Goal: Task Accomplishment & Management: Manage account settings

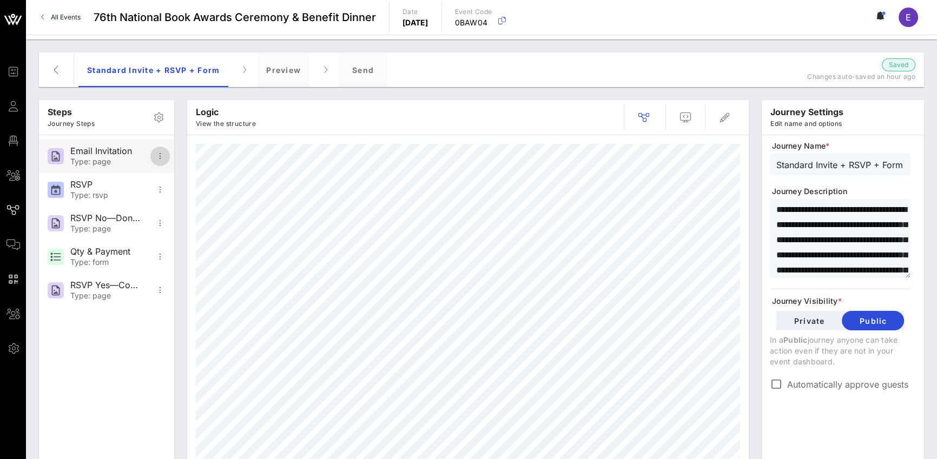
click at [159, 150] on icon "button" at bounding box center [160, 156] width 13 height 13
click at [159, 120] on icon "button" at bounding box center [159, 117] width 13 height 13
click at [160, 116] on icon "button" at bounding box center [159, 117] width 13 height 13
click at [62, 76] on button "button" at bounding box center [56, 70] width 26 height 26
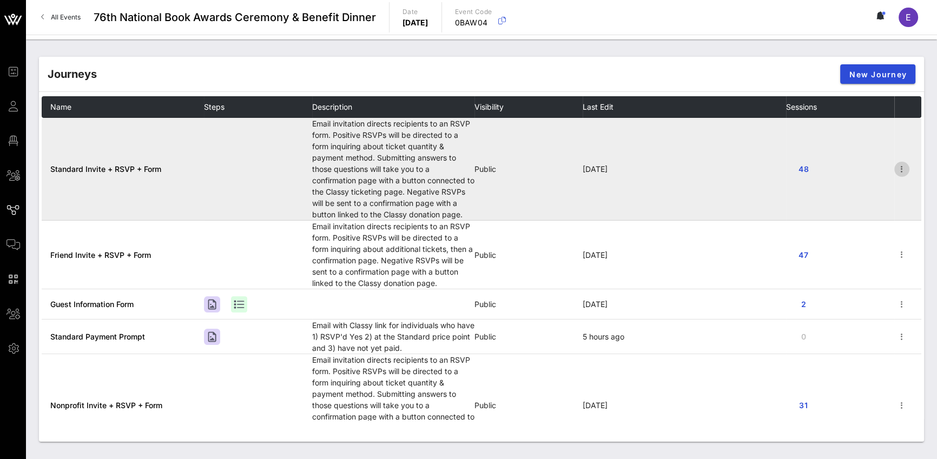
click at [693, 169] on icon "button" at bounding box center [902, 169] width 13 height 13
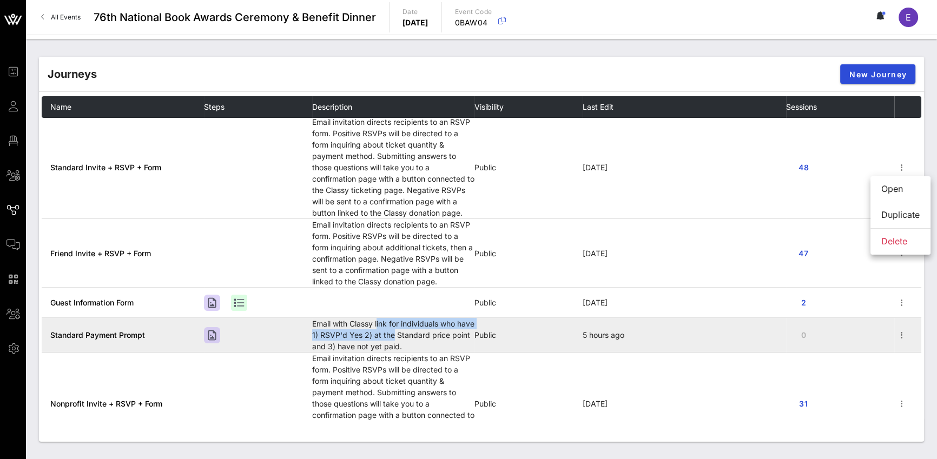
drag, startPoint x: 379, startPoint y: 325, endPoint x: 412, endPoint y: 336, distance: 34.4
click at [412, 336] on td "Email with Classy link for individuals who have 1) RSVP'd Yes 2) at the Standar…" at bounding box center [393, 335] width 162 height 35
click at [403, 337] on td "Email with Classy link for individuals who have 1) RSVP'd Yes 2) at the Standar…" at bounding box center [393, 335] width 162 height 35
click at [378, 337] on td "Email with Classy link for individuals who have 1) RSVP'd Yes 2) at the Standar…" at bounding box center [393, 335] width 162 height 35
drag, startPoint x: 371, startPoint y: 322, endPoint x: 392, endPoint y: 347, distance: 33.0
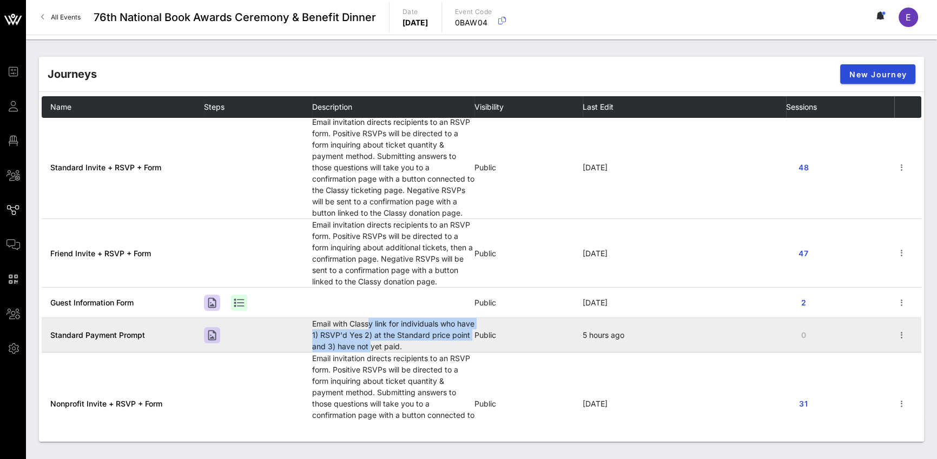
click at [392, 347] on td "Email with Classy link for individuals who have 1) RSVP'd Yes 2) at the Standar…" at bounding box center [393, 335] width 162 height 35
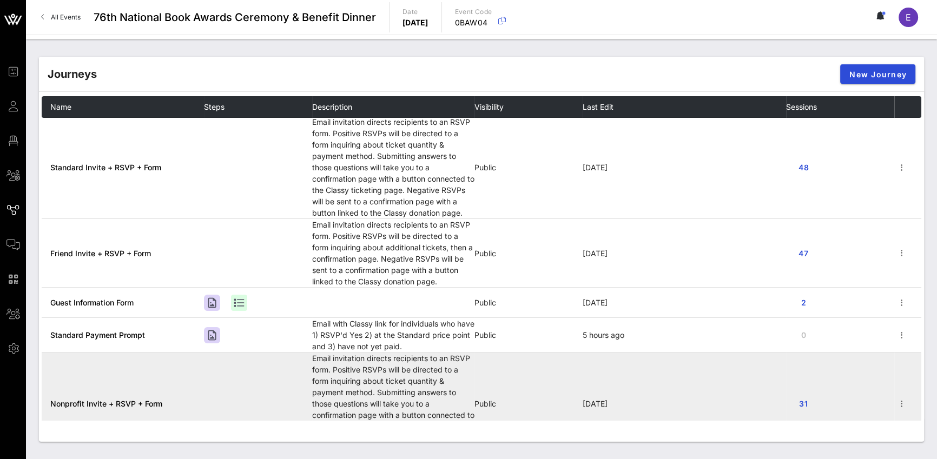
click at [369, 372] on td "Email invitation directs recipients to an RSVP form. Positive RSVPs will be dir…" at bounding box center [393, 404] width 162 height 103
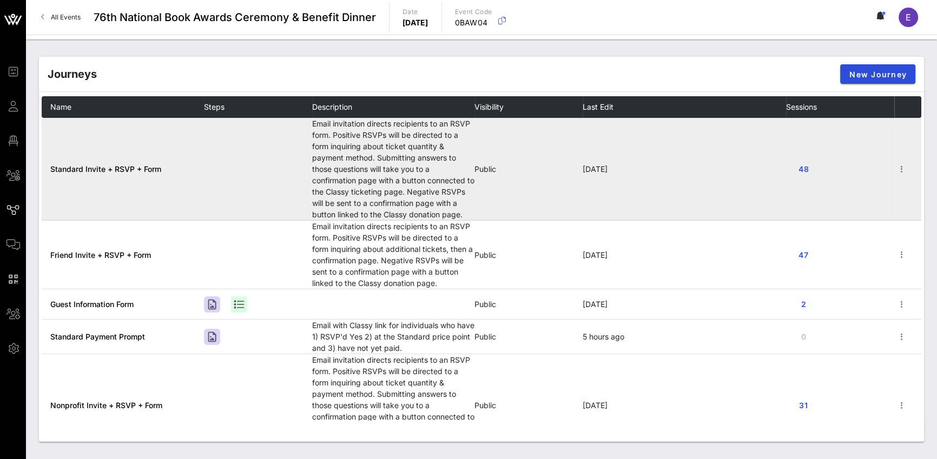
scroll to position [0, 0]
click at [349, 137] on td "Email invitation directs recipients to an RSVP form. Positive RSVPs will be dir…" at bounding box center [393, 169] width 162 height 103
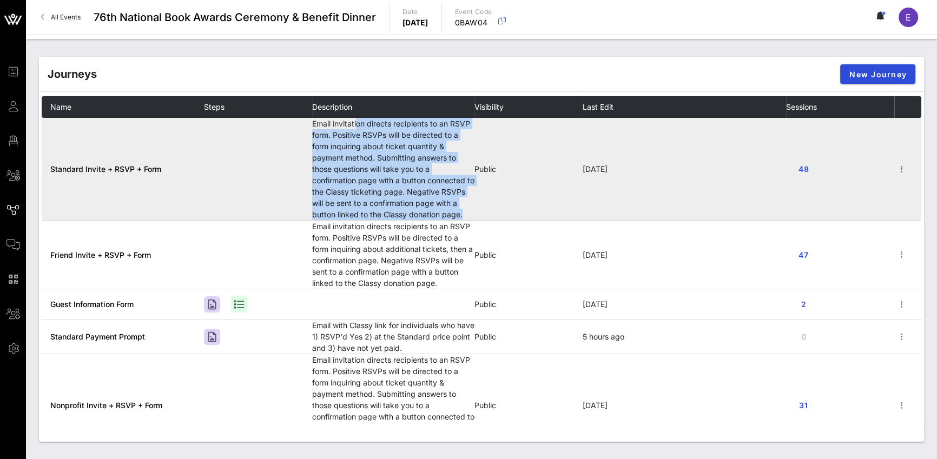
drag, startPoint x: 358, startPoint y: 126, endPoint x: 466, endPoint y: 211, distance: 137.3
click at [466, 211] on td "Email invitation directs recipients to an RSVP form. Positive RSVPs will be dir…" at bounding box center [393, 169] width 162 height 103
click at [693, 169] on icon "button" at bounding box center [902, 169] width 13 height 13
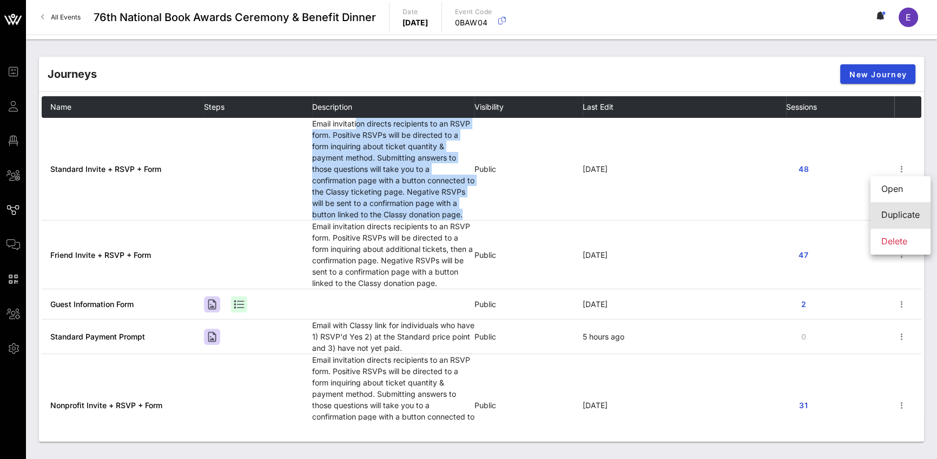
click at [693, 213] on div "Duplicate" at bounding box center [901, 215] width 38 height 10
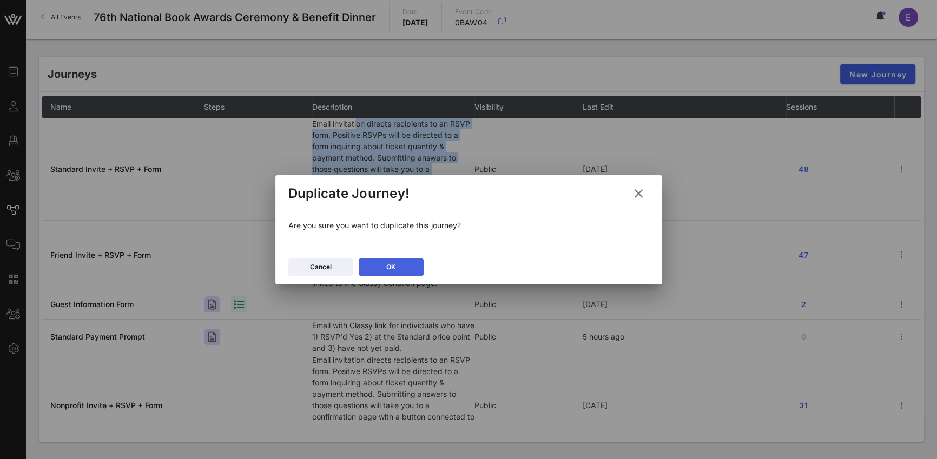
click at [403, 263] on button "OK" at bounding box center [391, 267] width 65 height 17
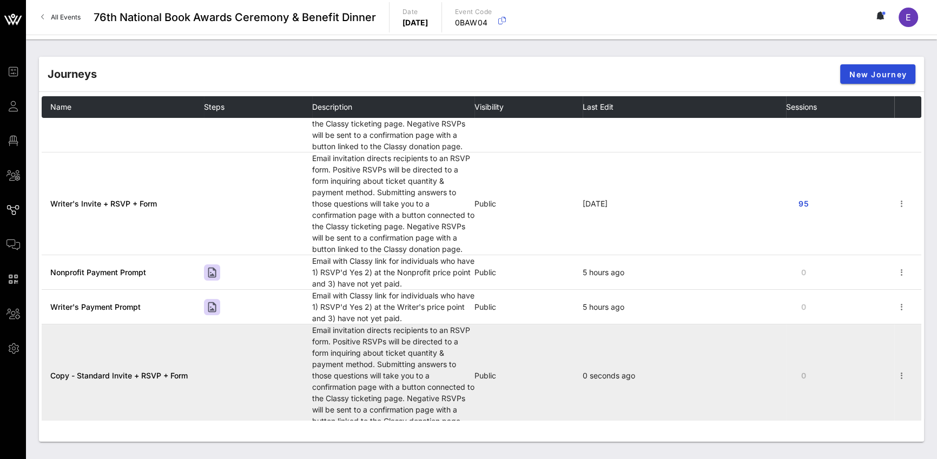
scroll to position [304, 0]
click at [693, 373] on icon "button" at bounding box center [902, 376] width 13 height 13
click at [137, 374] on span "Copy - Standard Invite + RSVP + Form" at bounding box center [118, 376] width 137 height 9
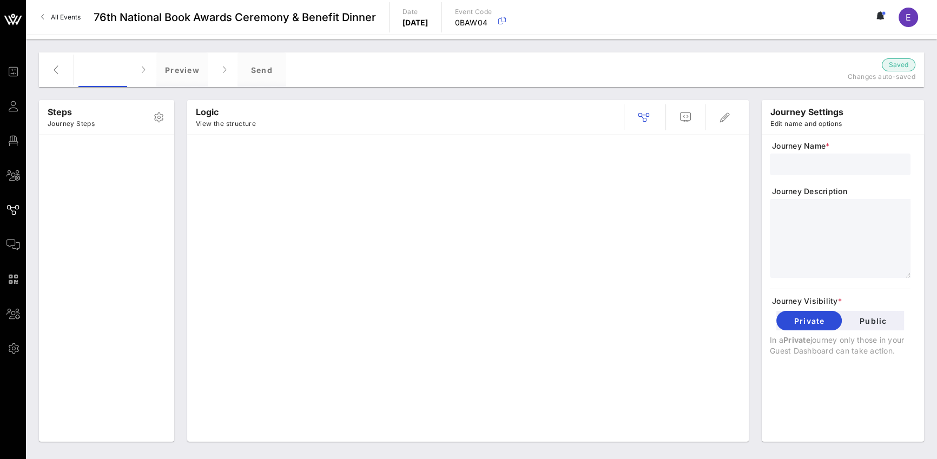
type input "Copy - Standard Invite + RSVP + Form"
type textarea "**********"
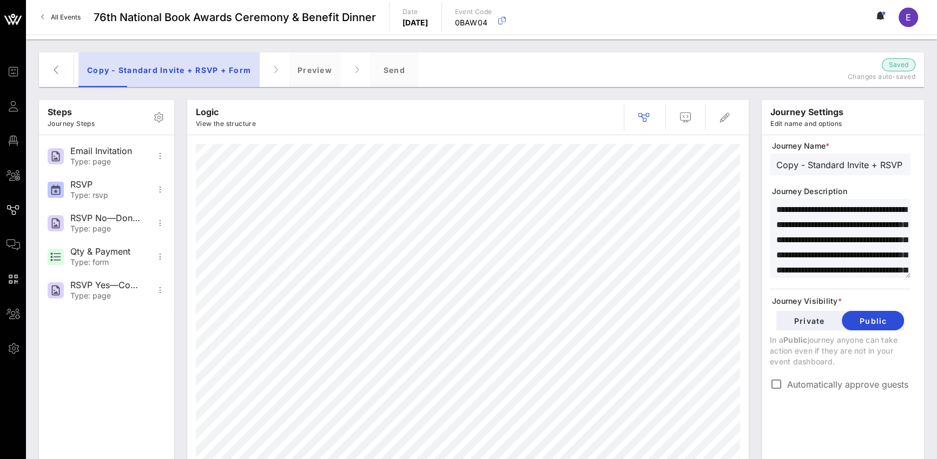
click at [192, 68] on div "Copy - Standard Invite + RSVP + Form" at bounding box center [168, 69] width 181 height 35
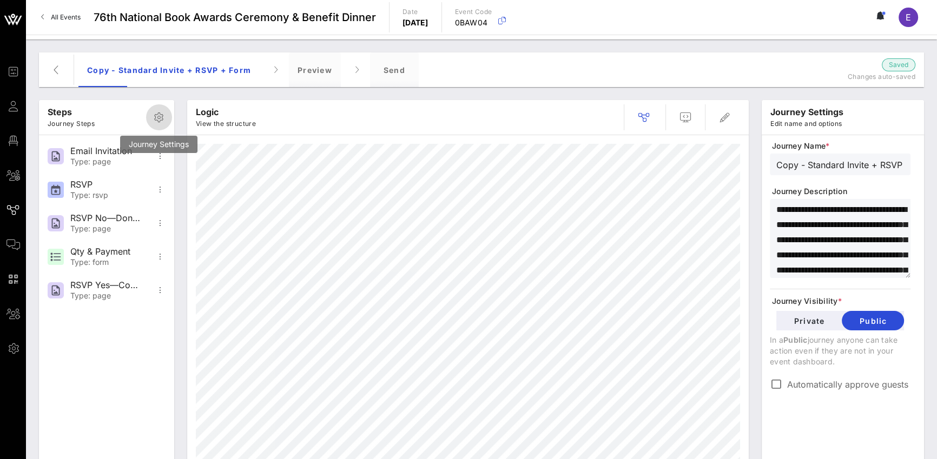
click at [159, 118] on icon "button" at bounding box center [159, 117] width 13 height 13
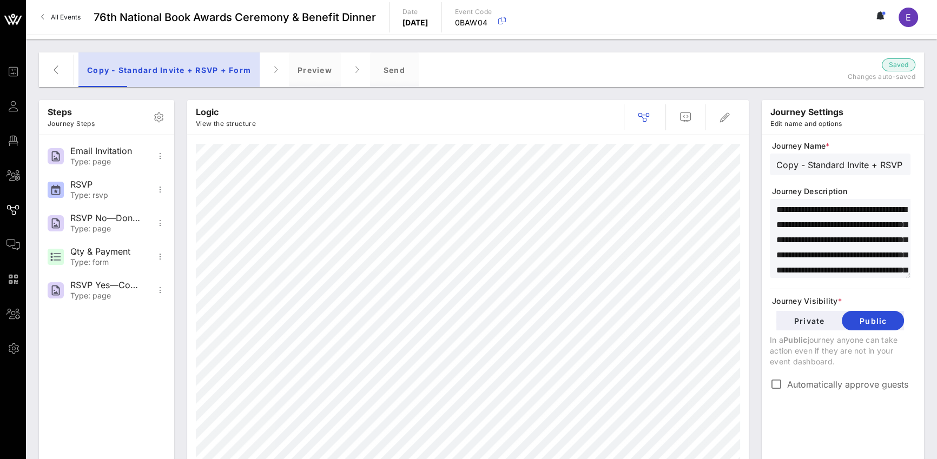
click at [149, 68] on div "Copy - Standard Invite + RSVP + Form" at bounding box center [168, 69] width 181 height 35
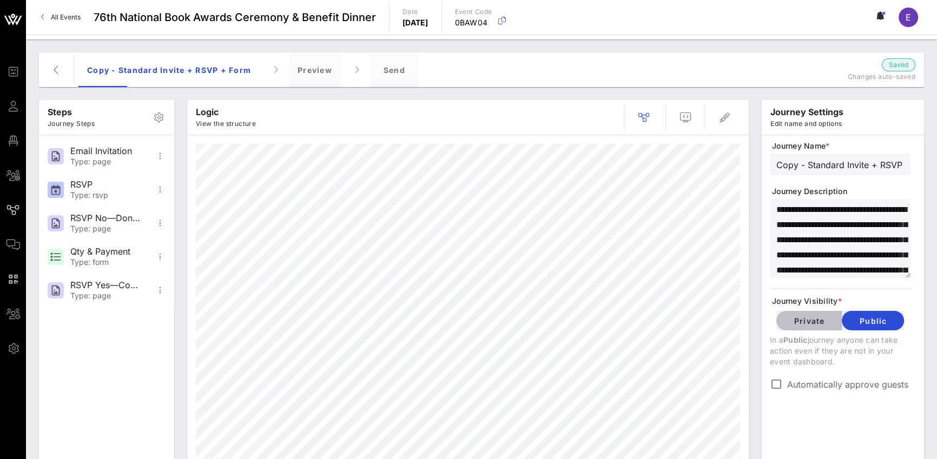
click at [693, 321] on span "Private" at bounding box center [809, 321] width 48 height 9
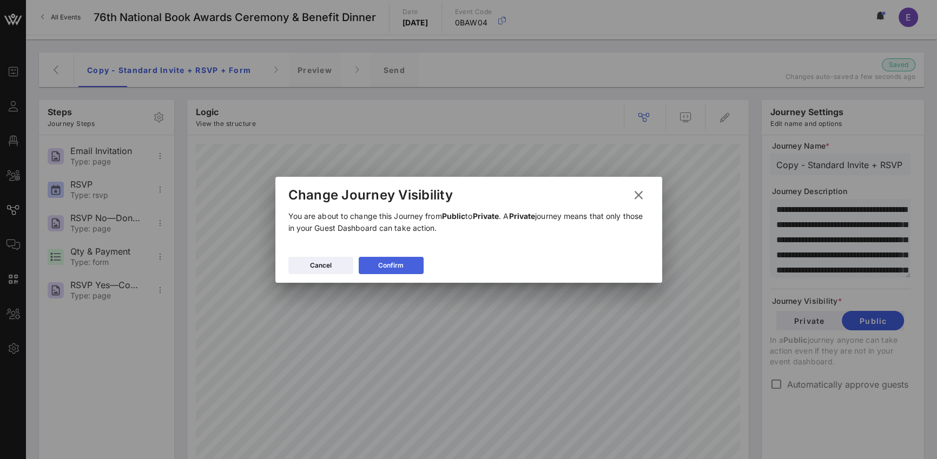
click at [415, 266] on button "Confirm" at bounding box center [391, 265] width 65 height 17
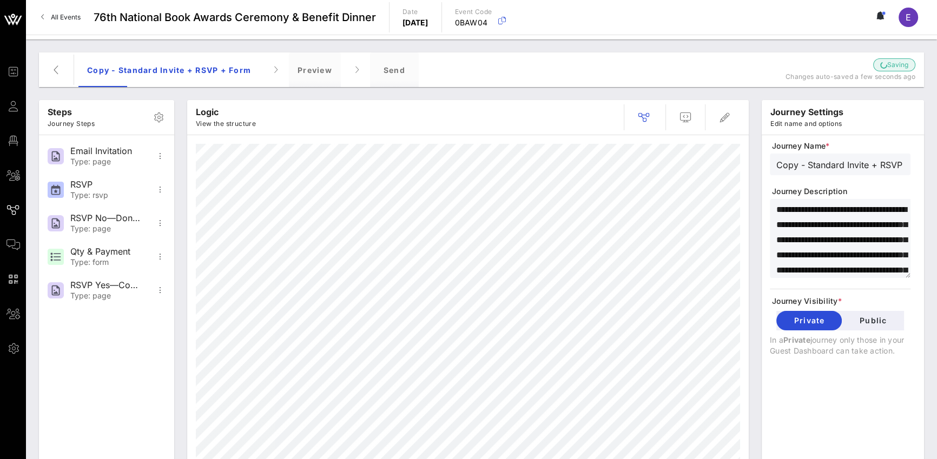
click at [693, 167] on input "Copy - Standard Invite + RSVP + Form" at bounding box center [841, 164] width 128 height 14
click at [693, 165] on input "Copy - Standard Invite + RSVP + Form" at bounding box center [841, 164] width 128 height 14
click at [693, 166] on input "Copy - Standard Invite + RSVP + Form" at bounding box center [841, 164] width 128 height 14
drag, startPoint x: 871, startPoint y: 163, endPoint x: 758, endPoint y: 159, distance: 112.6
click at [693, 159] on div "**********" at bounding box center [842, 289] width 175 height 390
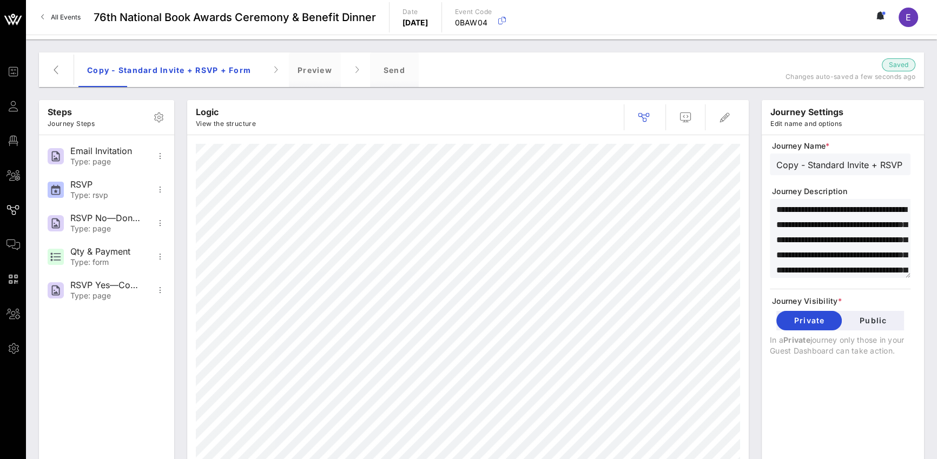
click at [693, 165] on input "Copy - Standard Invite + RSVP + Form" at bounding box center [841, 164] width 128 height 14
drag, startPoint x: 809, startPoint y: 163, endPoint x: 755, endPoint y: 163, distance: 53.6
click at [693, 163] on div "**********" at bounding box center [842, 289] width 175 height 390
click at [693, 166] on input "Standard Invite + RSVP + Form" at bounding box center [841, 164] width 128 height 14
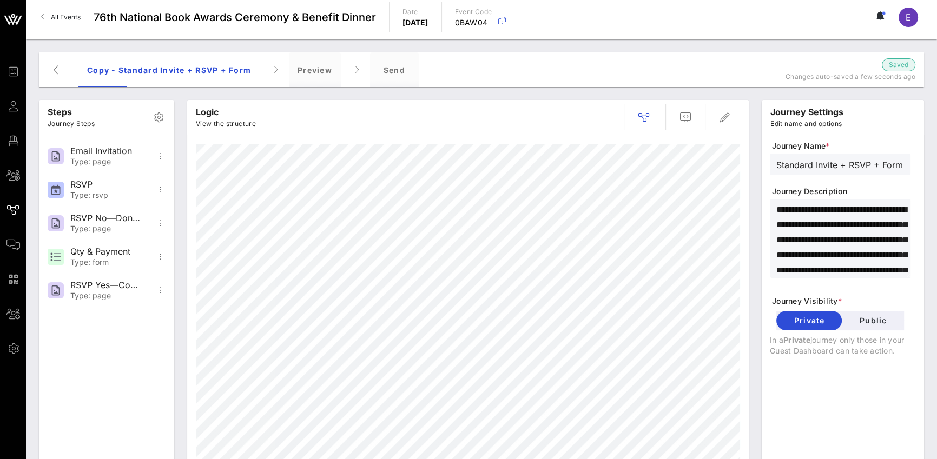
click at [693, 166] on input "Standard Invite + RSVP + Form" at bounding box center [841, 164] width 128 height 14
click at [693, 163] on input "Standard tickets + RSVP + Form" at bounding box center [841, 164] width 128 height 14
drag, startPoint x: 866, startPoint y: 166, endPoint x: 925, endPoint y: 167, distance: 59.0
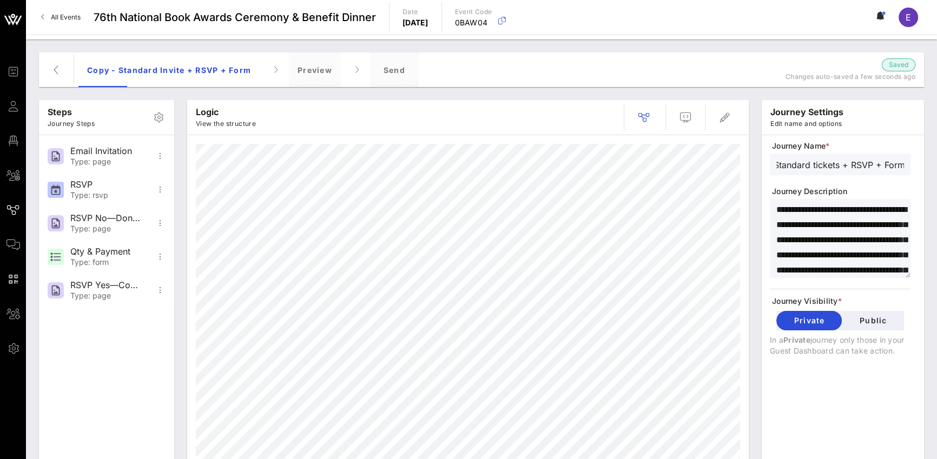
click at [693, 167] on div "**********" at bounding box center [842, 289] width 175 height 390
click at [693, 164] on input "Standard tickets + RSVP + Form" at bounding box center [841, 164] width 128 height 14
click at [693, 166] on input "Standard tickets + RSVP + Form" at bounding box center [841, 164] width 128 height 14
drag, startPoint x: 799, startPoint y: 165, endPoint x: 889, endPoint y: 167, distance: 89.3
click at [693, 167] on input "Standard tickets + RSVP + Form" at bounding box center [841, 164] width 128 height 14
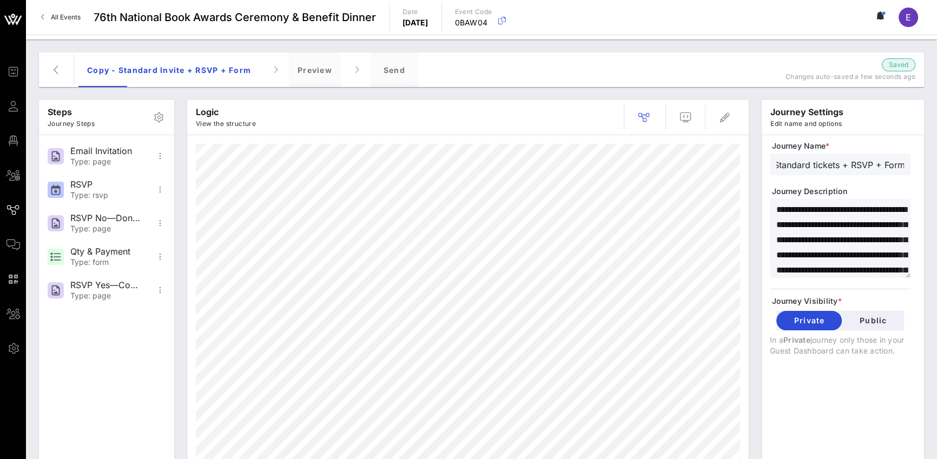
type input "Standard tickets + RSVP + Form"
click at [693, 217] on textarea "**********" at bounding box center [844, 240] width 134 height 76
drag, startPoint x: 820, startPoint y: 212, endPoint x: 865, endPoint y: 220, distance: 46.2
click at [693, 220] on textarea "**********" at bounding box center [844, 240] width 134 height 76
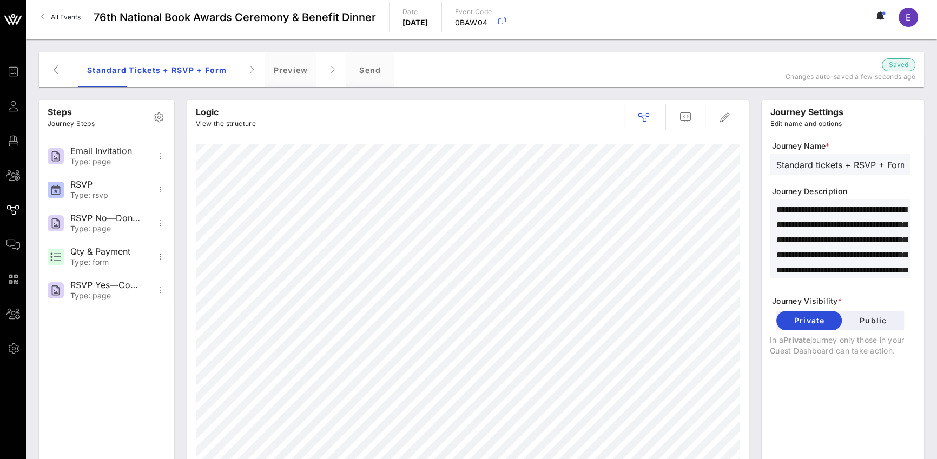
click at [693, 214] on textarea "**********" at bounding box center [844, 240] width 134 height 76
click at [693, 213] on textarea "**********" at bounding box center [844, 240] width 134 height 76
drag, startPoint x: 807, startPoint y: 212, endPoint x: 858, endPoint y: 195, distance: 52.9
click at [693, 195] on div "**********" at bounding box center [840, 249] width 141 height 216
click at [693, 210] on textarea "**********" at bounding box center [844, 240] width 134 height 76
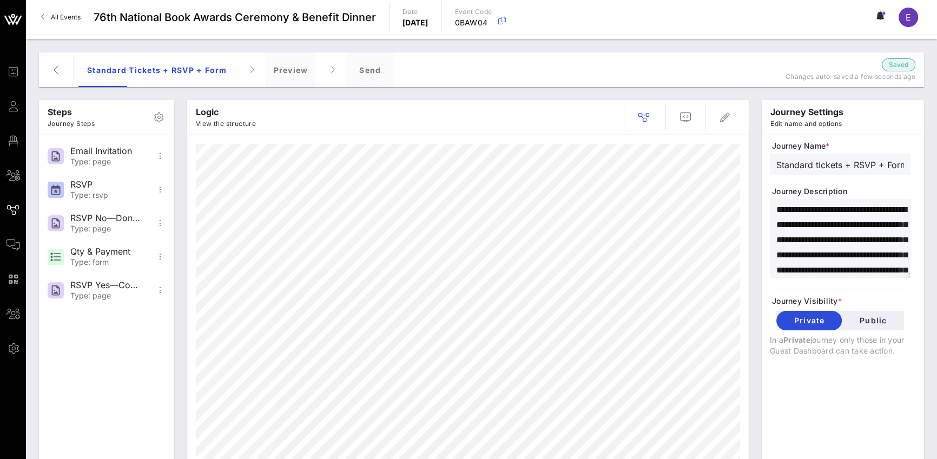
click at [693, 208] on textarea "**********" at bounding box center [844, 240] width 134 height 76
click at [693, 209] on textarea "**********" at bounding box center [844, 240] width 134 height 76
type textarea "**********"
click at [693, 209] on textarea "**********" at bounding box center [844, 240] width 134 height 76
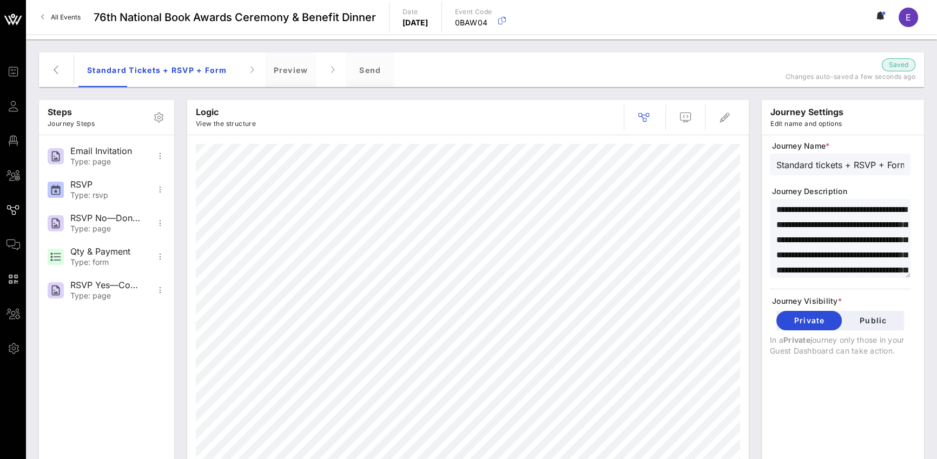
click at [693, 208] on textarea "**********" at bounding box center [844, 240] width 134 height 76
click at [693, 209] on textarea "**********" at bounding box center [844, 240] width 134 height 76
click at [693, 224] on textarea "**********" at bounding box center [844, 240] width 134 height 76
click at [693, 223] on textarea "**********" at bounding box center [844, 240] width 134 height 76
click at [693, 222] on textarea "**********" at bounding box center [844, 240] width 134 height 76
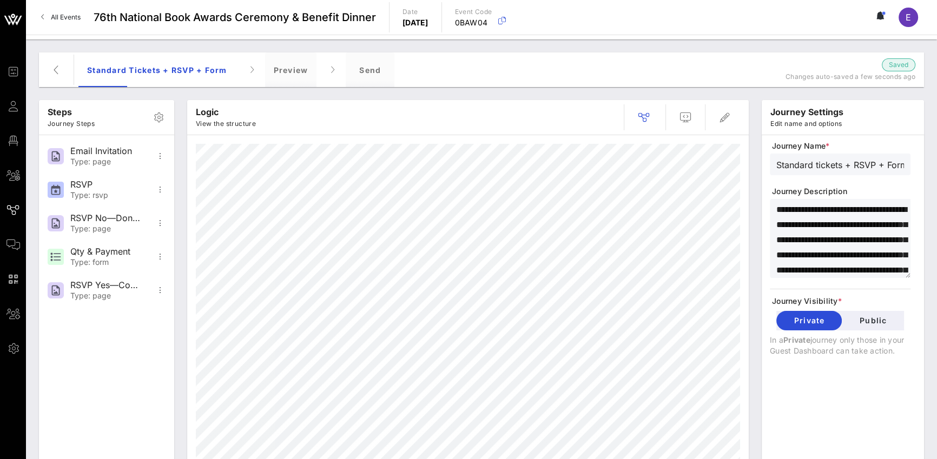
click at [693, 241] on textarea "**********" at bounding box center [844, 240] width 134 height 76
click at [693, 240] on textarea "**********" at bounding box center [844, 240] width 134 height 76
click at [693, 243] on textarea "**********" at bounding box center [844, 240] width 134 height 76
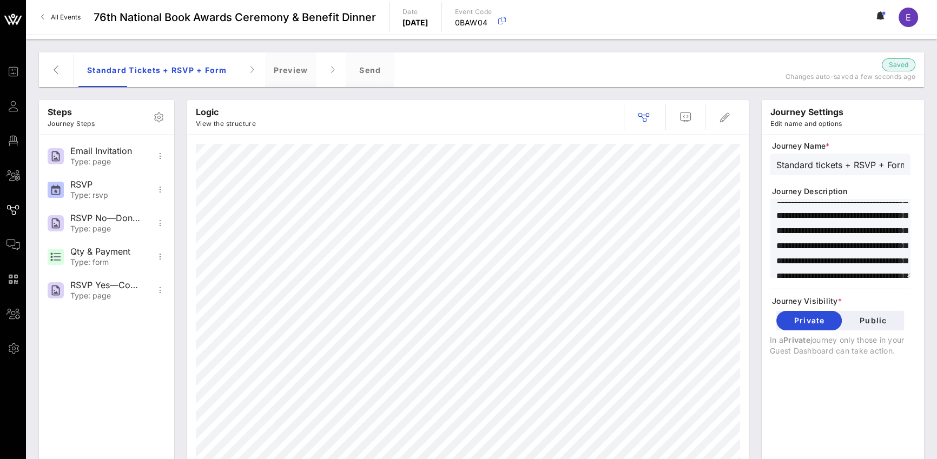
click at [693, 248] on textarea "**********" at bounding box center [844, 240] width 134 height 76
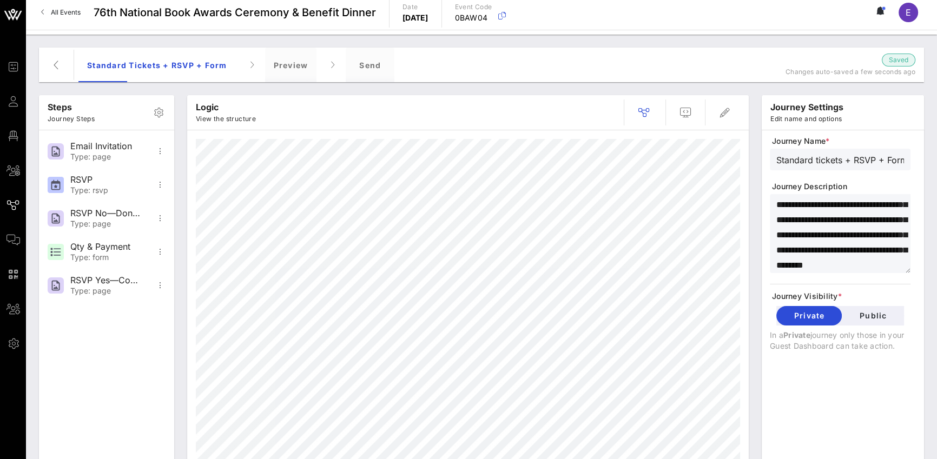
scroll to position [11, 0]
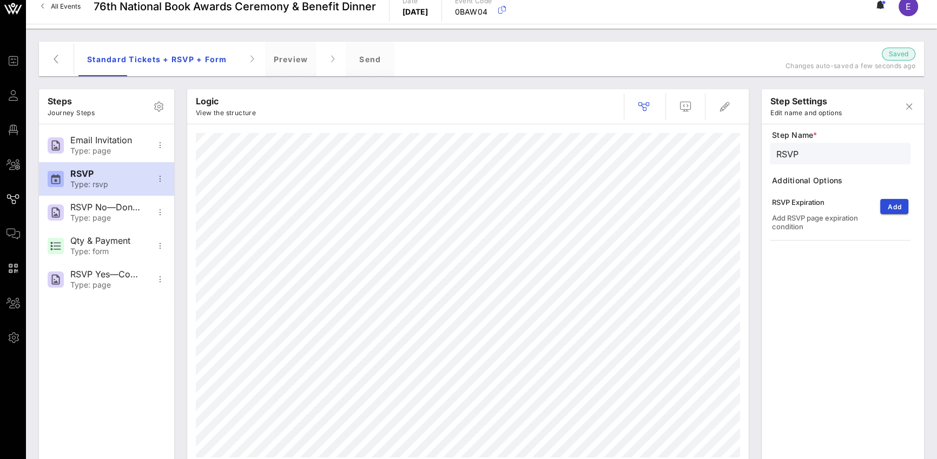
type input "Email Invitation"
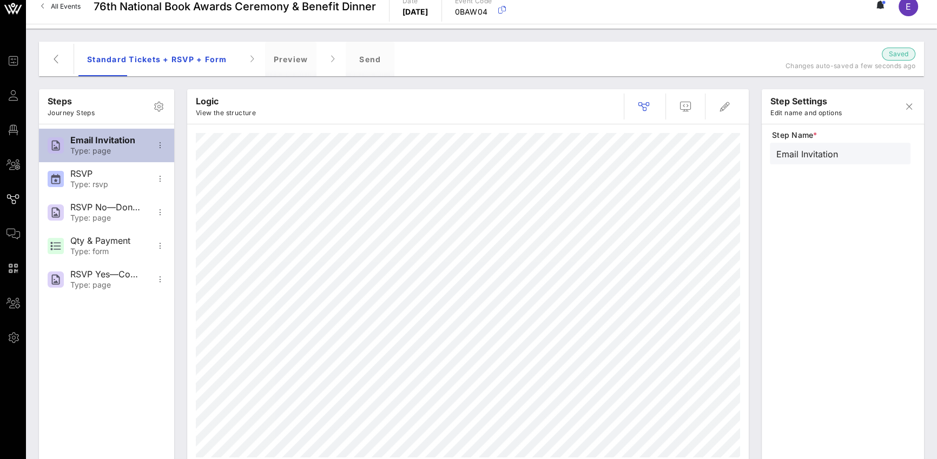
click at [121, 141] on div "Email Invitation" at bounding box center [105, 140] width 71 height 10
click at [160, 144] on icon "button" at bounding box center [160, 145] width 13 height 13
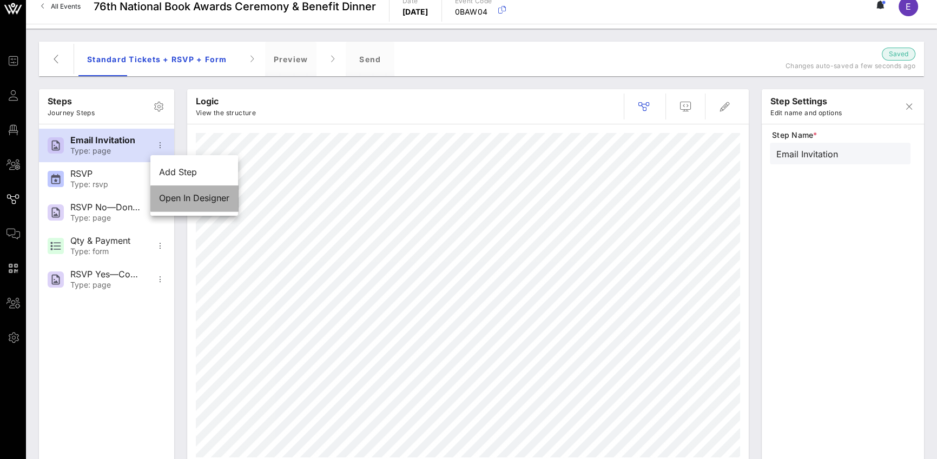
click at [184, 194] on div "Open In Designer" at bounding box center [194, 198] width 70 height 10
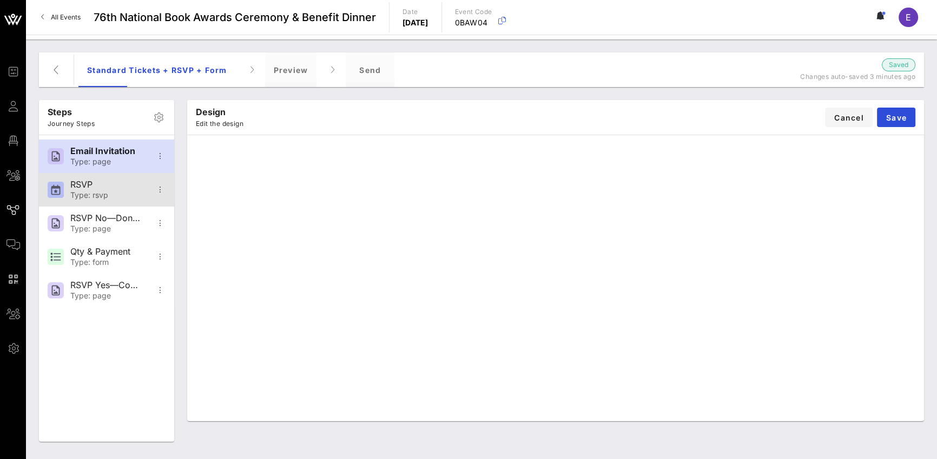
click at [86, 195] on div "Type: rsvp" at bounding box center [105, 195] width 71 height 9
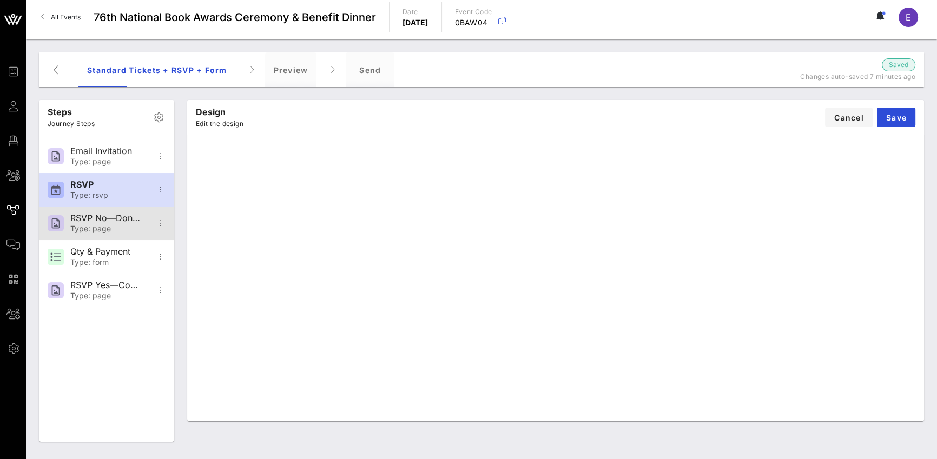
click at [104, 225] on div "Type: page" at bounding box center [105, 229] width 71 height 9
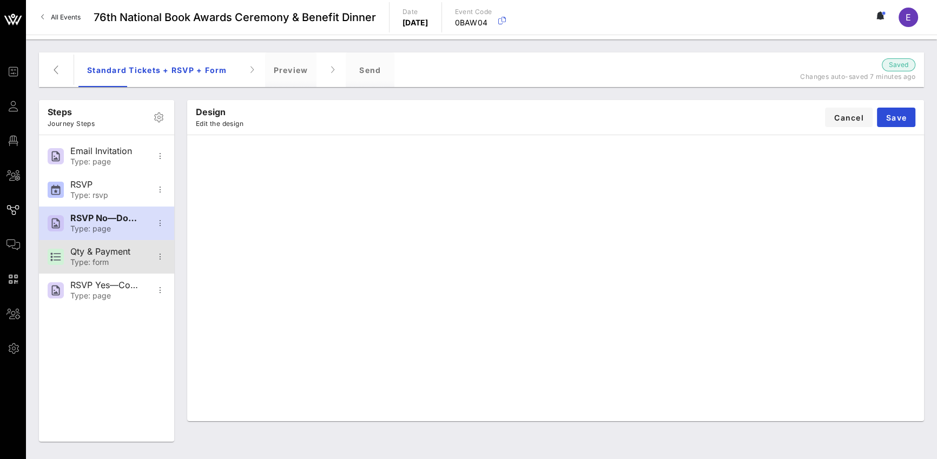
click at [100, 255] on div "Qty & Payment" at bounding box center [105, 252] width 71 height 10
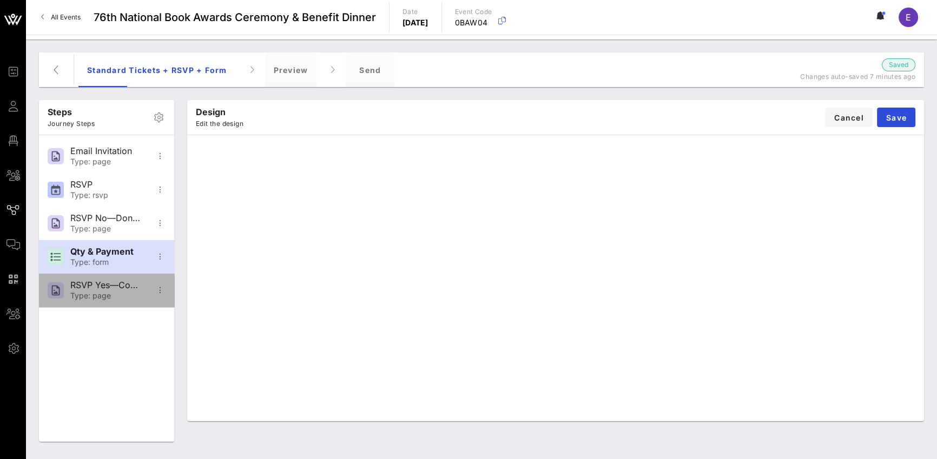
click at [101, 284] on div "RSVP Yes—Confirmation" at bounding box center [105, 285] width 71 height 10
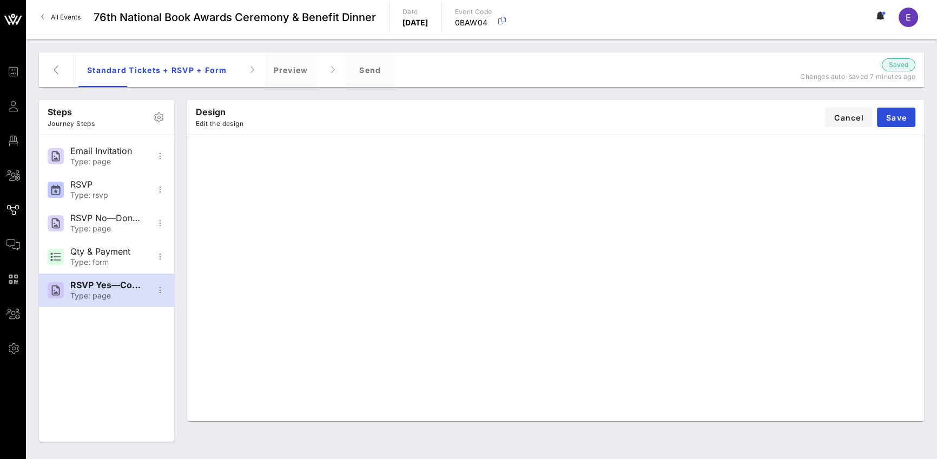
click at [557, 64] on div "Standard tickets + RSVP + Form Preview Send" at bounding box center [429, 69] width 702 height 35
click at [62, 70] on icon "button" at bounding box center [56, 69] width 13 height 13
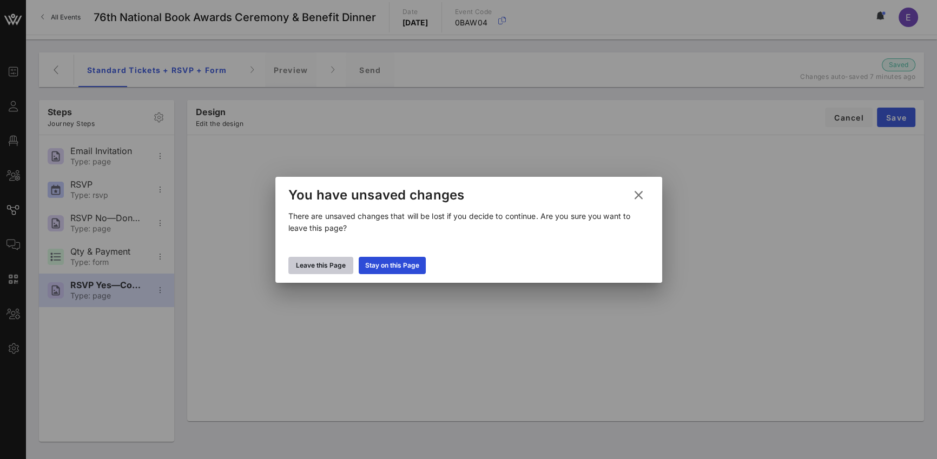
click at [335, 261] on div "Leave this Page" at bounding box center [321, 265] width 50 height 11
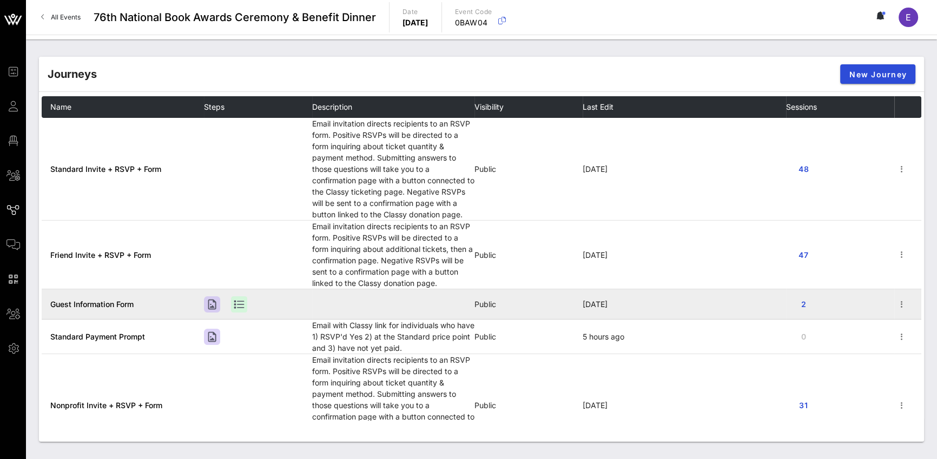
click at [115, 305] on span "Guest Information Form" at bounding box center [91, 304] width 83 height 9
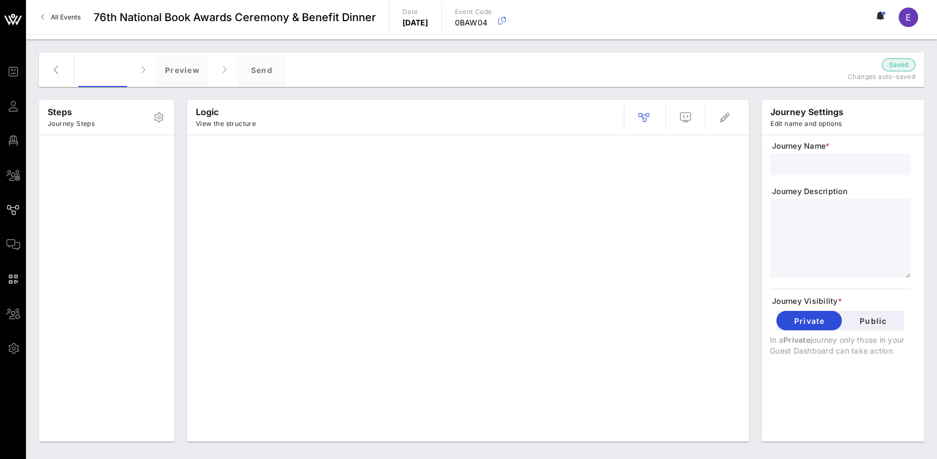
type input "Guest Information Form"
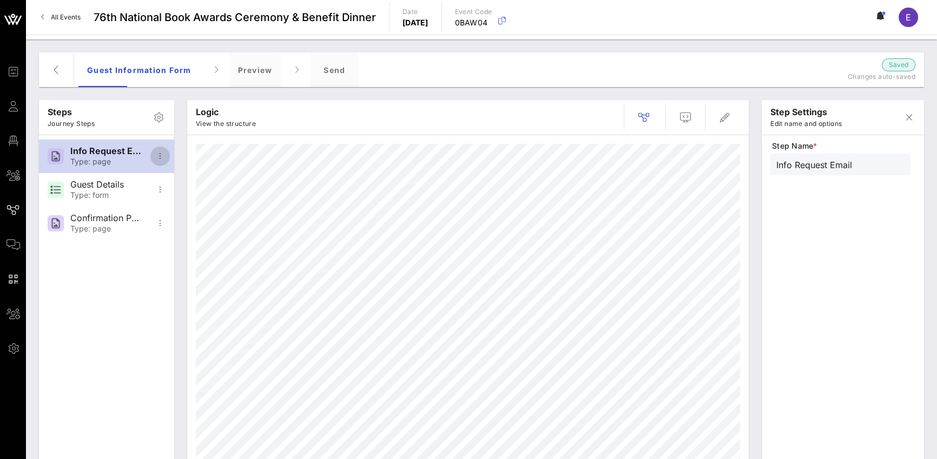
click at [161, 157] on icon "button" at bounding box center [160, 156] width 13 height 13
click at [182, 205] on div "Open In Designer" at bounding box center [194, 209] width 70 height 10
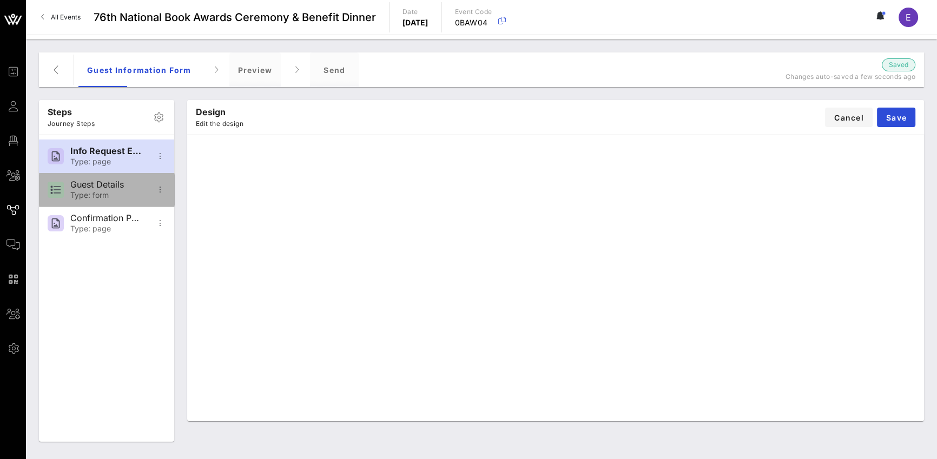
click at [149, 193] on div "Guest Details Type: form" at bounding box center [106, 190] width 135 height 34
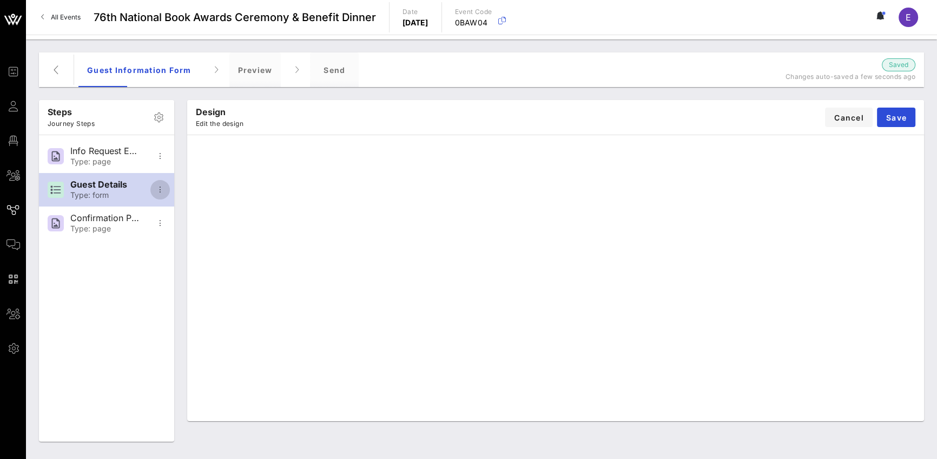
click at [167, 190] on span "button" at bounding box center [159, 189] width 19 height 13
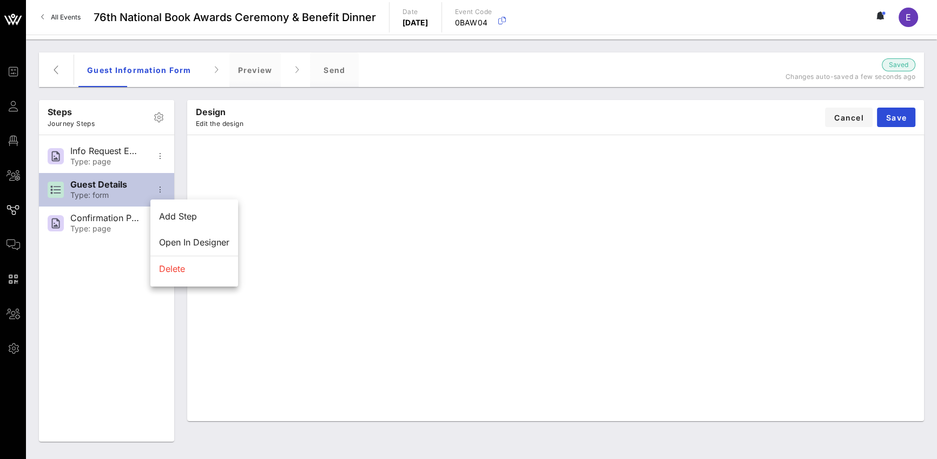
click at [109, 194] on div "Type: form" at bounding box center [105, 195] width 71 height 9
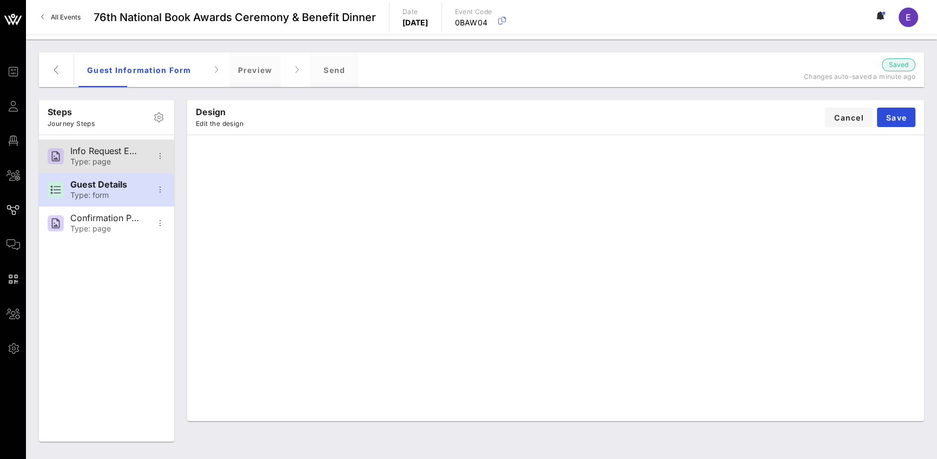
click at [115, 161] on div "Type: page" at bounding box center [105, 161] width 71 height 9
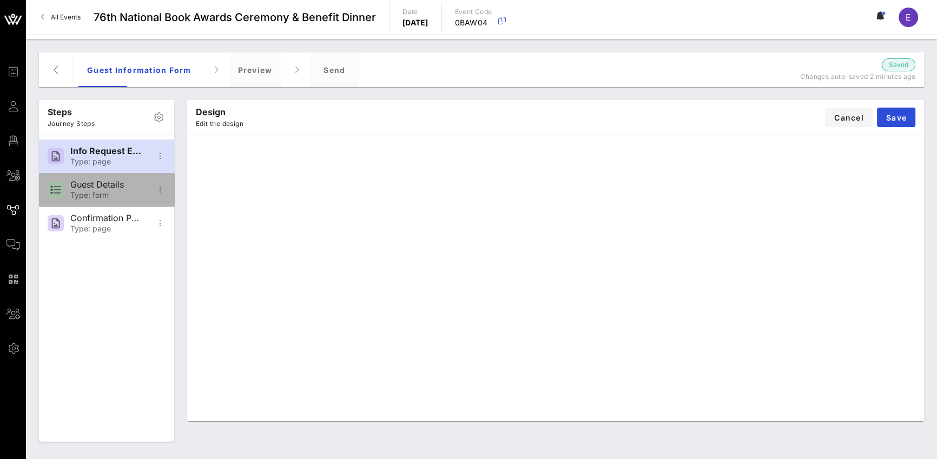
click at [99, 190] on div "Guest Details Type: form" at bounding box center [105, 190] width 71 height 34
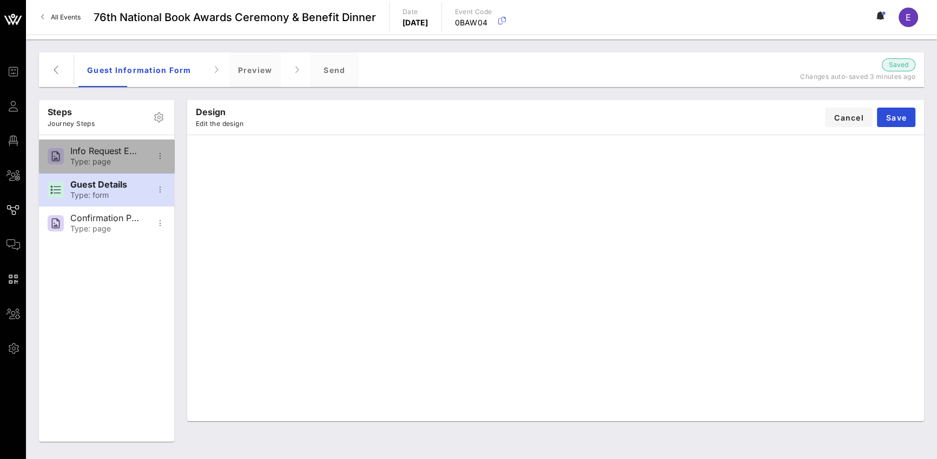
click at [109, 163] on div "Type: page" at bounding box center [105, 161] width 71 height 9
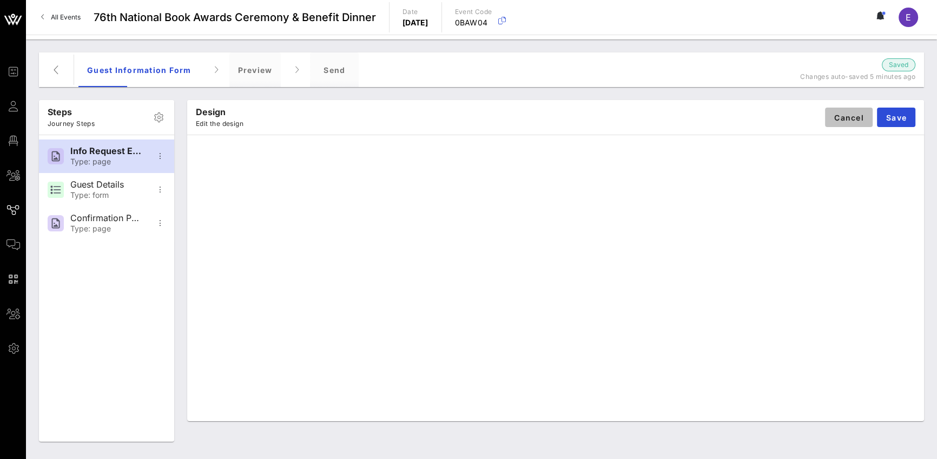
click at [693, 115] on span "Cancel" at bounding box center [849, 117] width 30 height 9
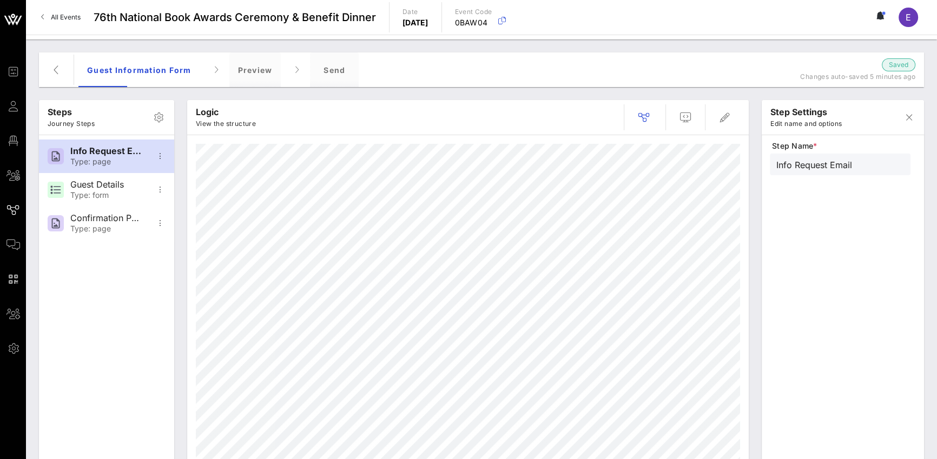
click at [70, 69] on div "Guest Information Form Preview Send Saved Changes auto-saved 5 minutes ago" at bounding box center [481, 69] width 885 height 35
click at [62, 71] on icon "button" at bounding box center [56, 69] width 13 height 13
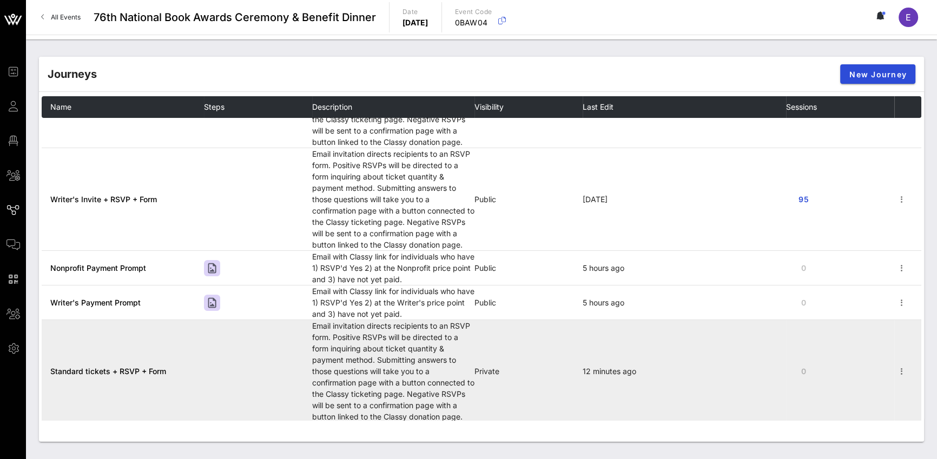
scroll to position [310, 0]
click at [693, 371] on icon "button" at bounding box center [902, 370] width 13 height 13
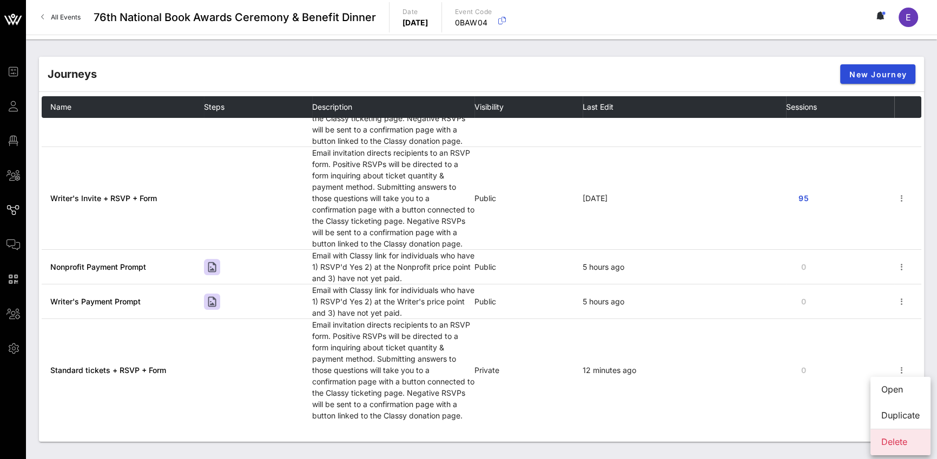
click at [693, 374] on div "Delete" at bounding box center [901, 442] width 38 height 10
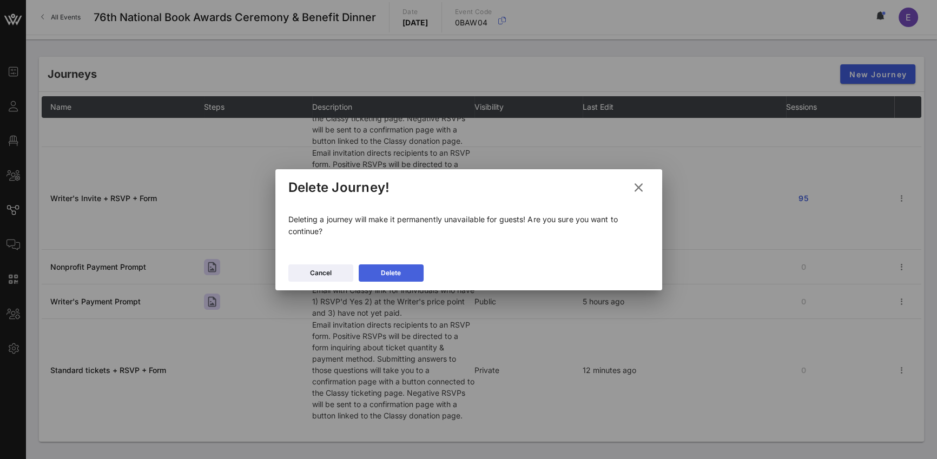
click at [390, 271] on icon at bounding box center [391, 273] width 8 height 7
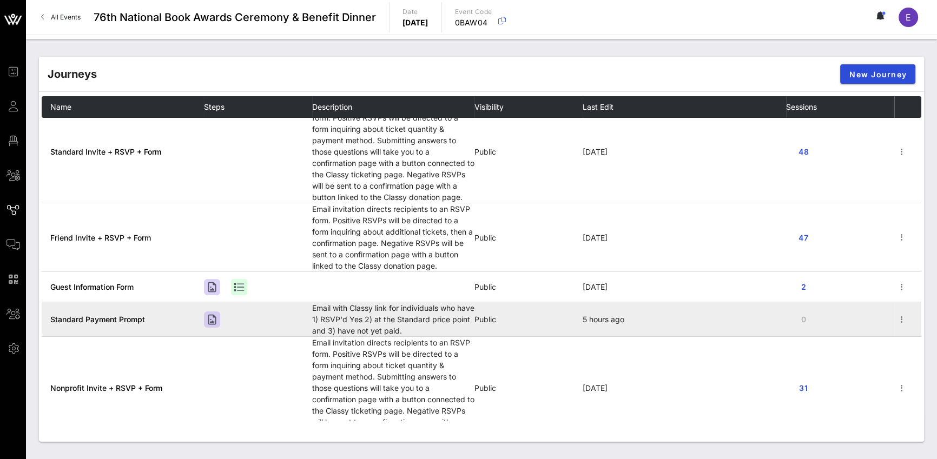
scroll to position [0, 0]
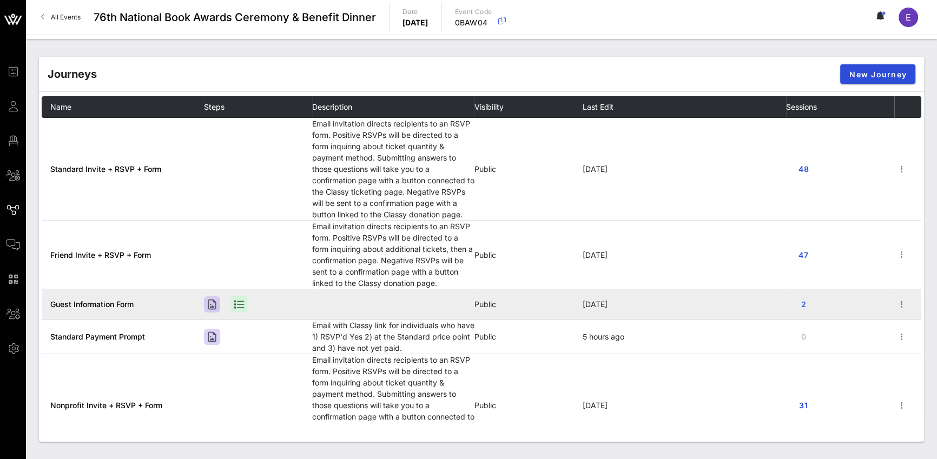
click at [126, 307] on span "Guest Information Form" at bounding box center [91, 304] width 83 height 9
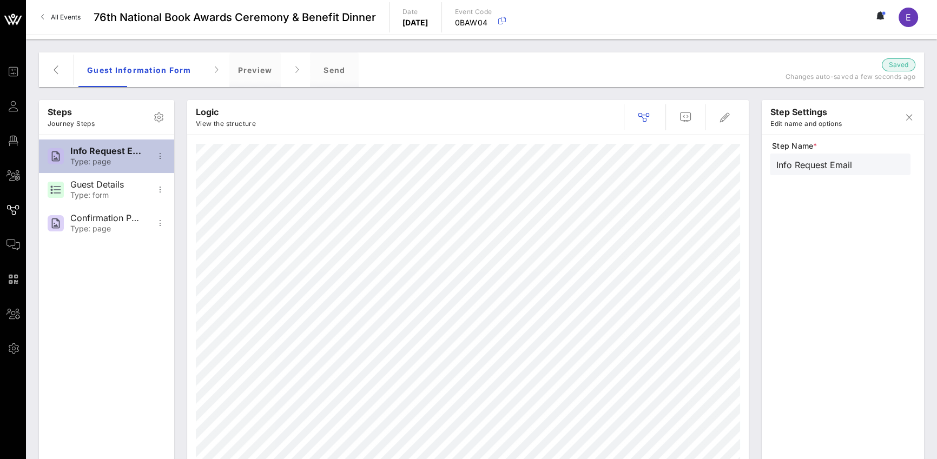
click at [170, 152] on div "Info Request Email Type: page" at bounding box center [106, 157] width 135 height 34
click at [161, 154] on icon "button" at bounding box center [160, 156] width 13 height 13
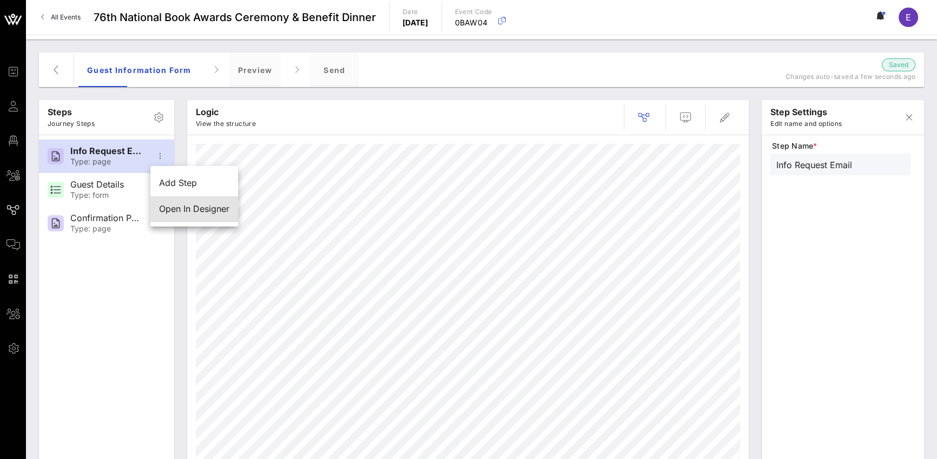
click at [170, 205] on div "Open In Designer" at bounding box center [194, 209] width 70 height 10
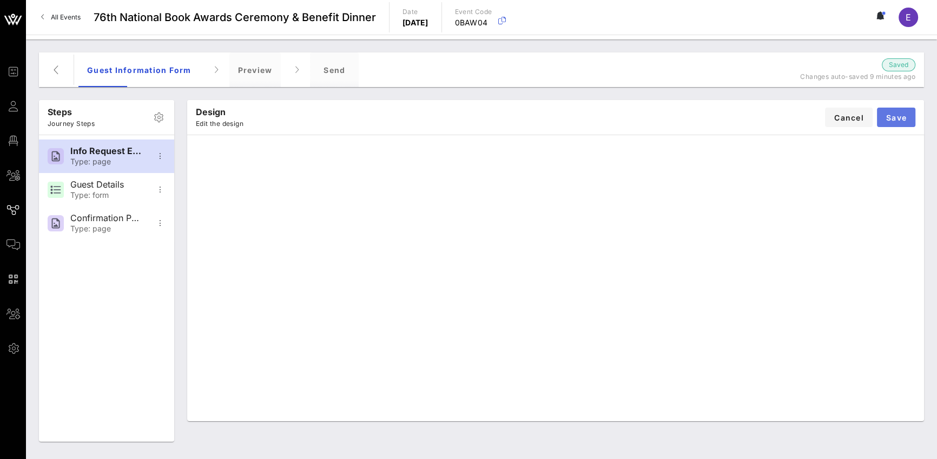
click at [693, 112] on button "Save" at bounding box center [896, 117] width 38 height 19
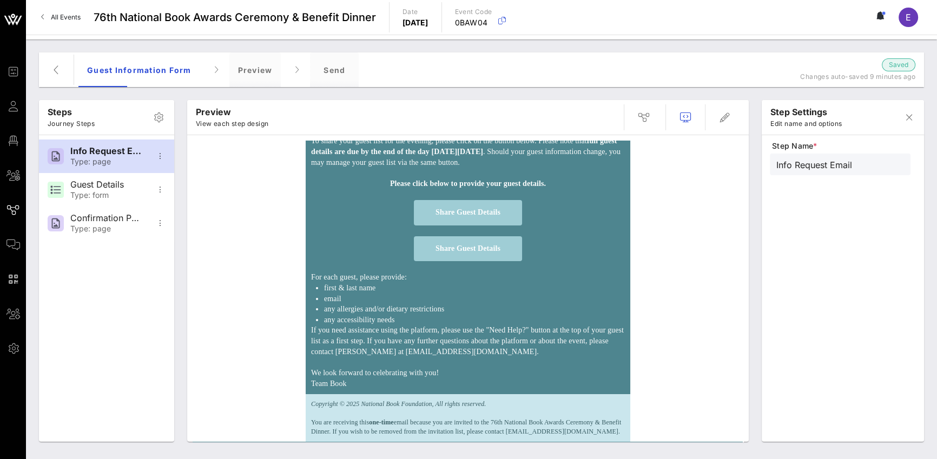
scroll to position [173, 0]
click at [693, 113] on icon "button" at bounding box center [725, 117] width 13 height 13
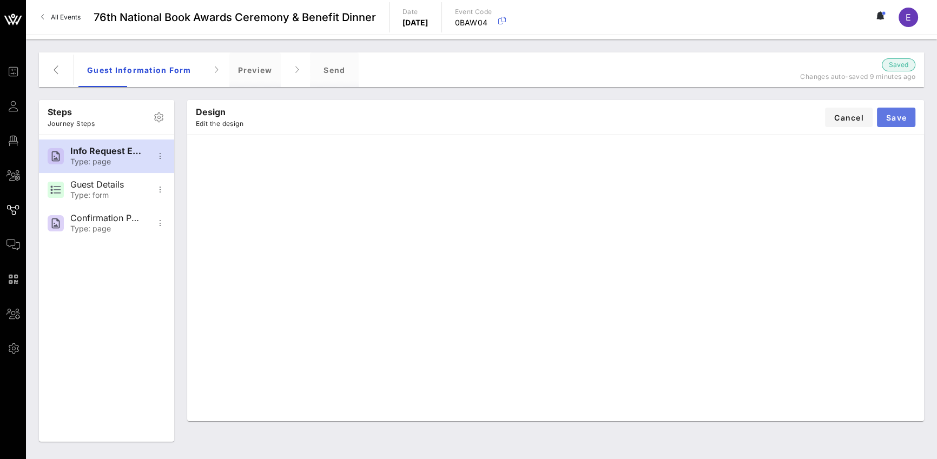
click at [693, 115] on span "Save" at bounding box center [896, 117] width 21 height 9
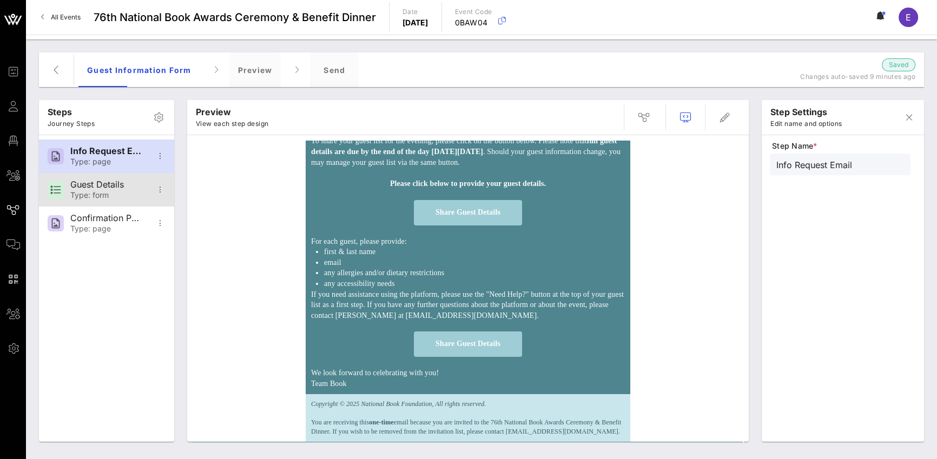
click at [88, 197] on div "Type: form" at bounding box center [105, 195] width 71 height 9
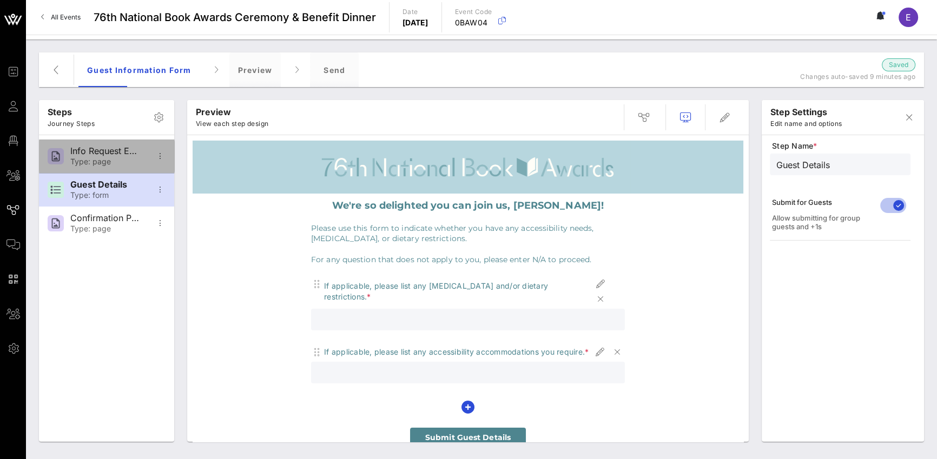
click at [106, 164] on div "Type: page" at bounding box center [105, 161] width 71 height 9
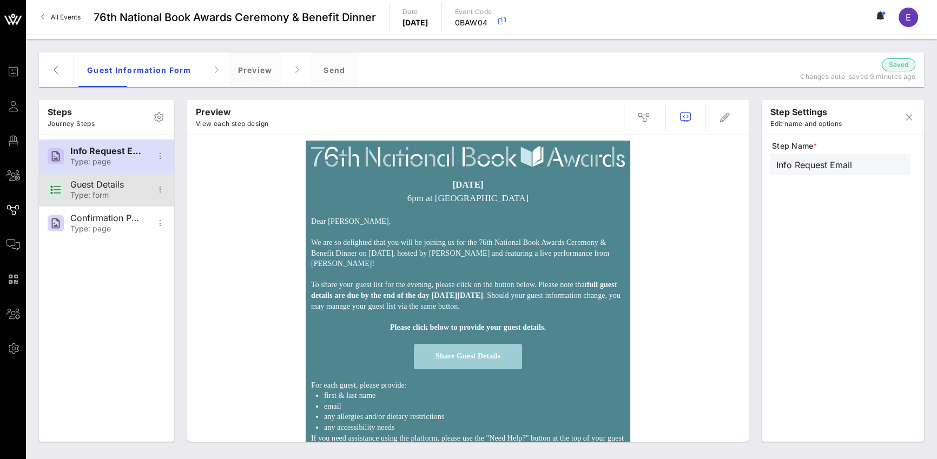
click at [101, 187] on div "Guest Details" at bounding box center [105, 185] width 71 height 10
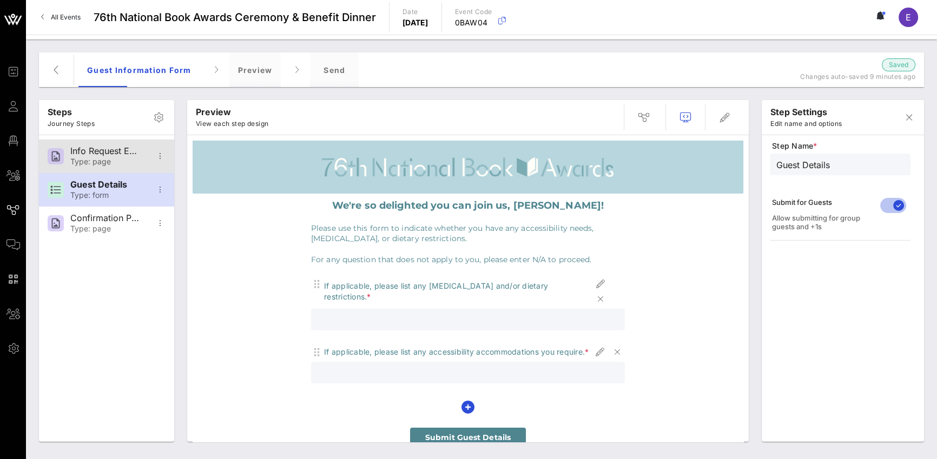
click at [114, 161] on div "Type: page" at bounding box center [105, 161] width 71 height 9
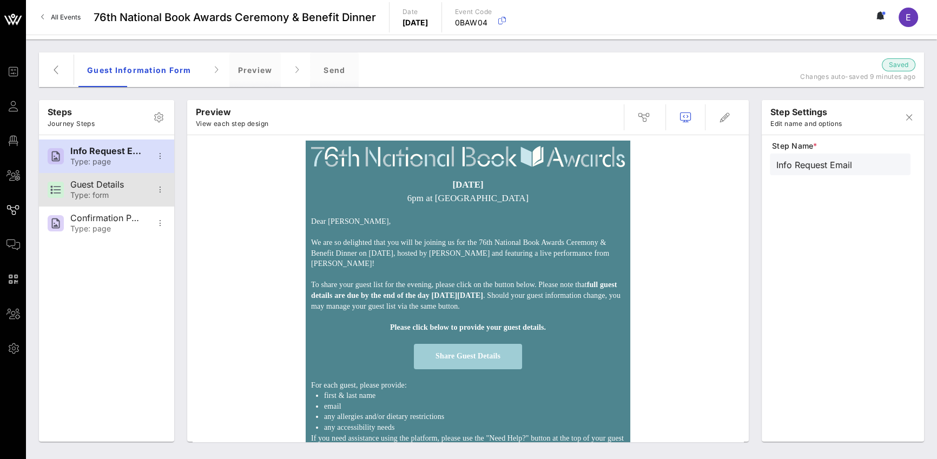
click at [113, 195] on div "Type: form" at bounding box center [105, 195] width 71 height 9
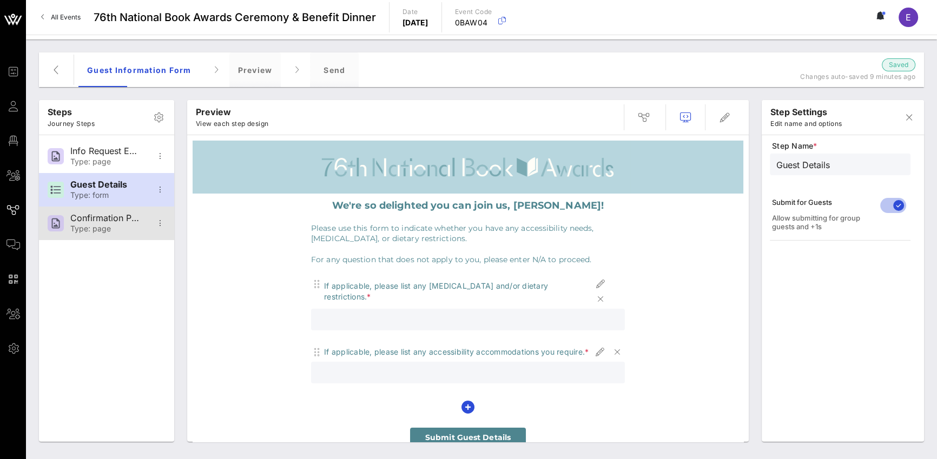
click at [110, 215] on div "Confirmation Page" at bounding box center [105, 218] width 71 height 10
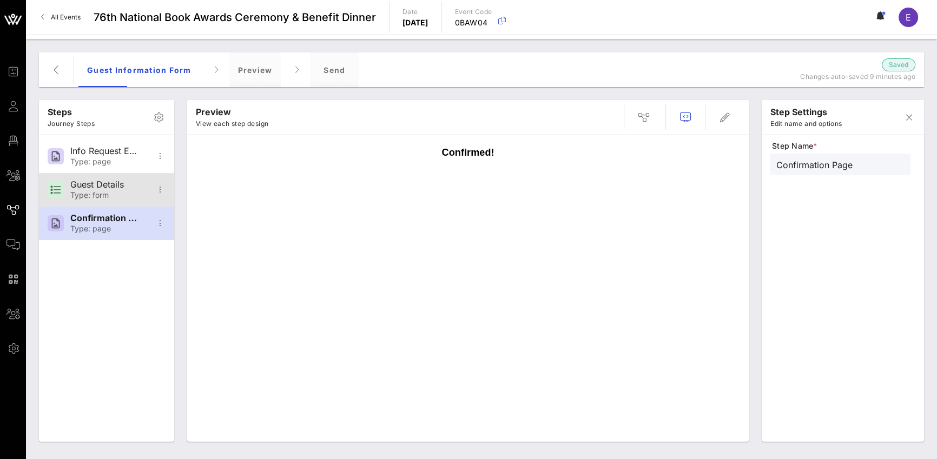
click at [113, 182] on div "Guest Details" at bounding box center [105, 185] width 71 height 10
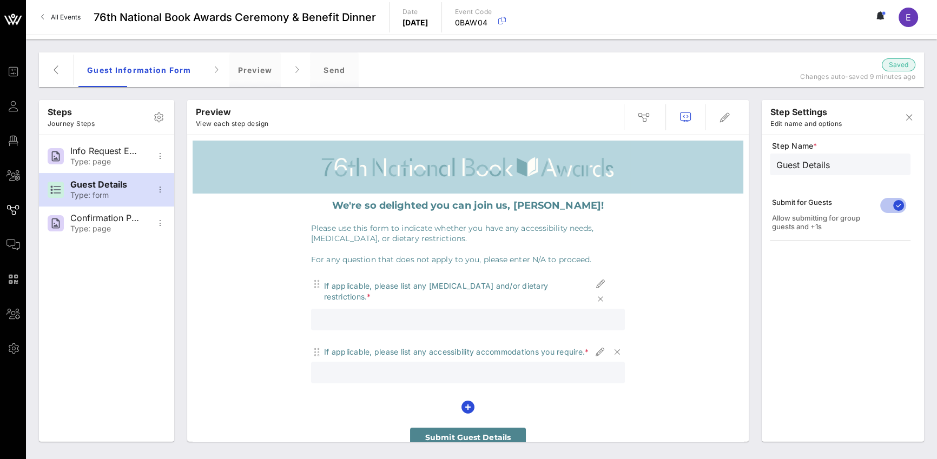
click at [446, 203] on strong "We're so delighted you can join us, [PERSON_NAME]!" at bounding box center [468, 206] width 272 height 12
click at [390, 224] on p "Please use this form to indicate whether you have any accessibility needs, [MED…" at bounding box center [468, 234] width 314 height 21
click at [404, 227] on p "Please use this form to indicate whether you have any accessibility needs, [MED…" at bounding box center [468, 234] width 314 height 21
click at [449, 228] on p "Please use this form to indicate whether you have any accessibility needs, [MED…" at bounding box center [468, 234] width 314 height 21
click at [487, 228] on p "Please use this form to indicate whether you have any accessibility needs, [MED…" at bounding box center [468, 234] width 314 height 21
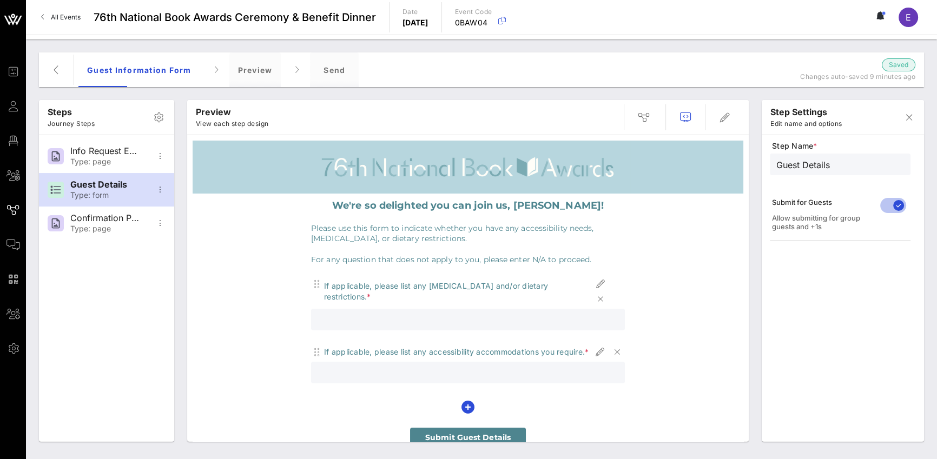
click at [492, 227] on p "Please use this form to indicate whether you have any accessibility needs, [MED…" at bounding box center [468, 234] width 314 height 21
click at [525, 227] on p "Please use this form to indicate whether you have any accessibility needs, [MED…" at bounding box center [468, 234] width 314 height 21
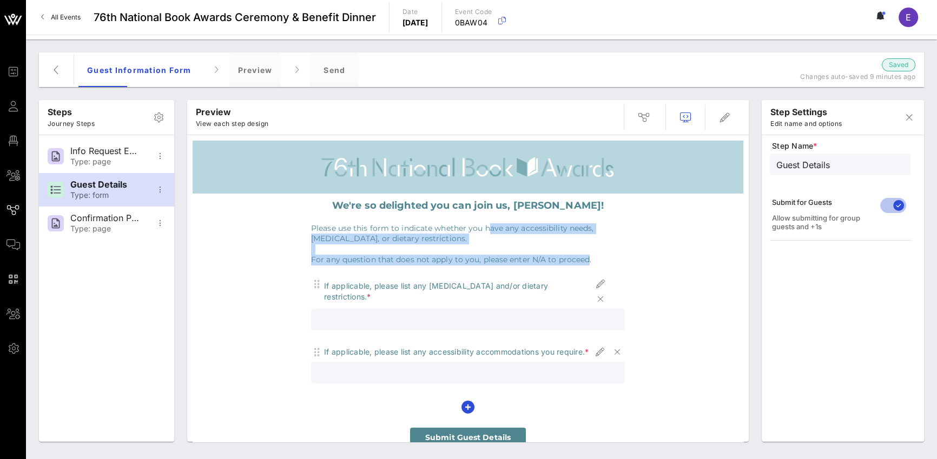
drag, startPoint x: 489, startPoint y: 229, endPoint x: 583, endPoint y: 261, distance: 98.9
click at [583, 261] on div "Please use this form to indicate whether you have any accessibility needs, [MED…" at bounding box center [468, 245] width 314 height 42
click at [566, 262] on p "For any question that does not apply to you, please enter N/A to proceed." at bounding box center [468, 260] width 314 height 11
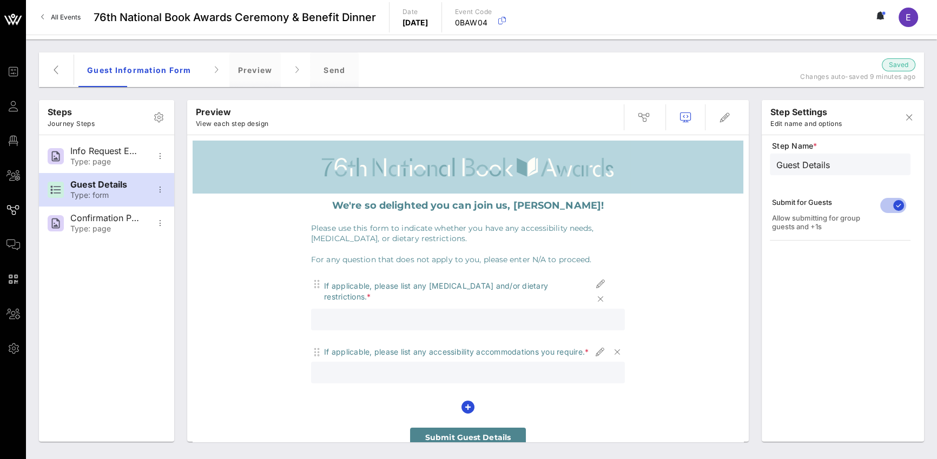
click at [520, 264] on p "For any question that does not apply to you, please enter N/A to proceed." at bounding box center [468, 260] width 314 height 11
drag, startPoint x: 475, startPoint y: 264, endPoint x: 535, endPoint y: 261, distance: 60.1
click at [535, 261] on p "For any question that does not apply to you, please enter N/A to proceed." at bounding box center [468, 260] width 314 height 11
click at [551, 260] on p "For any question that does not apply to you, please enter N/A to proceed." at bounding box center [468, 260] width 314 height 11
click at [496, 262] on p "For any question that does not apply to you, please enter N/A to proceed." at bounding box center [468, 260] width 314 height 11
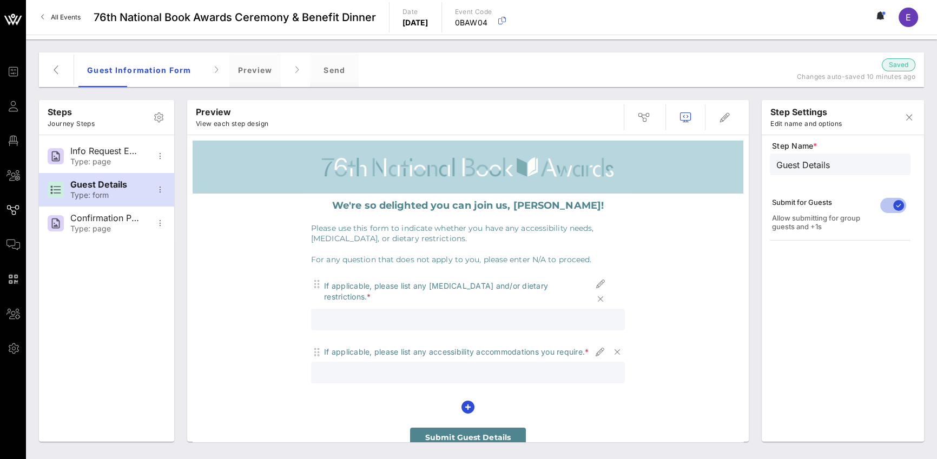
click at [413, 261] on p "For any question that does not apply to you, please enter N/A to proceed." at bounding box center [468, 260] width 314 height 11
drag, startPoint x: 360, startPoint y: 263, endPoint x: 581, endPoint y: 260, distance: 220.8
click at [581, 260] on p "For any question that does not apply to you, please enter N/A to proceed." at bounding box center [468, 260] width 314 height 11
click at [369, 287] on div "If applicable, please list any [MEDICAL_DATA] and/or dietary restrictions. *" at bounding box center [458, 292] width 269 height 22
drag, startPoint x: 411, startPoint y: 282, endPoint x: 538, endPoint y: 280, distance: 127.7
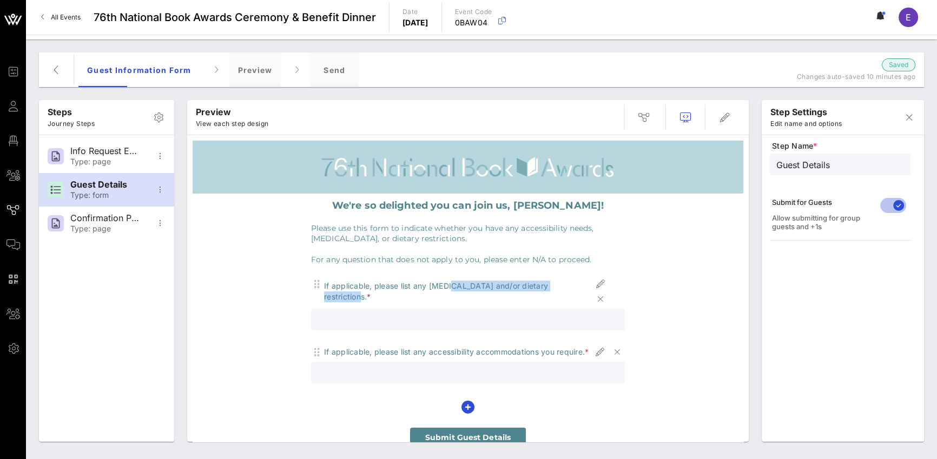
click at [538, 281] on div "If applicable, please list any [MEDICAL_DATA] and/or dietary restrictions. *" at bounding box center [458, 292] width 269 height 22
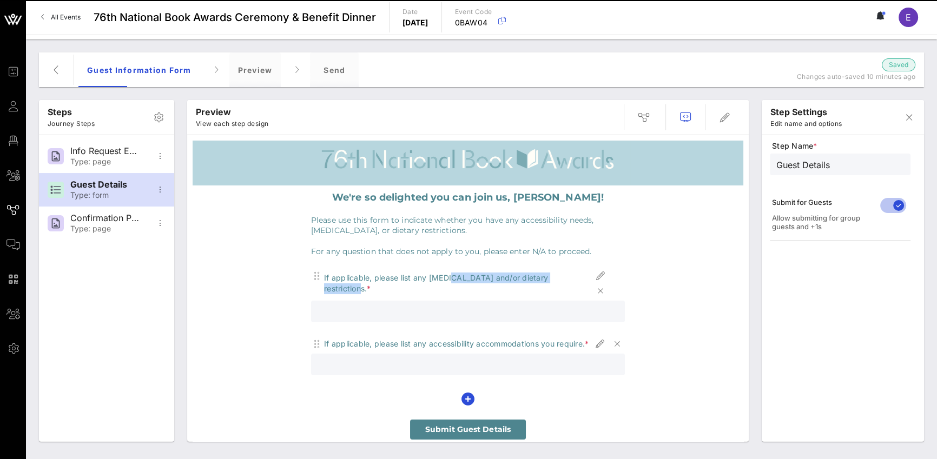
scroll to position [6, 0]
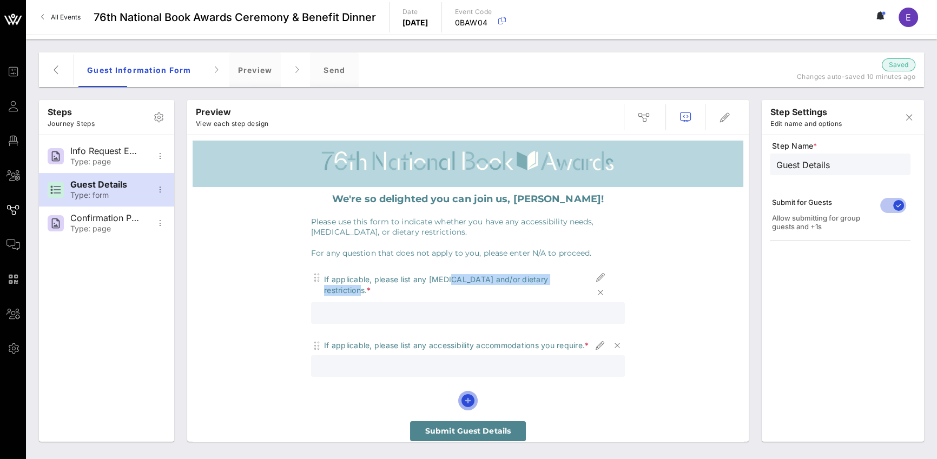
click at [466, 374] on icon "button" at bounding box center [468, 401] width 13 height 13
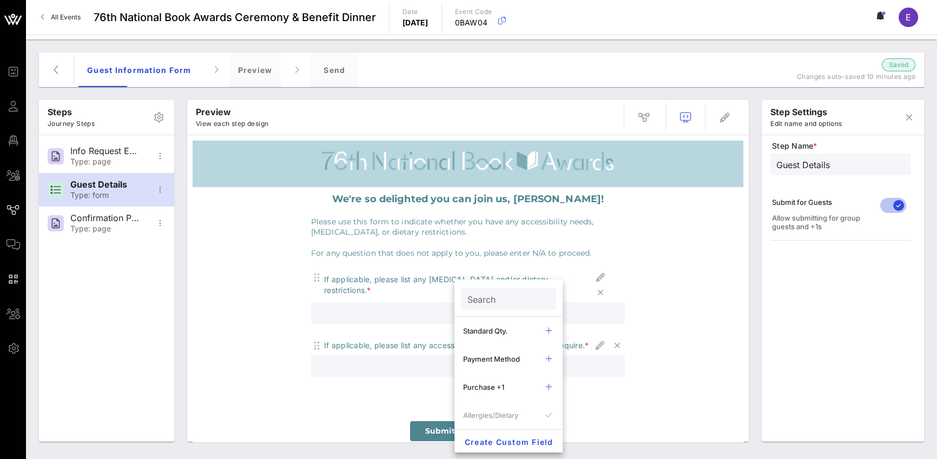
click at [385, 374] on div "If applicable, please list any [MEDICAL_DATA] and/or dietary restrictions. * If…" at bounding box center [468, 340] width 314 height 141
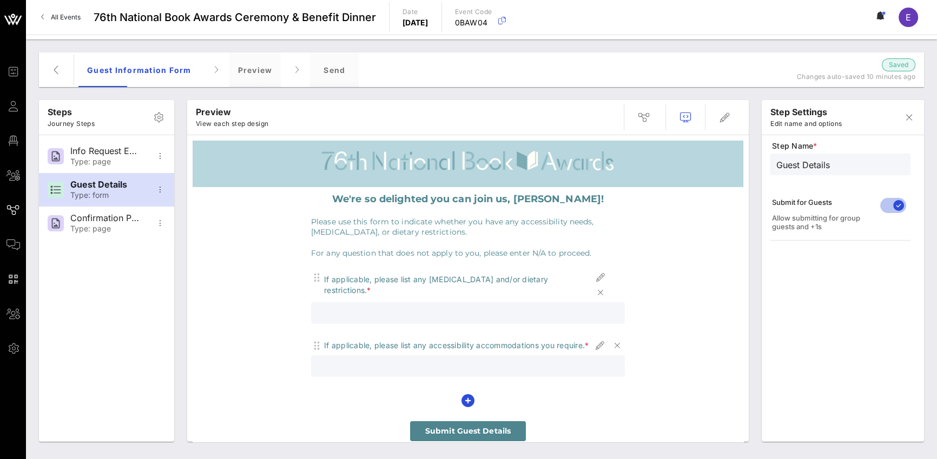
click at [423, 306] on input "text" at bounding box center [468, 313] width 301 height 14
click at [391, 306] on input "text" at bounding box center [468, 313] width 301 height 14
click at [102, 158] on div "Type: page" at bounding box center [105, 161] width 71 height 9
type input "Info Request Email"
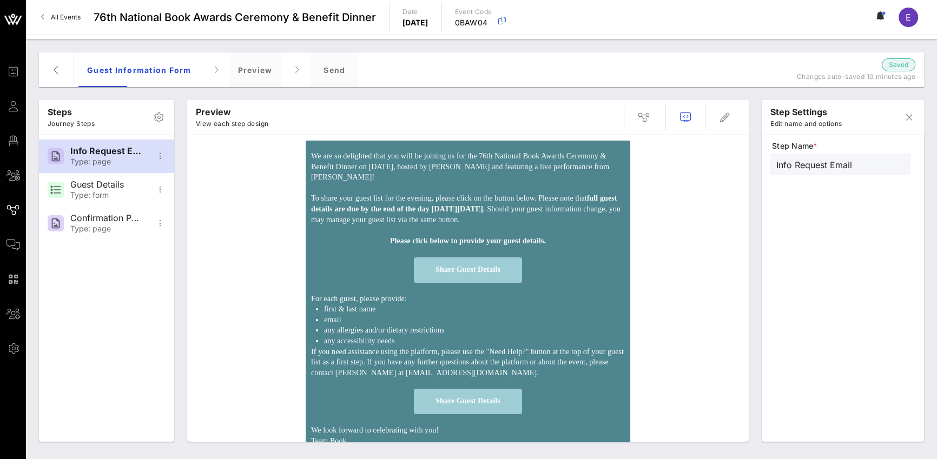
scroll to position [78, 0]
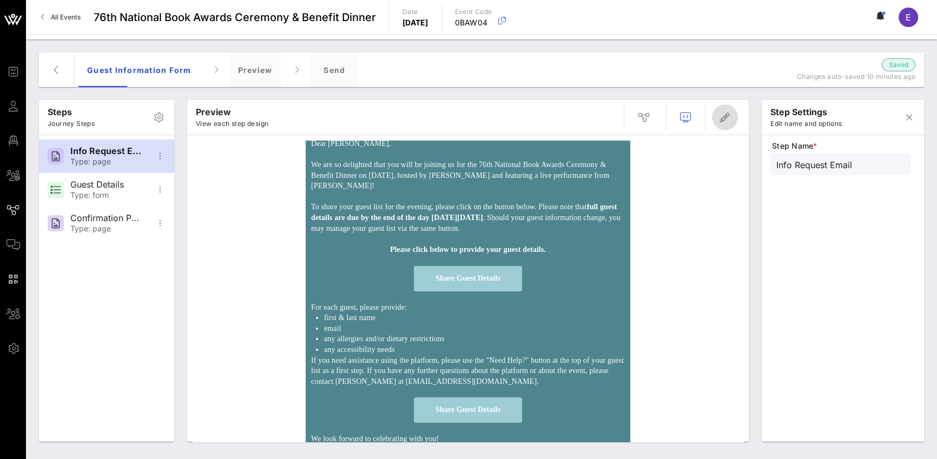
click at [693, 116] on icon "button" at bounding box center [725, 117] width 13 height 13
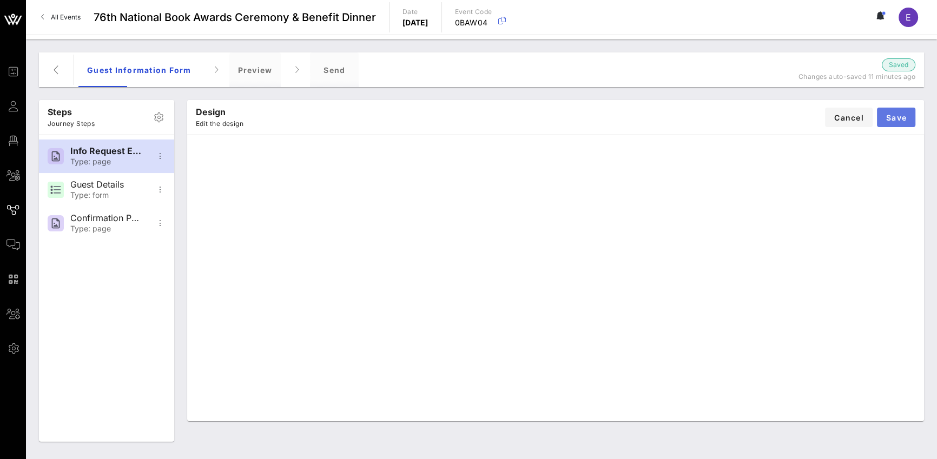
click at [693, 112] on button "Save" at bounding box center [896, 117] width 38 height 19
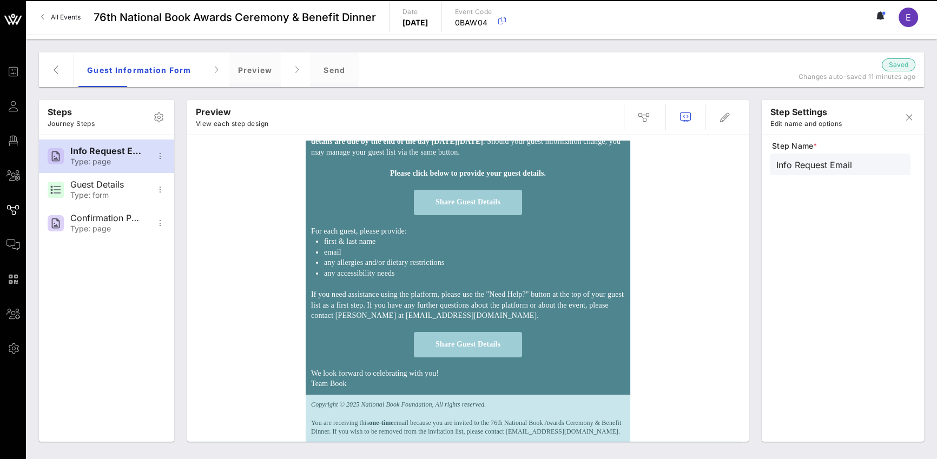
scroll to position [176, 0]
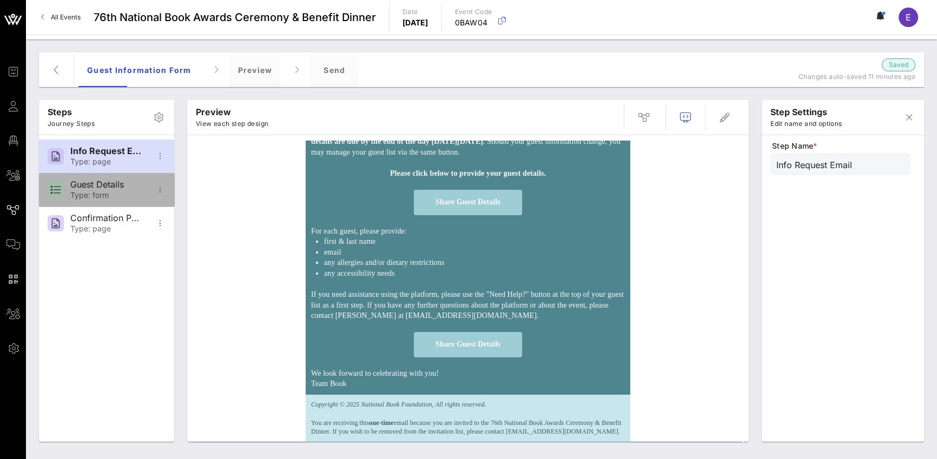
click at [133, 190] on div "Guest Details Type: form" at bounding box center [105, 190] width 71 height 34
type input "Guest Details"
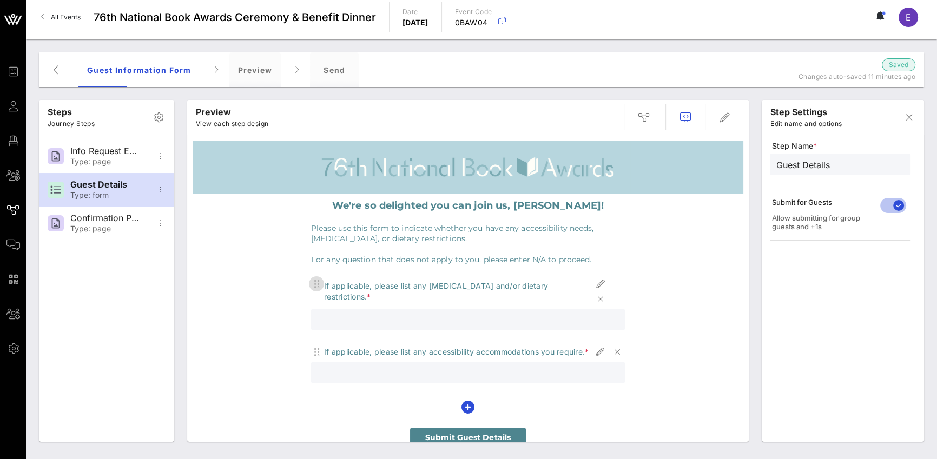
click at [314, 285] on icon "button" at bounding box center [316, 284] width 13 height 13
click at [397, 285] on div "If applicable, please list any [MEDICAL_DATA] and/or dietary restrictions. *" at bounding box center [458, 292] width 269 height 22
click at [693, 112] on icon "button" at bounding box center [725, 117] width 13 height 13
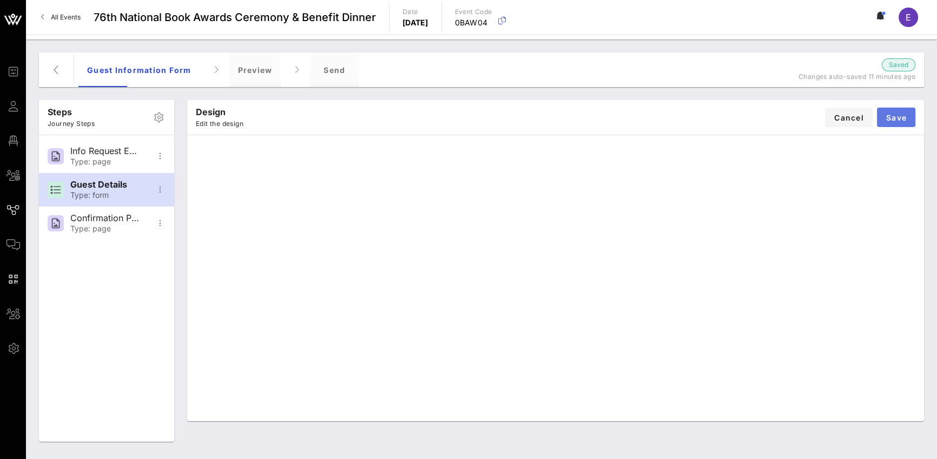
click at [693, 117] on span "Save" at bounding box center [896, 117] width 21 height 9
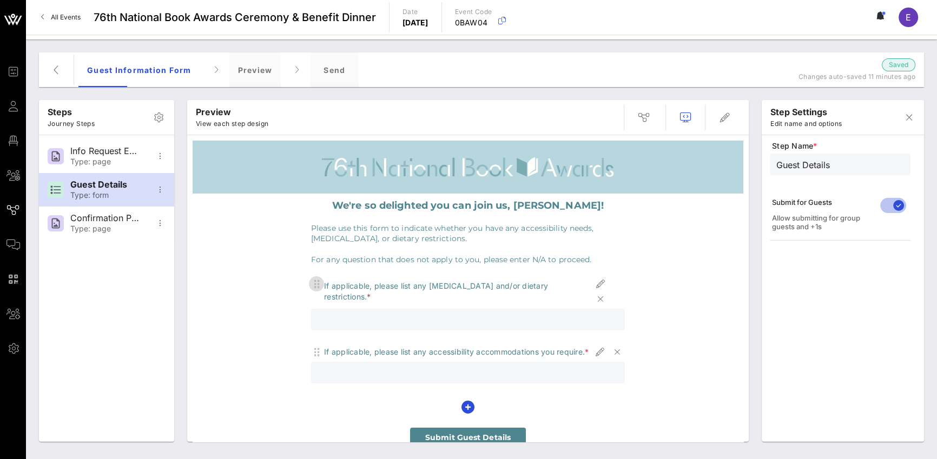
click at [312, 284] on icon "button" at bounding box center [316, 284] width 13 height 13
click at [693, 162] on input "Guest Details" at bounding box center [841, 164] width 128 height 14
click at [693, 224] on div "Allow submitting for group guests and +1s" at bounding box center [823, 222] width 102 height 17
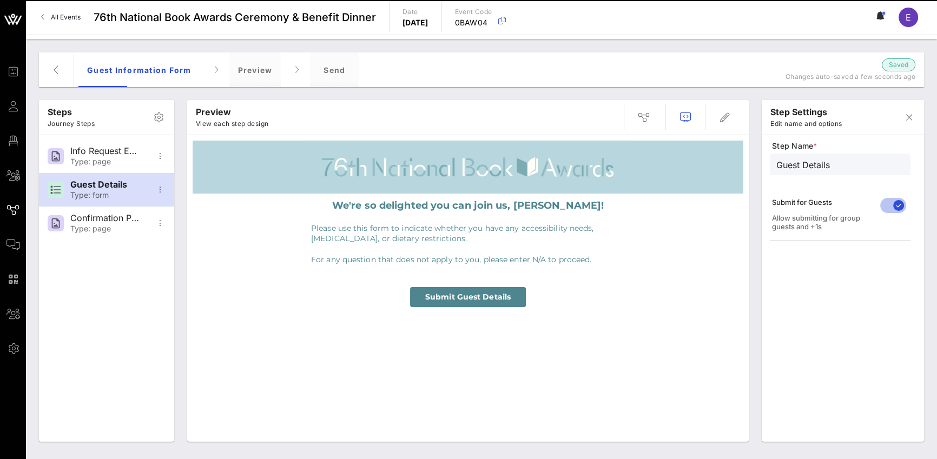
drag, startPoint x: 791, startPoint y: 225, endPoint x: 803, endPoint y: 222, distance: 12.1
click at [693, 222] on div "Allow submitting for group guests and +1s" at bounding box center [823, 222] width 102 height 17
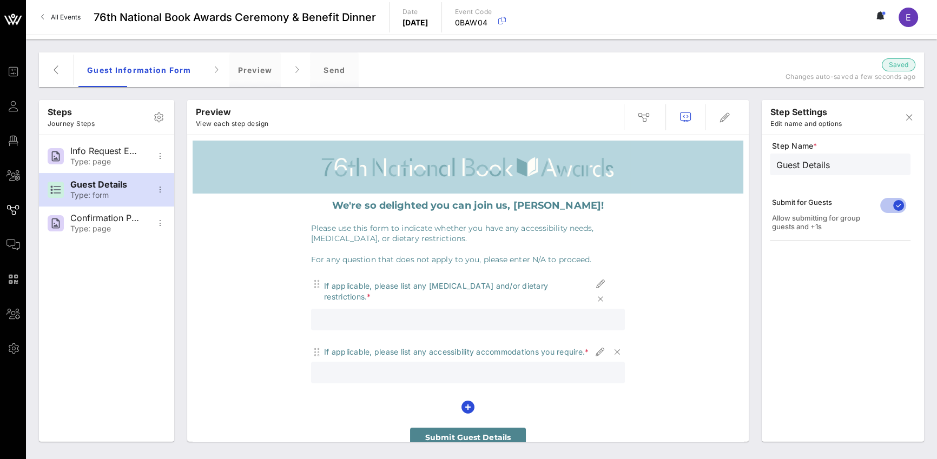
click at [693, 222] on div "Allow submitting for group guests and +1s" at bounding box center [823, 222] width 102 height 17
click at [693, 218] on div "Allow submitting for group guests and +1s" at bounding box center [823, 222] width 102 height 17
click at [693, 207] on div "Submit for Guests Allow submitting for group guests and +1s" at bounding box center [823, 214] width 102 height 48
click at [662, 268] on div "We're so delighted you can join us, [PERSON_NAME]! Please use this form to indi…" at bounding box center [468, 324] width 551 height 260
click at [112, 228] on div "Type: page" at bounding box center [105, 229] width 71 height 9
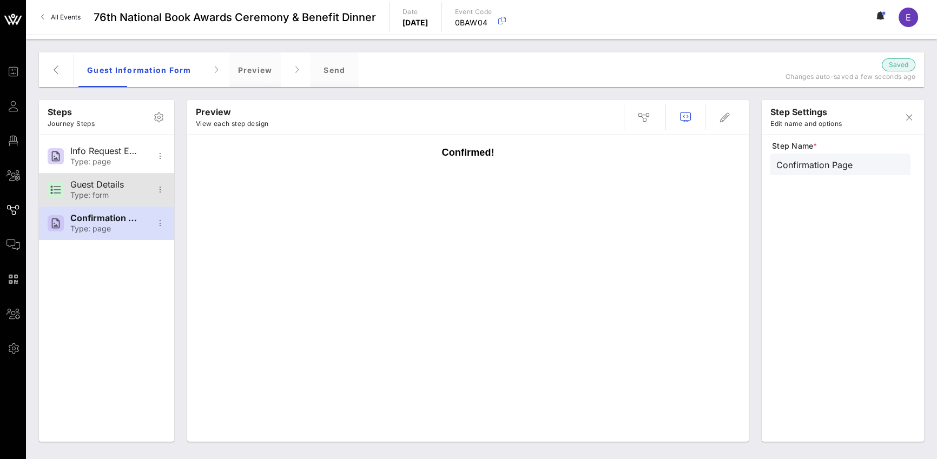
click at [112, 185] on div "Guest Details" at bounding box center [105, 185] width 71 height 10
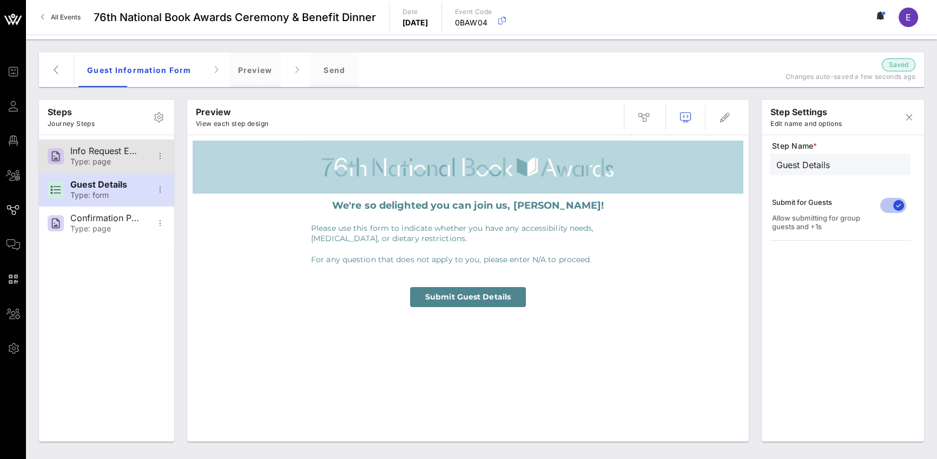
click at [120, 160] on div "Type: page" at bounding box center [105, 161] width 71 height 9
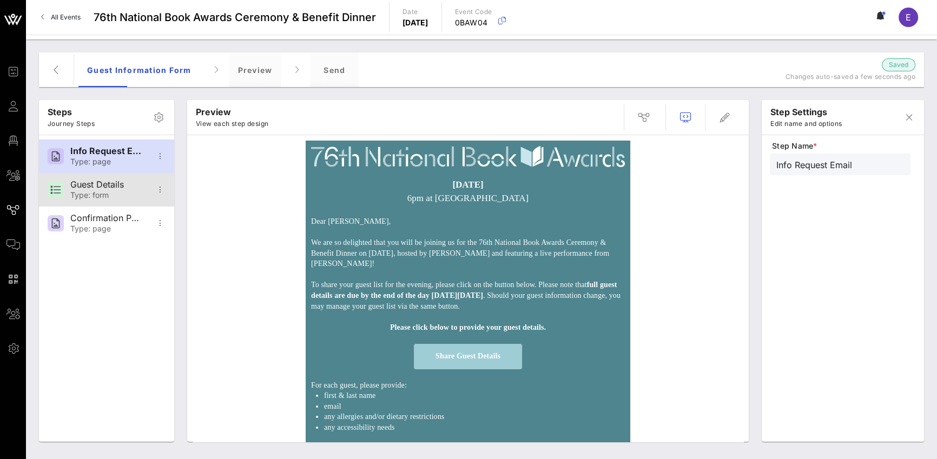
click at [115, 188] on div "Guest Details" at bounding box center [105, 185] width 71 height 10
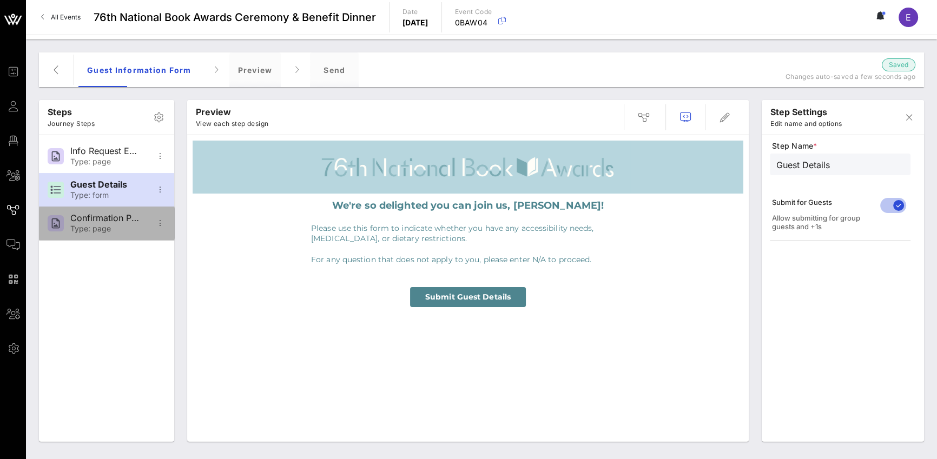
click at [107, 218] on div "Confirmation Page" at bounding box center [105, 218] width 71 height 10
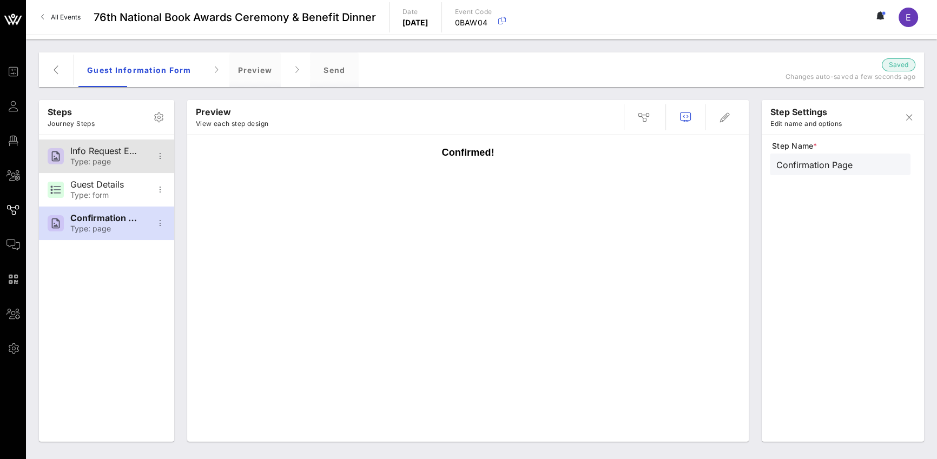
click at [106, 157] on div "Type: page" at bounding box center [105, 161] width 71 height 9
type input "Info Request Email"
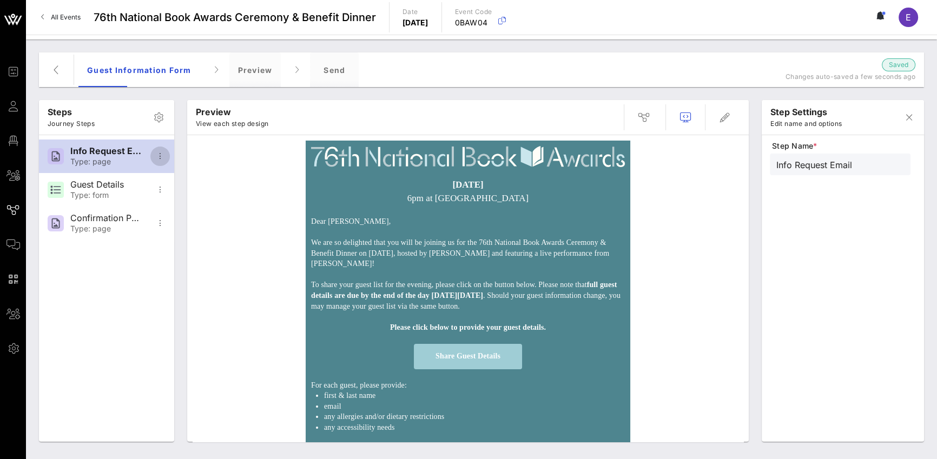
click at [154, 155] on icon "button" at bounding box center [160, 156] width 13 height 13
click at [693, 209] on div "[DATE] 6pm at [GEOGRAPHIC_DATA] Dear [PERSON_NAME], We are so delighted that yo…" at bounding box center [468, 345] width 551 height 409
click at [693, 202] on div "[DATE] 6pm at [GEOGRAPHIC_DATA] Dear [PERSON_NAME], We are so delighted that yo…" at bounding box center [468, 345] width 551 height 409
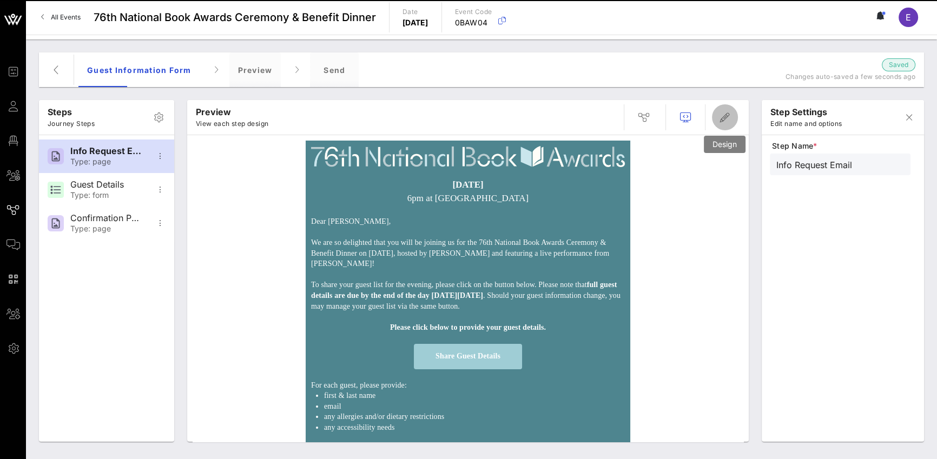
click at [693, 123] on icon "button" at bounding box center [725, 117] width 13 height 13
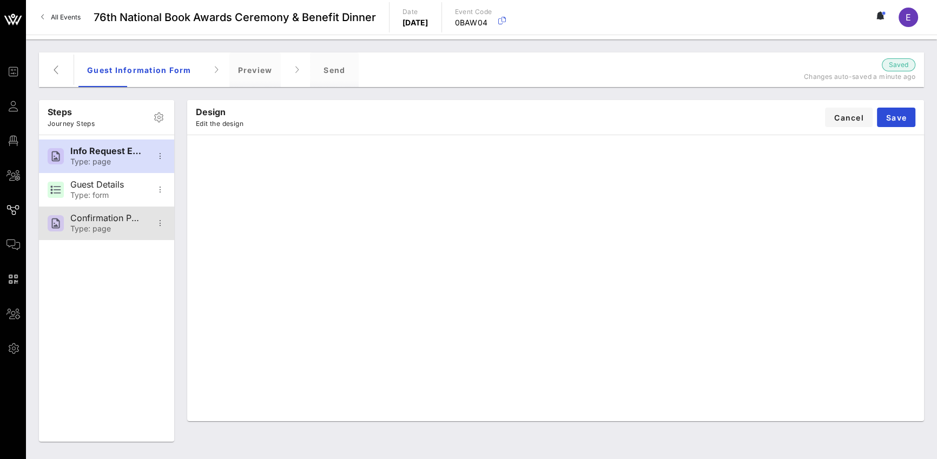
click at [96, 228] on div "Type: page" at bounding box center [105, 229] width 71 height 9
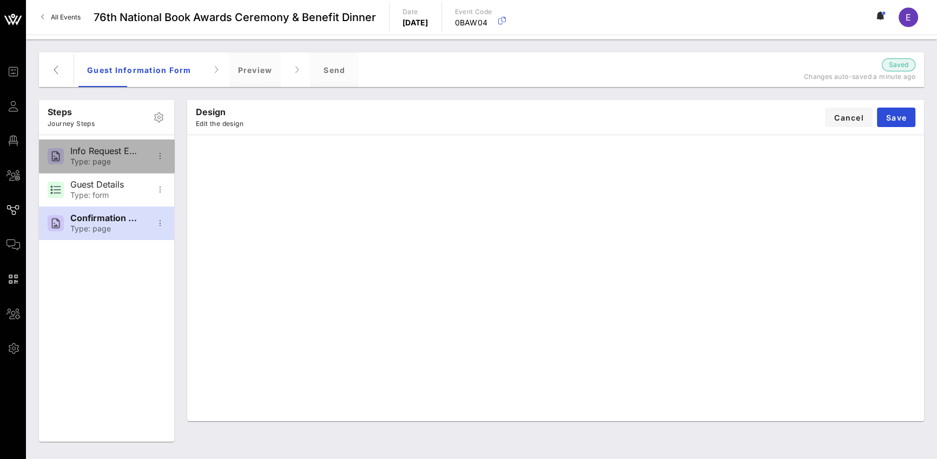
click at [106, 153] on div "Info Request Email" at bounding box center [105, 151] width 71 height 10
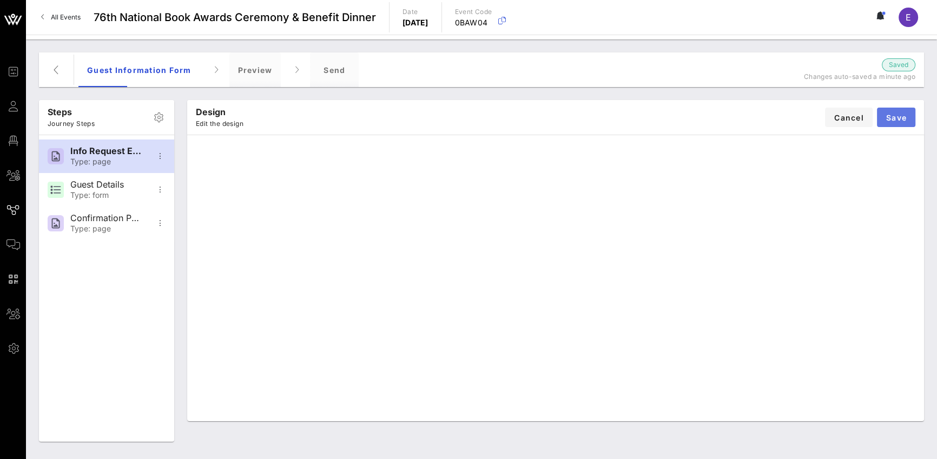
click at [693, 123] on button "Save" at bounding box center [896, 117] width 38 height 19
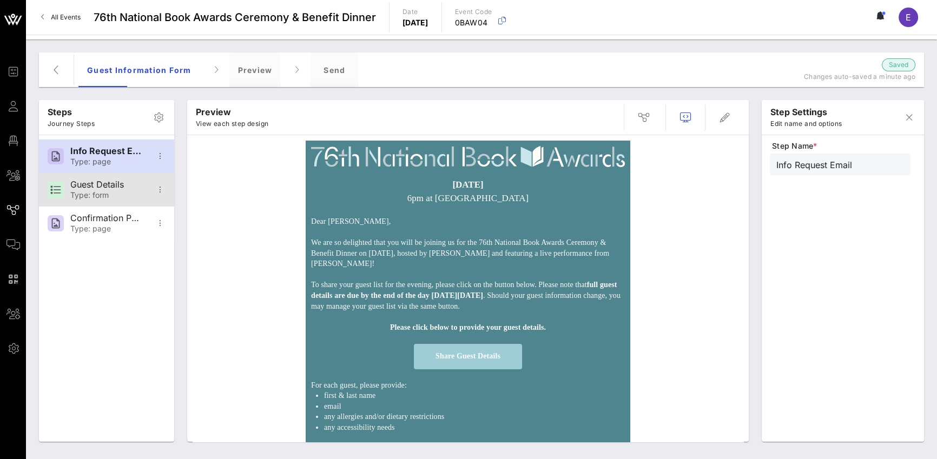
click at [102, 194] on div "Type: form" at bounding box center [105, 195] width 71 height 9
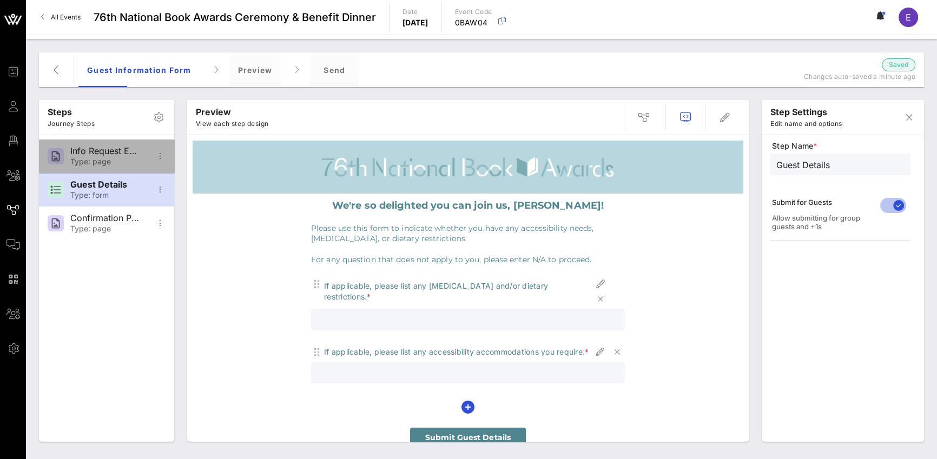
click at [82, 153] on div "Info Request Email" at bounding box center [105, 151] width 71 height 10
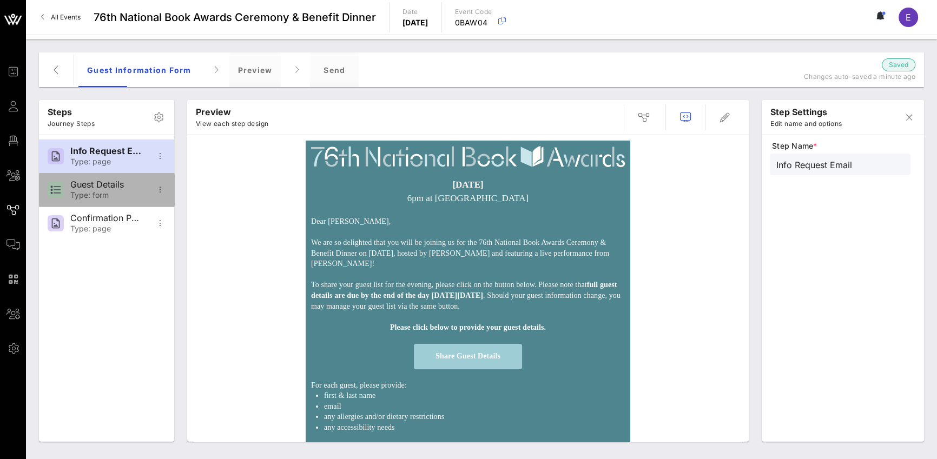
click at [76, 186] on div "Guest Details" at bounding box center [105, 185] width 71 height 10
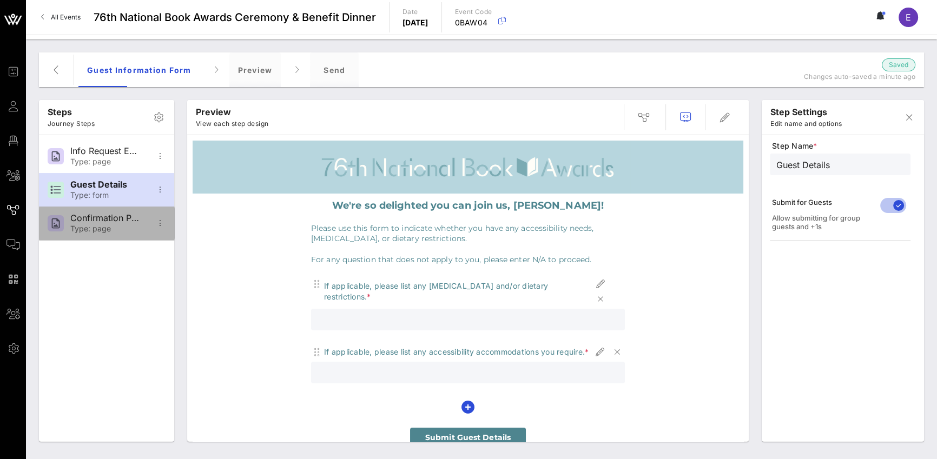
click at [96, 223] on div "Confirmation Page" at bounding box center [105, 218] width 71 height 10
type input "Confirmation Page"
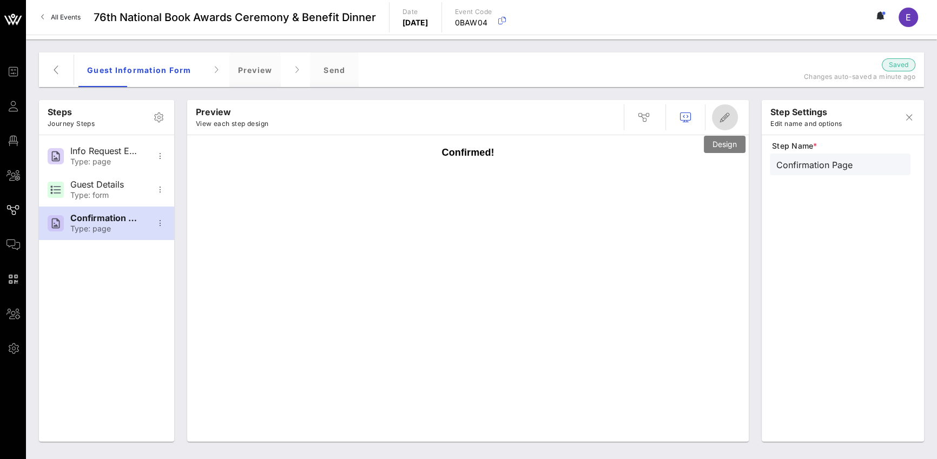
click at [693, 114] on icon "button" at bounding box center [725, 117] width 13 height 13
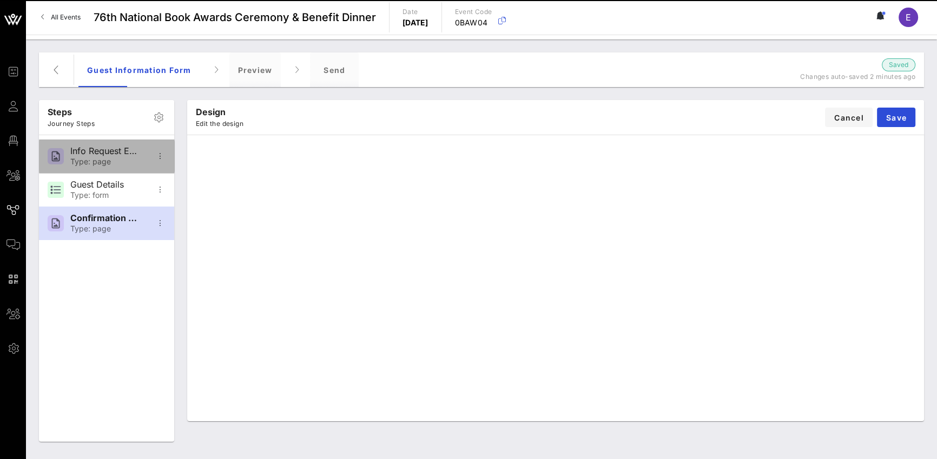
click at [135, 155] on div "Info Request Email" at bounding box center [105, 151] width 71 height 10
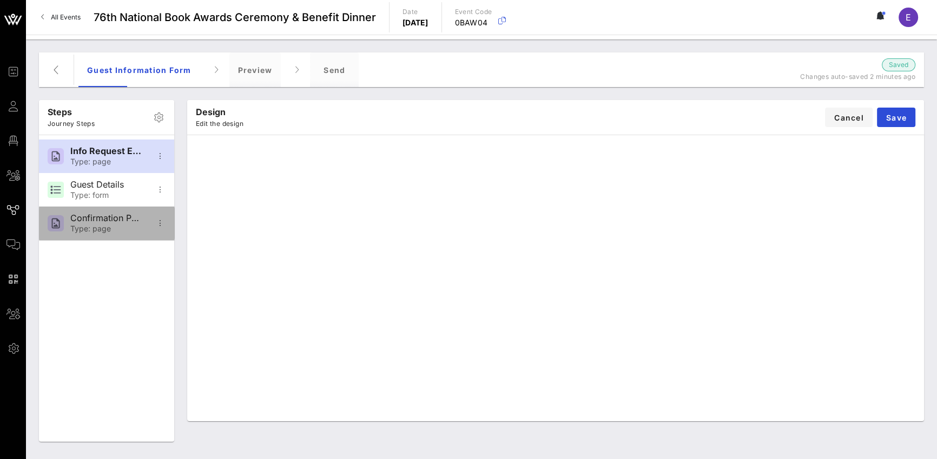
click at [88, 216] on div "Confirmation Page" at bounding box center [105, 218] width 71 height 10
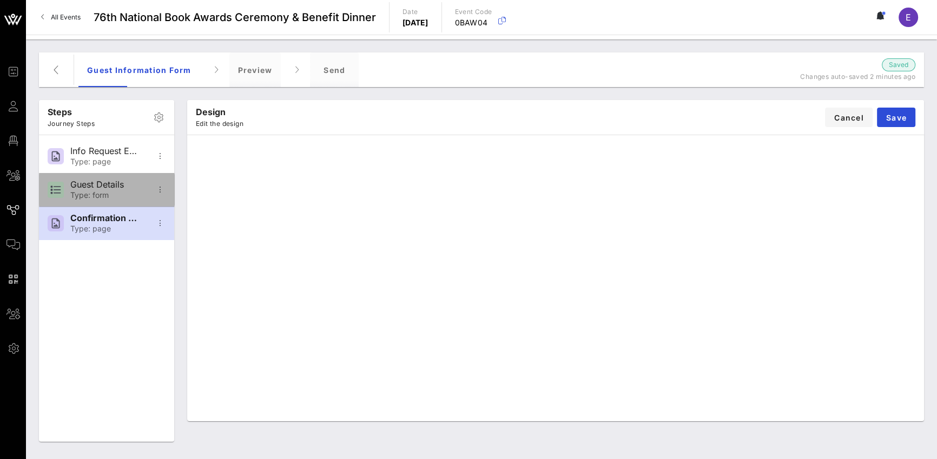
click at [87, 178] on div "Guest Details Type: form" at bounding box center [105, 190] width 71 height 34
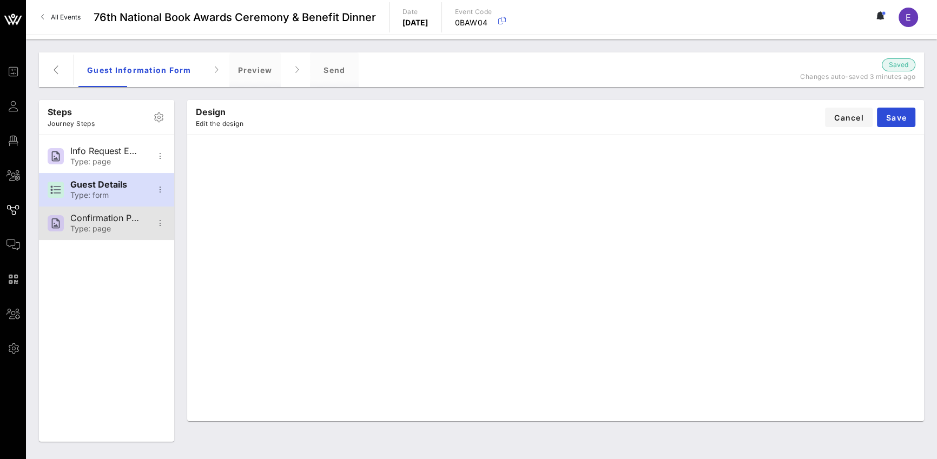
click at [100, 224] on div "Confirmation Page Type: page" at bounding box center [105, 224] width 71 height 34
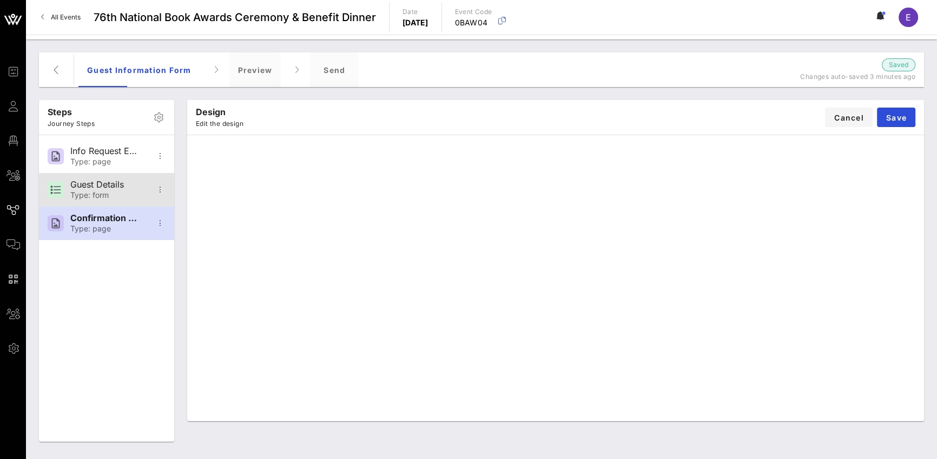
click at [67, 185] on div "Guest Details Type: form" at bounding box center [106, 190] width 135 height 34
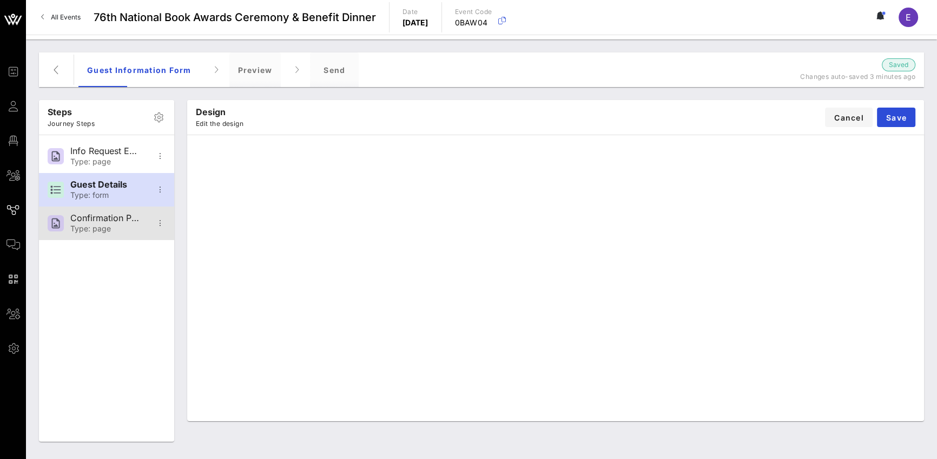
click at [84, 215] on div "Confirmation Page" at bounding box center [105, 218] width 71 height 10
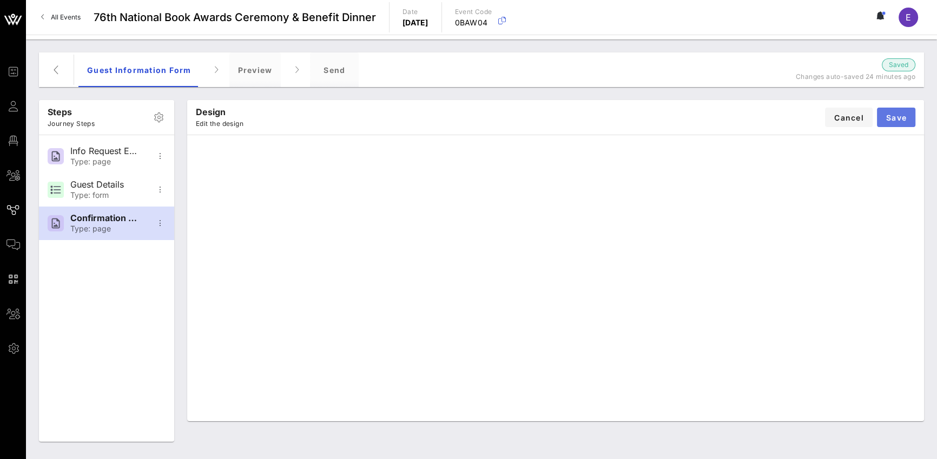
click at [693, 119] on span "Save" at bounding box center [896, 117] width 21 height 9
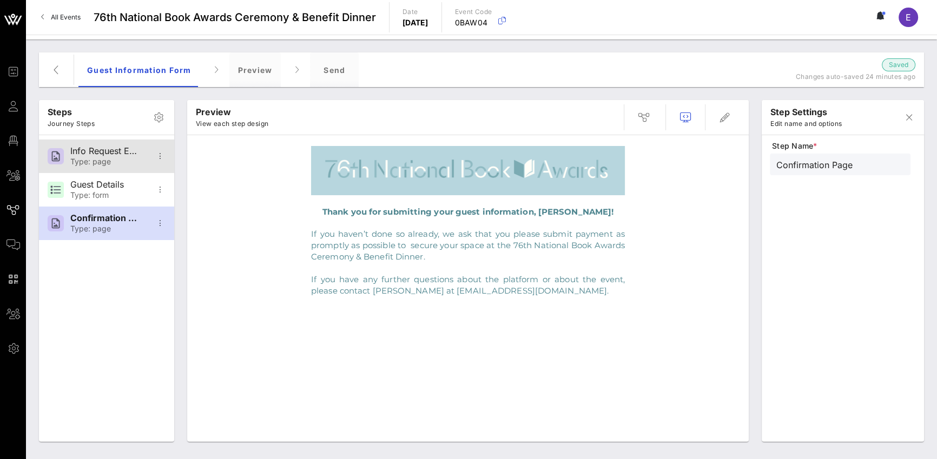
click at [94, 149] on div "Info Request Email" at bounding box center [105, 151] width 71 height 10
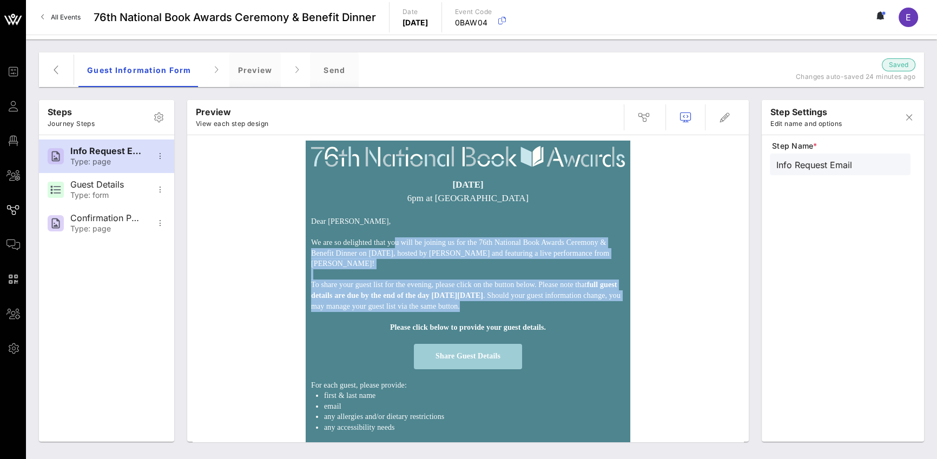
drag, startPoint x: 415, startPoint y: 245, endPoint x: 529, endPoint y: 333, distance: 144.0
click at [529, 333] on div "[DATE] 6pm at [GEOGRAPHIC_DATA] Dear [PERSON_NAME], We are so delighted that yo…" at bounding box center [468, 345] width 325 height 409
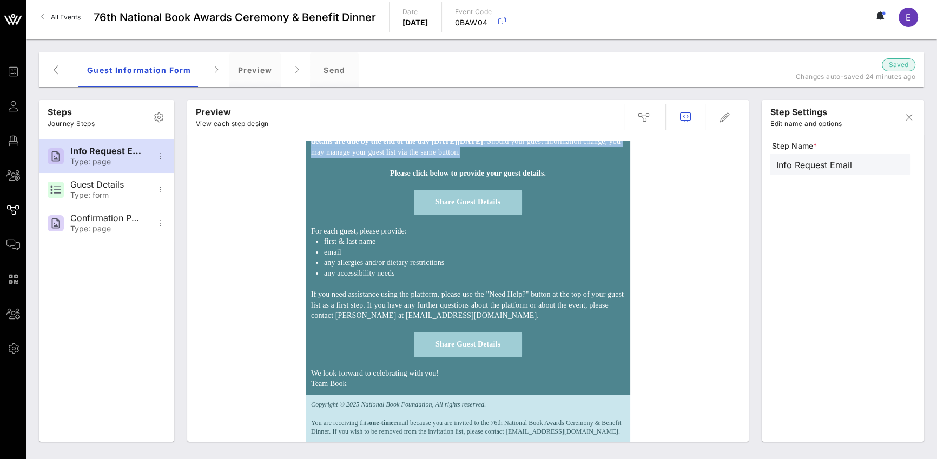
scroll to position [184, 0]
click at [124, 191] on div "Type: form" at bounding box center [105, 195] width 71 height 9
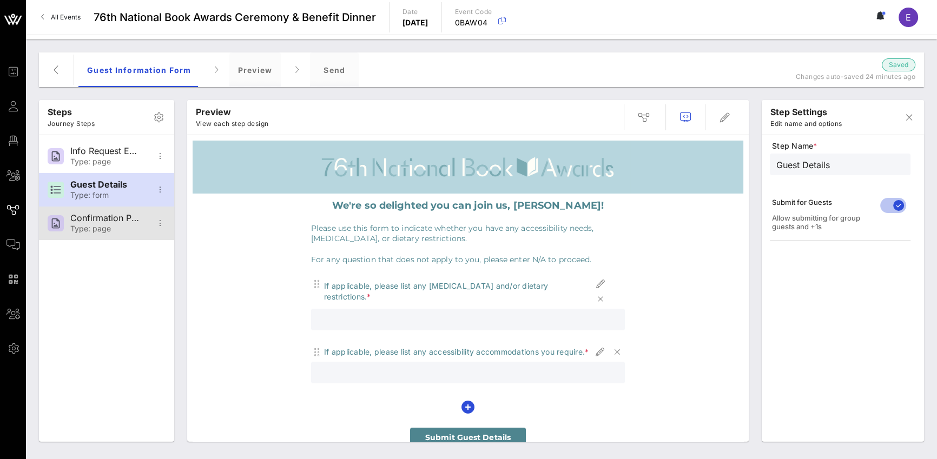
click at [119, 218] on div "Confirmation Page" at bounding box center [105, 218] width 71 height 10
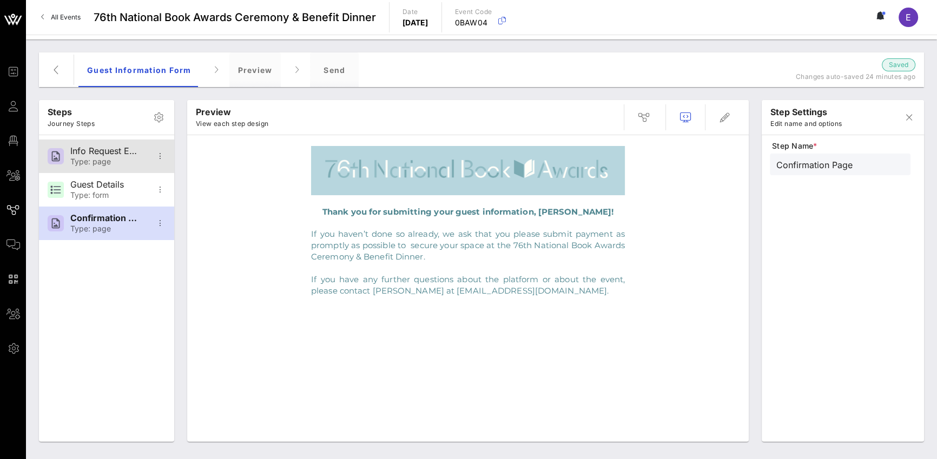
click at [112, 157] on div "Type: page" at bounding box center [105, 161] width 71 height 9
type input "Info Request Email"
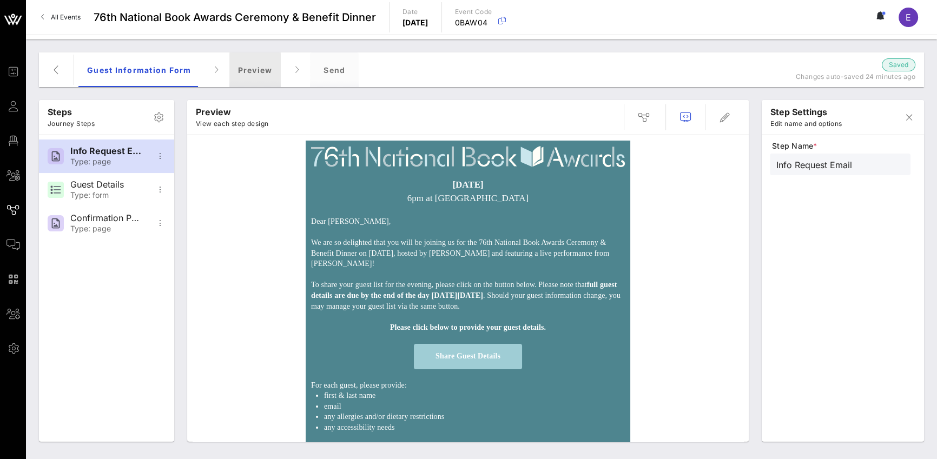
click at [240, 76] on div "Preview" at bounding box center [255, 69] width 52 height 35
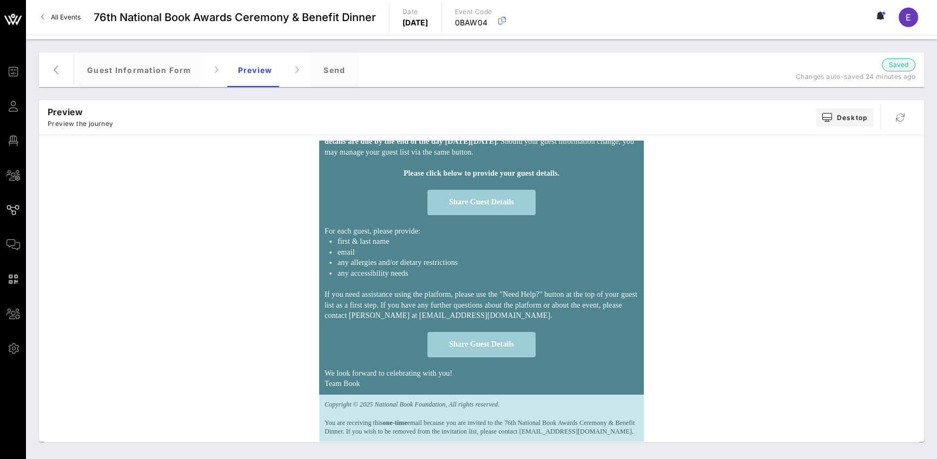
click at [450, 198] on span "Share Guest Details" at bounding box center [481, 202] width 65 height 8
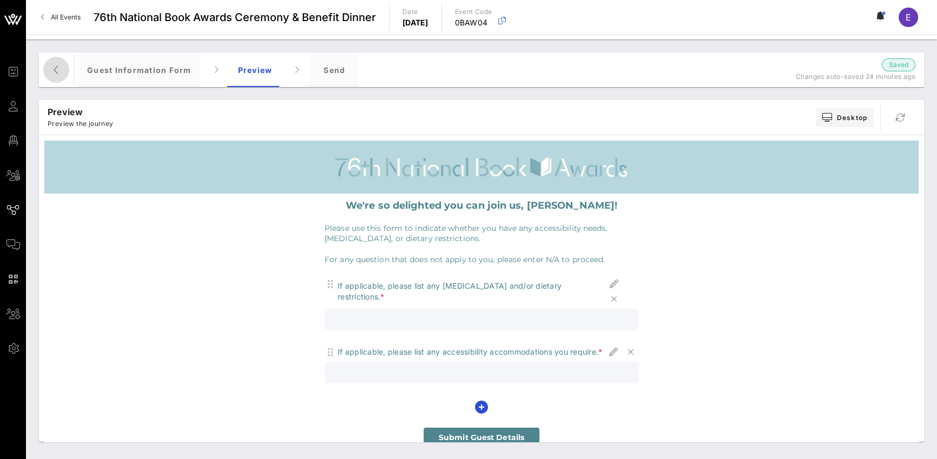
click at [54, 73] on icon "button" at bounding box center [56, 69] width 13 height 13
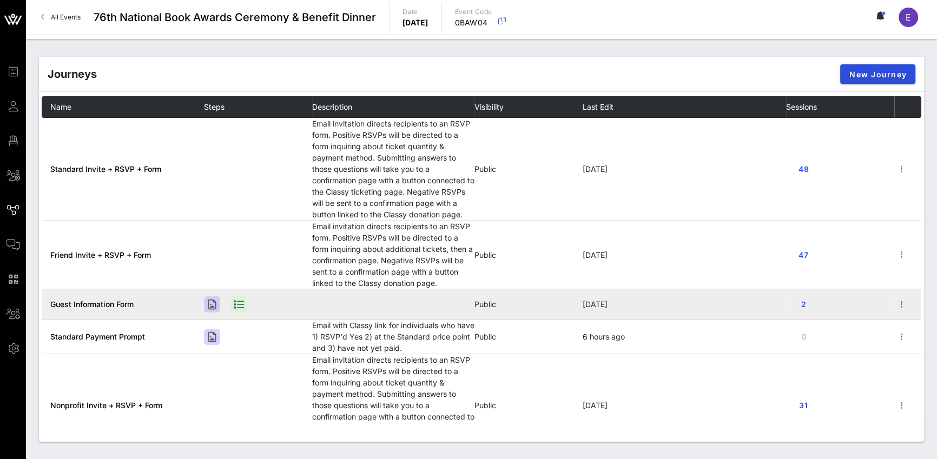
click at [122, 303] on span "Guest Information Form" at bounding box center [91, 304] width 83 height 9
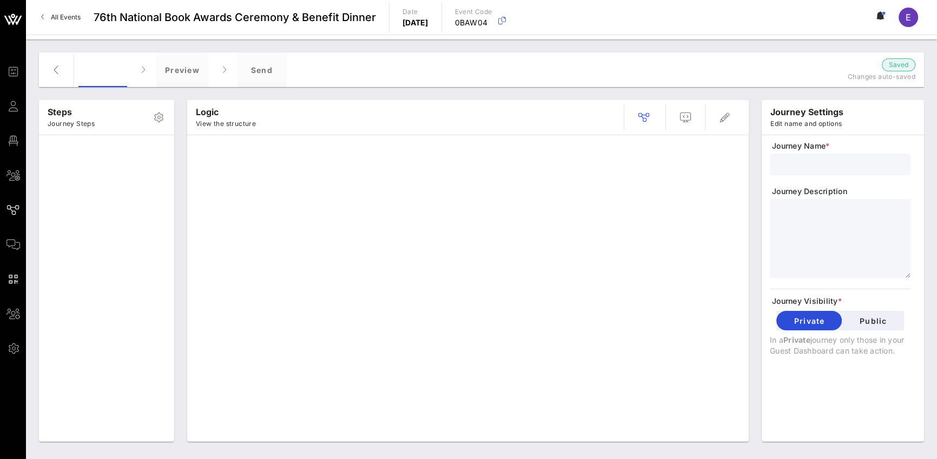
type input "Guest Information Form"
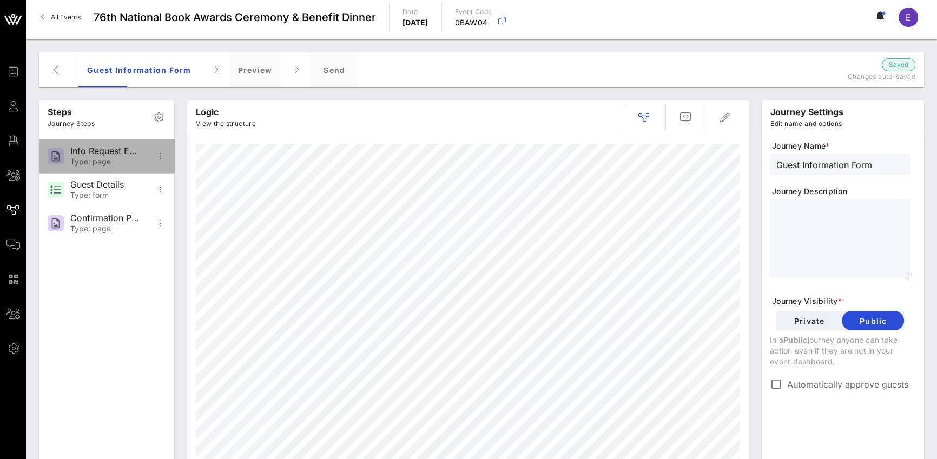
click at [113, 161] on div "Type: page" at bounding box center [105, 161] width 71 height 9
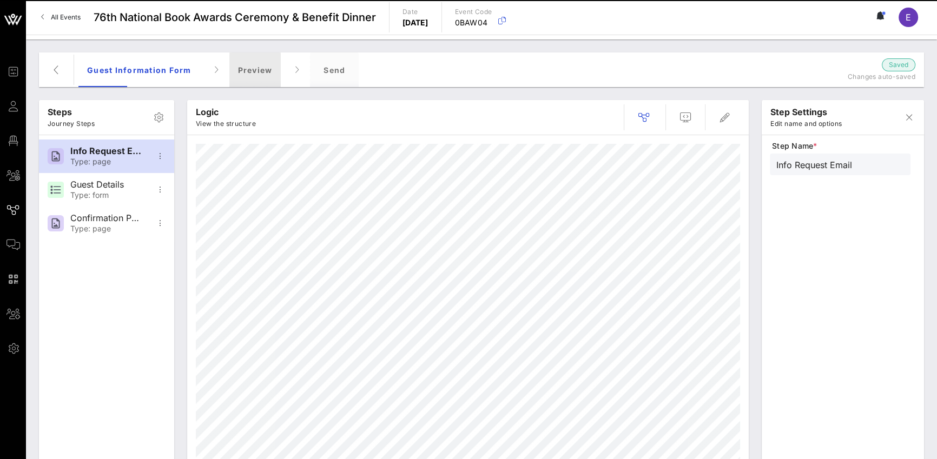
click at [252, 66] on div "Preview" at bounding box center [255, 69] width 52 height 35
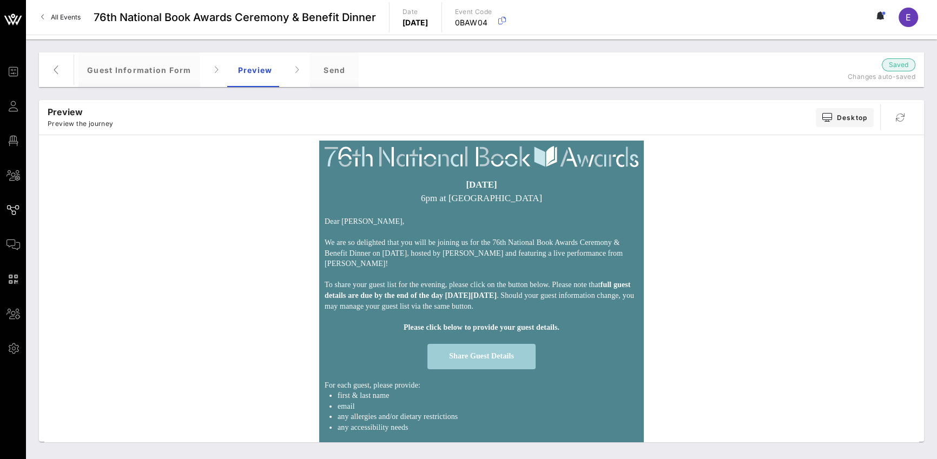
click at [504, 360] on span "Share Guest Details" at bounding box center [481, 356] width 65 height 8
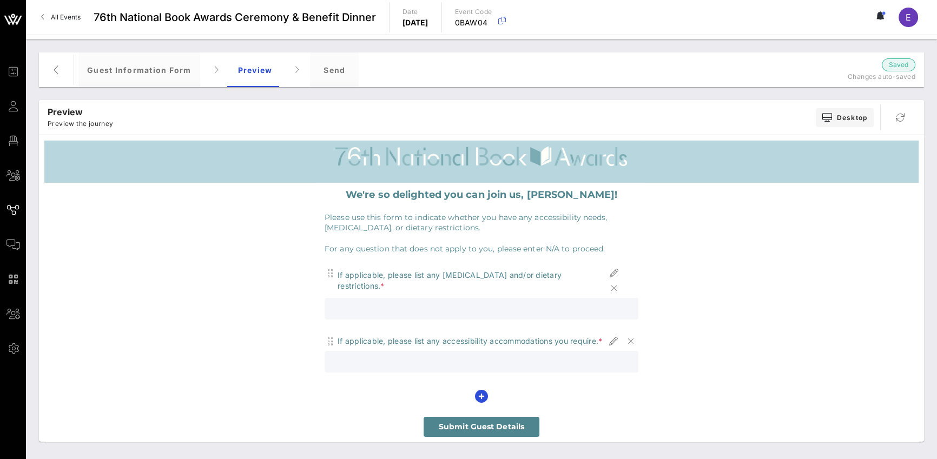
scroll to position [9, 0]
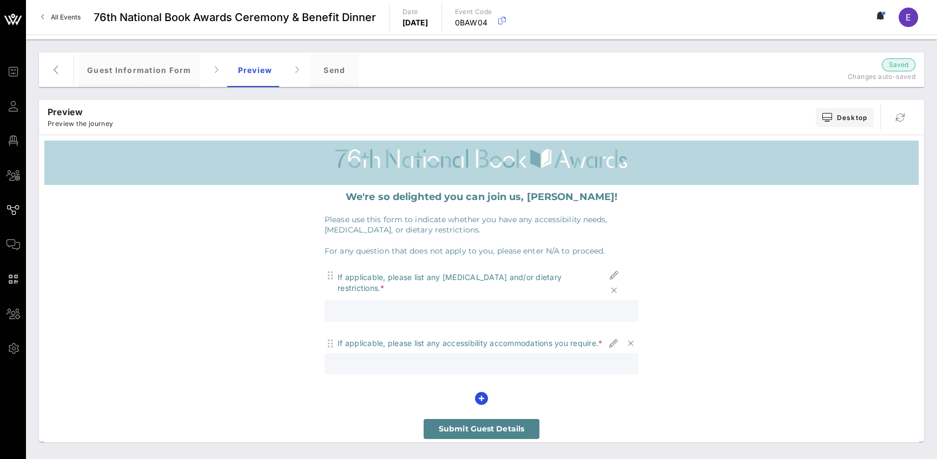
click at [510, 374] on span "Submit Guest Details" at bounding box center [482, 429] width 86 height 10
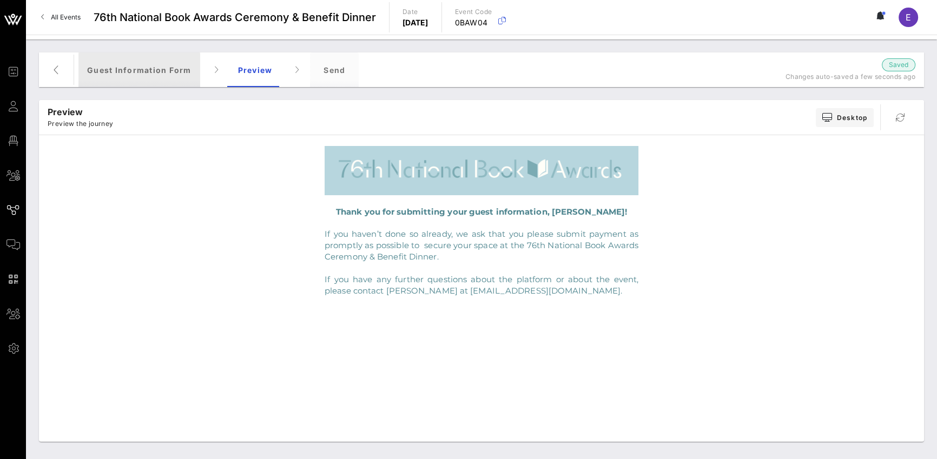
click at [165, 73] on div "Guest Information Form" at bounding box center [139, 69] width 122 height 35
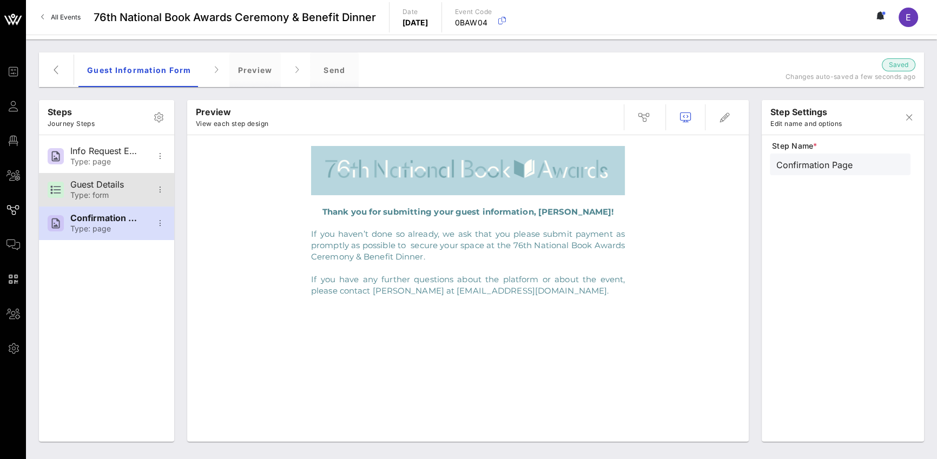
click at [119, 188] on div "Guest Details" at bounding box center [105, 185] width 71 height 10
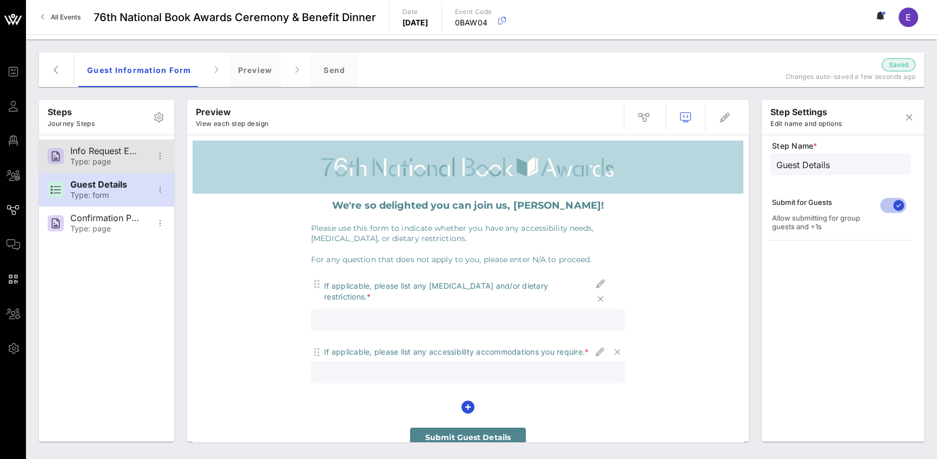
click at [117, 155] on div "Info Request Email" at bounding box center [105, 151] width 71 height 10
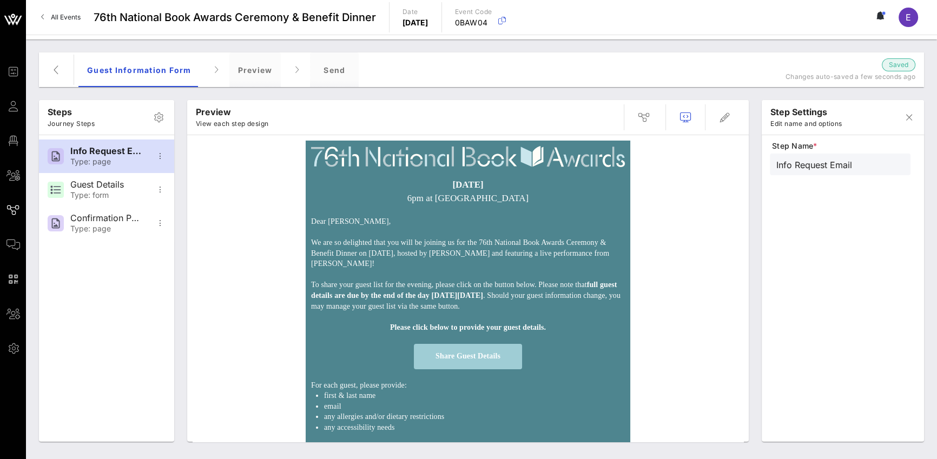
scroll to position [184, 0]
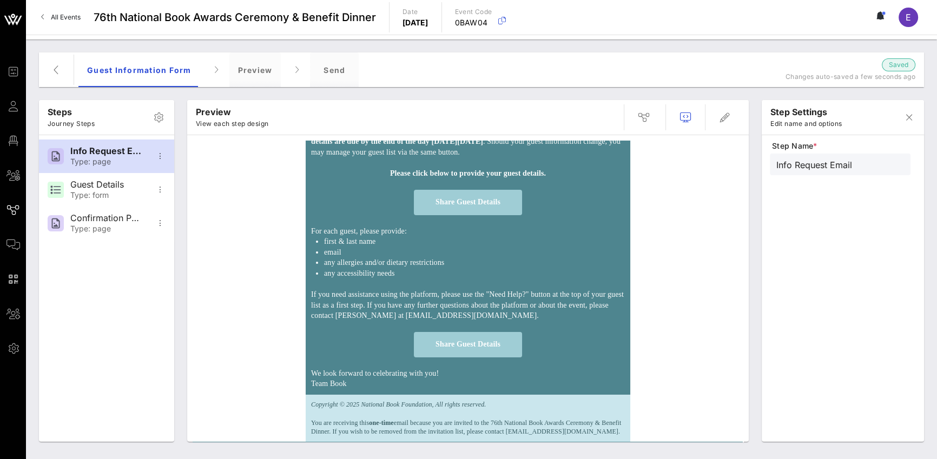
click at [451, 340] on span "Share Guest Details" at bounding box center [468, 344] width 65 height 8
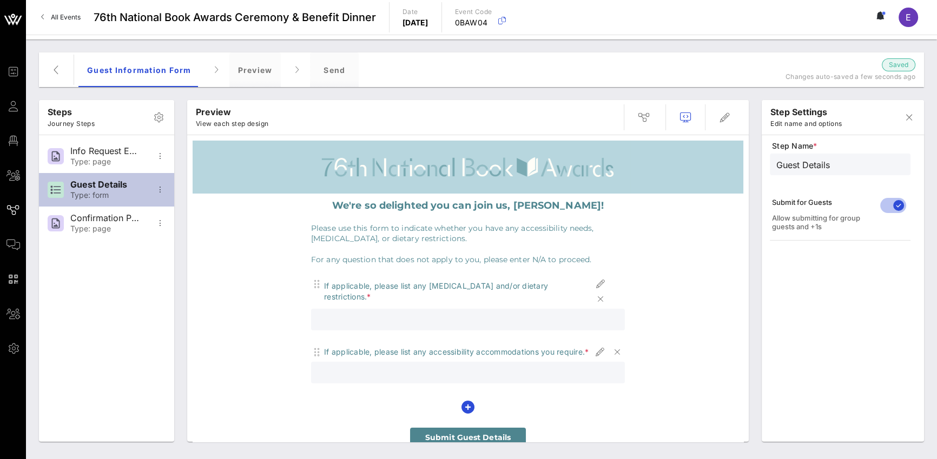
click at [127, 188] on div "Guest Details" at bounding box center [105, 185] width 71 height 10
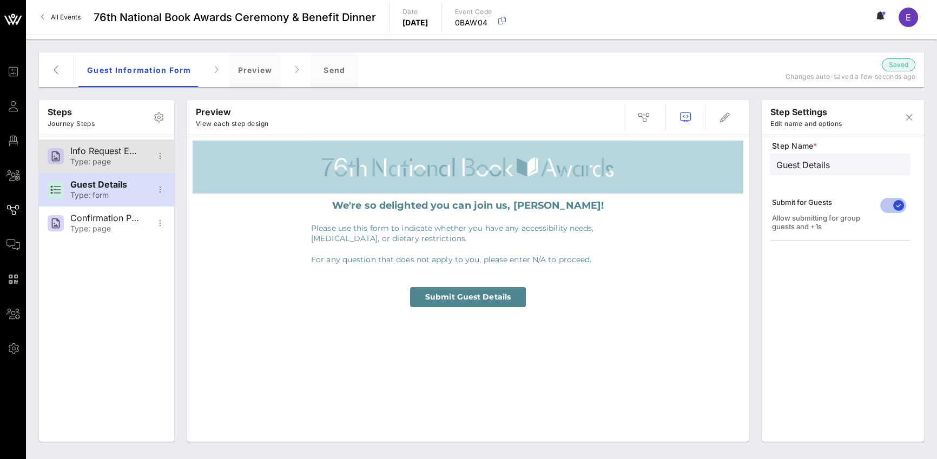
click at [121, 157] on div "Type: page" at bounding box center [105, 161] width 71 height 9
type input "Info Request Email"
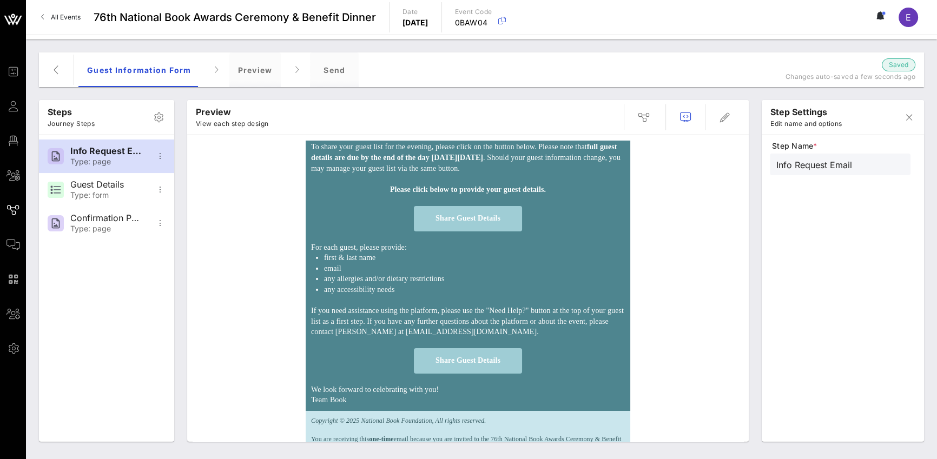
scroll to position [183, 0]
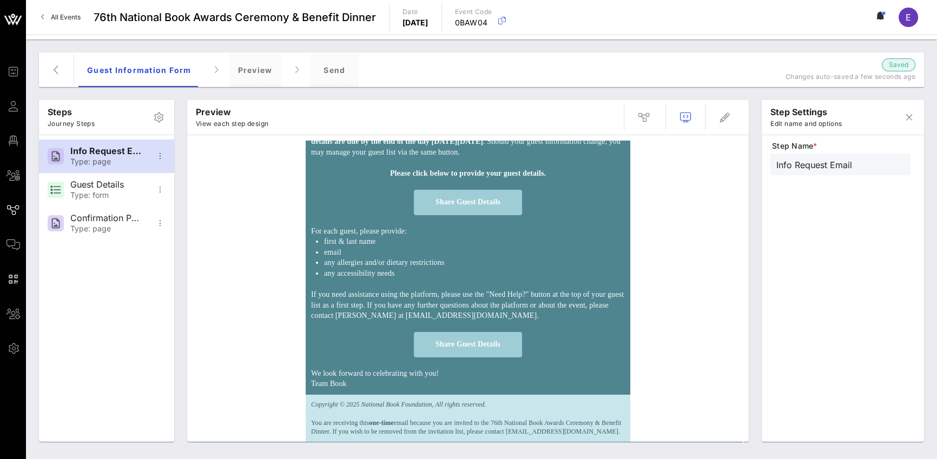
click at [410, 293] on p "If you need assistance using the platform, please use the "Need Help?" button a…" at bounding box center [468, 306] width 314 height 32
click at [450, 296] on p "If you need assistance using the platform, please use the "Need Help?" button a…" at bounding box center [468, 306] width 314 height 32
click at [474, 298] on p "If you need assistance using the platform, please use the "Need Help?" button a…" at bounding box center [468, 306] width 314 height 32
click at [693, 123] on icon "button" at bounding box center [725, 117] width 13 height 13
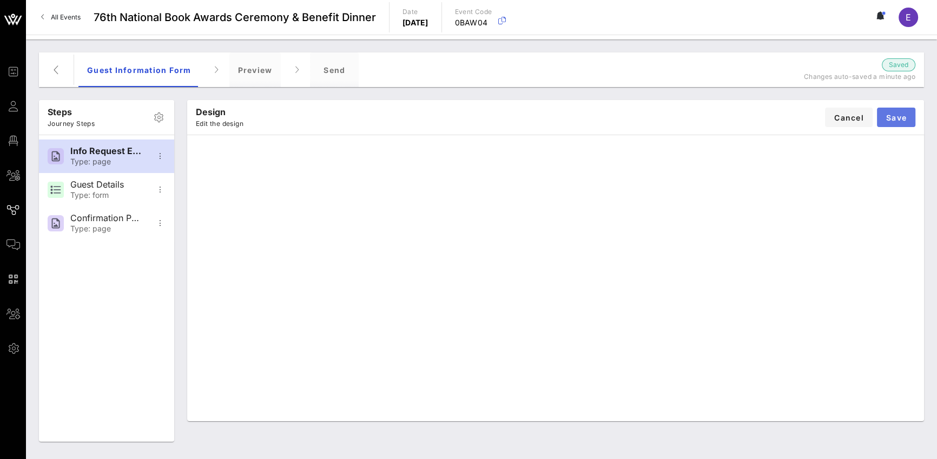
click at [693, 122] on button "Save" at bounding box center [896, 117] width 38 height 19
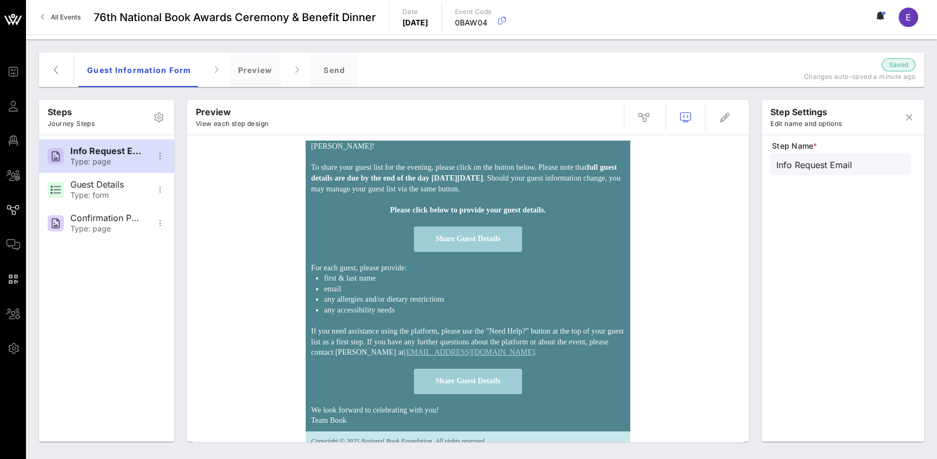
scroll to position [115, 0]
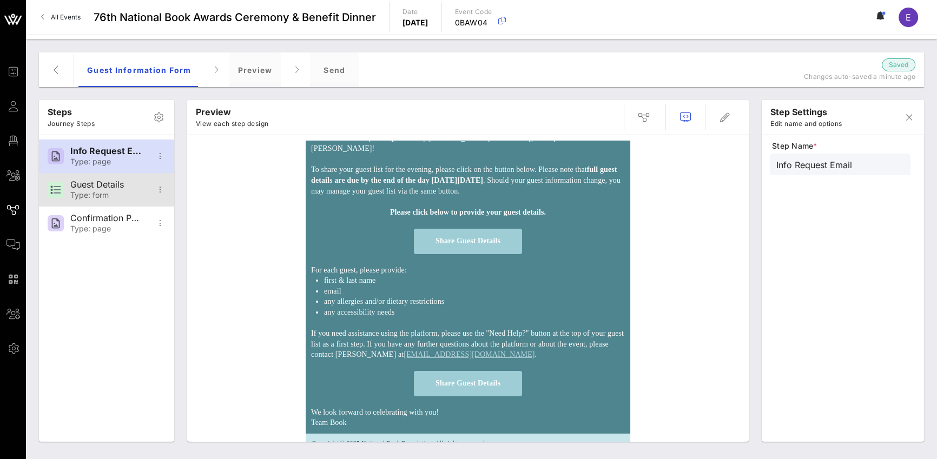
click at [117, 185] on div "Guest Details" at bounding box center [105, 185] width 71 height 10
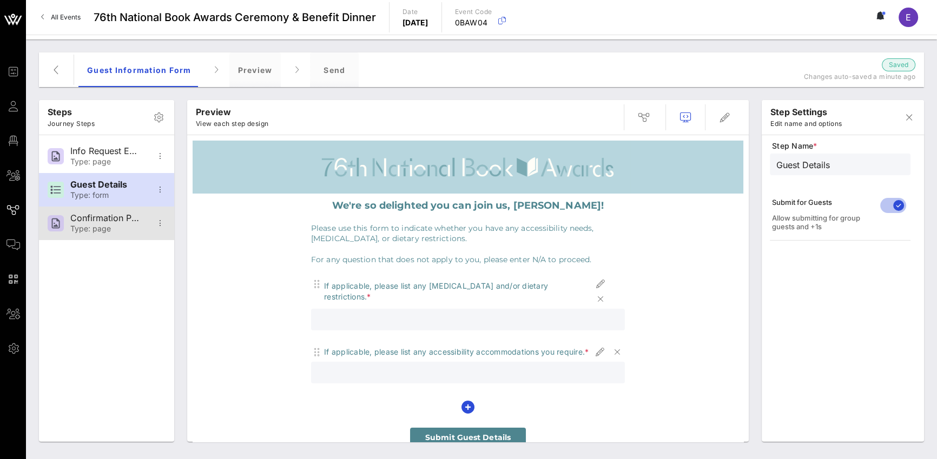
click at [108, 216] on div "Confirmation Page" at bounding box center [105, 218] width 71 height 10
type input "Confirmation Page"
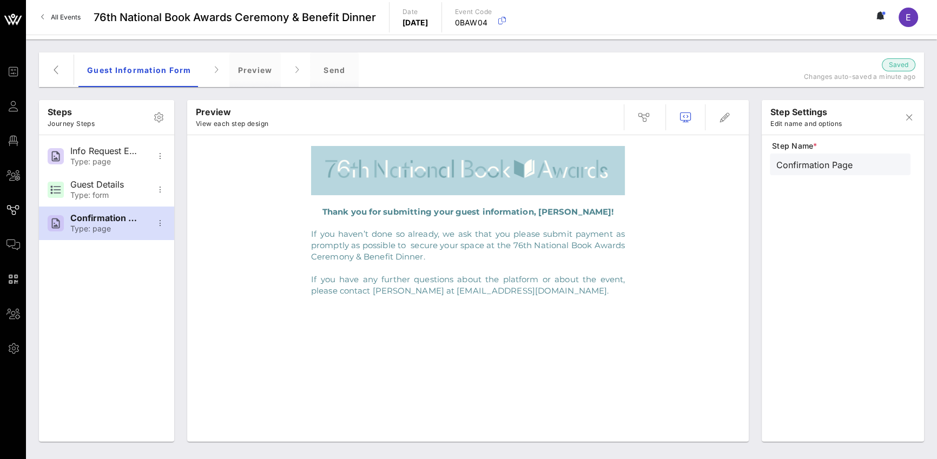
click at [476, 262] on p at bounding box center [468, 267] width 314 height 11
click at [693, 122] on icon "button" at bounding box center [725, 117] width 13 height 13
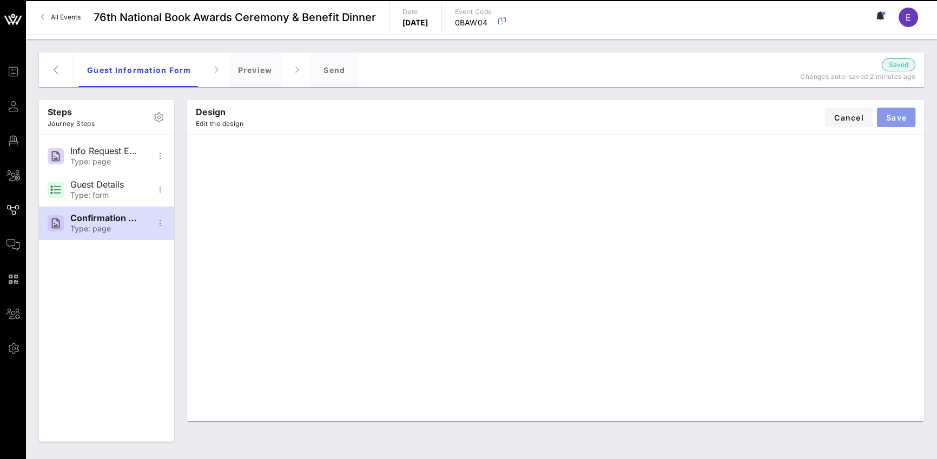
click at [693, 113] on span "Save" at bounding box center [896, 117] width 21 height 9
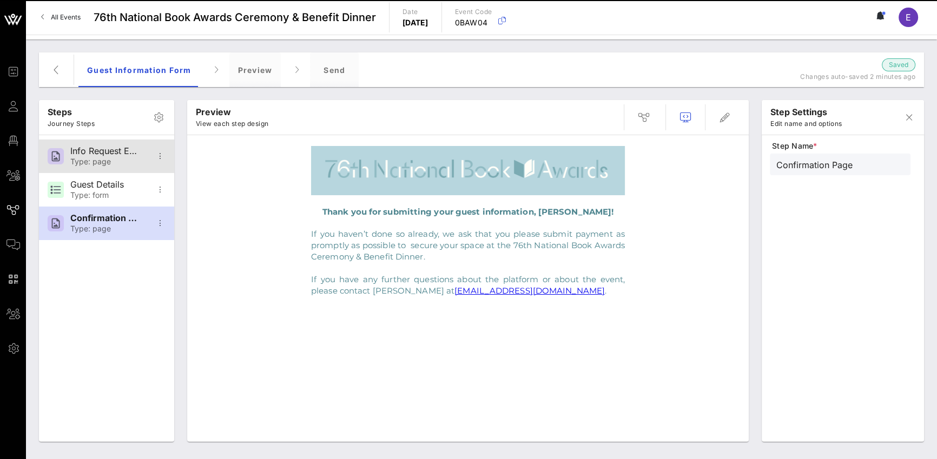
click at [113, 157] on div "Type: page" at bounding box center [105, 161] width 71 height 9
type input "Info Request Email"
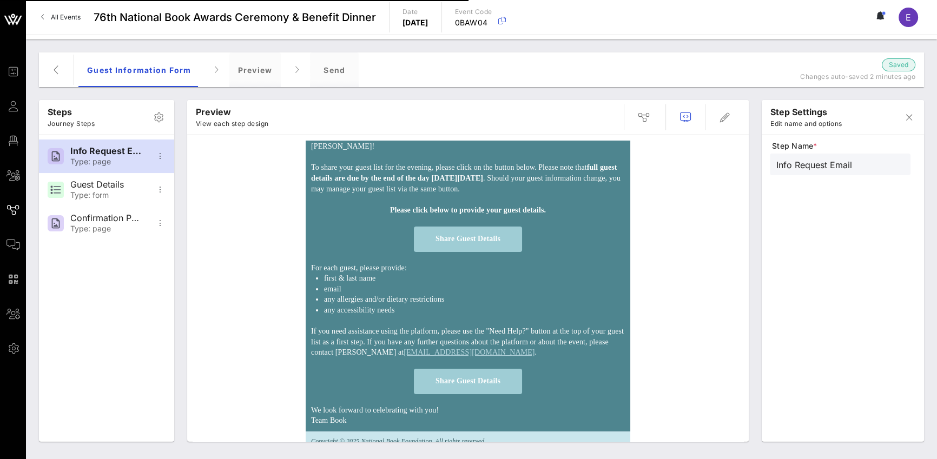
scroll to position [117, 0]
click at [406, 355] on p "If you need assistance using the platform, please use the "Need Help?" button a…" at bounding box center [468, 343] width 314 height 32
click at [409, 355] on p "If you need assistance using the platform, please use the "Need Help?" button a…" at bounding box center [468, 343] width 314 height 32
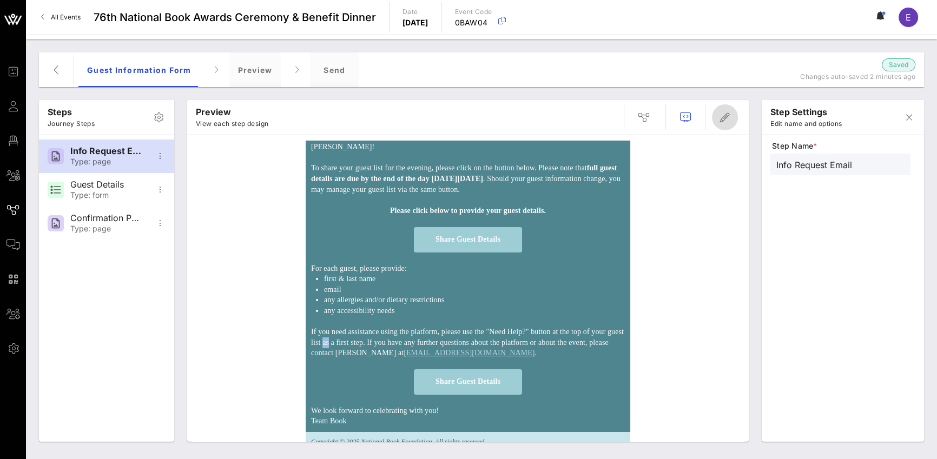
click at [693, 114] on span "button" at bounding box center [725, 117] width 26 height 13
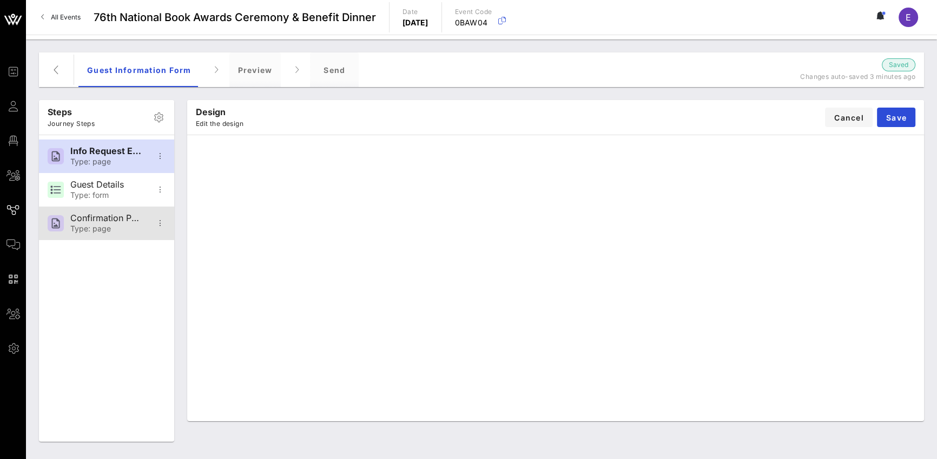
click at [121, 225] on div "Type: page" at bounding box center [105, 229] width 71 height 9
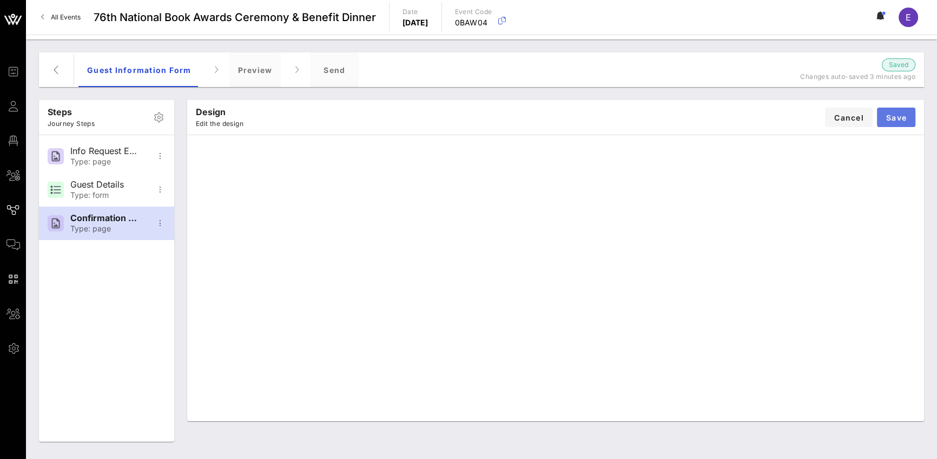
click at [693, 116] on span "Save" at bounding box center [896, 117] width 21 height 9
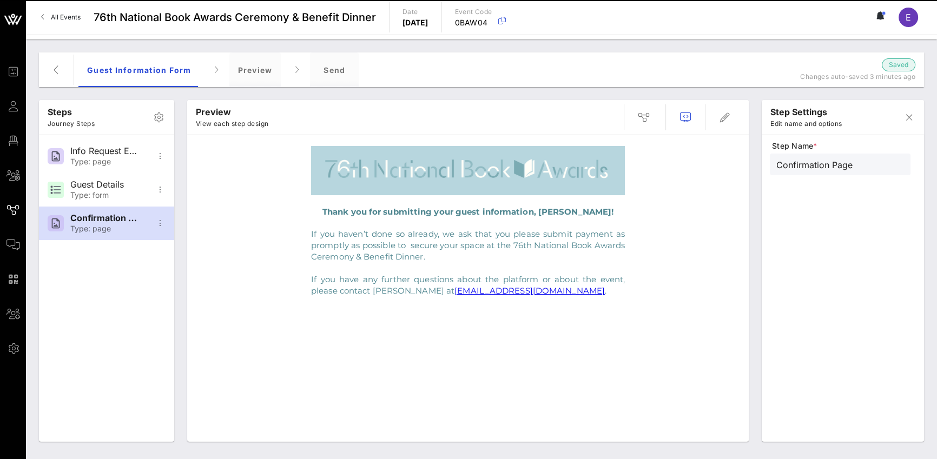
click at [495, 336] on div "Thank you for submitting your guest information, [PERSON_NAME]! If you haven’t …" at bounding box center [468, 291] width 551 height 301
click at [488, 339] on div "Thank you for submitting your guest information, [PERSON_NAME]! If you haven’t …" at bounding box center [468, 291] width 551 height 301
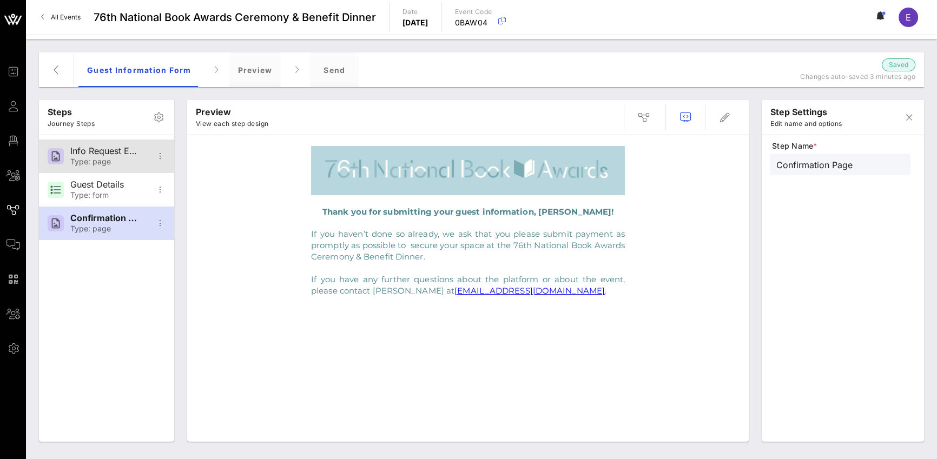
click at [100, 159] on div "Type: page" at bounding box center [105, 161] width 71 height 9
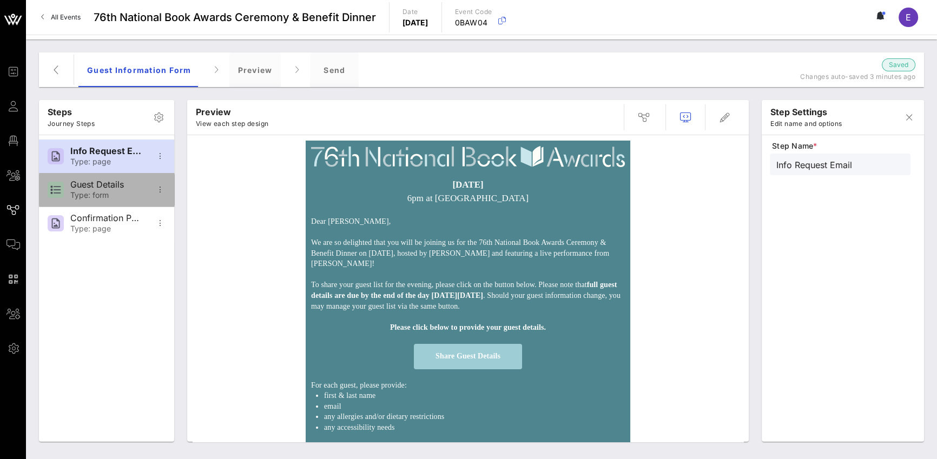
click at [102, 184] on div "Guest Details" at bounding box center [105, 185] width 71 height 10
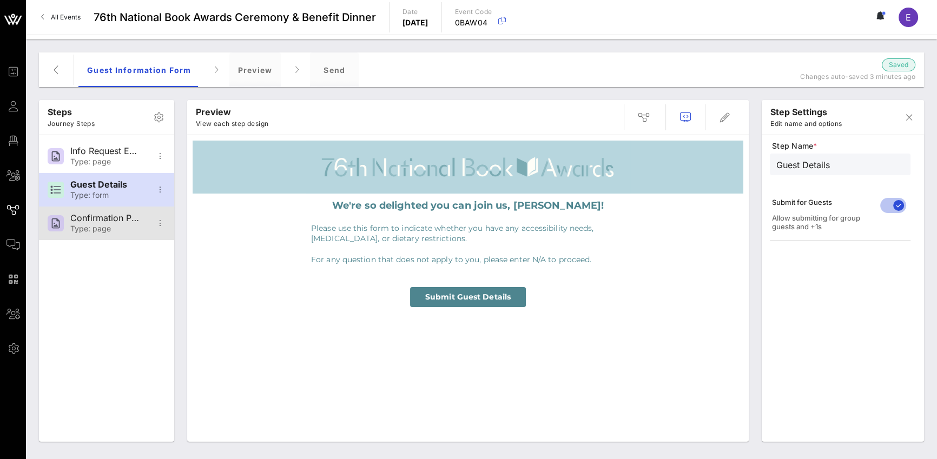
click at [105, 220] on div "Confirmation Page" at bounding box center [105, 218] width 71 height 10
type input "Confirmation Page"
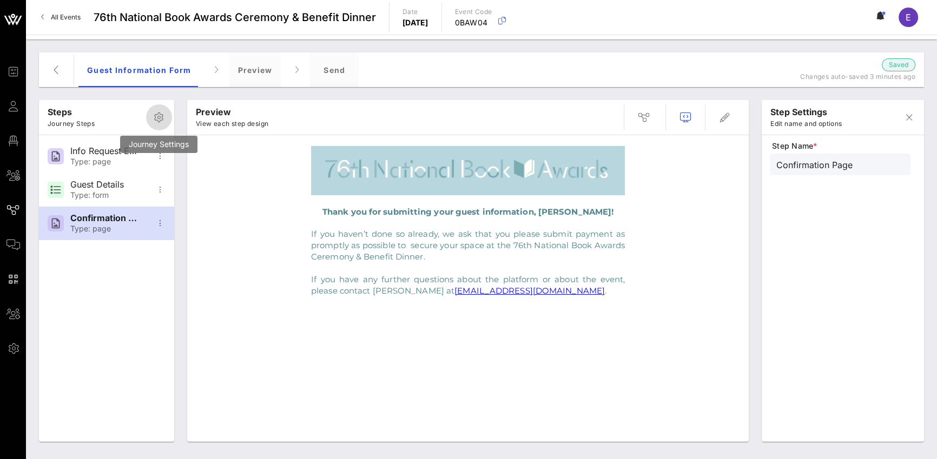
click at [162, 123] on icon "button" at bounding box center [159, 117] width 13 height 13
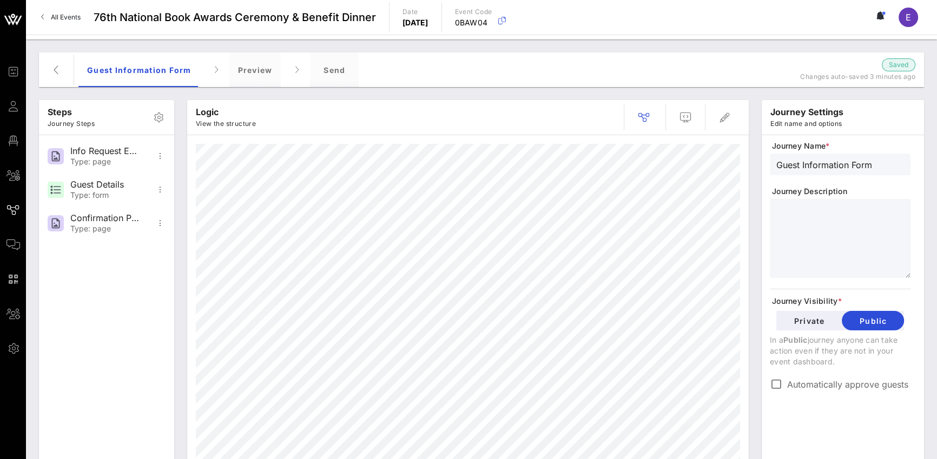
click at [693, 233] on textarea at bounding box center [844, 240] width 134 height 76
click at [693, 309] on div "Journey Name * Guest Information Form Journey Description Journey Visibility * …" at bounding box center [840, 266] width 141 height 251
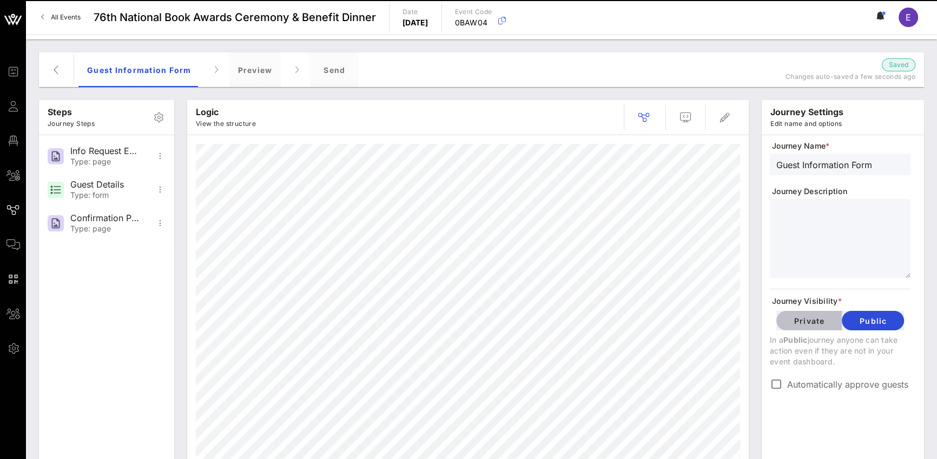
click at [693, 317] on span "Private" at bounding box center [809, 321] width 48 height 9
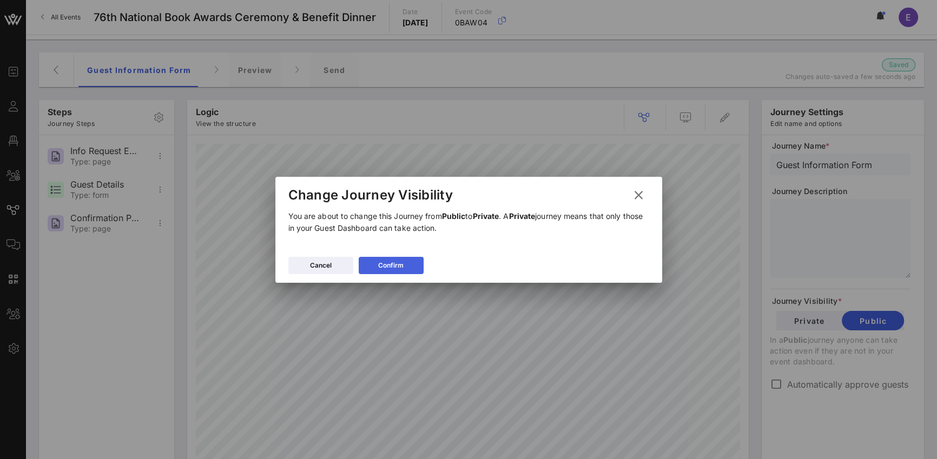
click at [395, 265] on div "Confirm" at bounding box center [390, 265] width 25 height 11
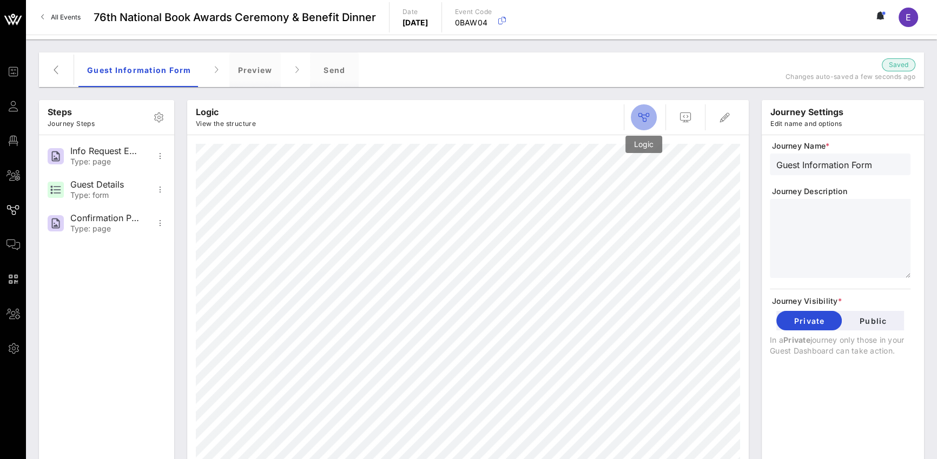
click at [639, 121] on icon "button" at bounding box center [643, 117] width 13 height 13
click at [641, 119] on icon "button" at bounding box center [643, 117] width 13 height 13
click at [350, 74] on div "Send" at bounding box center [334, 69] width 49 height 35
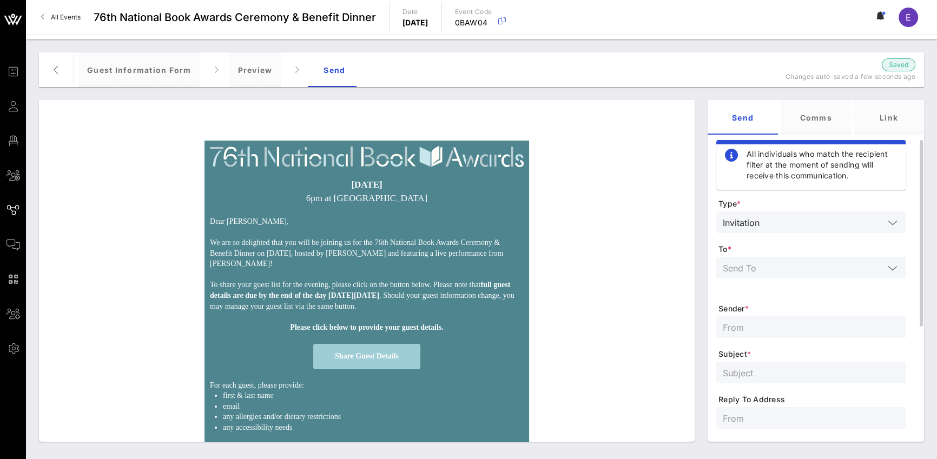
click at [693, 221] on input "text" at bounding box center [824, 222] width 120 height 14
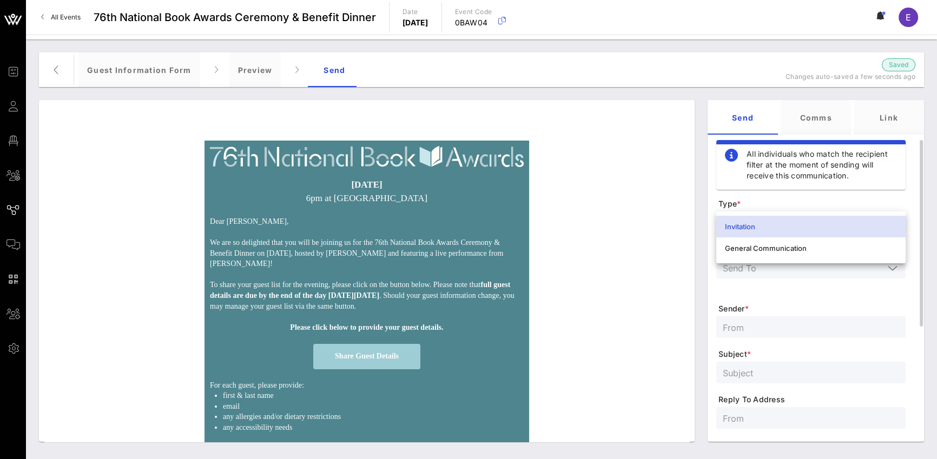
click at [693, 221] on div "Invitation" at bounding box center [811, 226] width 172 height 17
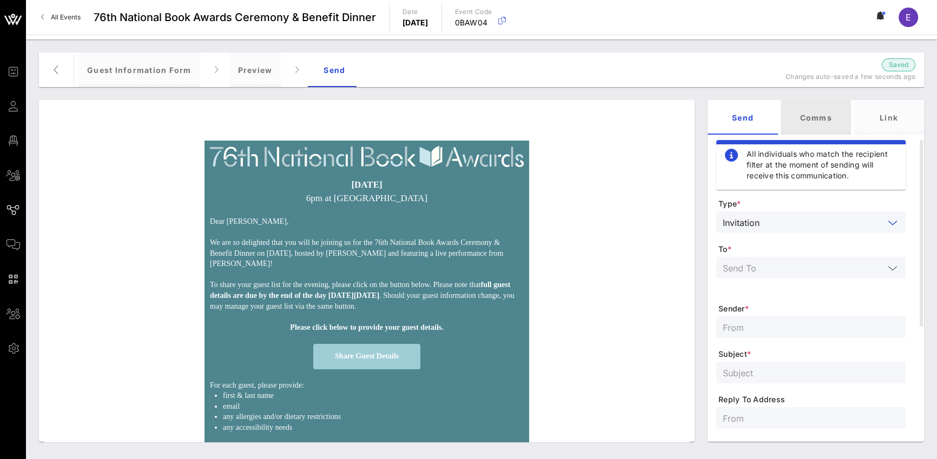
click at [693, 124] on div "Comms" at bounding box center [816, 117] width 70 height 35
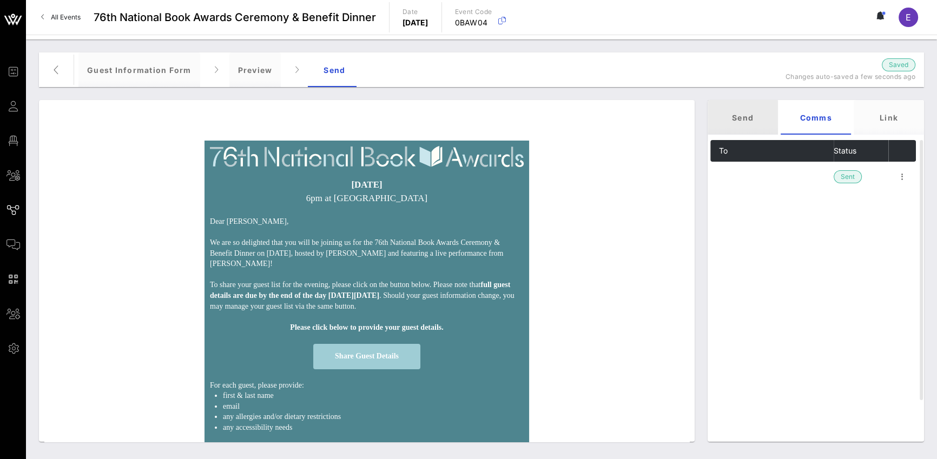
click at [693, 119] on div "Send" at bounding box center [743, 117] width 70 height 35
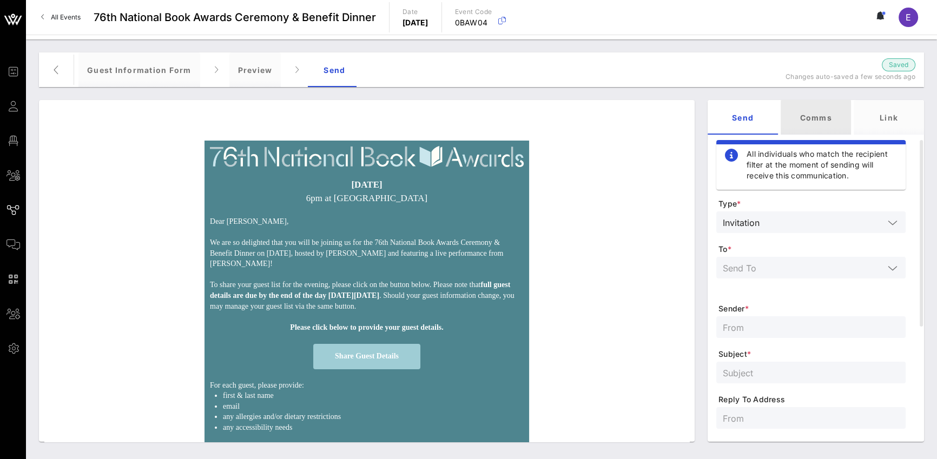
click at [693, 118] on div "Comms" at bounding box center [816, 117] width 70 height 35
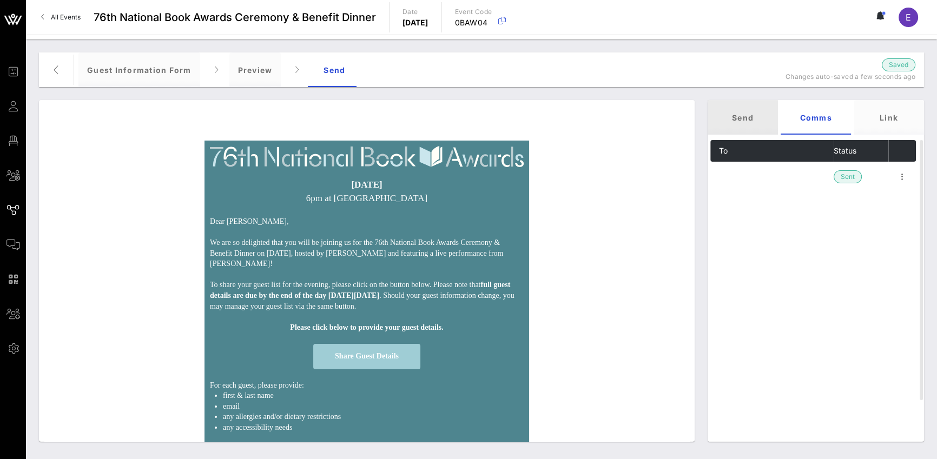
click at [693, 116] on div "Send" at bounding box center [743, 117] width 70 height 35
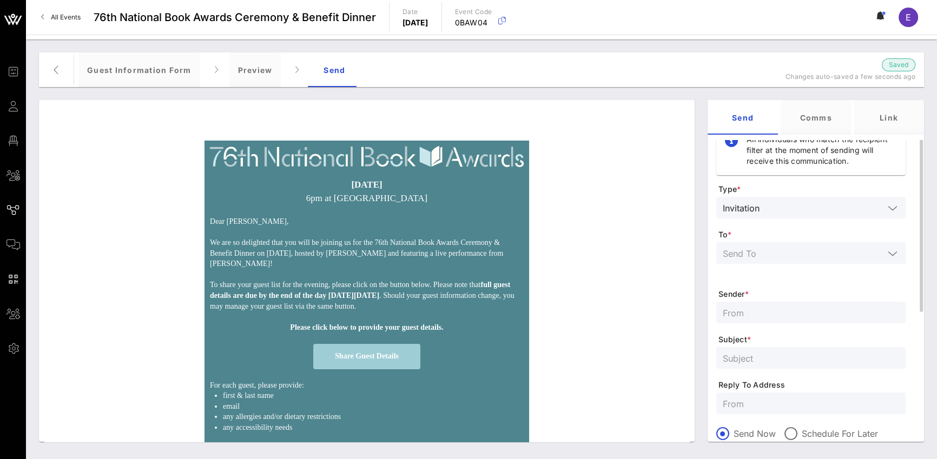
scroll to position [0, 0]
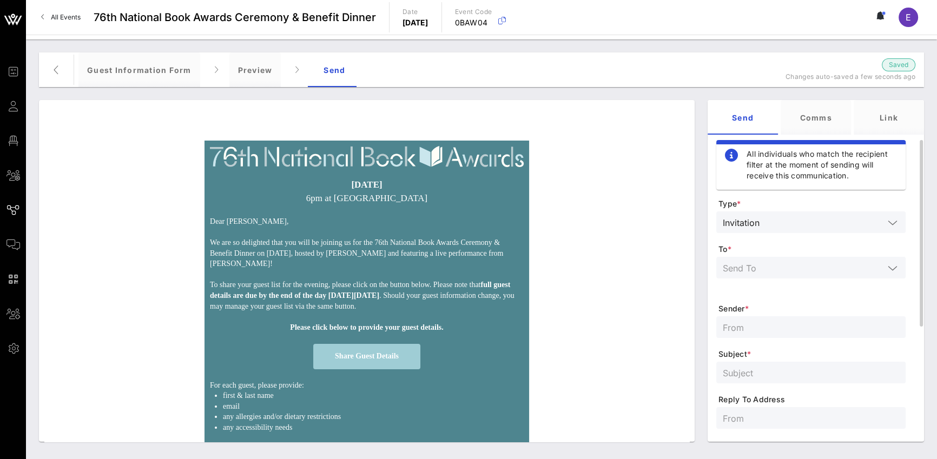
click at [693, 224] on input "text" at bounding box center [824, 222] width 120 height 14
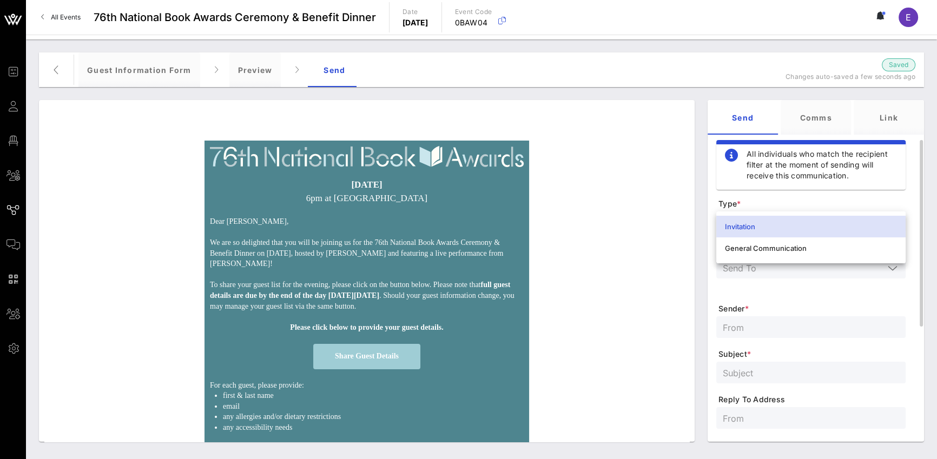
click at [693, 292] on div at bounding box center [811, 275] width 189 height 36
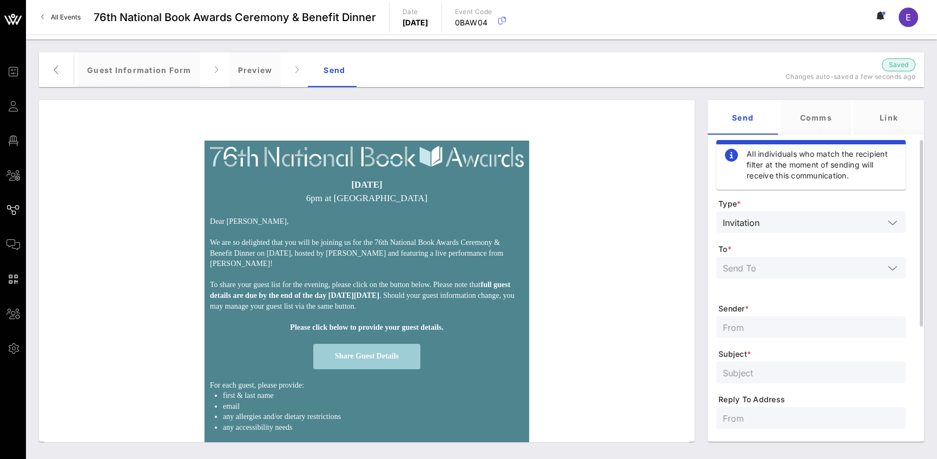
click at [693, 226] on div "Invitation" at bounding box center [741, 223] width 37 height 10
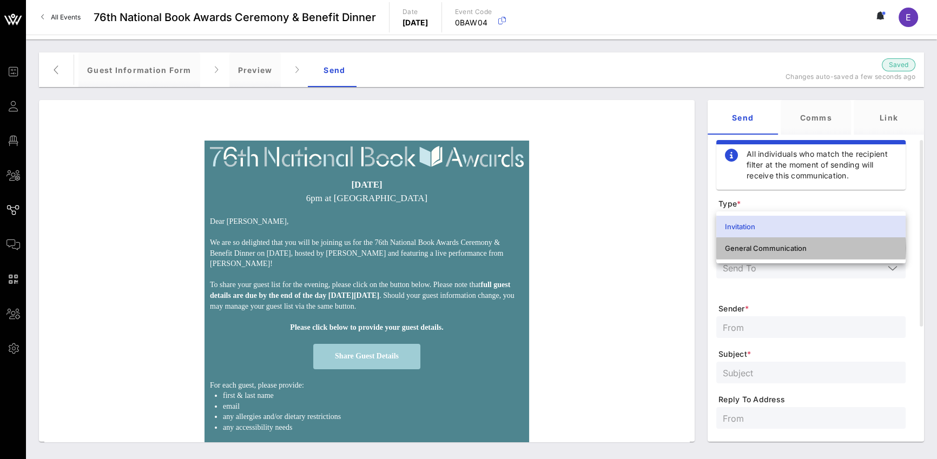
click at [693, 247] on div "General Communication" at bounding box center [811, 248] width 172 height 9
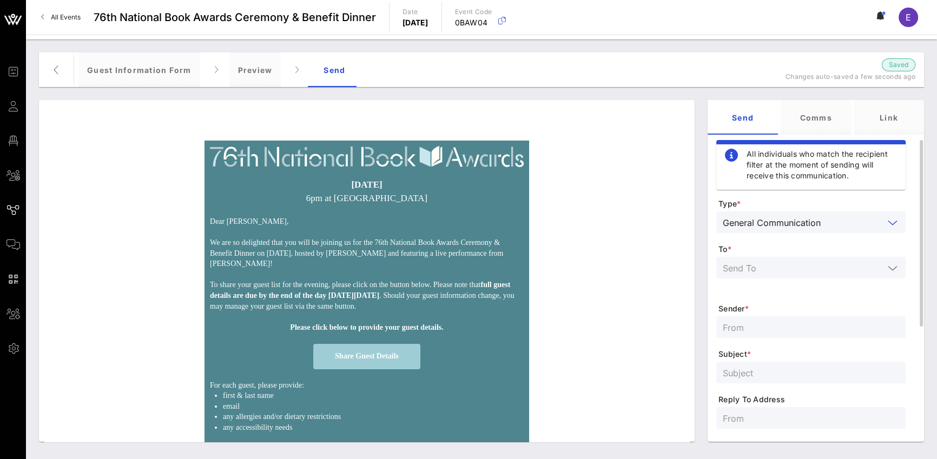
click at [693, 262] on input "text" at bounding box center [803, 268] width 161 height 14
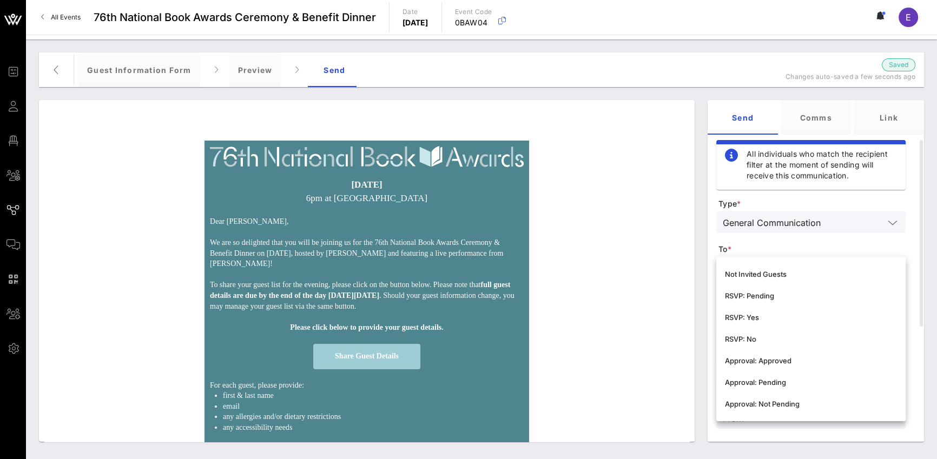
scroll to position [255, 0]
click at [635, 267] on div "[DATE] 6pm at [GEOGRAPHIC_DATA] Dear [PERSON_NAME], We are so delighted that yo…" at bounding box center [366, 345] width 645 height 409
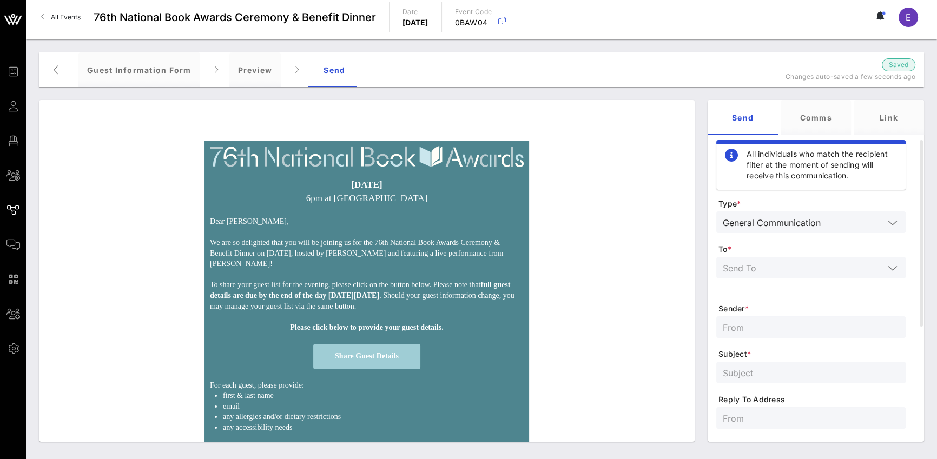
click at [602, 174] on div "[DATE] 6pm at [GEOGRAPHIC_DATA] Dear [PERSON_NAME], We are so delighted that yo…" at bounding box center [366, 345] width 645 height 409
click at [326, 66] on div "Send" at bounding box center [334, 69] width 49 height 35
click at [258, 80] on div "Preview" at bounding box center [255, 69] width 52 height 35
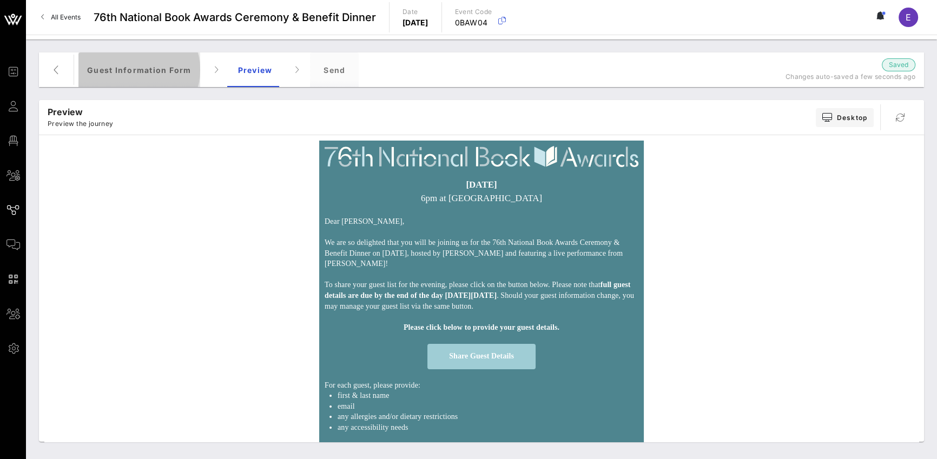
click at [146, 72] on div "Guest Information Form" at bounding box center [139, 69] width 122 height 35
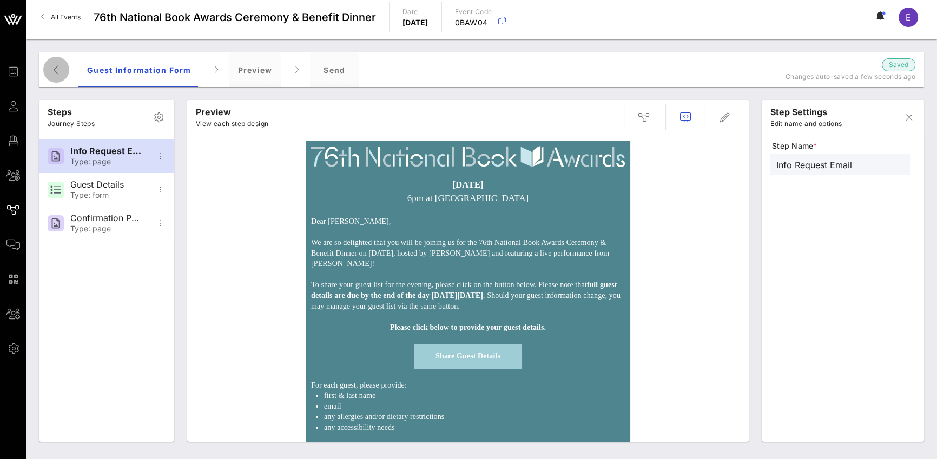
click at [56, 61] on button "button" at bounding box center [56, 70] width 26 height 26
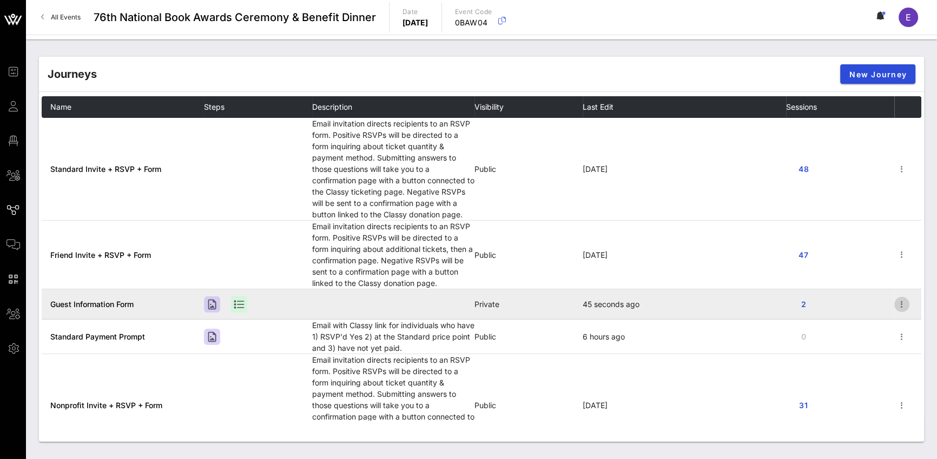
click at [693, 305] on icon "button" at bounding box center [902, 304] width 13 height 13
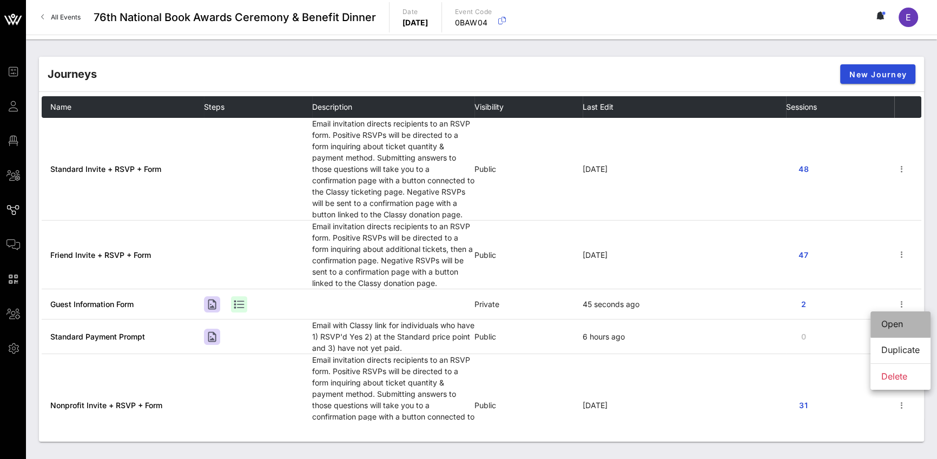
click at [693, 330] on div "Open" at bounding box center [901, 324] width 38 height 10
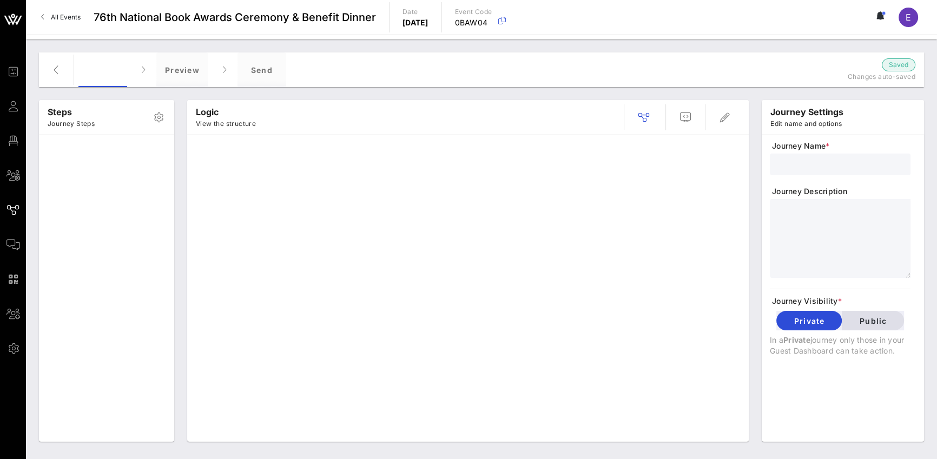
type input "Guest Information Form"
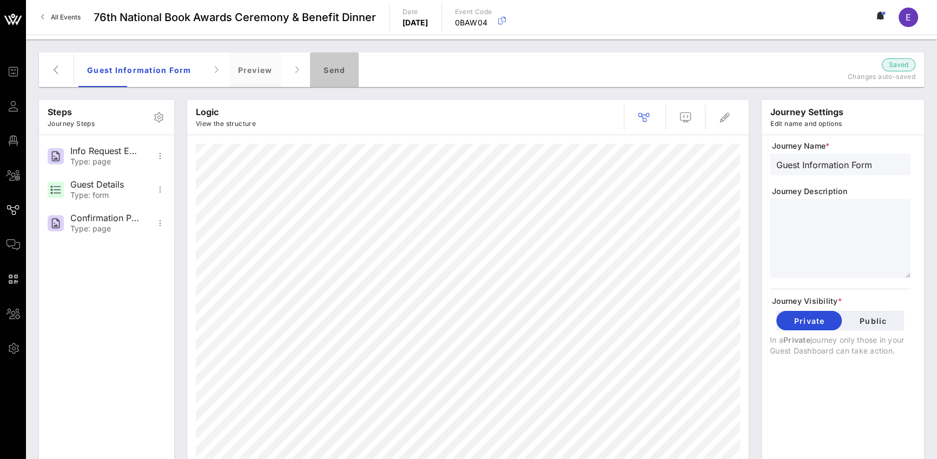
click at [325, 68] on div "Send" at bounding box center [334, 69] width 49 height 35
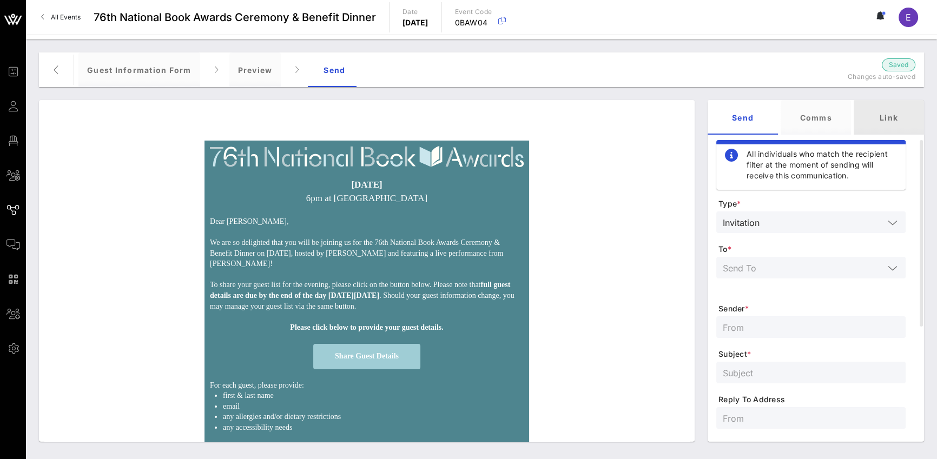
click at [693, 133] on div "Link" at bounding box center [889, 117] width 70 height 35
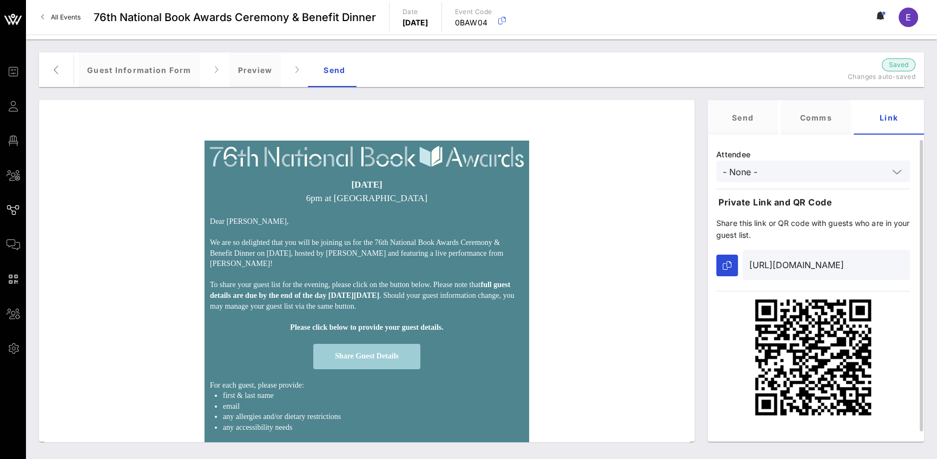
click at [693, 175] on input "- None -" at bounding box center [806, 172] width 166 height 14
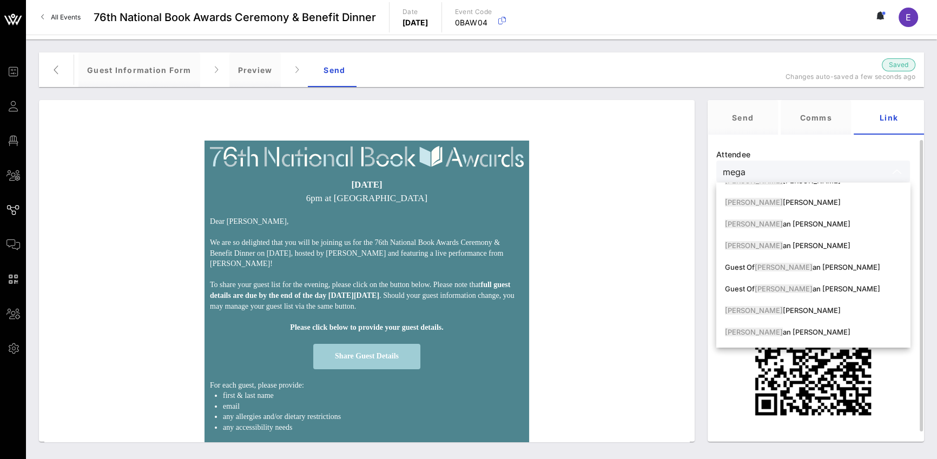
scroll to position [39, 0]
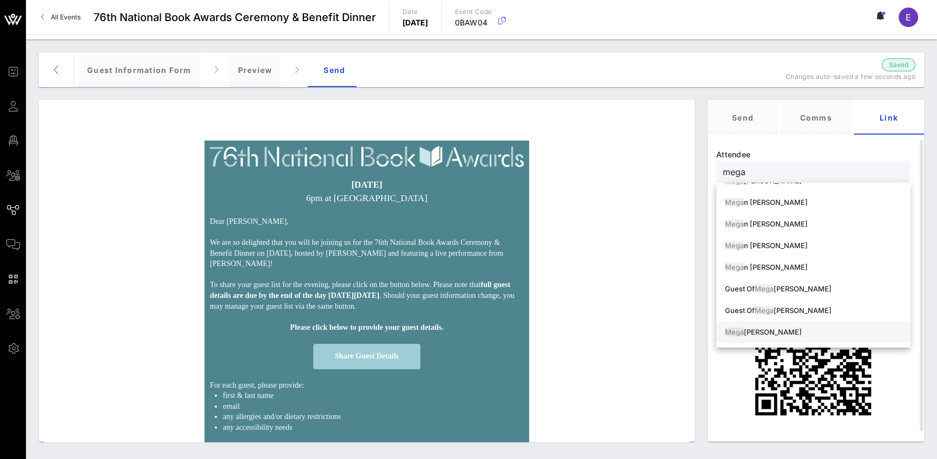
click at [693, 334] on div "Mega n [PERSON_NAME]" at bounding box center [813, 332] width 176 height 9
type input "[PERSON_NAME]"
type input "[URL][DOMAIN_NAME]"
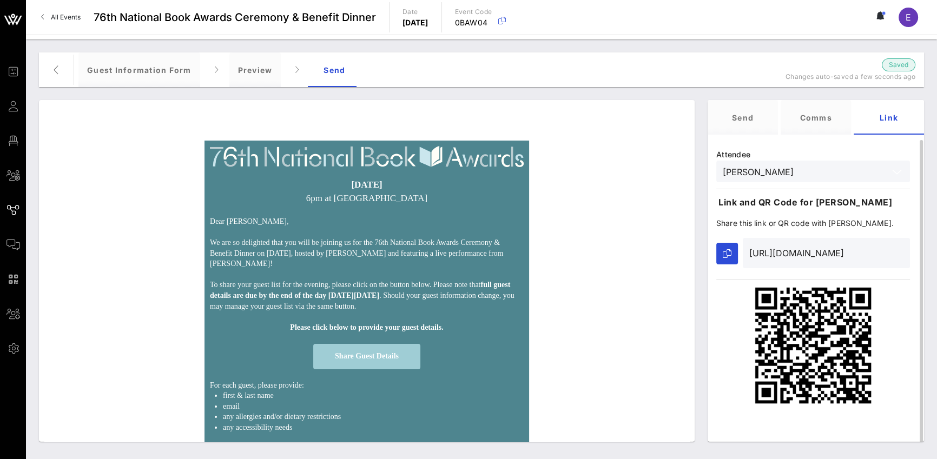
type input "[PERSON_NAME]"
click at [693, 247] on input "[URL][DOMAIN_NAME]" at bounding box center [827, 253] width 154 height 17
click at [693, 252] on input "[URL][DOMAIN_NAME]" at bounding box center [827, 253] width 154 height 17
click at [693, 256] on icon "button" at bounding box center [727, 253] width 9 height 9
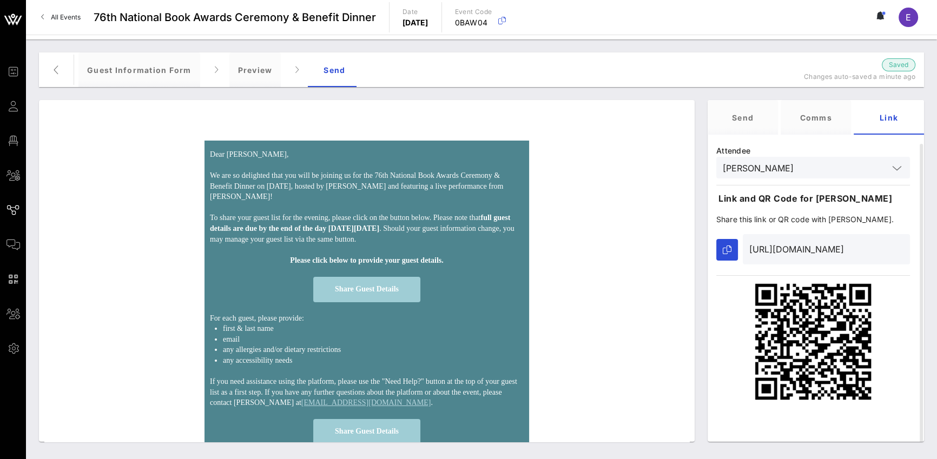
scroll to position [0, 0]
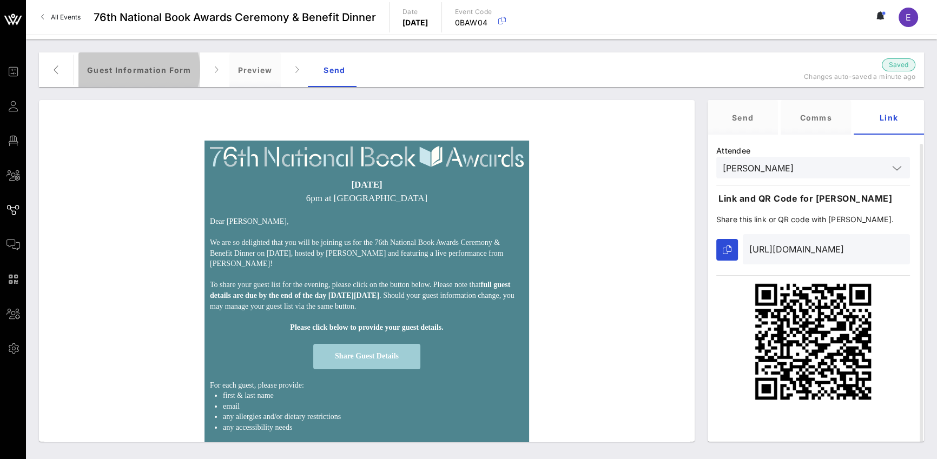
click at [172, 72] on div "Guest Information Form" at bounding box center [139, 69] width 122 height 35
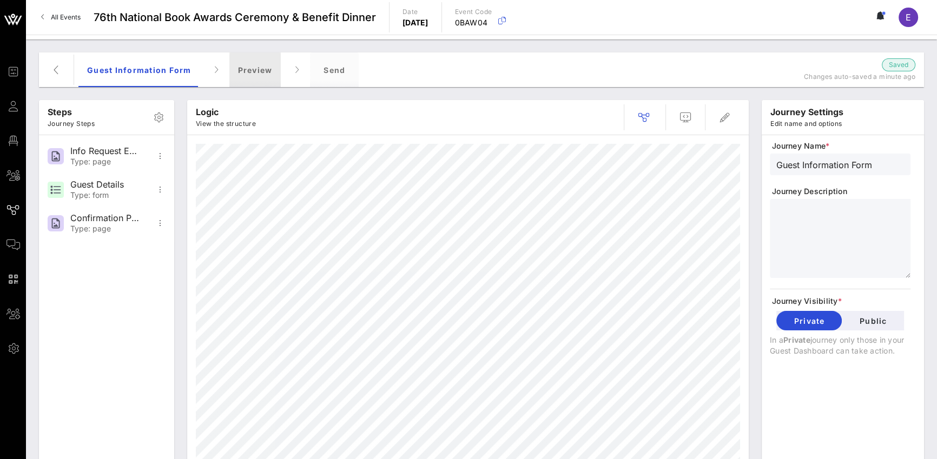
click at [260, 72] on div "Preview" at bounding box center [255, 69] width 52 height 35
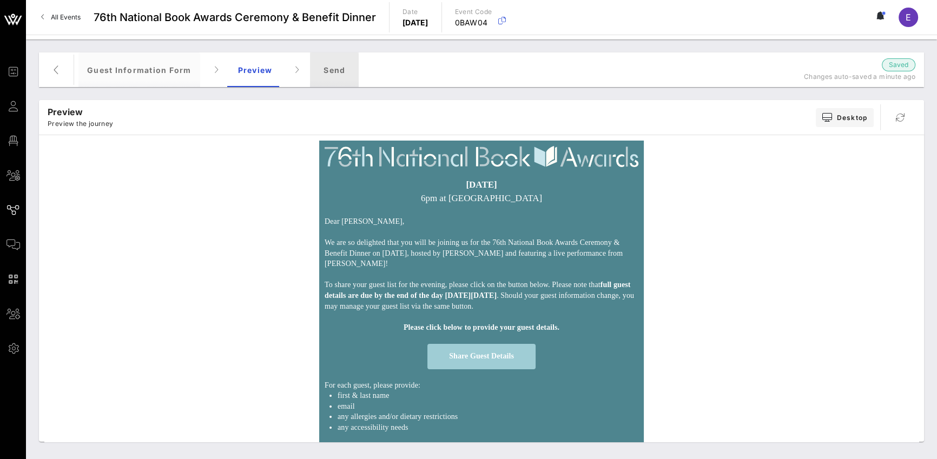
click at [325, 69] on div "Send" at bounding box center [334, 69] width 49 height 35
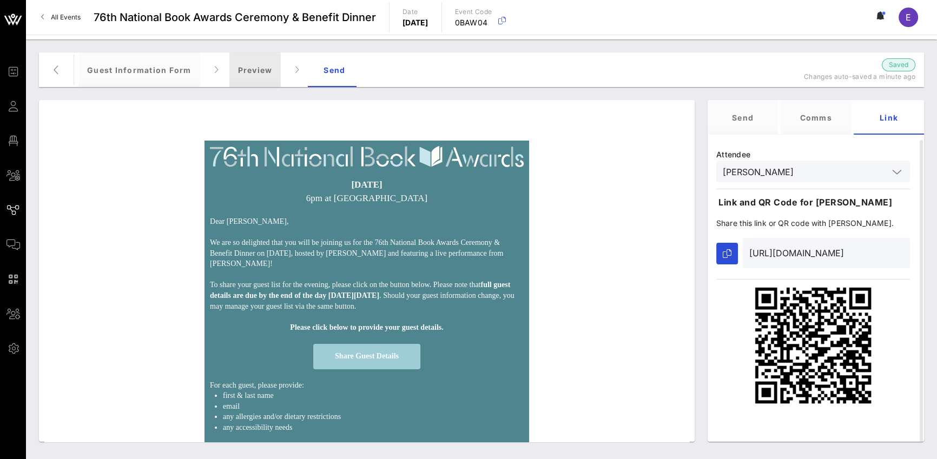
click at [252, 70] on div "Preview" at bounding box center [255, 69] width 52 height 35
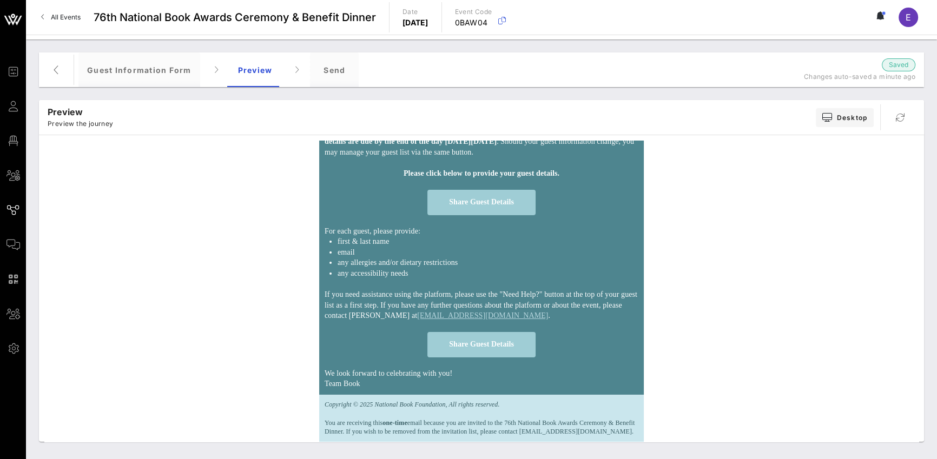
scroll to position [180, 0]
click at [471, 198] on span "Share Guest Details" at bounding box center [482, 202] width 108 height 25
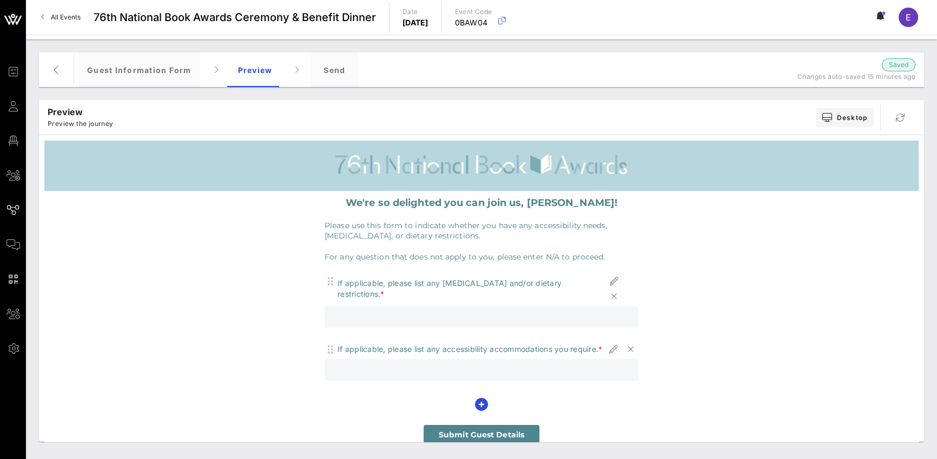
scroll to position [0, 0]
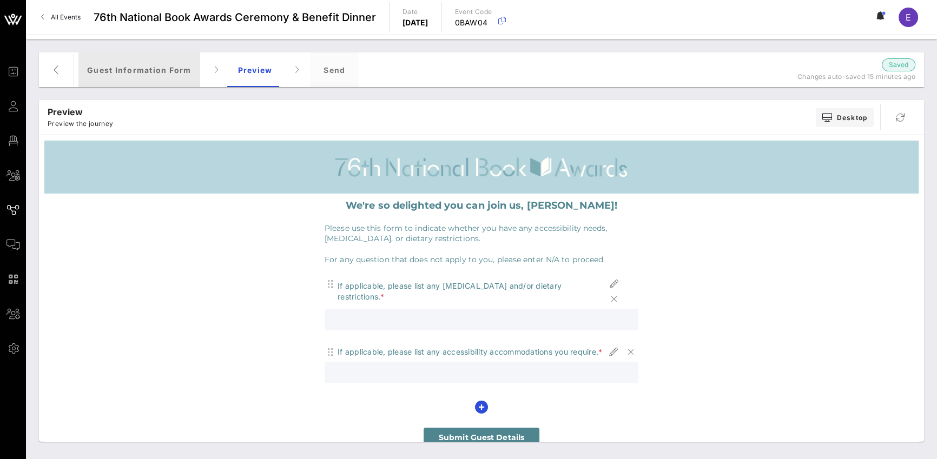
click at [163, 73] on div "Guest Information Form" at bounding box center [139, 69] width 122 height 35
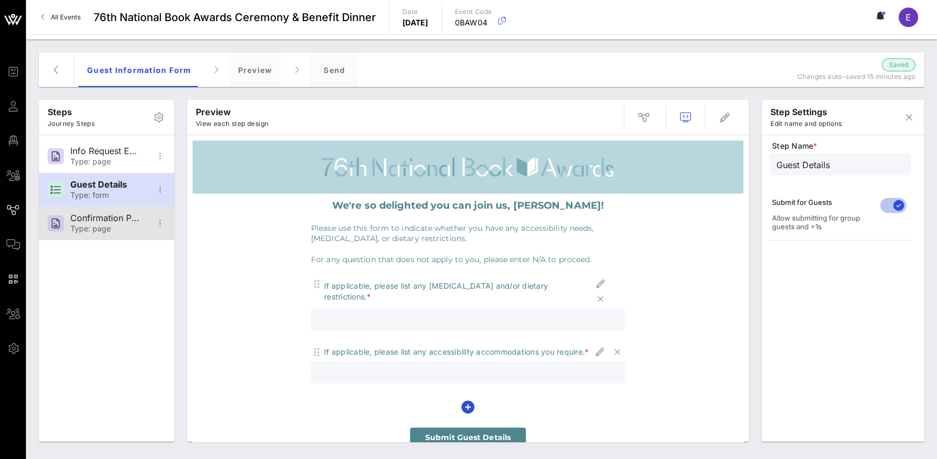
click at [110, 222] on div "Confirmation Page" at bounding box center [105, 218] width 71 height 10
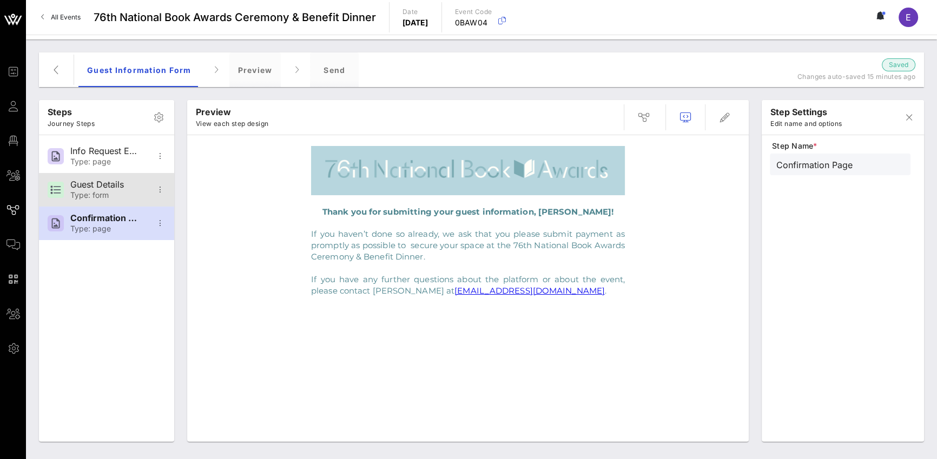
click at [113, 182] on div "Guest Details" at bounding box center [105, 185] width 71 height 10
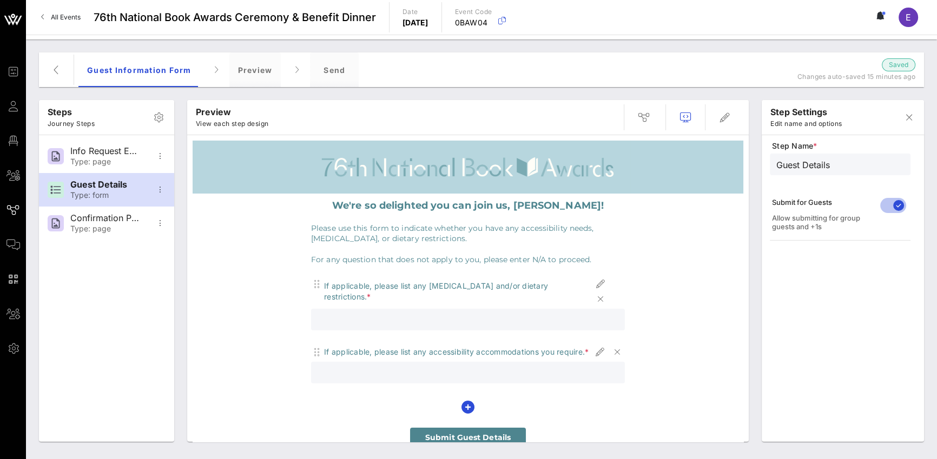
click at [215, 163] on div at bounding box center [468, 167] width 551 height 53
click at [117, 227] on div "Type: page" at bounding box center [105, 229] width 71 height 9
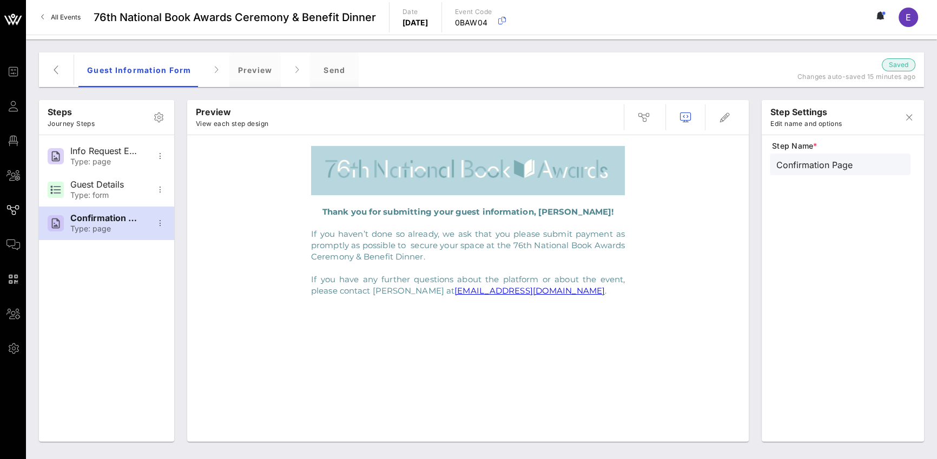
click at [357, 173] on img at bounding box center [468, 170] width 314 height 49
click at [274, 173] on div at bounding box center [468, 171] width 551 height 60
click at [536, 166] on img at bounding box center [468, 170] width 314 height 49
click at [104, 195] on div "Type: form" at bounding box center [105, 195] width 71 height 9
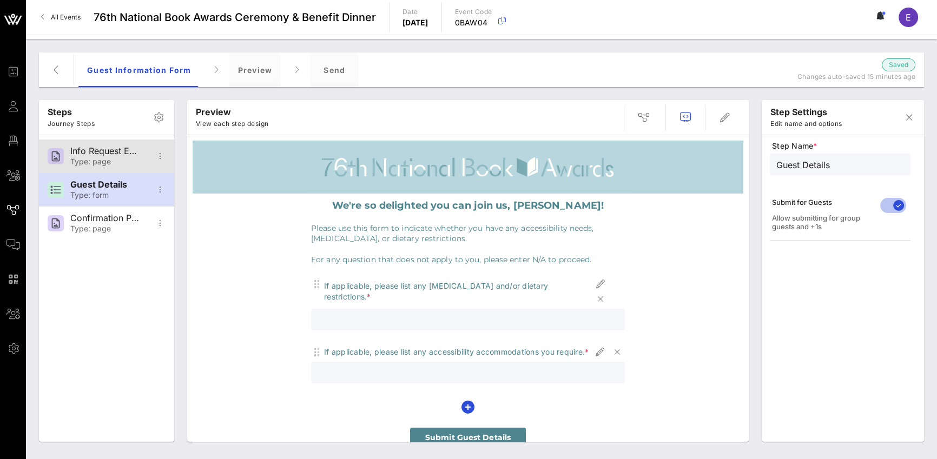
click at [107, 160] on div "Type: page" at bounding box center [105, 161] width 71 height 9
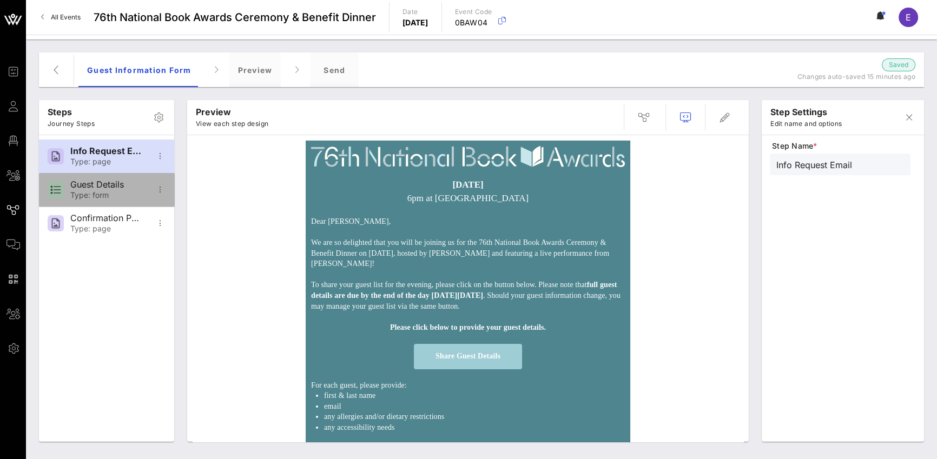
click at [101, 189] on div "Guest Details" at bounding box center [105, 185] width 71 height 10
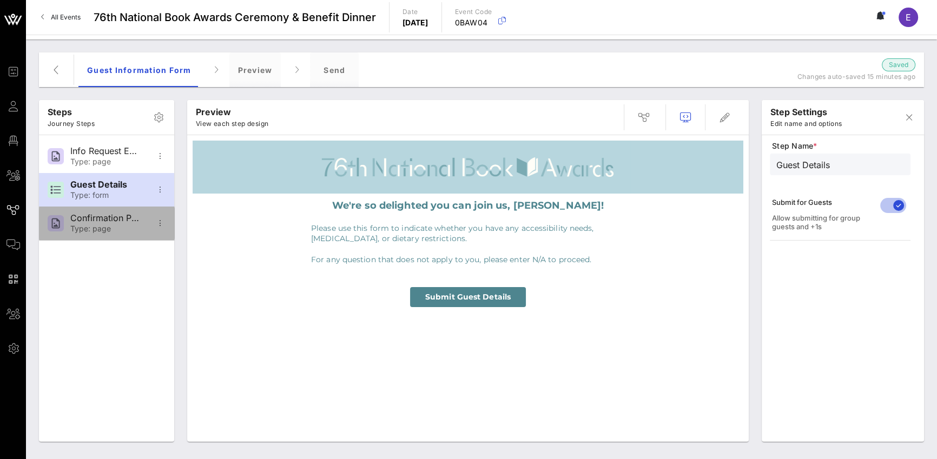
click at [100, 219] on div "Confirmation Page" at bounding box center [105, 218] width 71 height 10
type input "Confirmation Page"
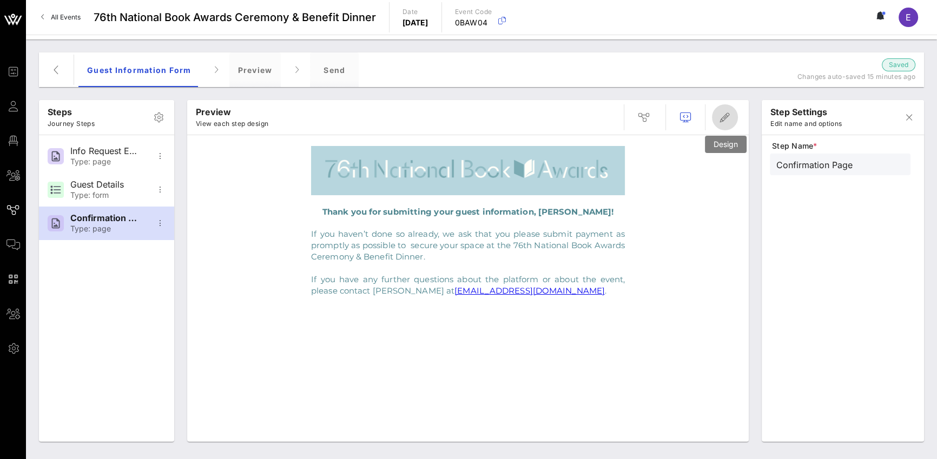
click at [693, 120] on icon "button" at bounding box center [725, 117] width 13 height 13
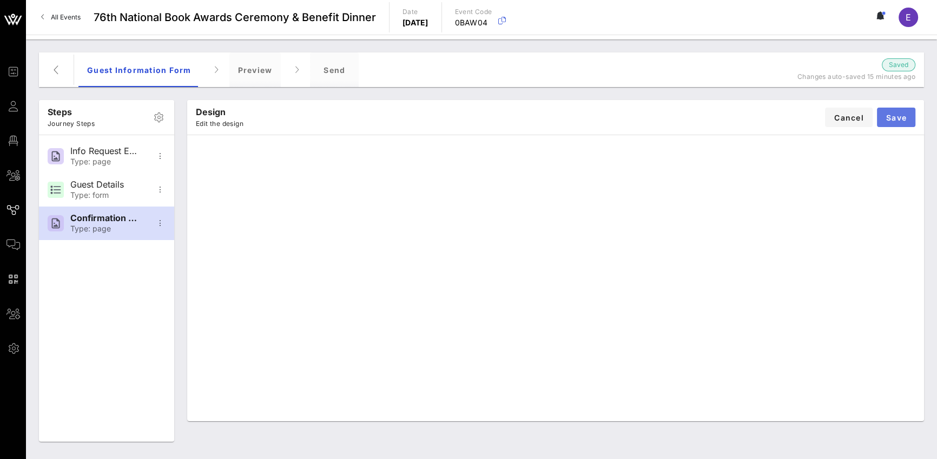
click at [693, 113] on span "Save" at bounding box center [896, 117] width 21 height 9
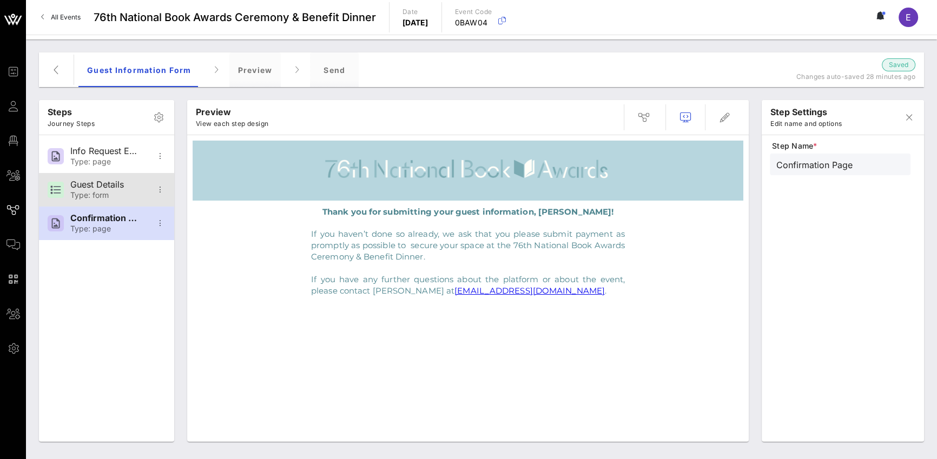
click at [122, 191] on div "Type: form" at bounding box center [105, 195] width 71 height 9
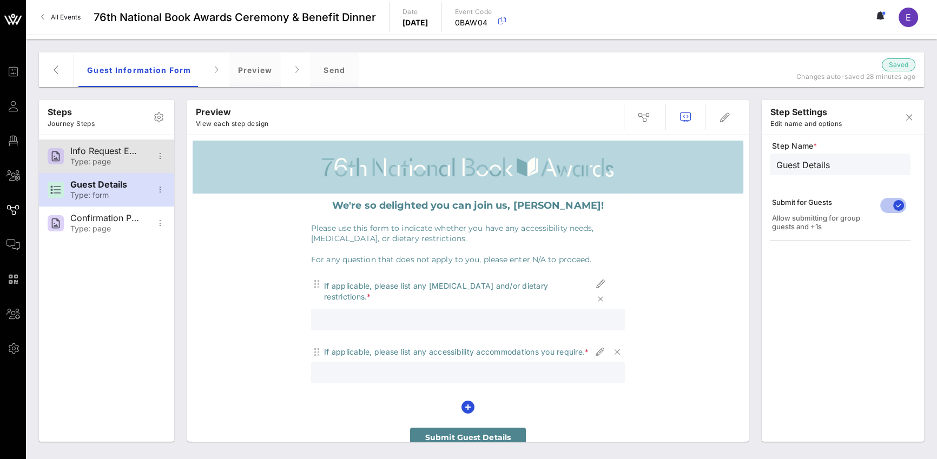
click at [124, 153] on div "Info Request Email" at bounding box center [105, 151] width 71 height 10
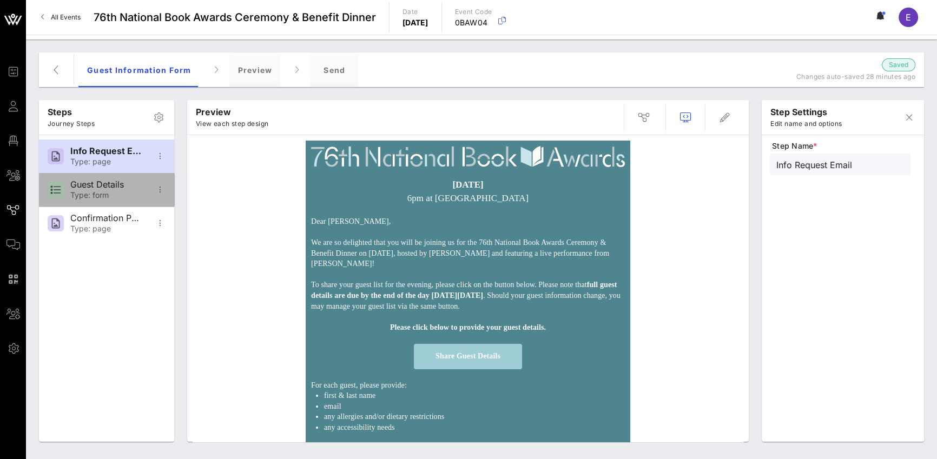
click at [119, 185] on div "Guest Details" at bounding box center [105, 185] width 71 height 10
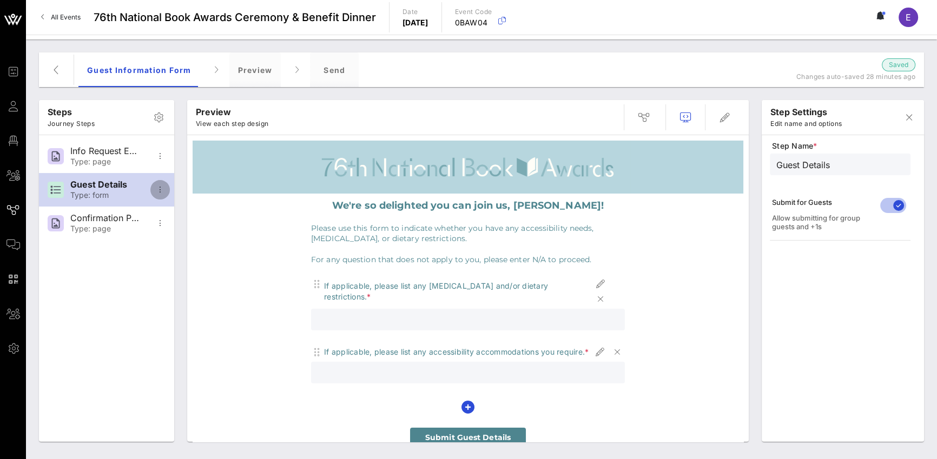
click at [166, 191] on icon "button" at bounding box center [160, 189] width 13 height 13
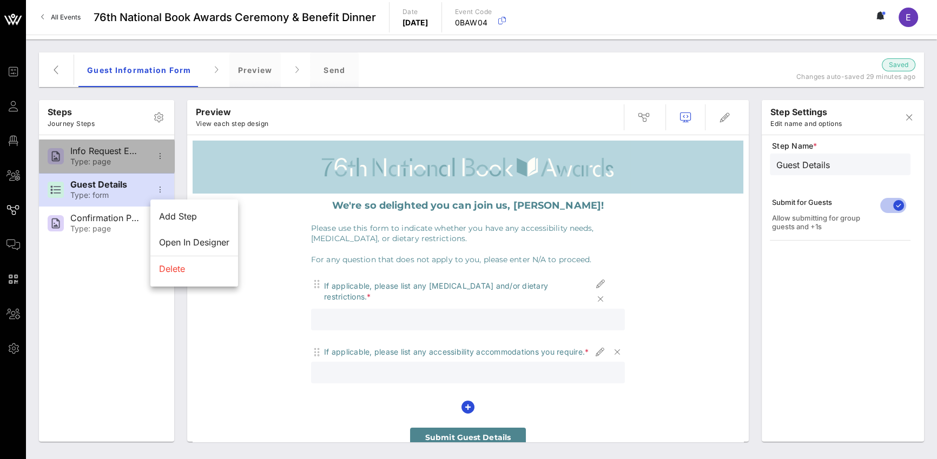
click at [119, 154] on div "Info Request Email" at bounding box center [105, 151] width 71 height 10
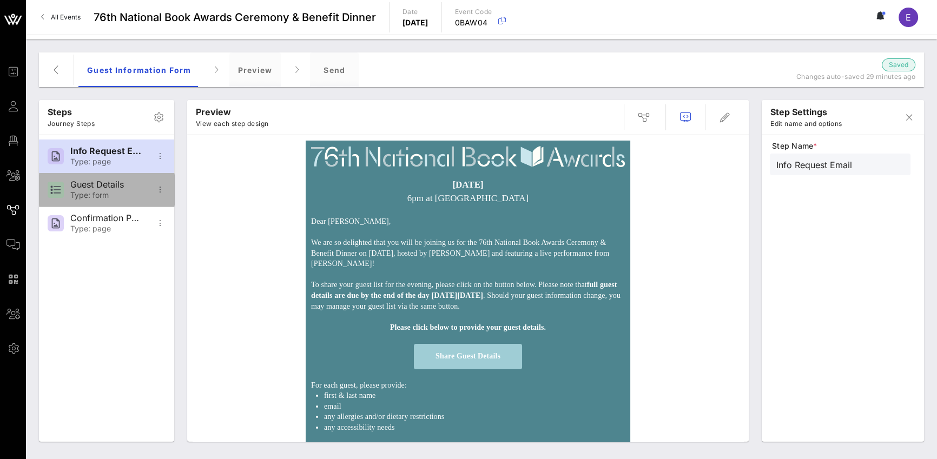
click at [82, 187] on div "Guest Details" at bounding box center [105, 185] width 71 height 10
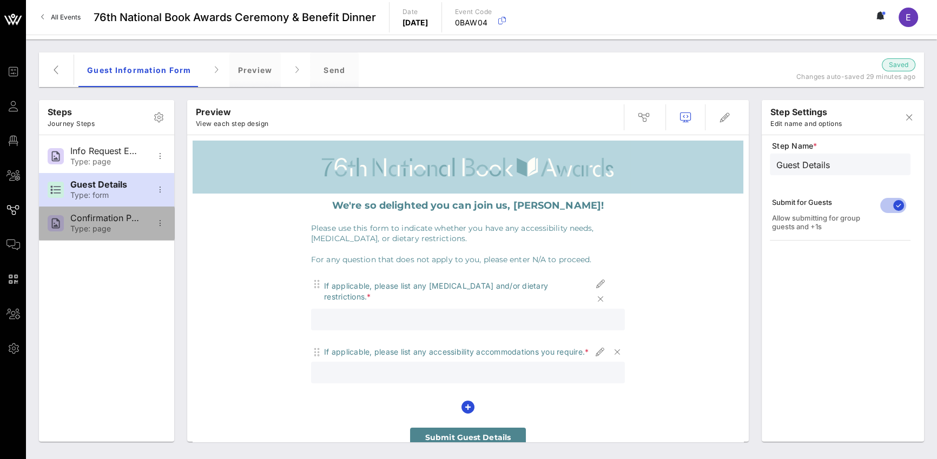
click at [85, 220] on div "Confirmation Page" at bounding box center [105, 218] width 71 height 10
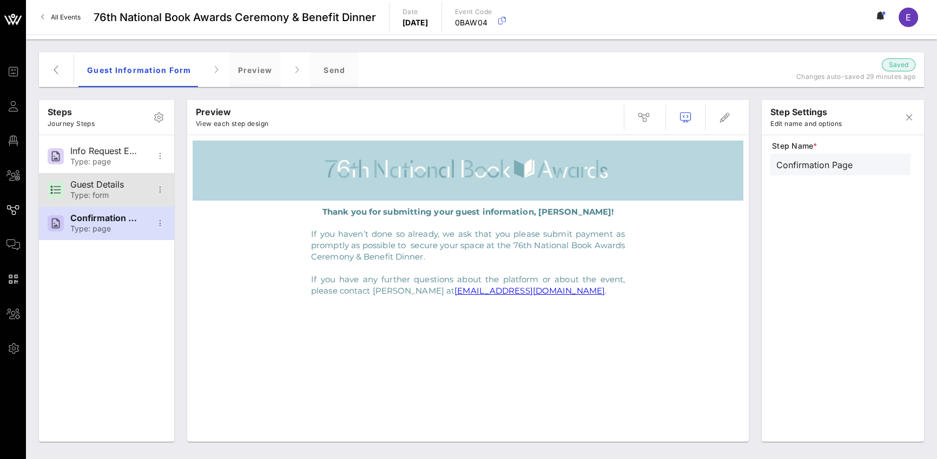
click at [110, 191] on div "Type: form" at bounding box center [105, 195] width 71 height 9
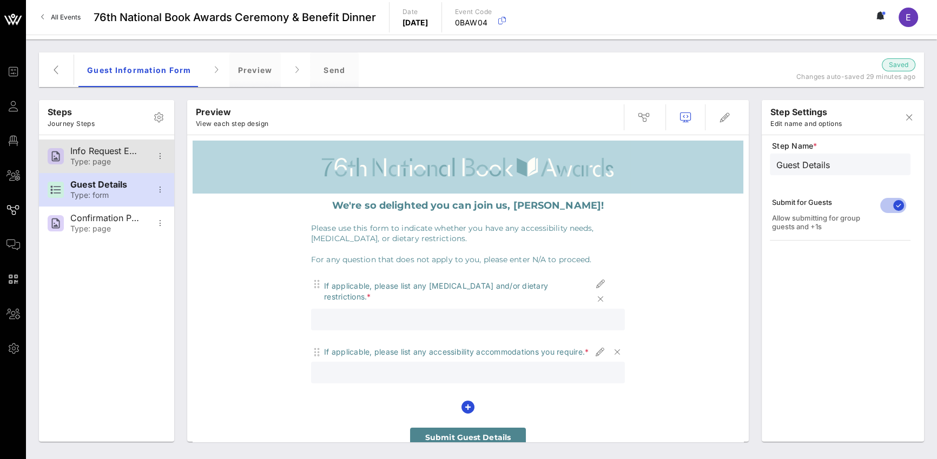
click at [119, 162] on div "Type: page" at bounding box center [105, 161] width 71 height 9
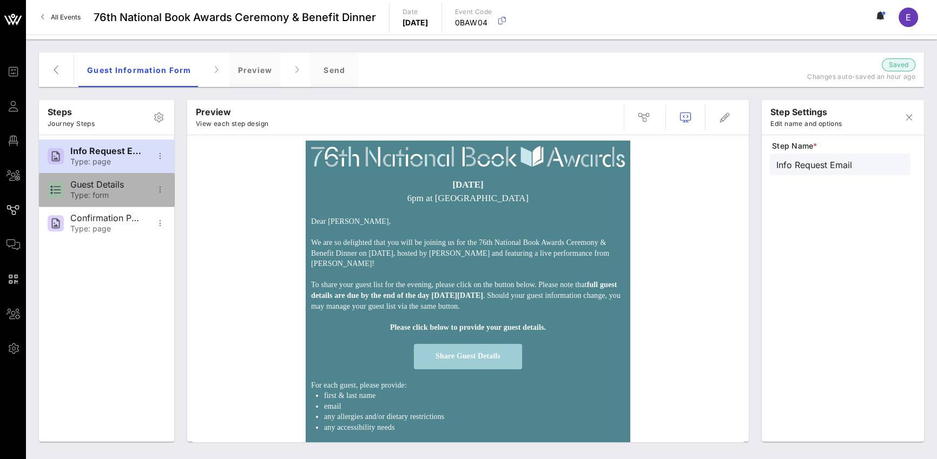
click at [121, 182] on div "Guest Details" at bounding box center [105, 185] width 71 height 10
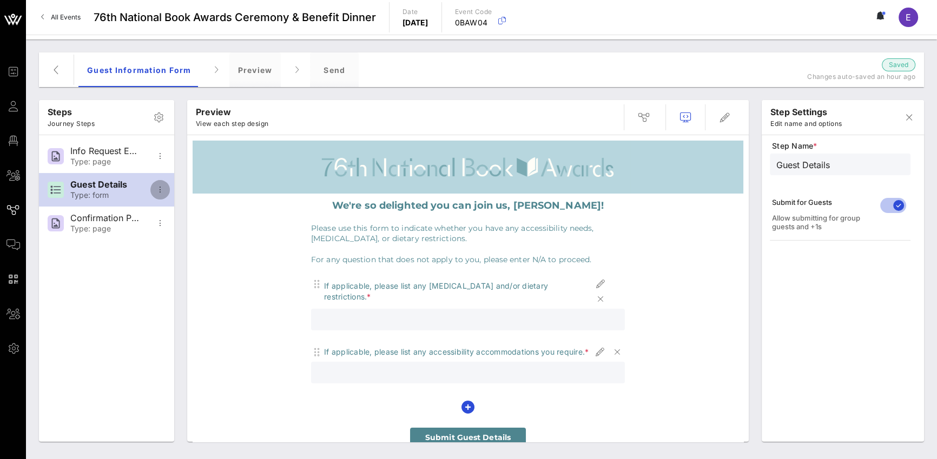
click at [162, 190] on icon "button" at bounding box center [160, 189] width 13 height 13
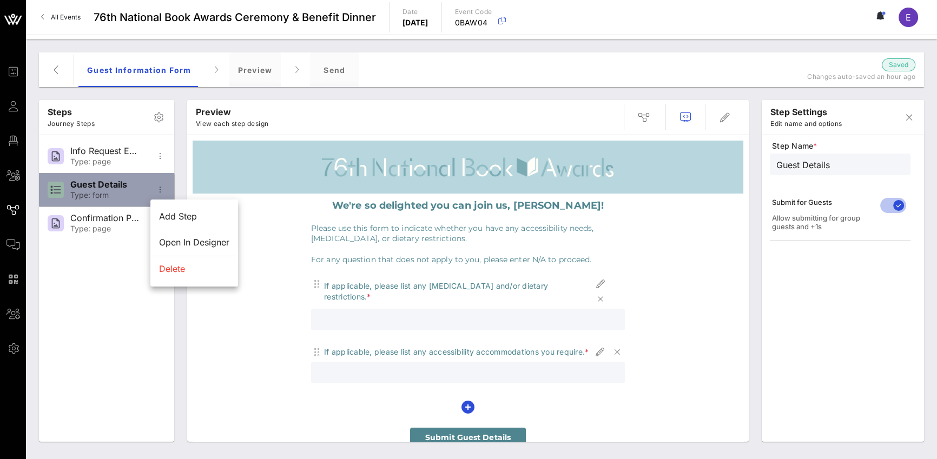
click at [87, 192] on div "Type: form" at bounding box center [105, 195] width 71 height 9
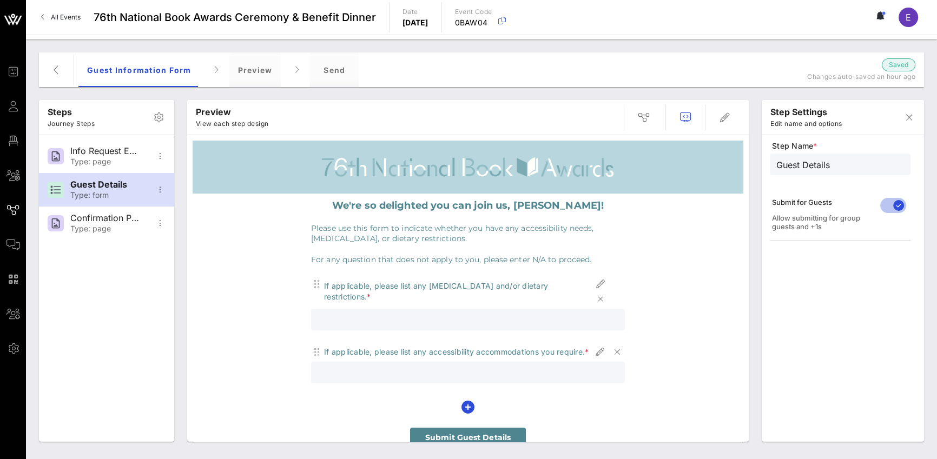
scroll to position [11, 0]
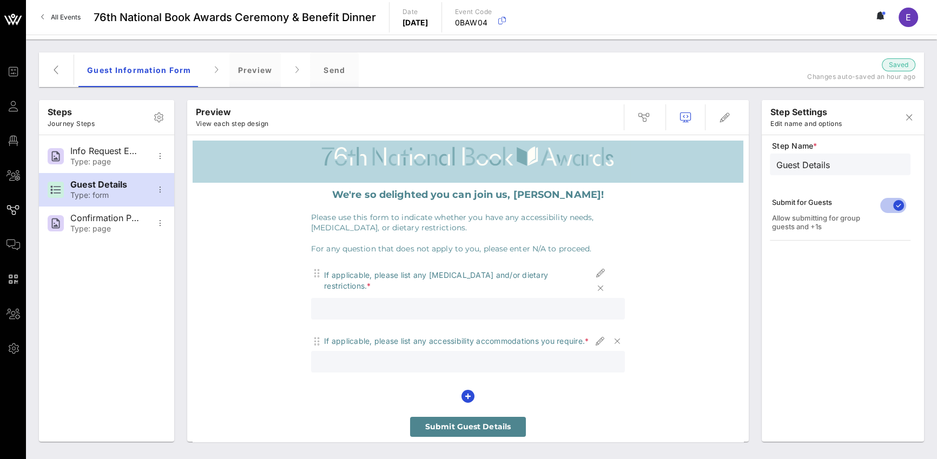
click at [477, 374] on span "Submit Guest Details" at bounding box center [468, 427] width 86 height 10
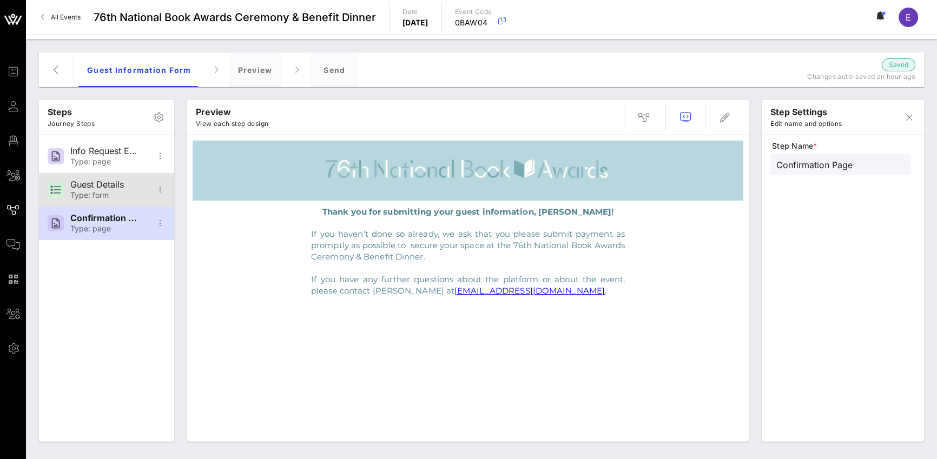
click at [104, 191] on div "Type: form" at bounding box center [105, 195] width 71 height 9
type input "Guest Details"
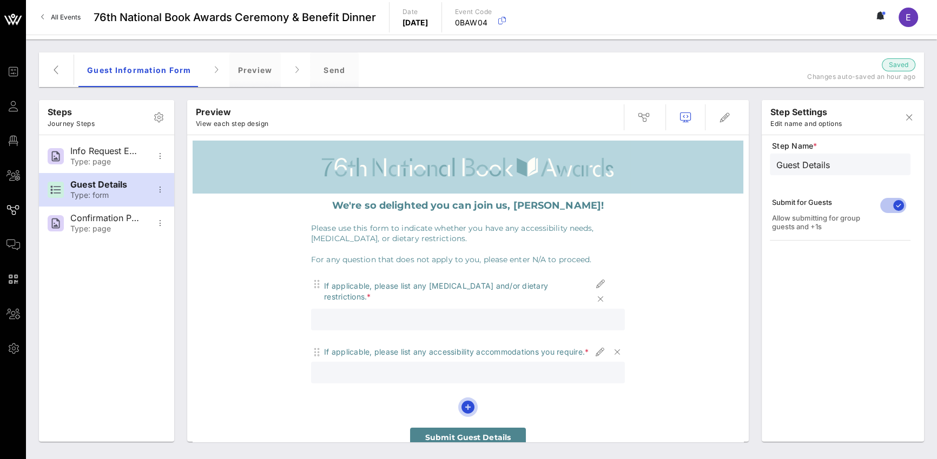
click at [465, 374] on icon "button" at bounding box center [468, 407] width 13 height 13
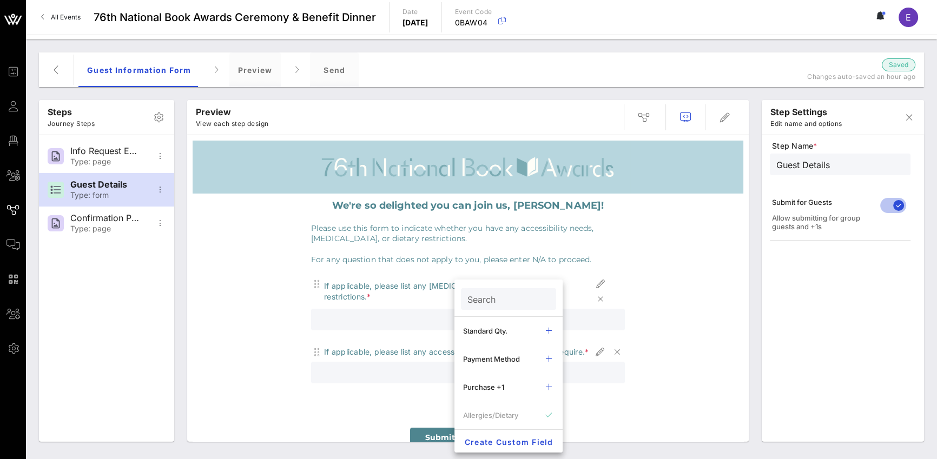
click at [645, 237] on div "We're so delighted you can join us, [PERSON_NAME]! Please use this form to indi…" at bounding box center [468, 324] width 551 height 260
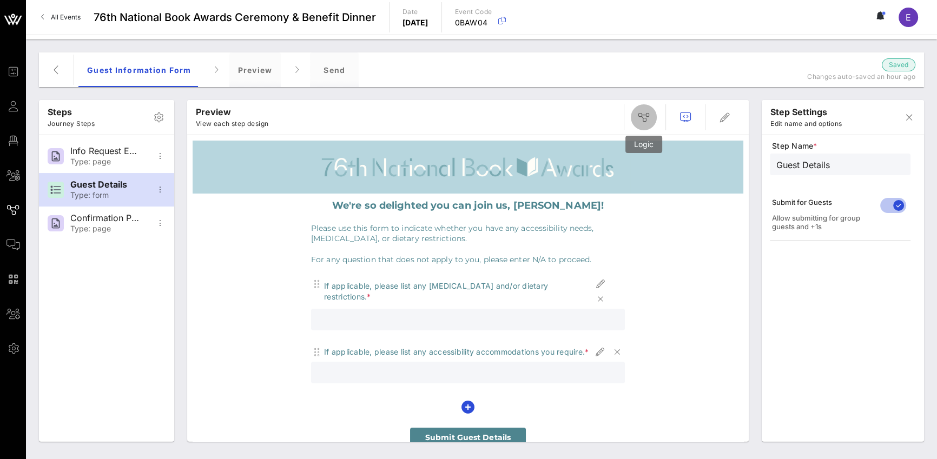
click at [634, 112] on span "button" at bounding box center [644, 117] width 26 height 13
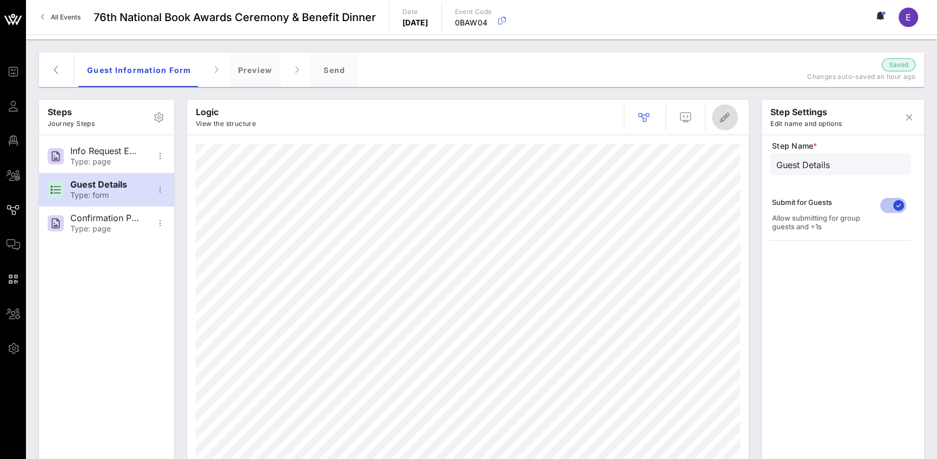
click at [693, 122] on span "button" at bounding box center [725, 117] width 26 height 13
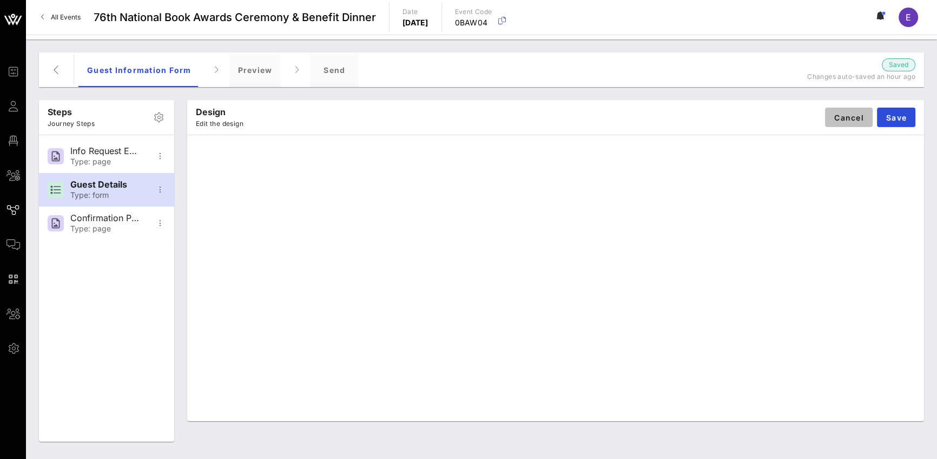
click at [693, 118] on span "Cancel" at bounding box center [849, 117] width 30 height 9
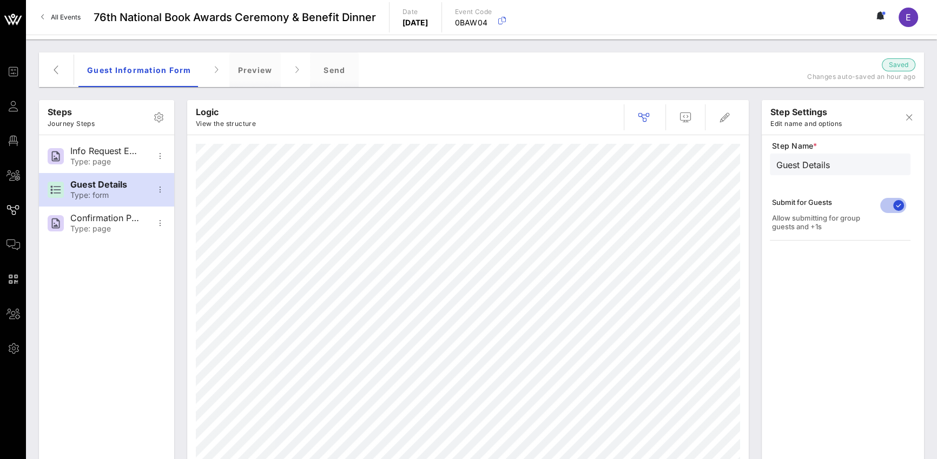
click at [693, 20] on icon at bounding box center [881, 15] width 10 height 9
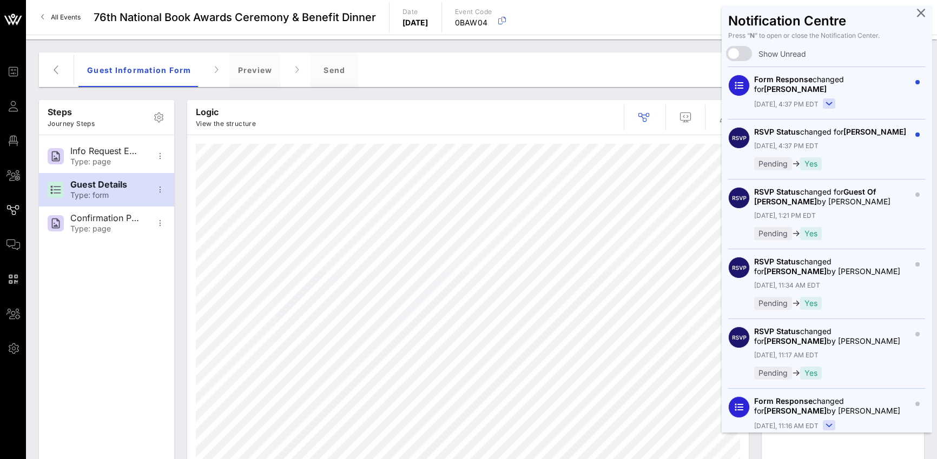
scroll to position [0, 0]
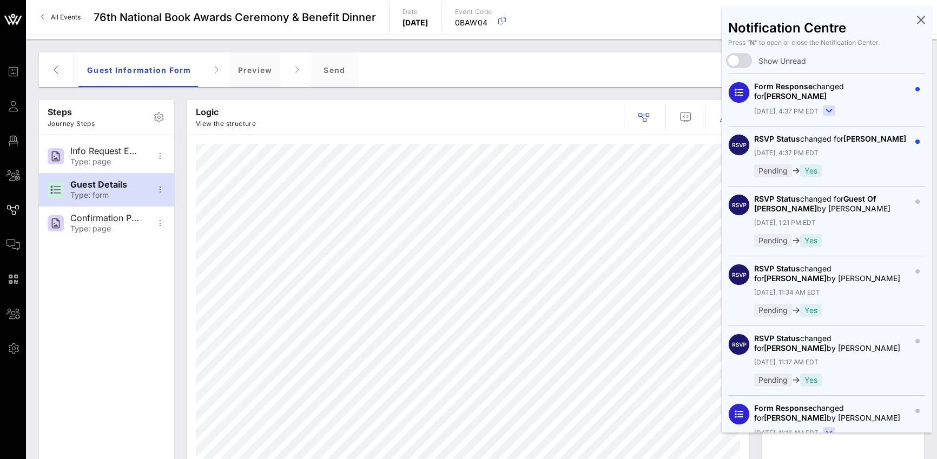
click at [693, 21] on icon at bounding box center [921, 19] width 8 height 2
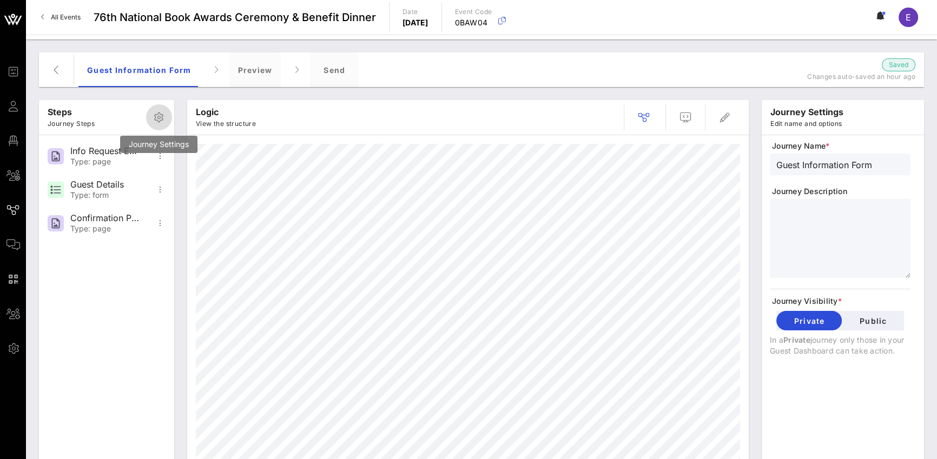
click at [161, 119] on icon "button" at bounding box center [159, 117] width 13 height 13
click at [60, 76] on icon "button" at bounding box center [56, 69] width 13 height 13
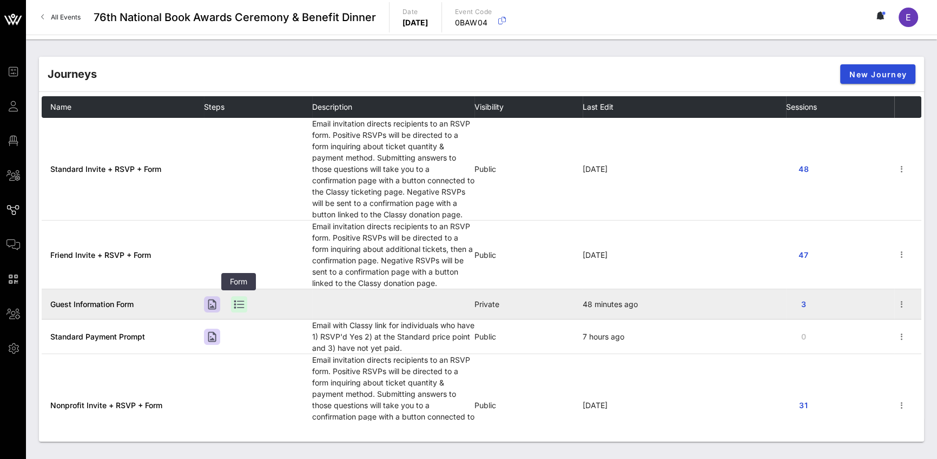
click at [238, 304] on div at bounding box center [239, 305] width 16 height 16
click at [693, 305] on icon "button" at bounding box center [902, 304] width 13 height 13
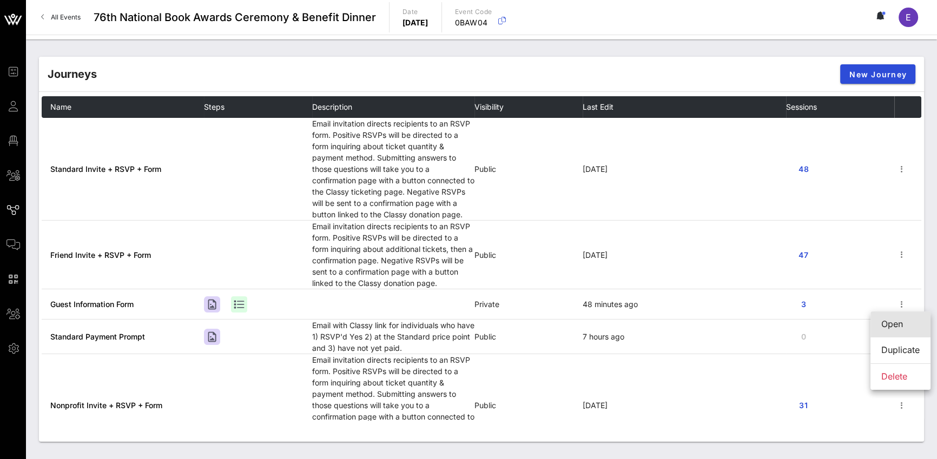
click at [693, 320] on div "Open" at bounding box center [901, 324] width 38 height 10
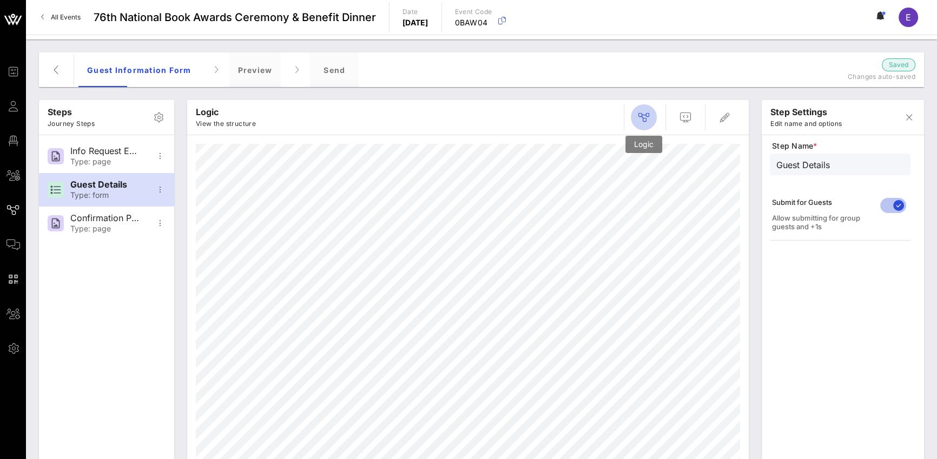
click at [650, 119] on span "button" at bounding box center [644, 117] width 26 height 13
click at [165, 193] on icon "button" at bounding box center [160, 189] width 13 height 13
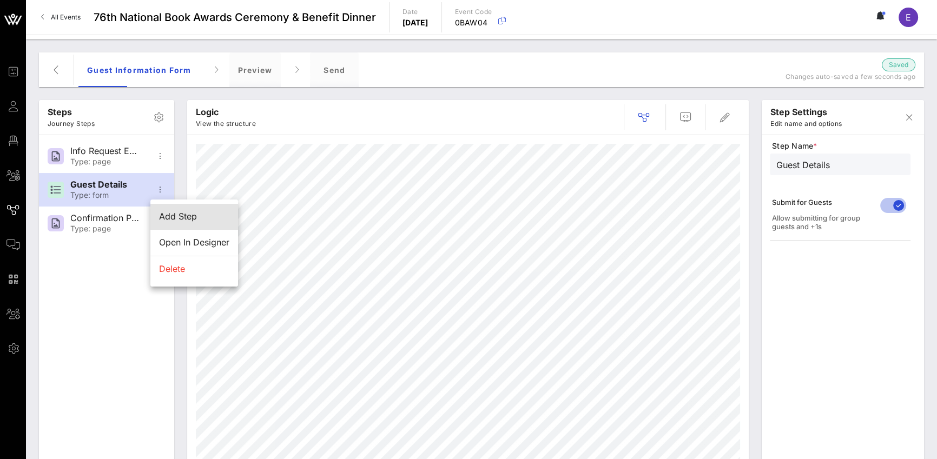
click at [172, 219] on div "Add Step" at bounding box center [194, 217] width 70 height 10
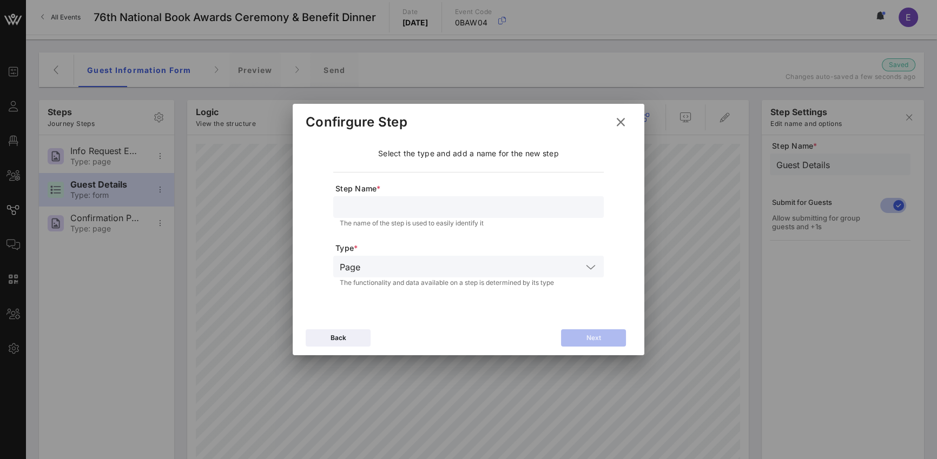
click at [391, 268] on input "text" at bounding box center [474, 267] width 218 height 14
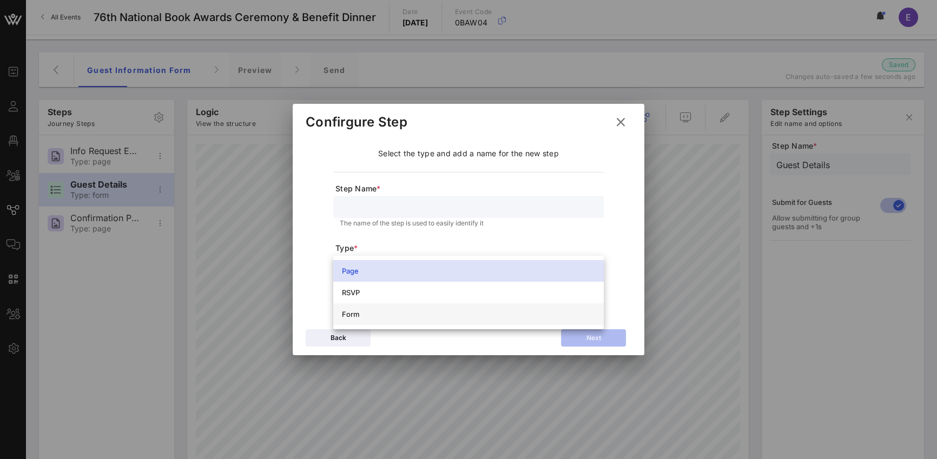
click at [396, 312] on div "Form" at bounding box center [468, 314] width 253 height 9
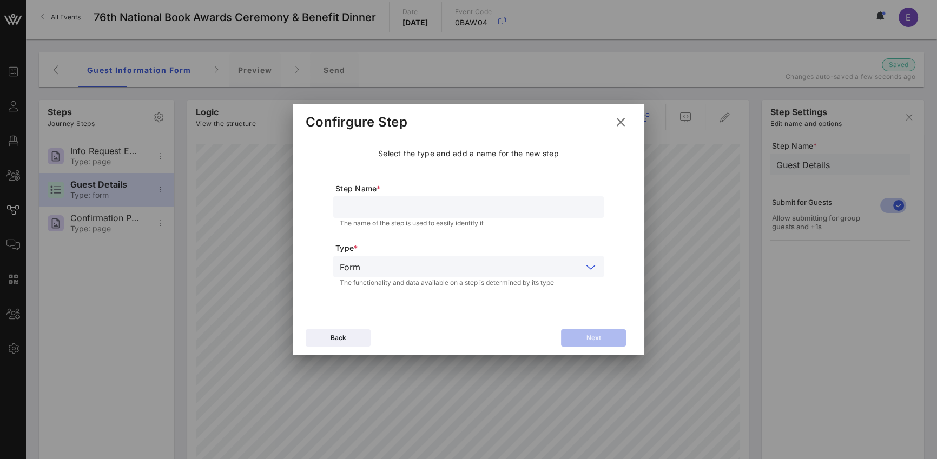
click at [370, 201] on input "text" at bounding box center [469, 207] width 258 height 14
type input "G"
type input "Guest 1 info"
click at [317, 339] on button "Back" at bounding box center [338, 338] width 65 height 17
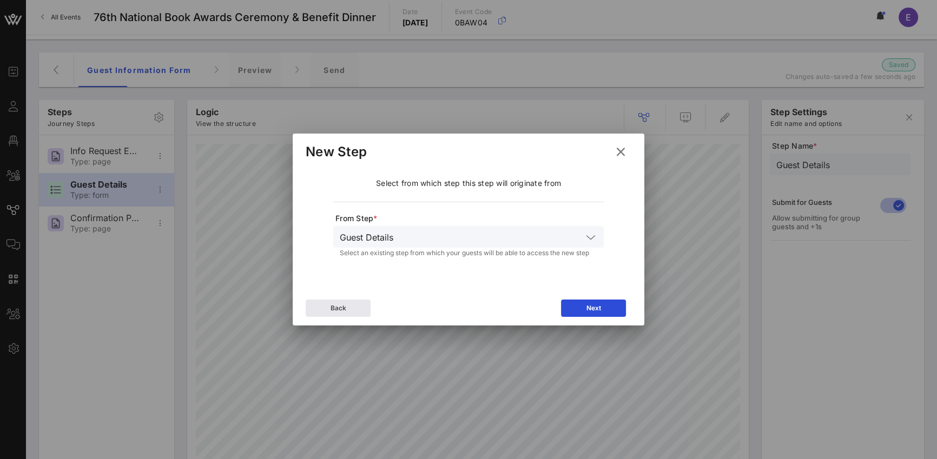
click at [628, 148] on button at bounding box center [620, 151] width 21 height 19
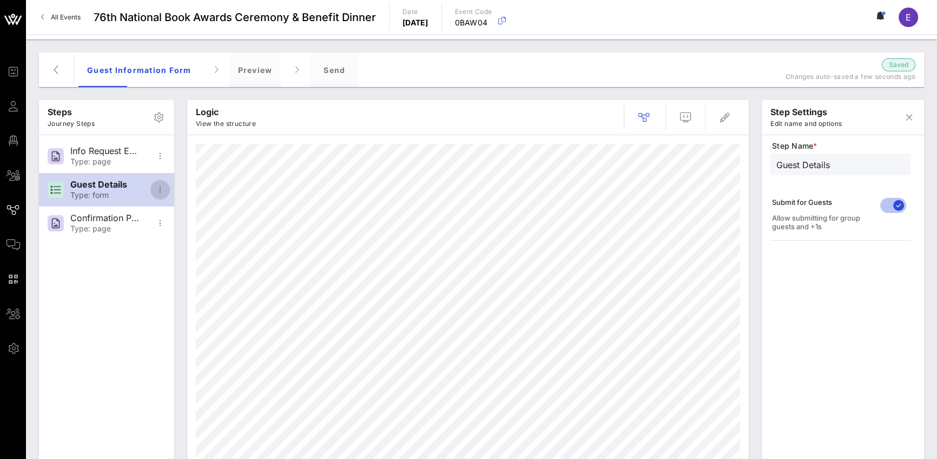
click at [159, 186] on icon "button" at bounding box center [160, 189] width 13 height 13
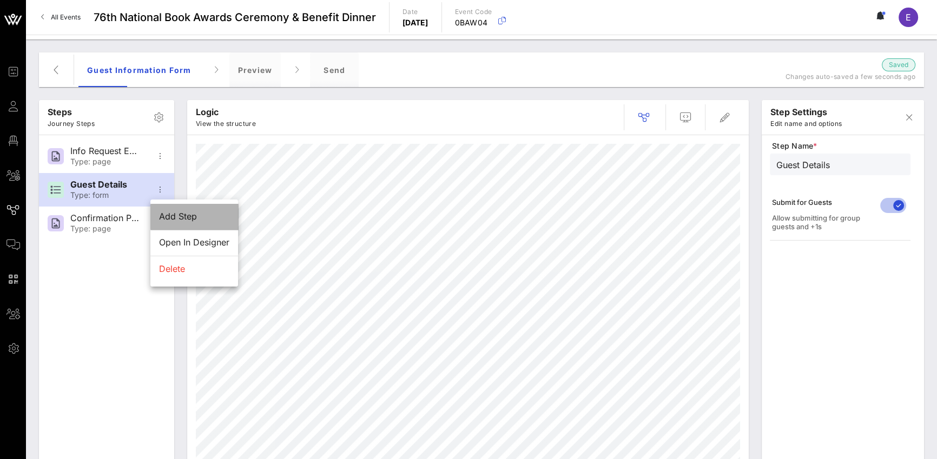
click at [168, 215] on div "Add Step" at bounding box center [194, 217] width 70 height 10
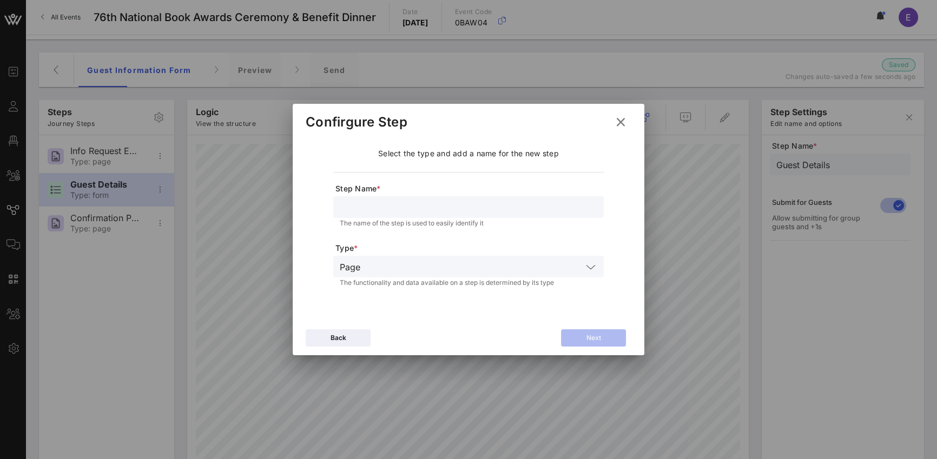
click at [373, 212] on input "text" at bounding box center [469, 207] width 258 height 14
click at [398, 256] on div "Page" at bounding box center [469, 267] width 258 height 22
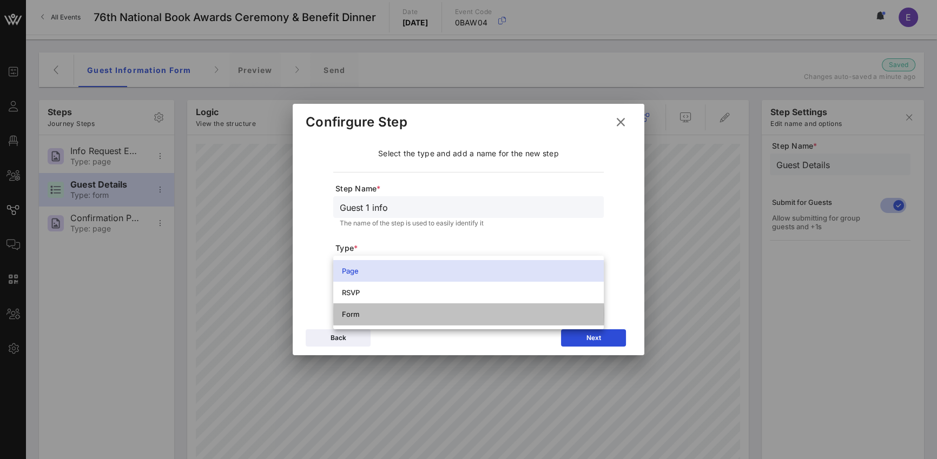
click at [400, 319] on div "Form" at bounding box center [468, 314] width 253 height 17
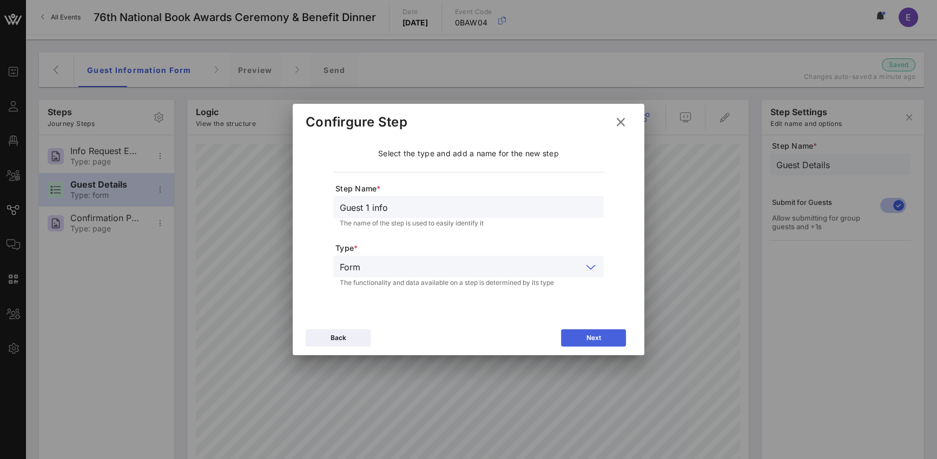
click at [580, 336] on button "Next" at bounding box center [593, 338] width 65 height 17
type input "Continue"
click at [416, 208] on input "Continue" at bounding box center [469, 207] width 258 height 14
click at [423, 268] on input "text" at bounding box center [468, 267] width 228 height 14
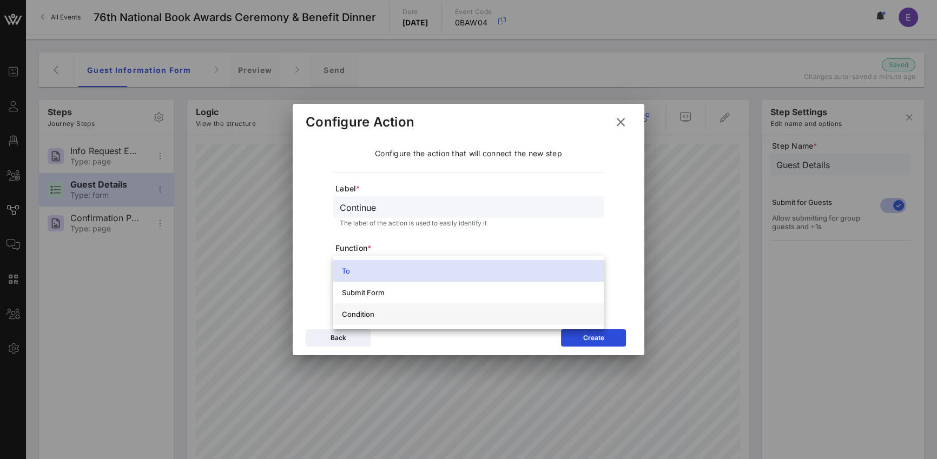
click at [425, 317] on div "Condition" at bounding box center [468, 314] width 253 height 9
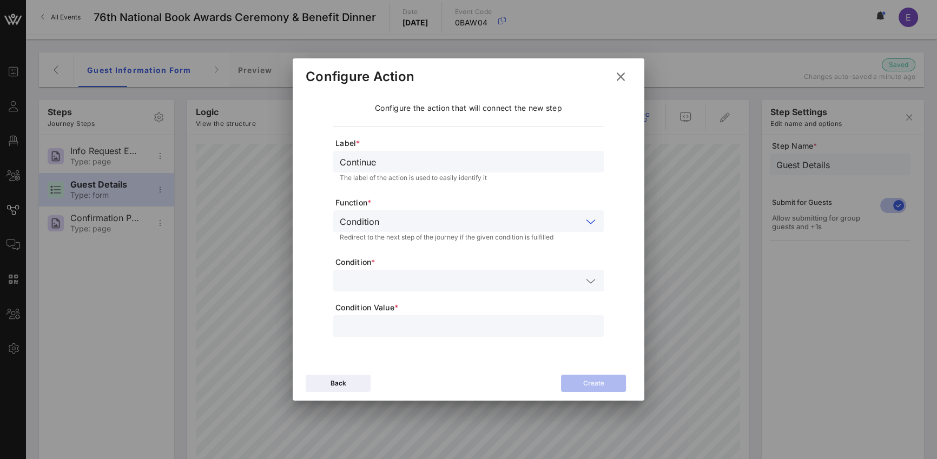
click at [427, 274] on input "text" at bounding box center [461, 281] width 242 height 14
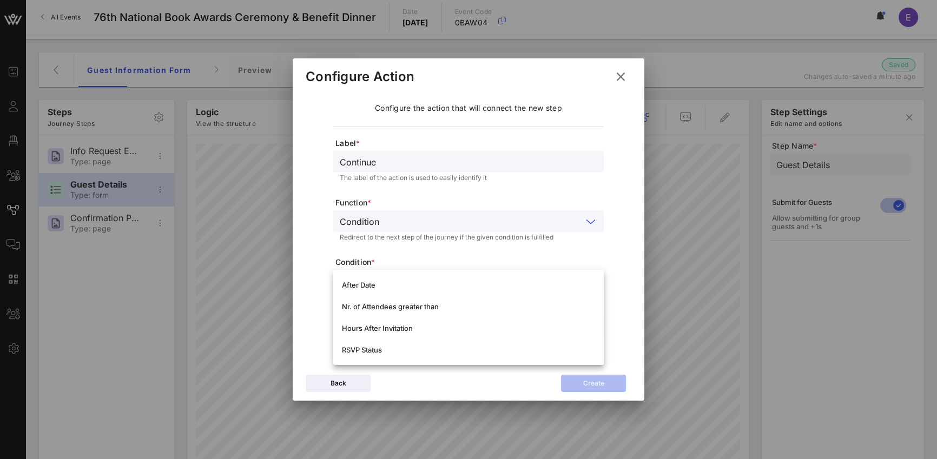
click at [428, 223] on input "text" at bounding box center [483, 221] width 199 height 14
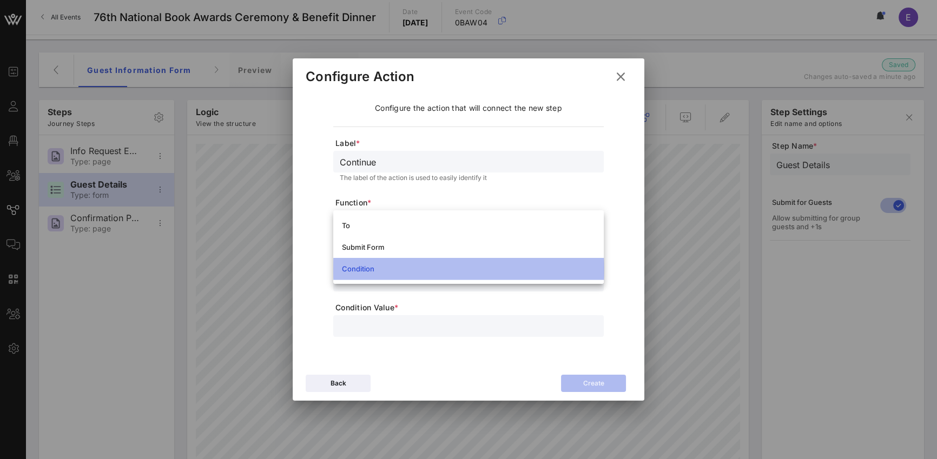
click at [411, 273] on div "Condition" at bounding box center [468, 268] width 253 height 17
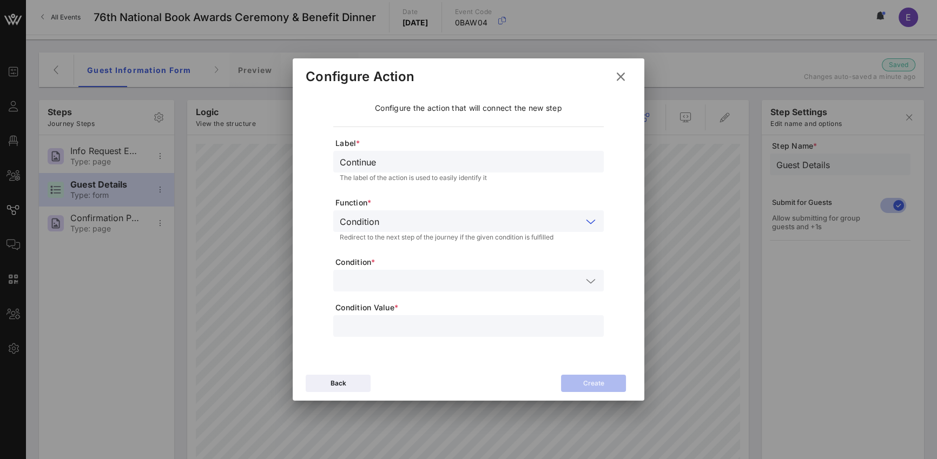
click at [406, 337] on div at bounding box center [469, 327] width 258 height 22
click at [402, 275] on input "text" at bounding box center [461, 281] width 242 height 14
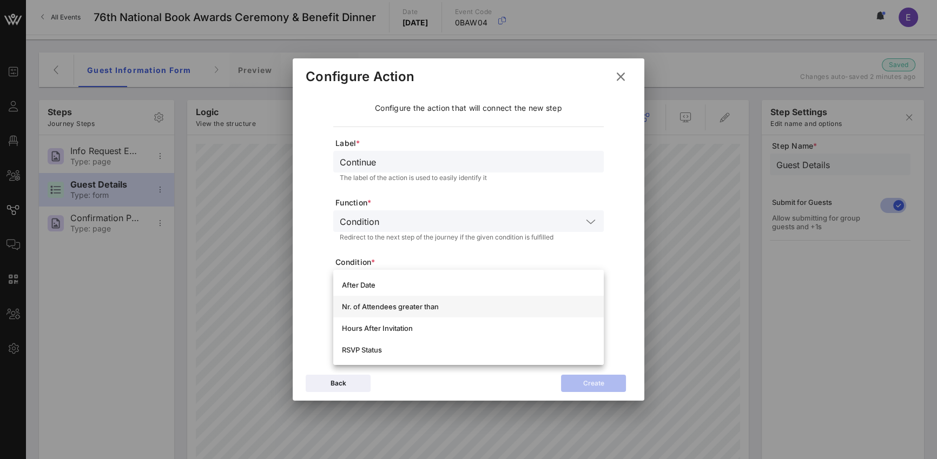
click at [402, 301] on div "Nr. of Attendees greater than" at bounding box center [468, 306] width 253 height 17
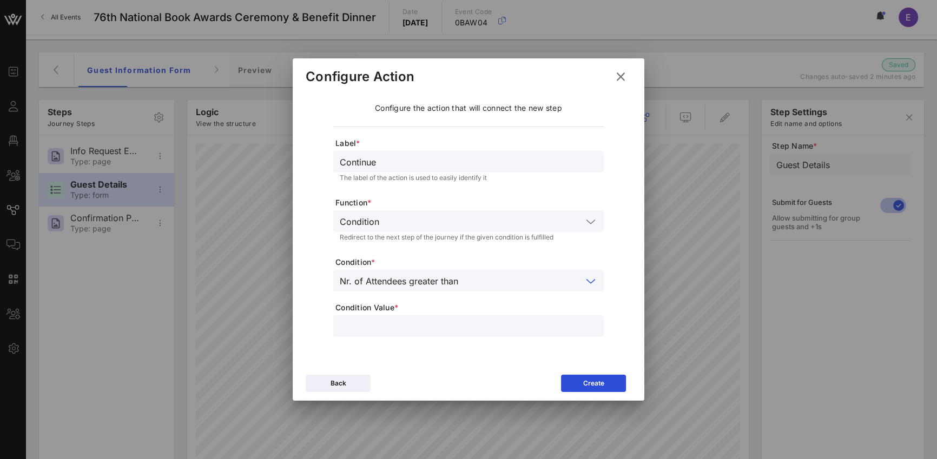
click at [403, 323] on input "number" at bounding box center [469, 326] width 258 height 14
click at [592, 328] on input "**" at bounding box center [469, 326] width 258 height 14
click at [594, 324] on input "**" at bounding box center [469, 326] width 258 height 14
click at [594, 324] on input "*" at bounding box center [469, 326] width 258 height 14
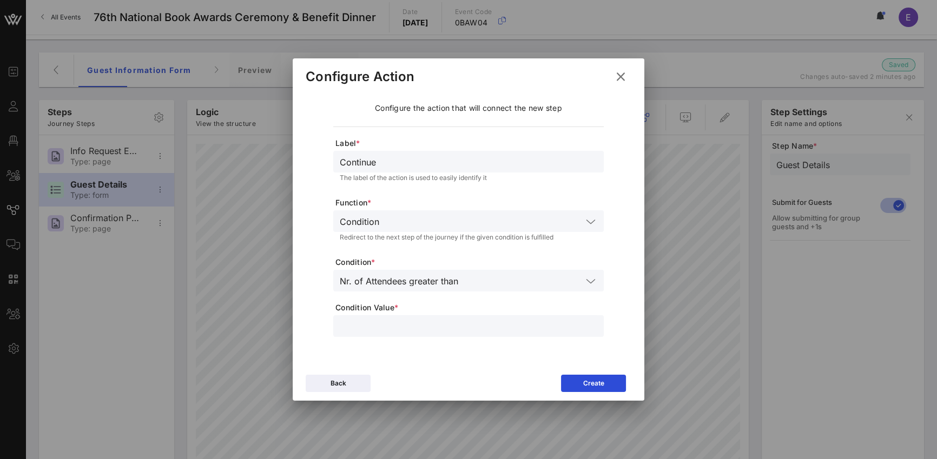
click at [594, 324] on input "*" at bounding box center [469, 326] width 258 height 14
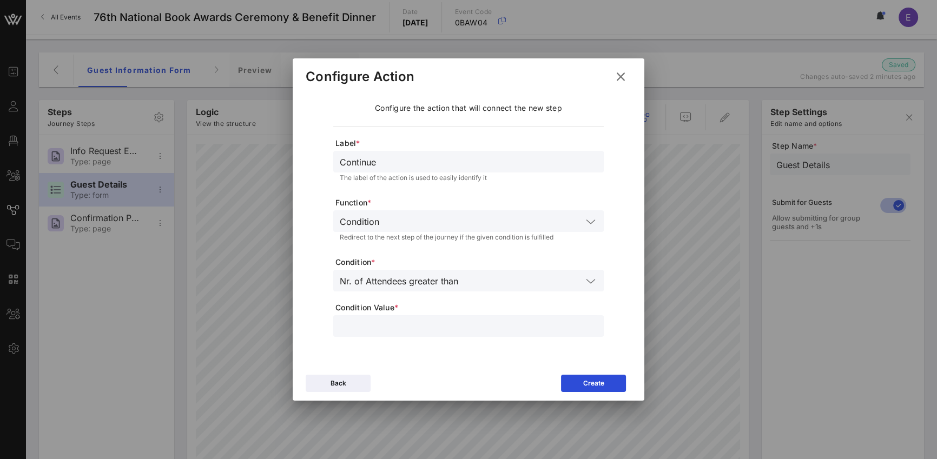
click at [594, 324] on input "*" at bounding box center [469, 326] width 258 height 14
click at [594, 331] on input "*" at bounding box center [469, 326] width 258 height 14
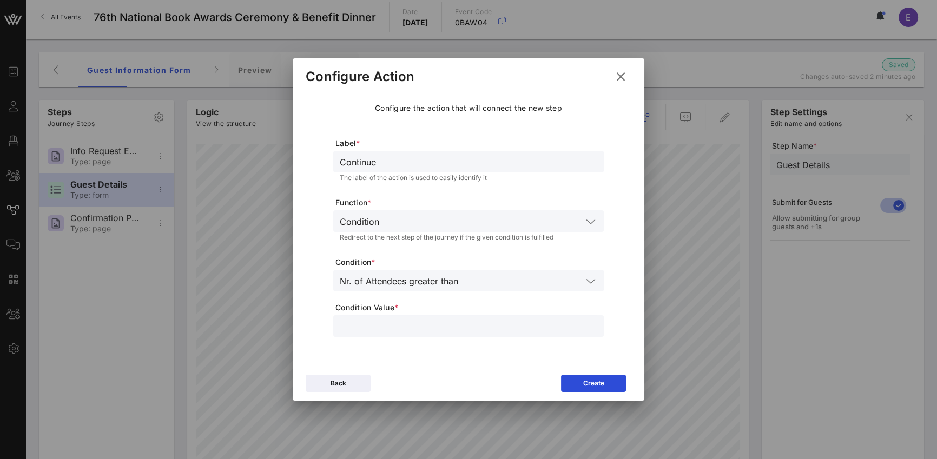
type input "*"
click at [594, 331] on input "*" at bounding box center [469, 326] width 258 height 14
click at [609, 374] on button "Create" at bounding box center [593, 383] width 65 height 17
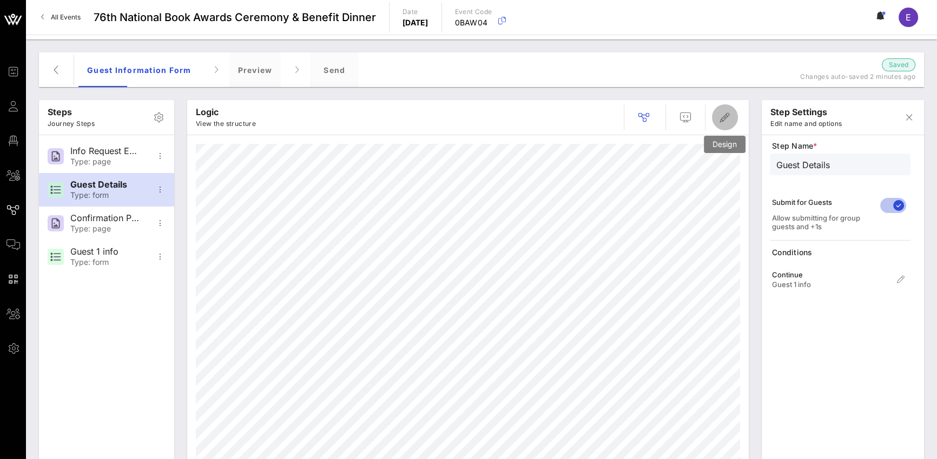
click at [693, 124] on button "button" at bounding box center [725, 117] width 26 height 26
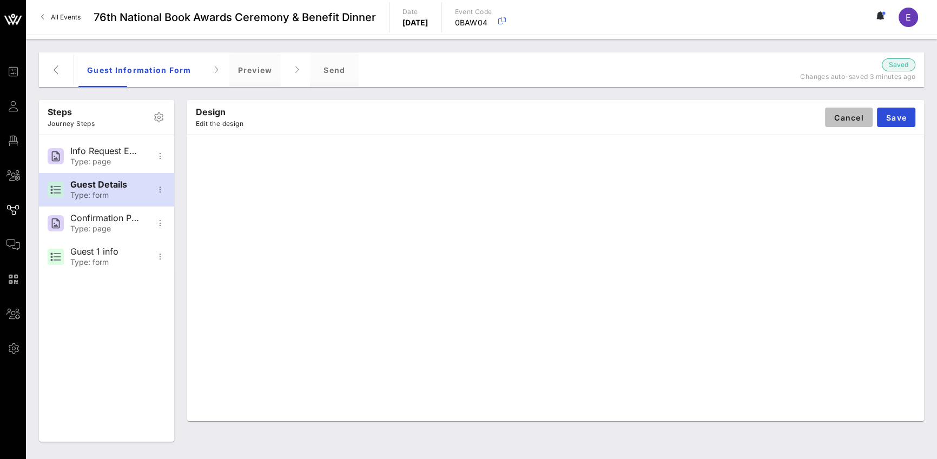
click at [693, 126] on button "Cancel" at bounding box center [849, 117] width 48 height 19
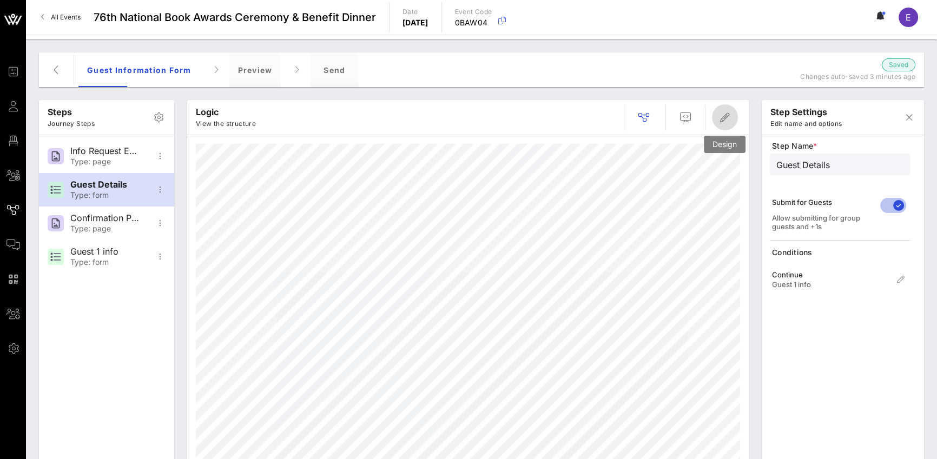
click at [693, 116] on span "button" at bounding box center [725, 117] width 26 height 13
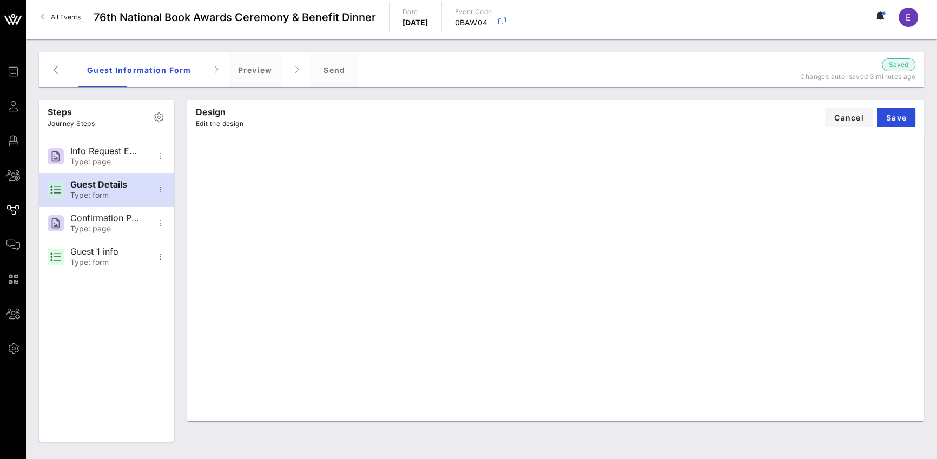
click at [693, 134] on div "Design Edit the design Cancel Save" at bounding box center [555, 117] width 737 height 35
click at [693, 131] on div "Design Edit the design Cancel Save" at bounding box center [555, 117] width 737 height 35
click at [693, 124] on button "Cancel" at bounding box center [849, 117] width 48 height 19
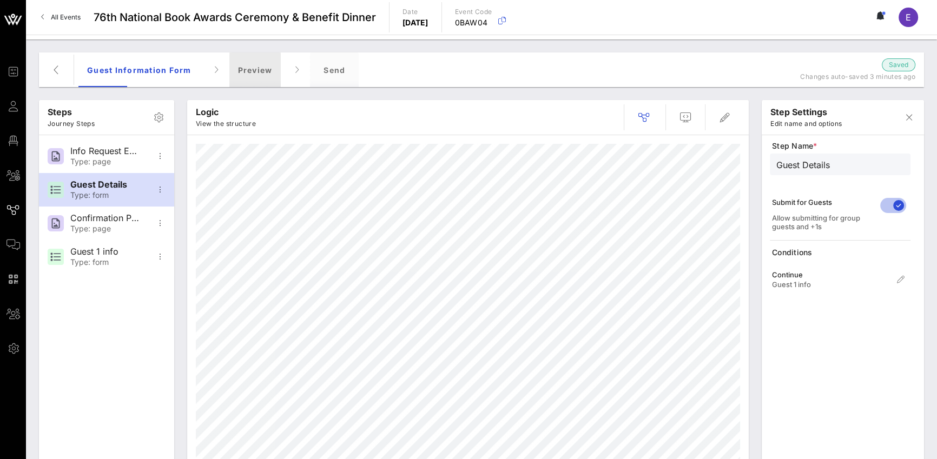
click at [270, 78] on div "Preview" at bounding box center [255, 69] width 52 height 35
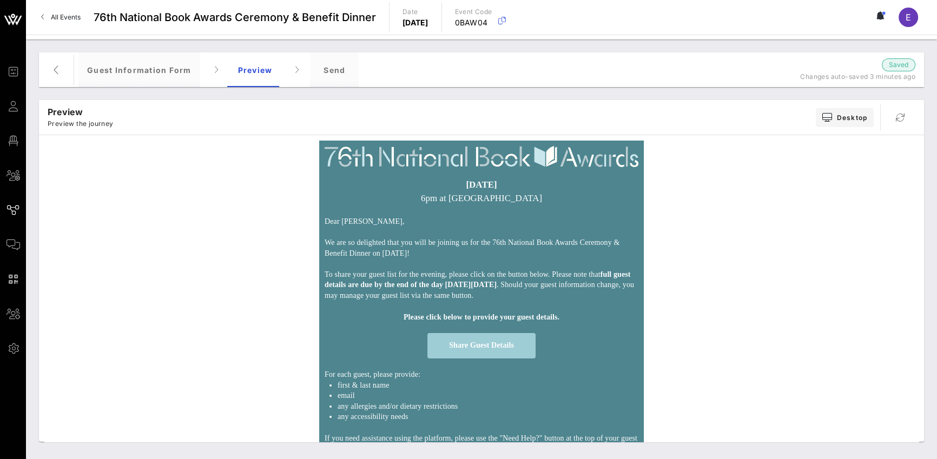
click at [505, 359] on span "Share Guest Details" at bounding box center [482, 345] width 108 height 25
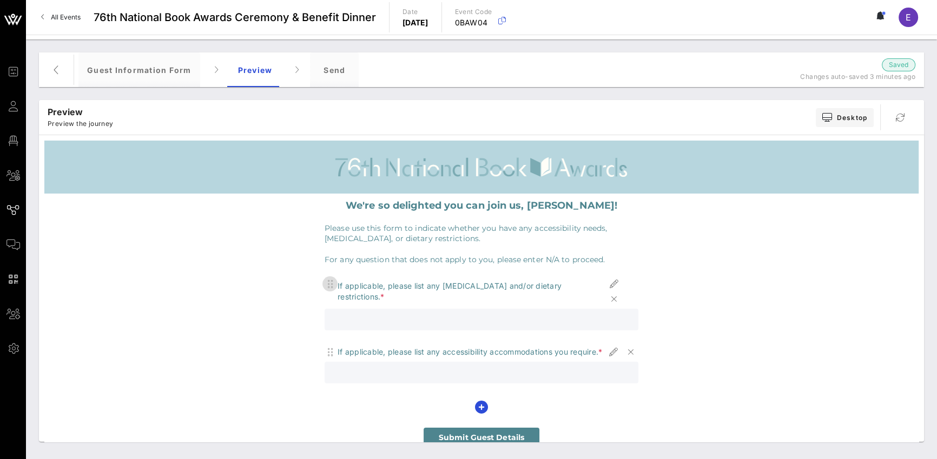
click at [324, 284] on icon "button" at bounding box center [330, 284] width 13 height 13
click at [475, 374] on icon "button" at bounding box center [481, 407] width 13 height 13
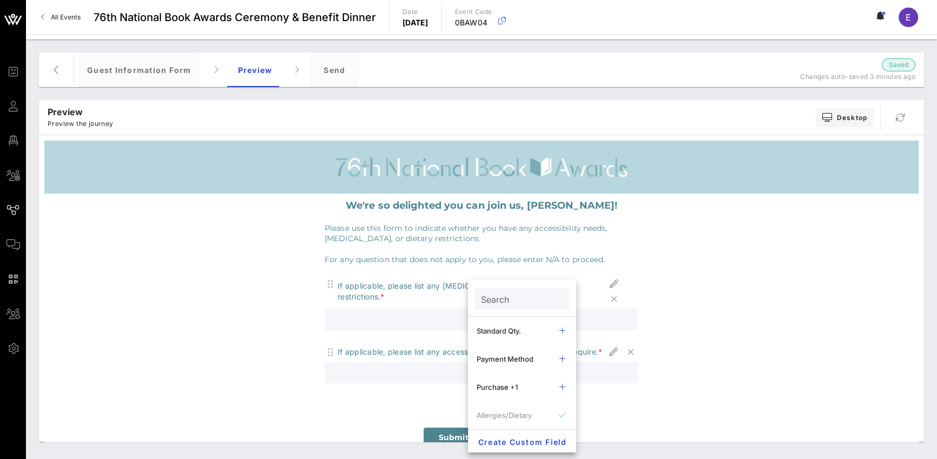
click at [411, 374] on div "If applicable, please list any [MEDICAL_DATA] and/or dietary restrictions. * If…" at bounding box center [482, 347] width 314 height 141
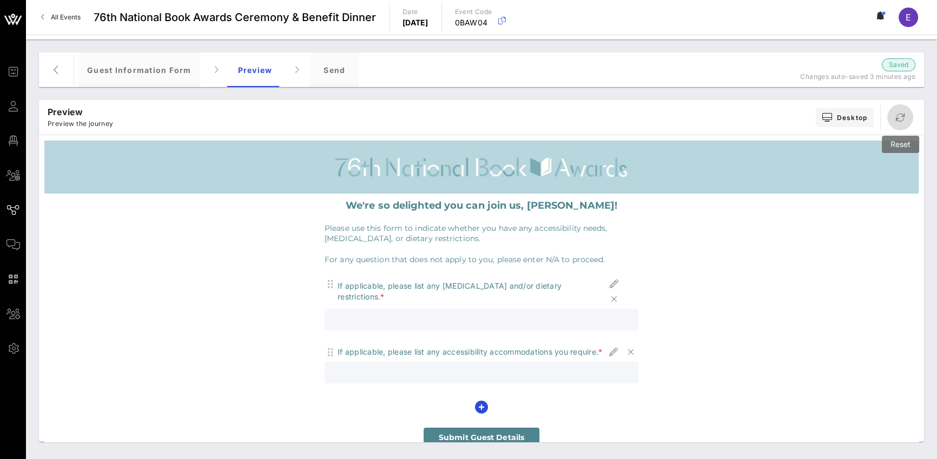
click at [693, 117] on icon "button" at bounding box center [900, 117] width 13 height 13
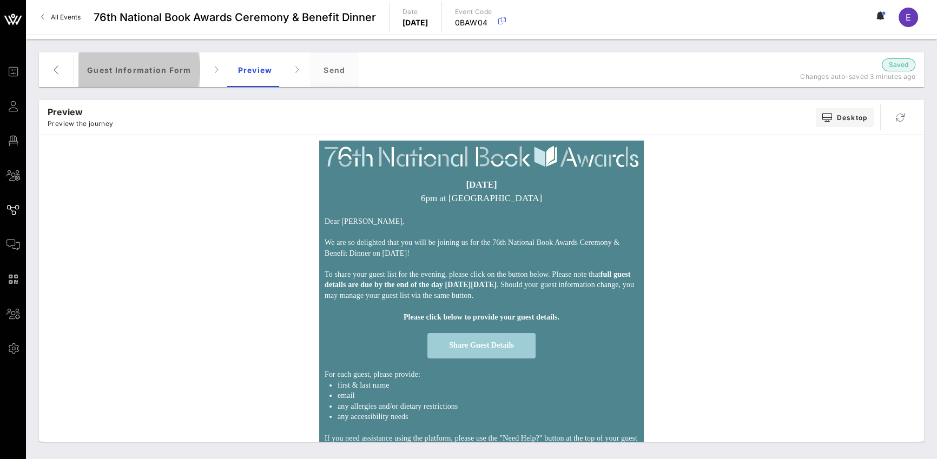
click at [190, 63] on div "Guest Information Form" at bounding box center [139, 69] width 122 height 35
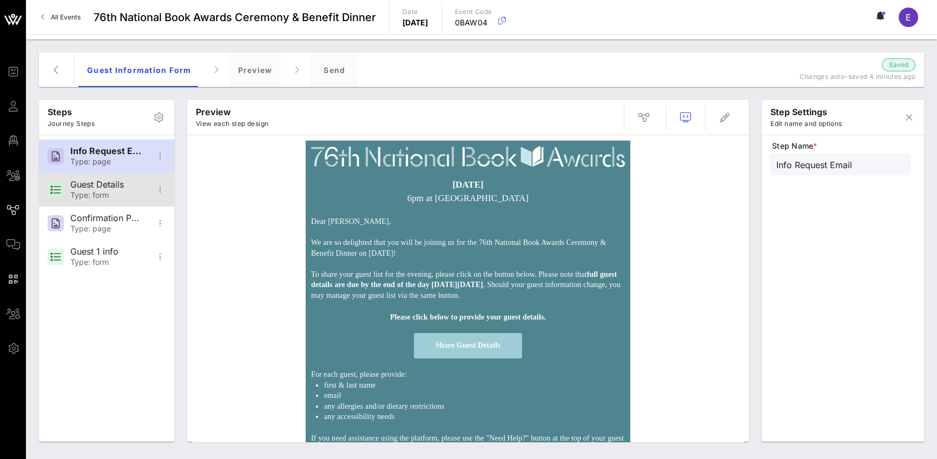
click at [99, 187] on div "Guest Details" at bounding box center [105, 185] width 71 height 10
type input "Guest Details"
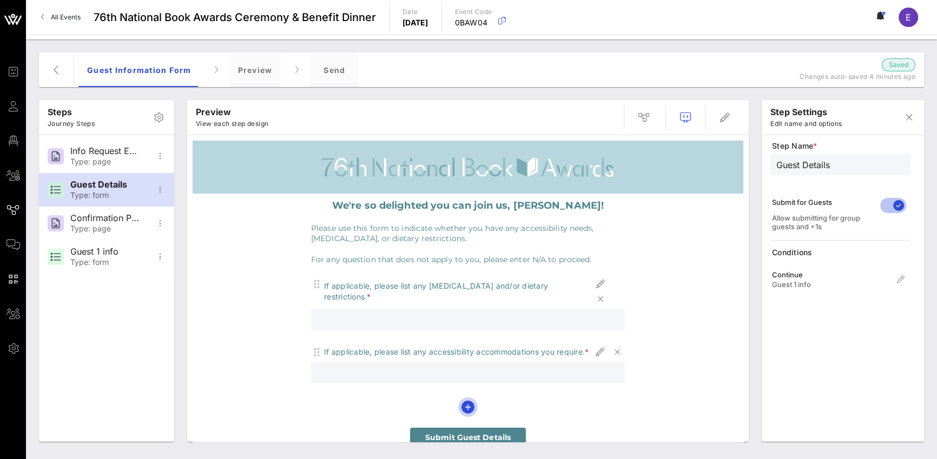
click at [469, 374] on icon "button" at bounding box center [468, 407] width 13 height 13
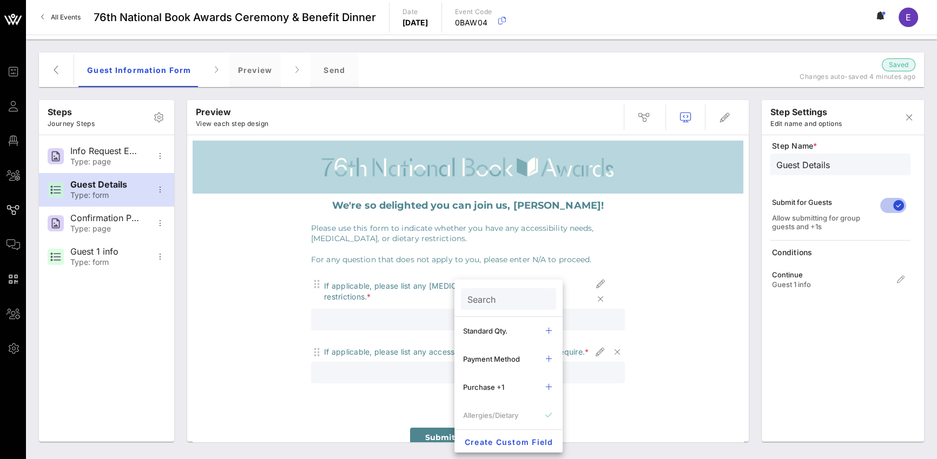
click at [505, 302] on input "Search" at bounding box center [508, 299] width 80 height 14
type input "n"
click at [494, 303] on input "text" at bounding box center [508, 299] width 80 height 14
type input "Name"
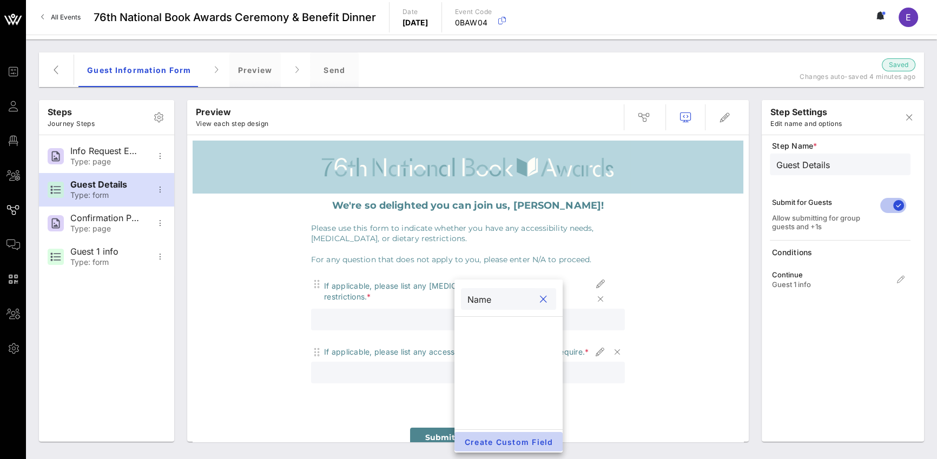
click at [511, 374] on span "Create Custom Field" at bounding box center [508, 442] width 91 height 9
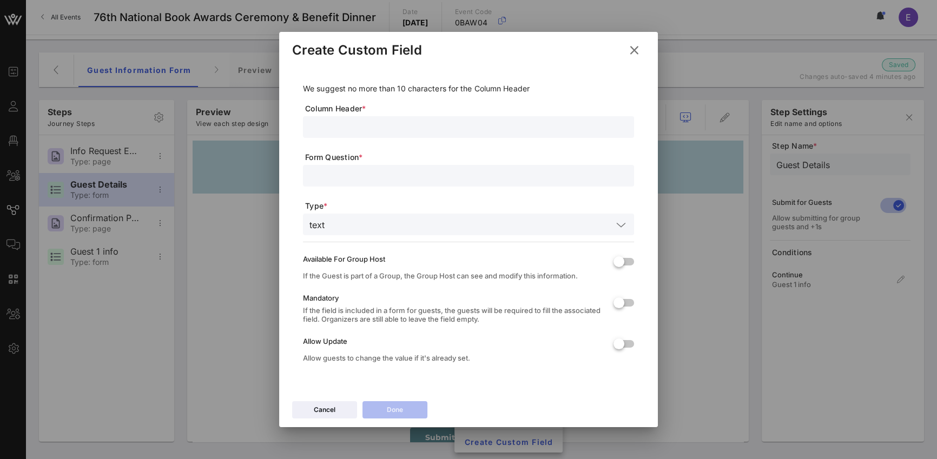
click at [334, 123] on input "text" at bounding box center [469, 127] width 318 height 14
type input "N"
type input "First & Last Name"
click at [359, 173] on input "text" at bounding box center [469, 176] width 318 height 14
click at [376, 221] on input "text" at bounding box center [471, 225] width 284 height 14
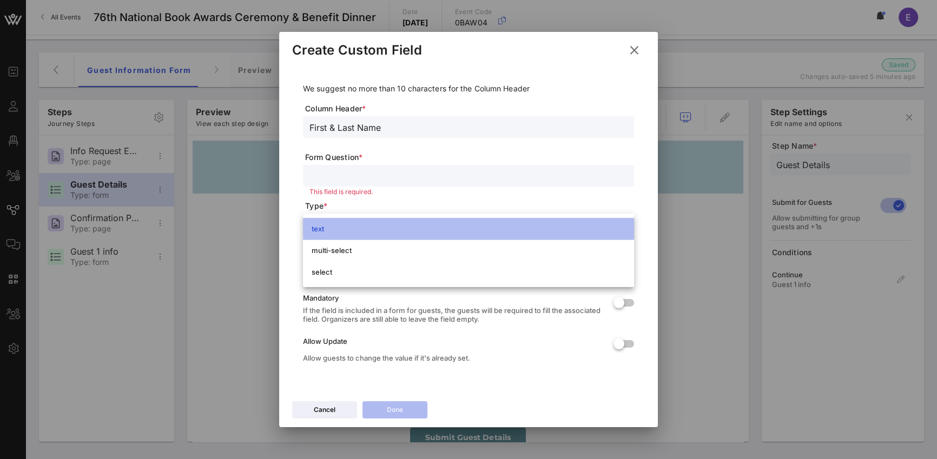
click at [376, 221] on div "text" at bounding box center [469, 228] width 314 height 17
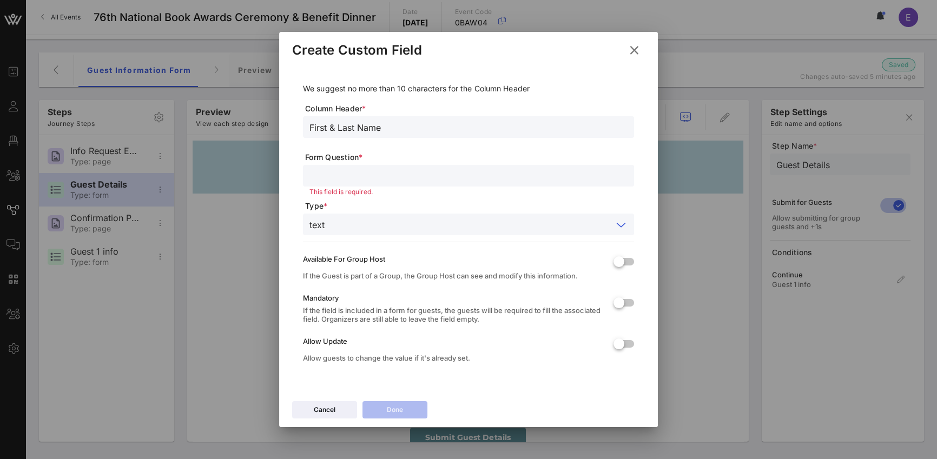
click at [372, 277] on div "If the Guest is part of a Group, the Group Host can see and modify this informa…" at bounding box center [454, 276] width 302 height 9
drag, startPoint x: 360, startPoint y: 271, endPoint x: 399, endPoint y: 278, distance: 39.5
click at [399, 278] on div "If the Guest is part of a Group, the Group Host can see and modify this informa…" at bounding box center [454, 276] width 302 height 9
click at [626, 259] on div at bounding box center [619, 262] width 18 height 18
click at [477, 324] on div "Mandatory If the field is included in a form for guests, the guests will be req…" at bounding box center [454, 308] width 302 height 41
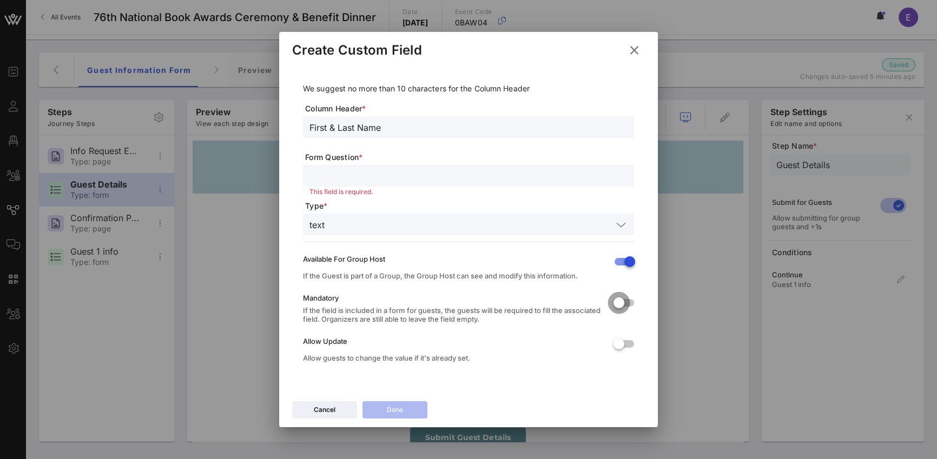
click at [624, 306] on div at bounding box center [619, 303] width 18 height 18
click at [627, 345] on div at bounding box center [619, 344] width 18 height 18
click at [364, 183] on div at bounding box center [469, 176] width 318 height 22
drag, startPoint x: 388, startPoint y: 125, endPoint x: 270, endPoint y: 132, distance: 118.2
click at [270, 132] on div "Event Builder Guests Floor Plan All Groups Journeys Comms QR Scanner Team Setti…" at bounding box center [468, 229] width 937 height 459
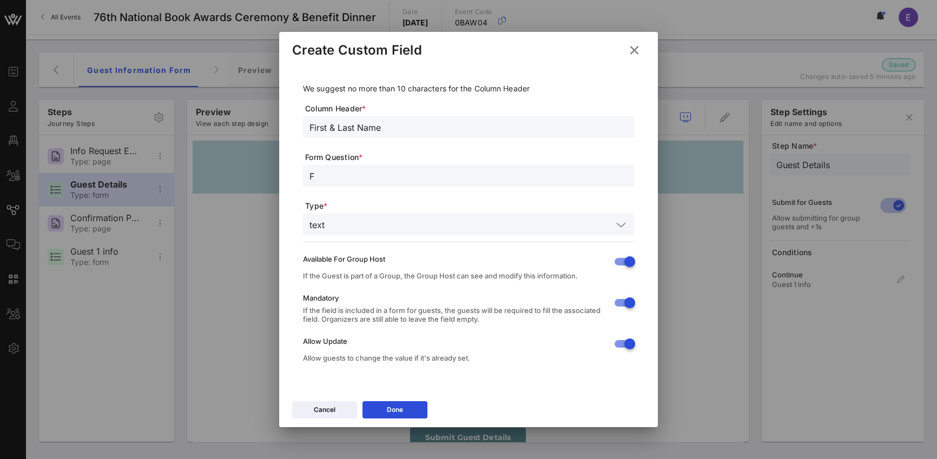
click at [338, 181] on input "F" at bounding box center [469, 176] width 318 height 14
drag, startPoint x: 328, startPoint y: 177, endPoint x: 278, endPoint y: 175, distance: 50.4
click at [278, 175] on div "Event Builder Guests Floor Plan All Groups Journeys Comms QR Scanner Team Setti…" at bounding box center [468, 229] width 937 height 459
paste input "irst & Last Name"
type input "First & Last Name"
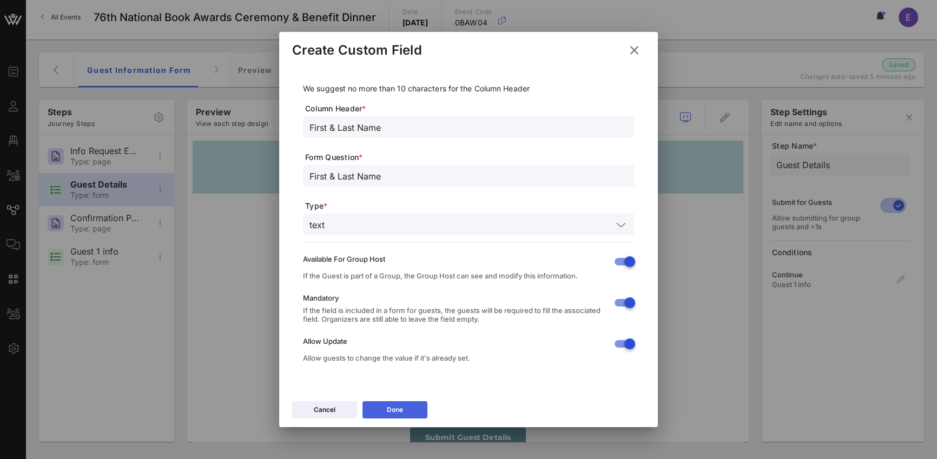
click at [415, 374] on button "Done" at bounding box center [395, 410] width 65 height 17
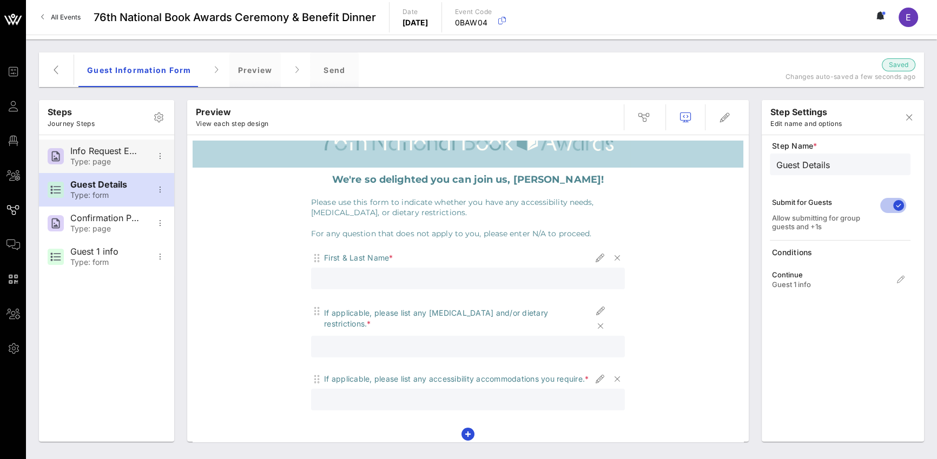
scroll to position [39, 0]
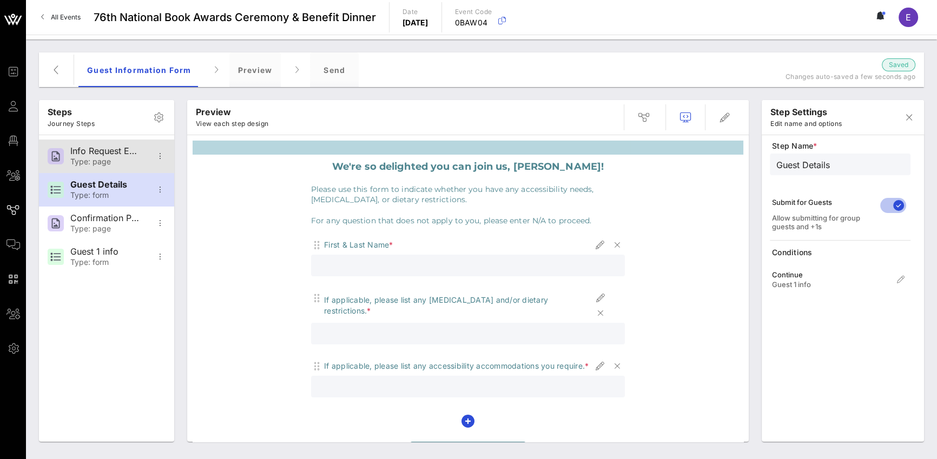
click at [103, 154] on div "Info Request Email" at bounding box center [105, 151] width 71 height 10
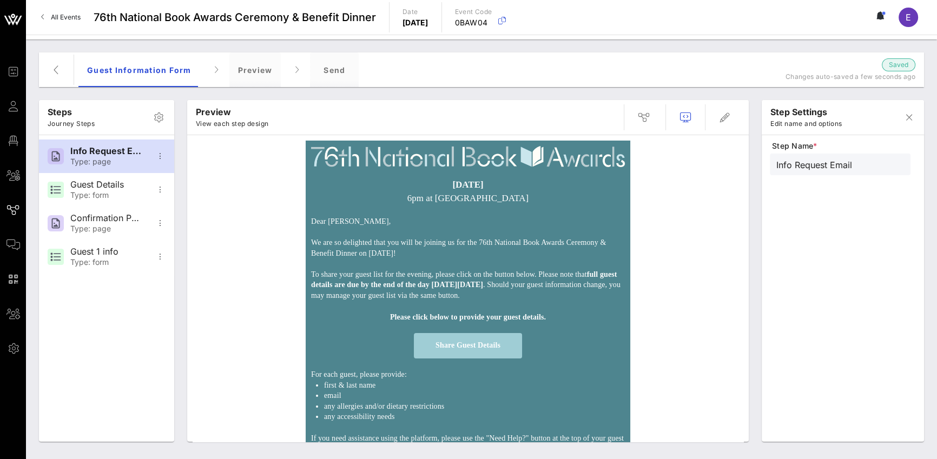
click at [429, 195] on p "6pm at [GEOGRAPHIC_DATA]" at bounding box center [468, 199] width 314 height 14
click at [455, 195] on p "6pm at [GEOGRAPHIC_DATA]" at bounding box center [468, 199] width 314 height 14
click at [483, 189] on strong "[DATE]" at bounding box center [467, 185] width 31 height 10
drag, startPoint x: 531, startPoint y: 200, endPoint x: 378, endPoint y: 183, distance: 154.7
click at [378, 183] on div "[DATE] 6pm at [GEOGRAPHIC_DATA]" at bounding box center [468, 192] width 314 height 28
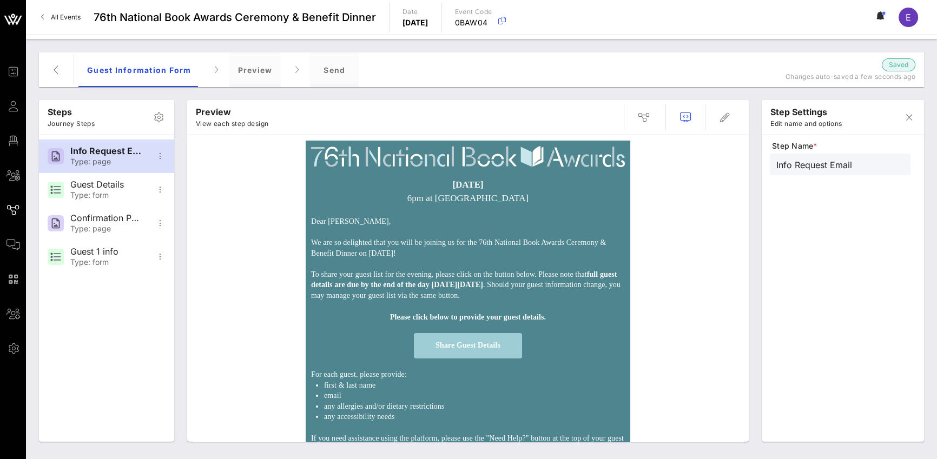
copy div "[DATE] 6pm at [GEOGRAPHIC_DATA]"
click at [469, 274] on p "To share your guest list for the evening, please click on the button below. Ple…" at bounding box center [468, 280] width 314 height 42
click at [484, 275] on p "To share your guest list for the evening, please click on the button below. Ple…" at bounding box center [468, 280] width 314 height 42
click at [508, 287] on strong "full guest details are due by the end of the day [DATE][DATE]" at bounding box center [464, 280] width 306 height 19
click at [339, 281] on p "To share your guest list for the evening, please click on the button below. Ple…" at bounding box center [468, 280] width 314 height 42
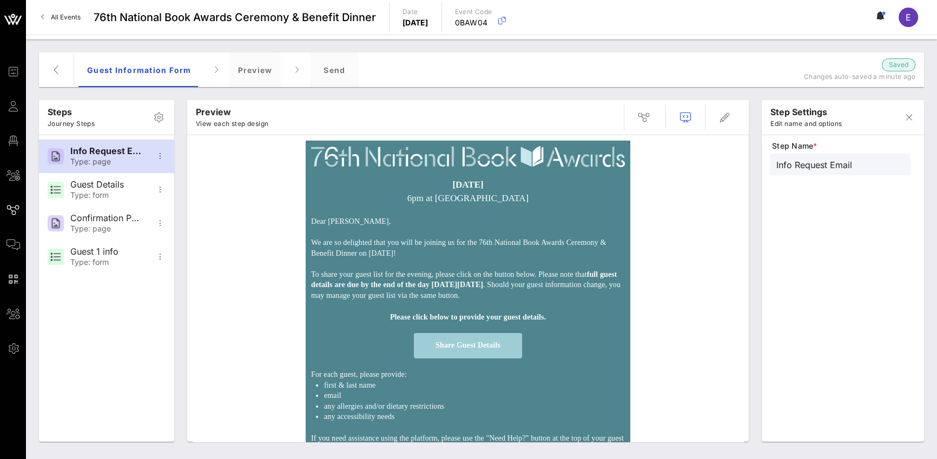
drag, startPoint x: 310, startPoint y: 274, endPoint x: 397, endPoint y: 297, distance: 90.0
click at [397, 297] on p "To share your guest list for the evening, please click on the button below. Ple…" at bounding box center [468, 280] width 314 height 42
click at [403, 301] on p "To share your guest list for the evening, please click on the button below. Ple…" at bounding box center [468, 280] width 314 height 42
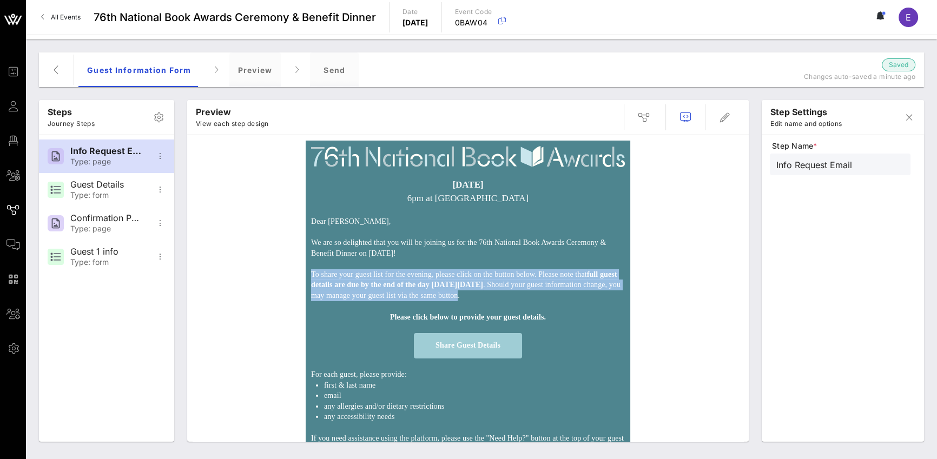
drag, startPoint x: 423, startPoint y: 307, endPoint x: 304, endPoint y: 271, distance: 124.5
click at [306, 271] on td "Dear [PERSON_NAME], We are so delighted that you will be joining us for the 76t…" at bounding box center [468, 259] width 325 height 96
copy p "To share your guest list for the evening, please click on the button below. Ple…"
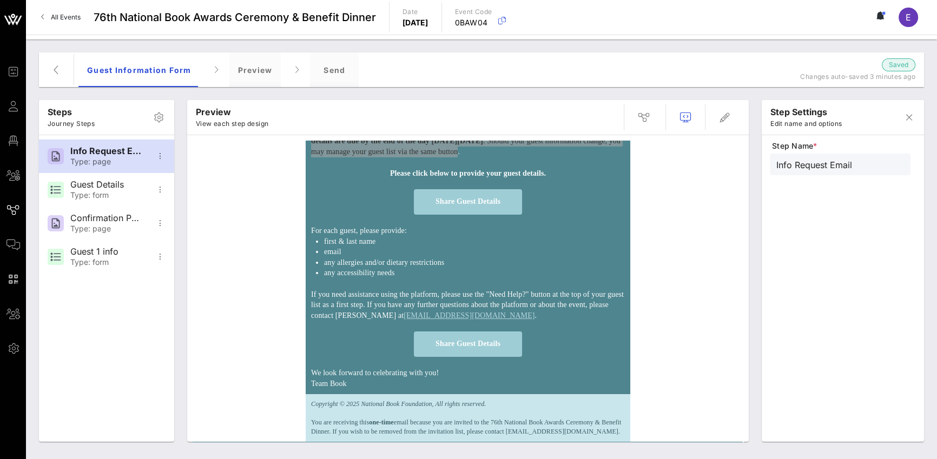
scroll to position [159, 0]
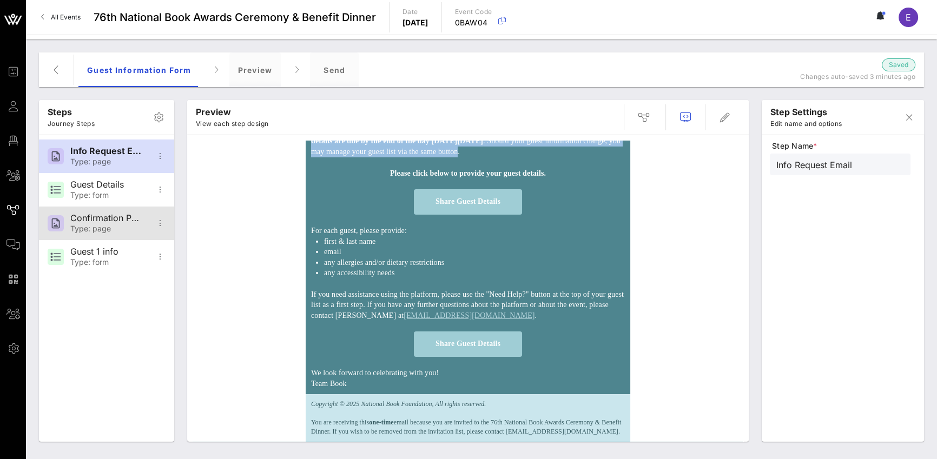
click at [107, 227] on div "Type: page" at bounding box center [105, 229] width 71 height 9
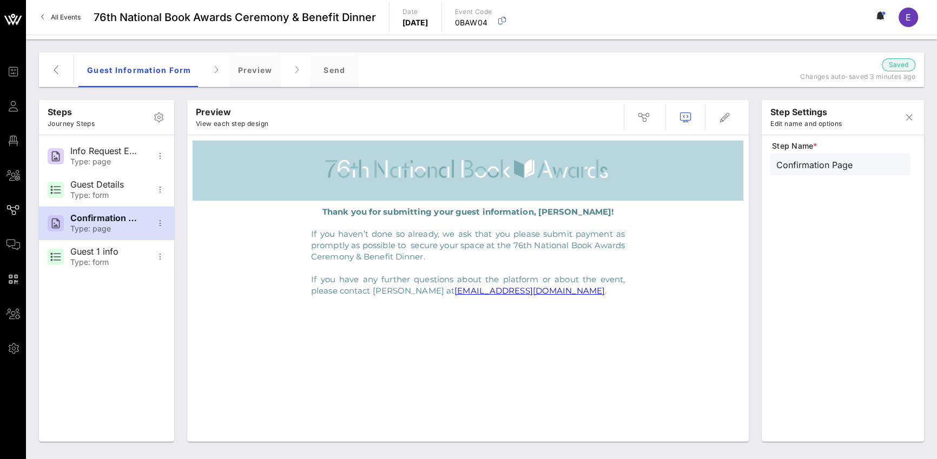
click at [357, 239] on p "If you haven’t done so already, we ask that you please submit payment as prompt…" at bounding box center [468, 245] width 314 height 34
click at [426, 249] on p "If you haven’t done so already, we ask that you please submit payment as prompt…" at bounding box center [468, 245] width 314 height 34
click at [391, 241] on p "If you haven’t done so already, we ask that you please submit payment as prompt…" at bounding box center [468, 245] width 314 height 34
click at [401, 241] on p "If you haven’t done so already, we ask that you please submit payment as prompt…" at bounding box center [468, 245] width 314 height 34
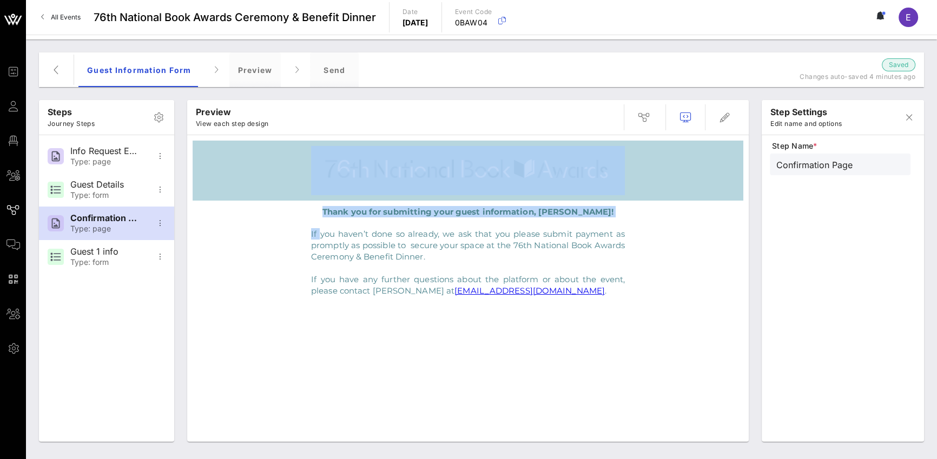
drag, startPoint x: 320, startPoint y: 238, endPoint x: 525, endPoint y: 312, distance: 218.3
click at [525, 312] on div "Thank you for submitting your guest information, [PERSON_NAME]! If you haven’t …" at bounding box center [468, 291] width 551 height 301
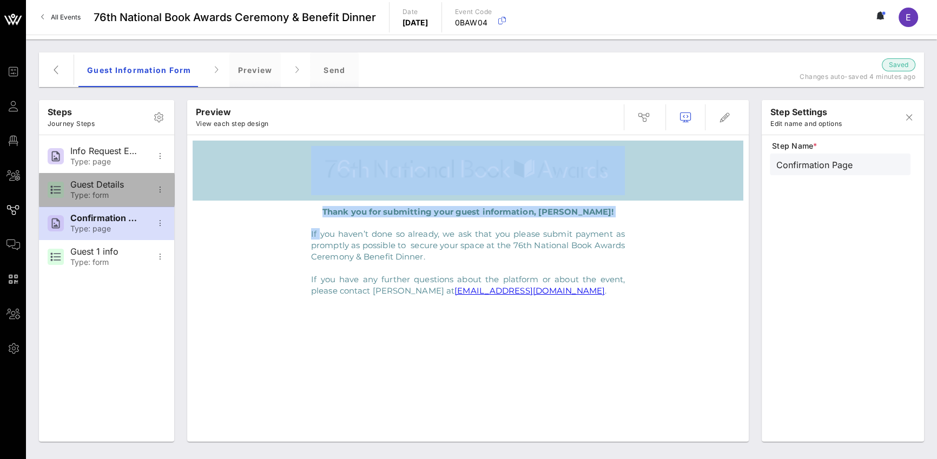
click at [88, 184] on div "Guest Details" at bounding box center [105, 185] width 71 height 10
type input "Guest Details"
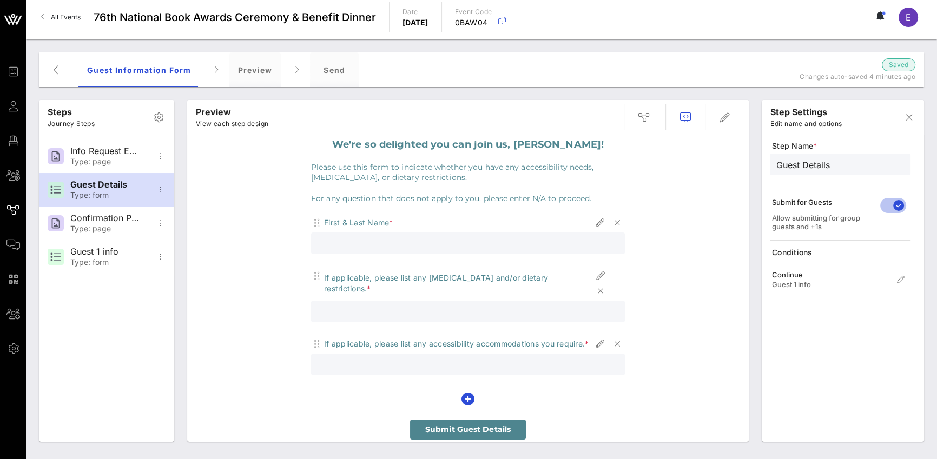
scroll to position [64, 0]
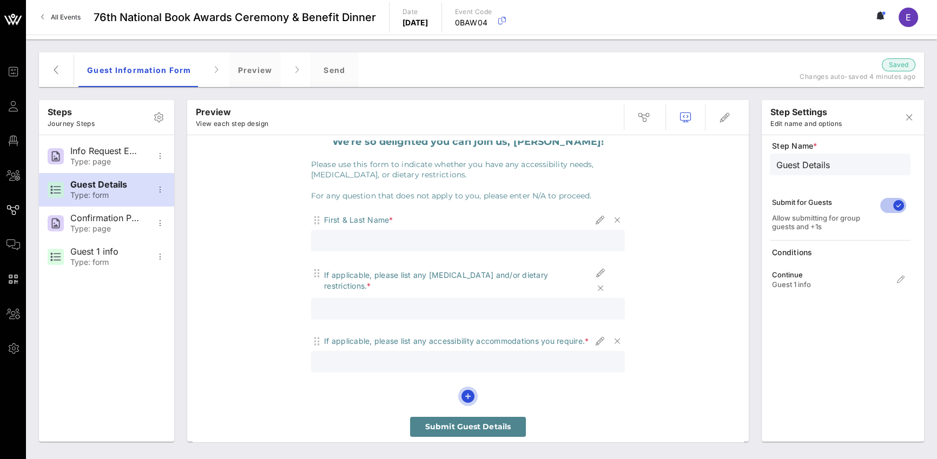
click at [468, 374] on icon "button" at bounding box center [468, 396] width 13 height 13
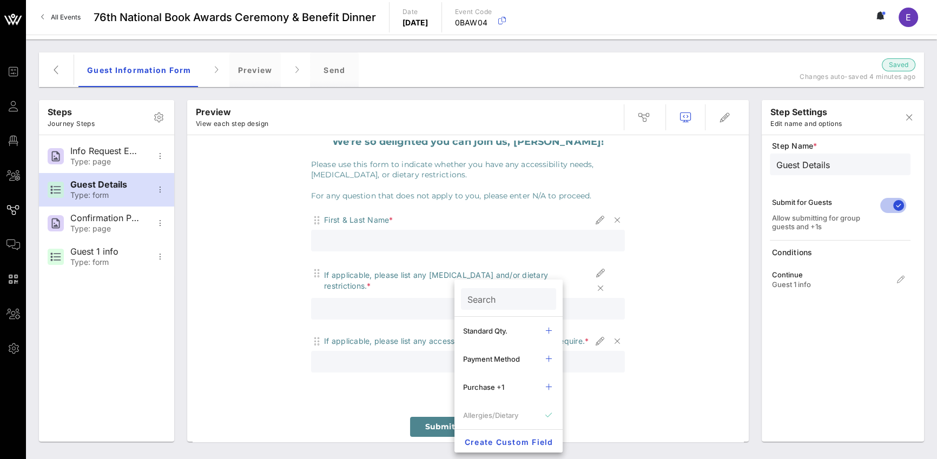
click at [496, 301] on input "Search" at bounding box center [508, 299] width 80 height 14
type input "e"
click at [548, 374] on icon "button" at bounding box center [548, 387] width 13 height 13
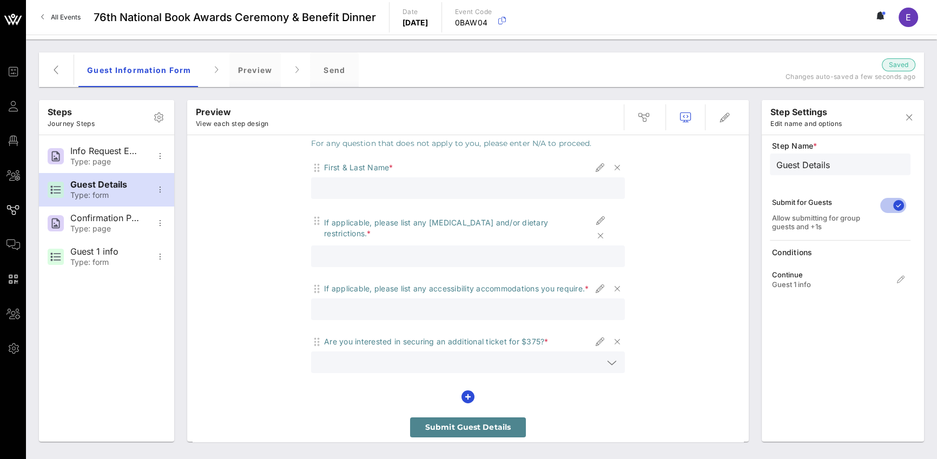
scroll to position [117, 0]
click at [612, 338] on icon "button" at bounding box center [617, 341] width 13 height 13
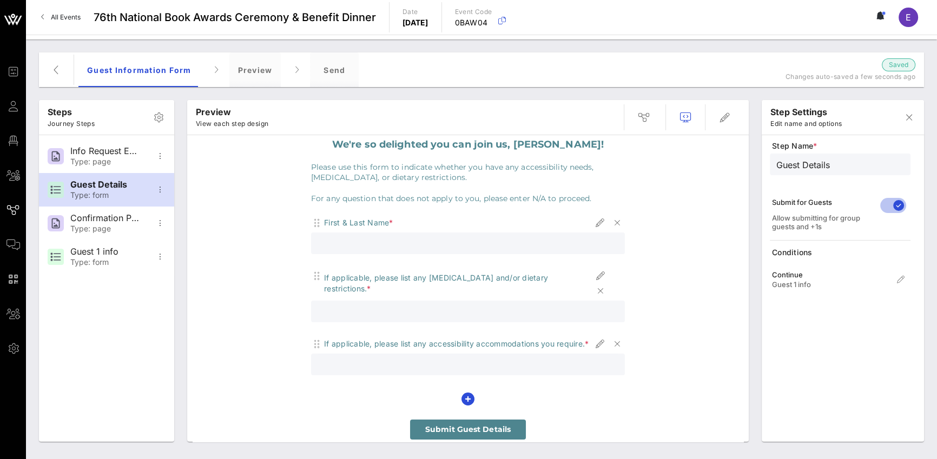
scroll to position [64, 0]
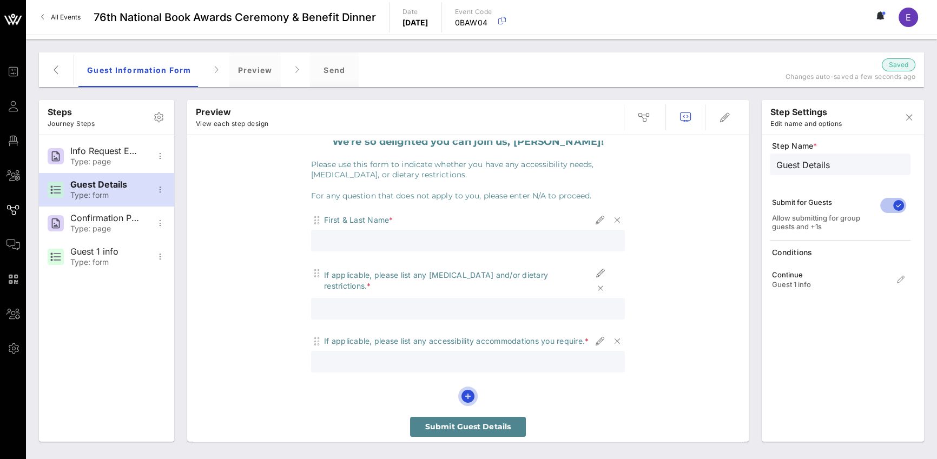
click at [467, 374] on icon "button" at bounding box center [468, 396] width 13 height 13
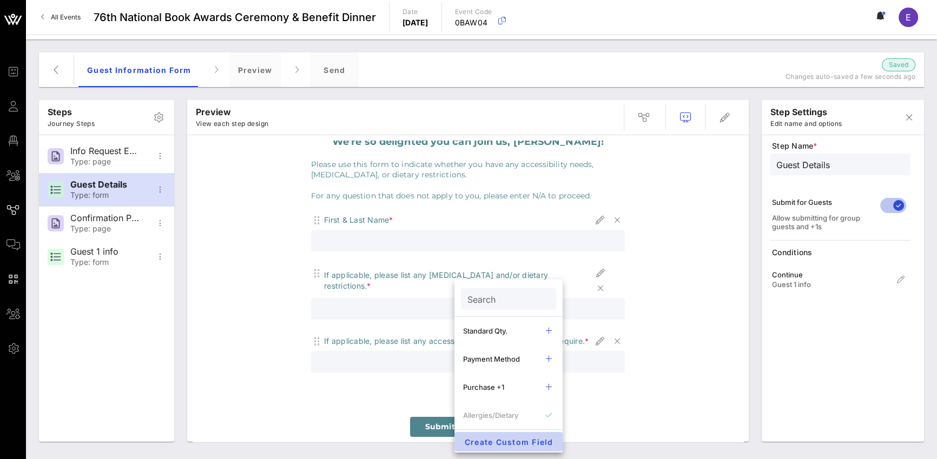
click at [511, 374] on span "Create Custom Field" at bounding box center [508, 442] width 91 height 9
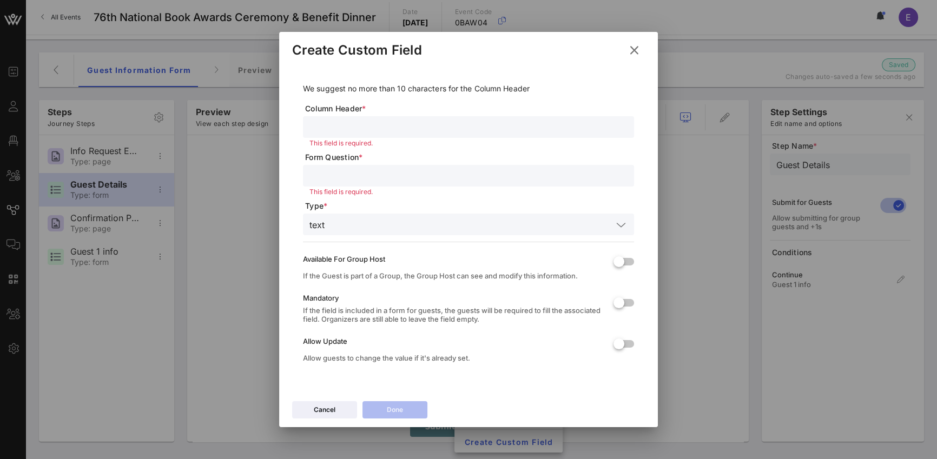
click at [358, 120] on input "text" at bounding box center [469, 127] width 318 height 14
type input "Email"
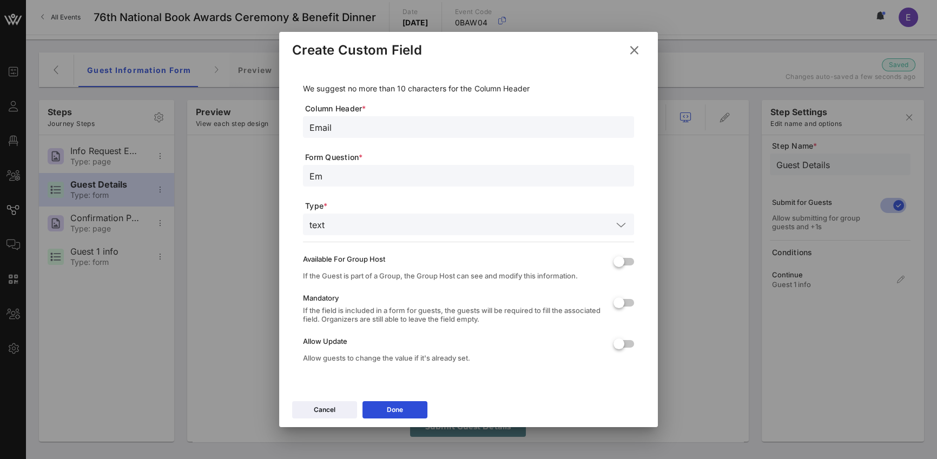
type input "E"
click at [320, 121] on input "Email" at bounding box center [469, 127] width 318 height 14
type input "Guest Email"
click at [328, 173] on input "text" at bounding box center [469, 176] width 318 height 14
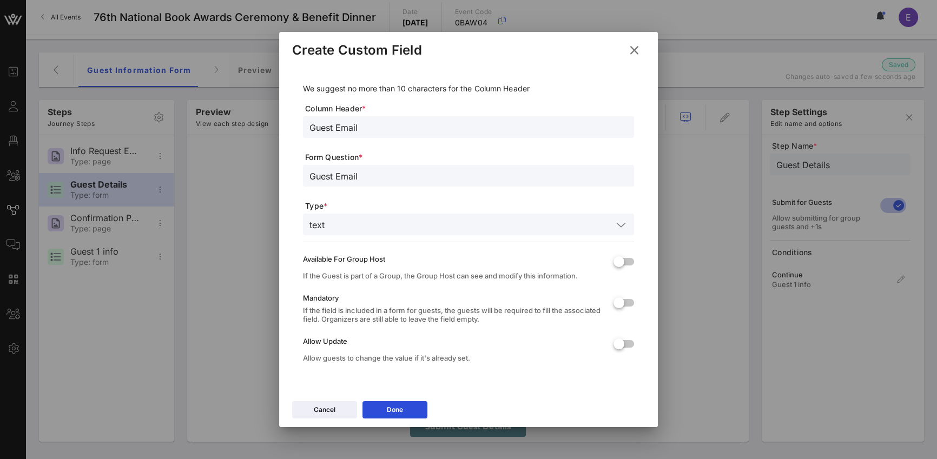
type input "Guest Email"
click at [362, 204] on span "Type *" at bounding box center [469, 206] width 329 height 11
click at [627, 304] on div at bounding box center [630, 303] width 18 height 18
click at [401, 374] on div "Done" at bounding box center [395, 410] width 16 height 11
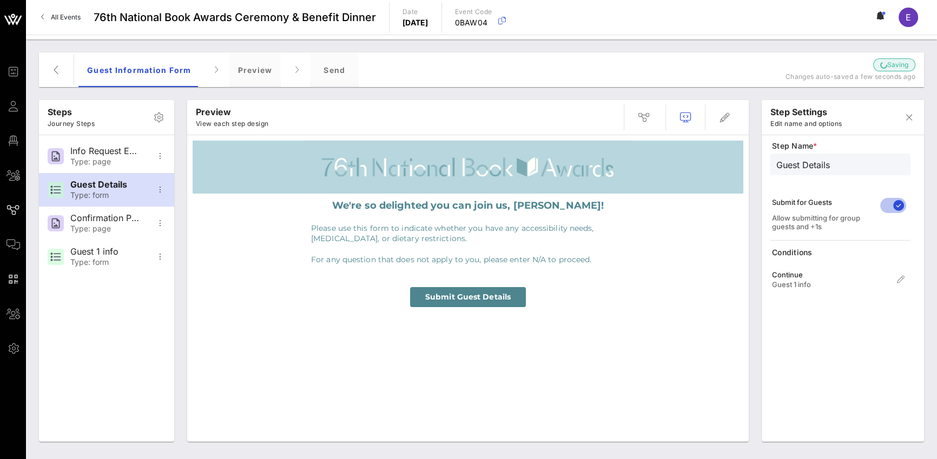
scroll to position [0, 0]
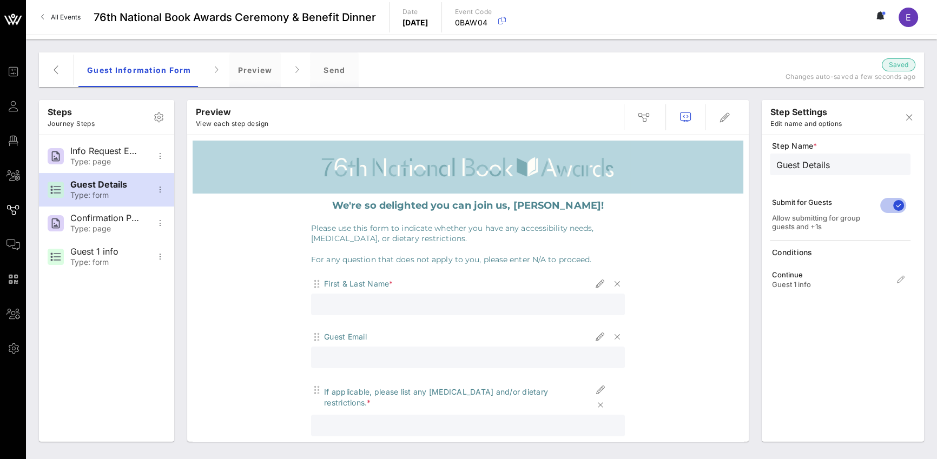
click at [375, 291] on div "First & Last Name *" at bounding box center [468, 284] width 314 height 15
click at [362, 337] on div "Guest Email" at bounding box center [345, 337] width 43 height 11
click at [342, 284] on div "First & Last Name *" at bounding box center [358, 284] width 69 height 11
click at [596, 280] on icon "button" at bounding box center [600, 284] width 13 height 13
type input "First & Last Name"
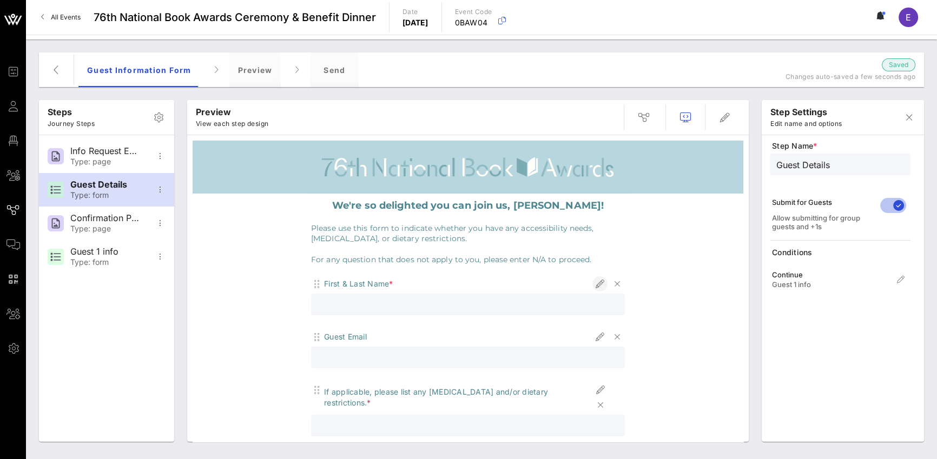
type input "First & Last Name"
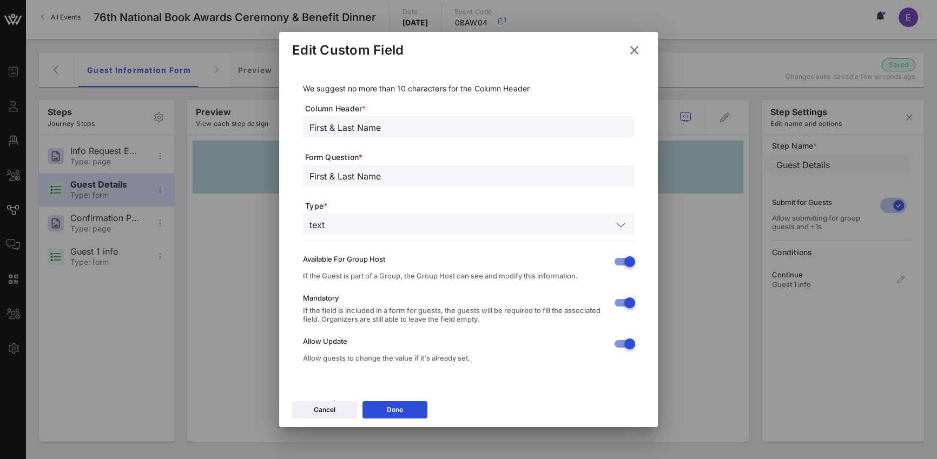
click at [349, 178] on input "First & Last Name" at bounding box center [469, 176] width 318 height 14
click at [310, 128] on input "First & Last Name" at bounding box center [469, 127] width 318 height 14
click at [324, 127] on input "Guest First & Last Name" at bounding box center [469, 127] width 318 height 14
type input "Guest First & Last Name"
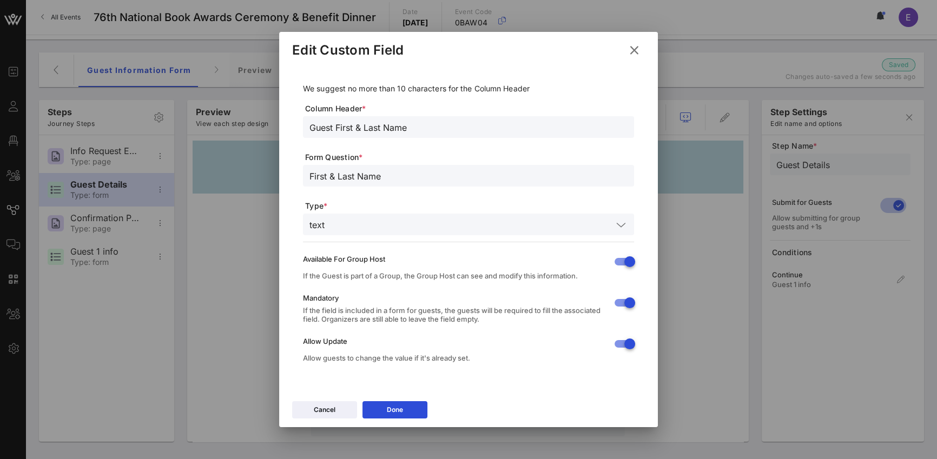
click at [308, 176] on div "First & Last Name" at bounding box center [468, 176] width 331 height 22
click at [311, 175] on input "First & Last Name" at bounding box center [469, 176] width 318 height 14
paste input "Guest"
type input "Guest First & Last Name"
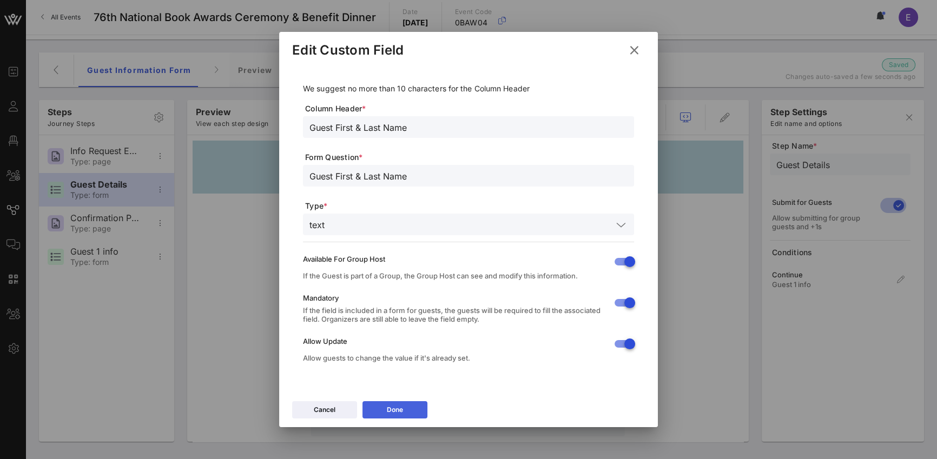
click at [397, 374] on icon at bounding box center [395, 410] width 8 height 6
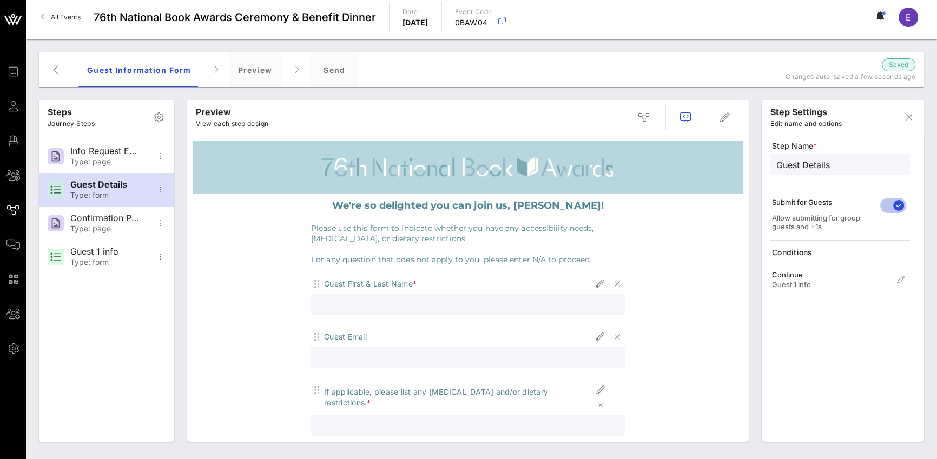
click at [376, 287] on div "Guest First & Last Name *" at bounding box center [370, 284] width 93 height 11
click at [386, 314] on div at bounding box center [468, 305] width 301 height 22
click at [369, 339] on div "Guest Email" at bounding box center [468, 337] width 314 height 15
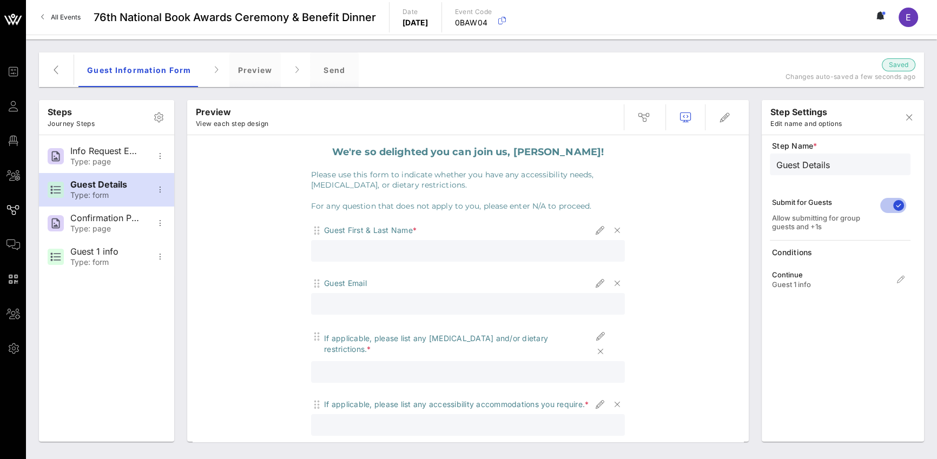
click at [394, 338] on div "If applicable, please list any [MEDICAL_DATA] and/or dietary restrictions. *" at bounding box center [458, 344] width 269 height 22
click at [416, 340] on div "If applicable, please list any [MEDICAL_DATA] and/or dietary restrictions. *" at bounding box center [458, 347] width 269 height 22
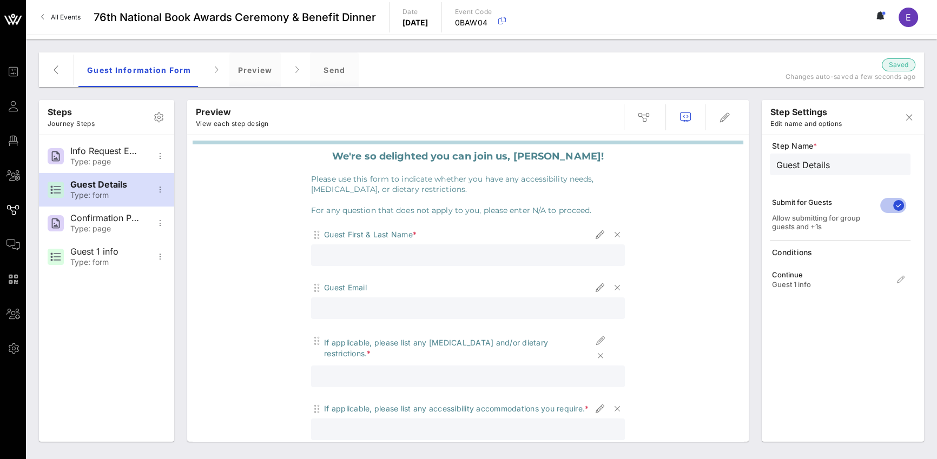
click at [378, 238] on div "Guest First & Last Name *" at bounding box center [370, 234] width 93 height 11
click at [358, 294] on div "Guest Email" at bounding box center [468, 287] width 314 height 15
click at [371, 338] on div "If applicable, please list any [MEDICAL_DATA] and/or dietary restrictions. *" at bounding box center [458, 349] width 269 height 22
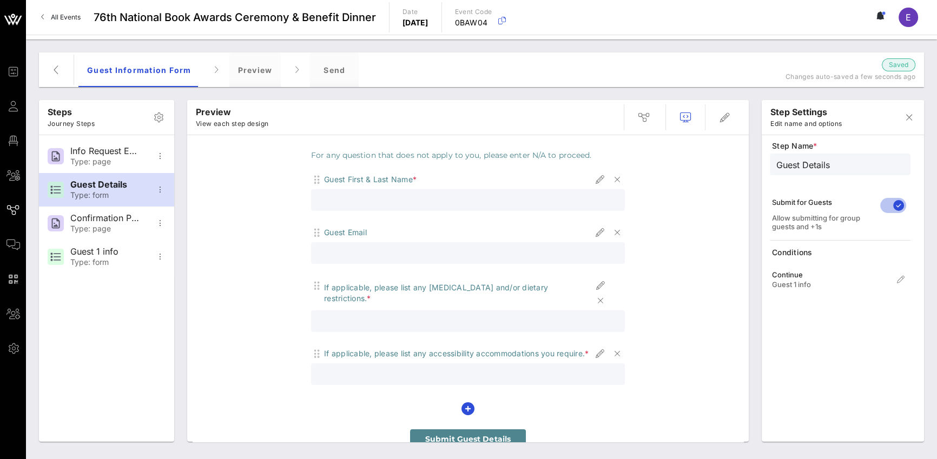
scroll to position [117, 0]
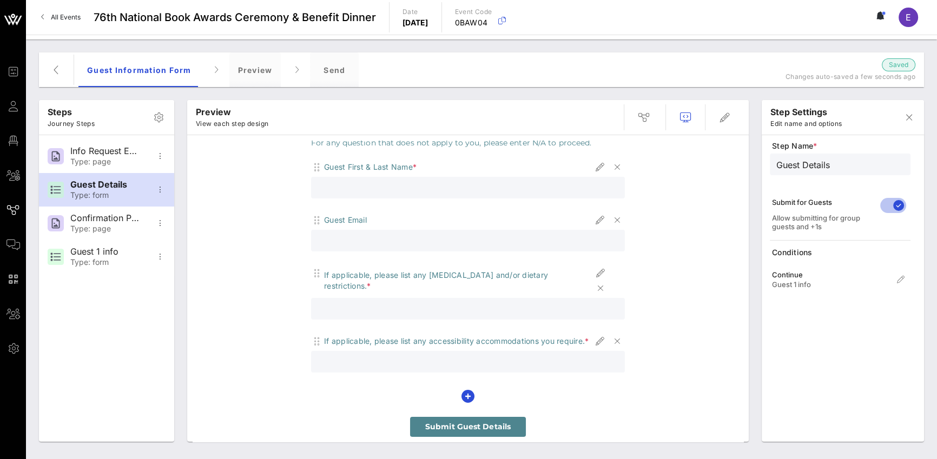
click at [396, 336] on div "If applicable, please list any accessibility accommodations you require. *" at bounding box center [456, 341] width 265 height 11
click at [425, 336] on div "If applicable, please list any accessibility accommodations you require. *" at bounding box center [456, 341] width 265 height 11
drag, startPoint x: 99, startPoint y: 255, endPoint x: 102, endPoint y: 213, distance: 42.3
click at [102, 213] on div "Info Request Email Type: page Guest Details Type: form Confirmation Page Type: …" at bounding box center [106, 206] width 135 height 143
click at [143, 227] on div "Confirmation Page Type: page" at bounding box center [106, 224] width 135 height 34
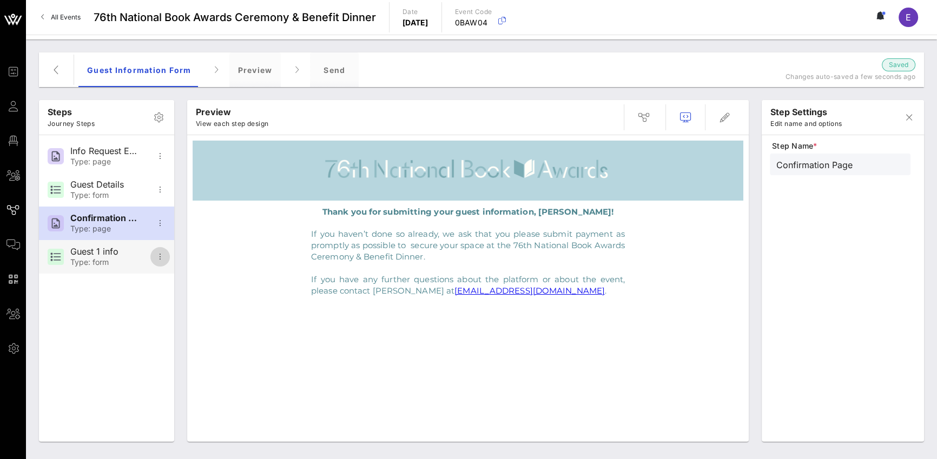
click at [158, 258] on icon "button" at bounding box center [160, 257] width 13 height 13
click at [637, 115] on icon "button" at bounding box center [643, 117] width 13 height 13
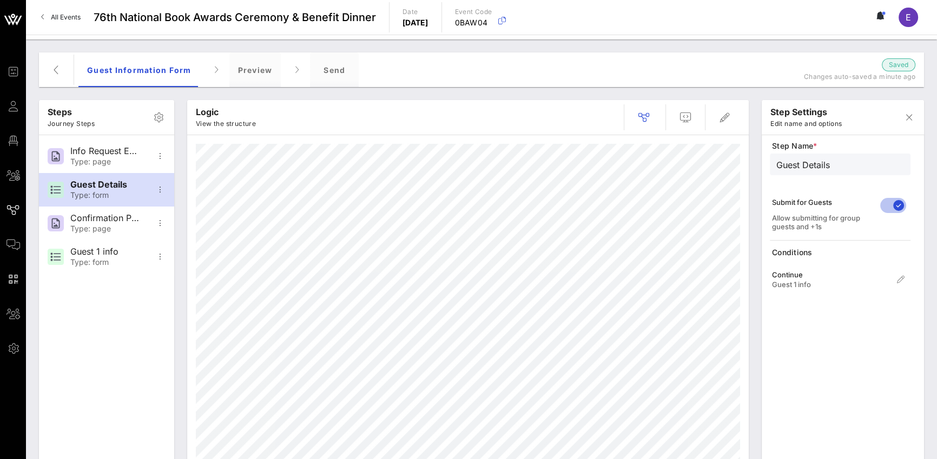
click at [693, 282] on div "Guest 1 info" at bounding box center [828, 284] width 113 height 9
click at [693, 277] on div "Continue" at bounding box center [828, 275] width 113 height 9
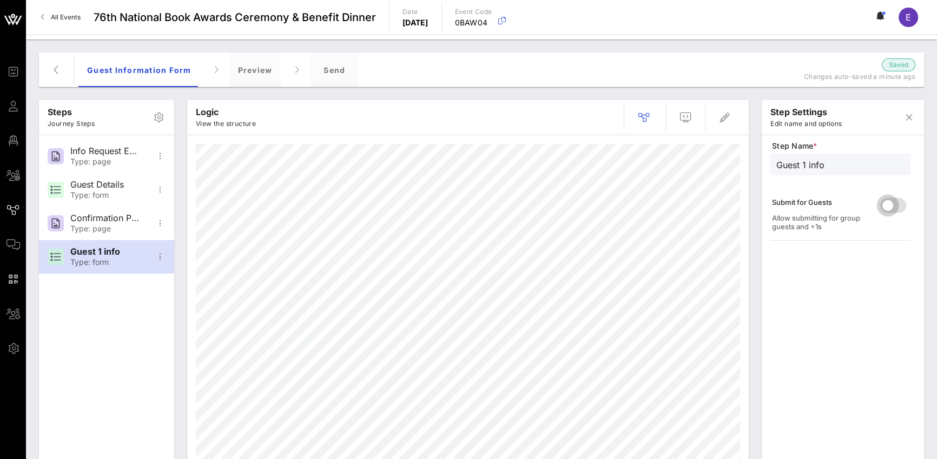
click at [693, 208] on div at bounding box center [888, 205] width 18 height 18
type input "Guest Details"
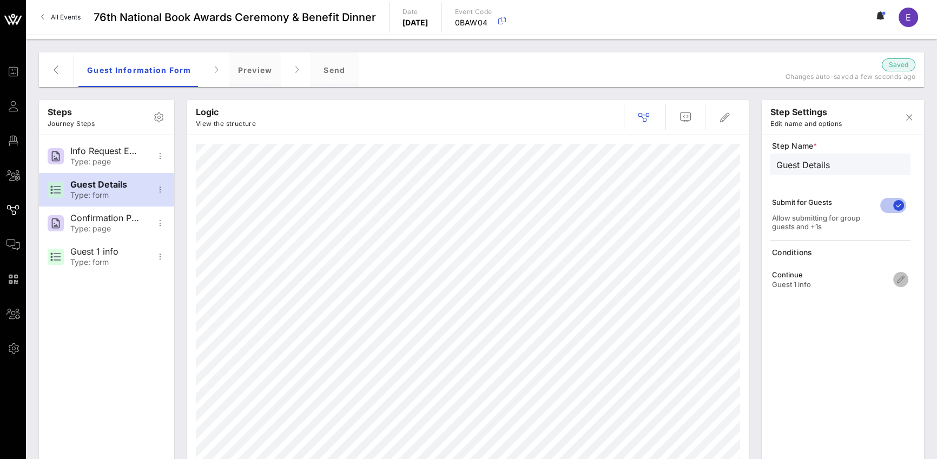
click at [693, 282] on icon "button" at bounding box center [901, 279] width 13 height 13
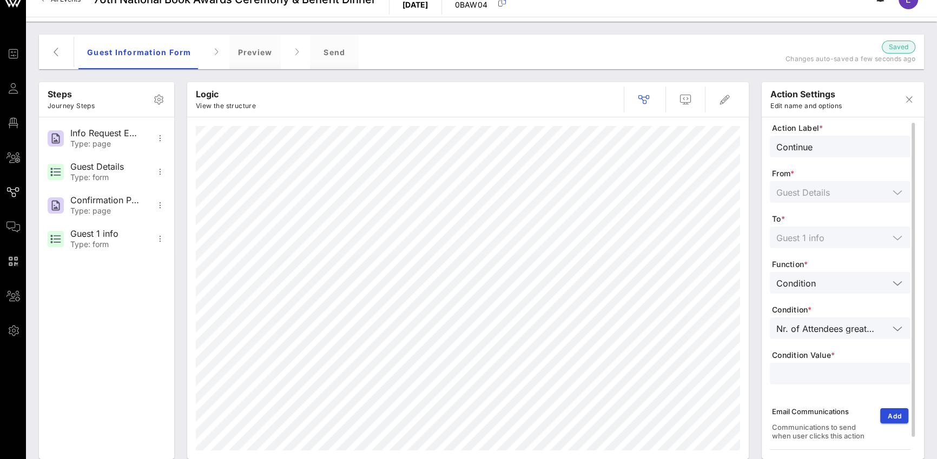
scroll to position [35, 0]
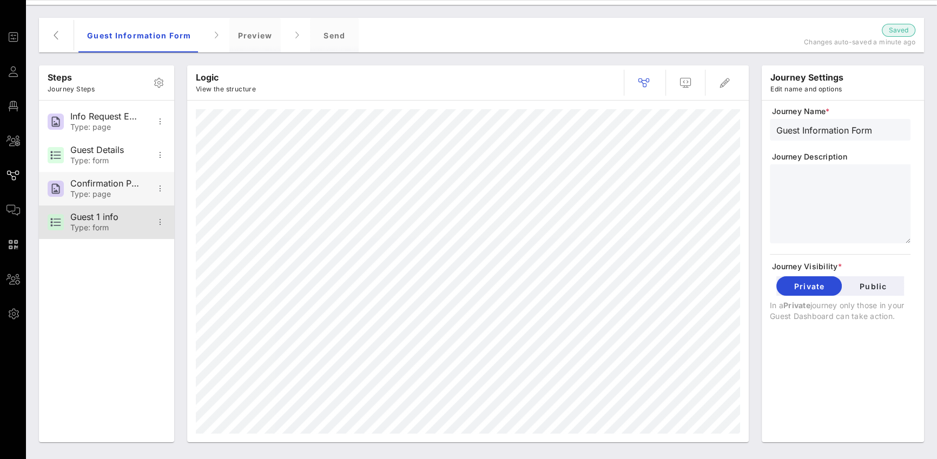
drag, startPoint x: 100, startPoint y: 221, endPoint x: 107, endPoint y: 175, distance: 46.0
click at [107, 175] on div "Info Request Email Type: page Guest Details Type: form Confirmation Page Type: …" at bounding box center [106, 172] width 135 height 143
click at [161, 221] on icon "button" at bounding box center [160, 222] width 13 height 13
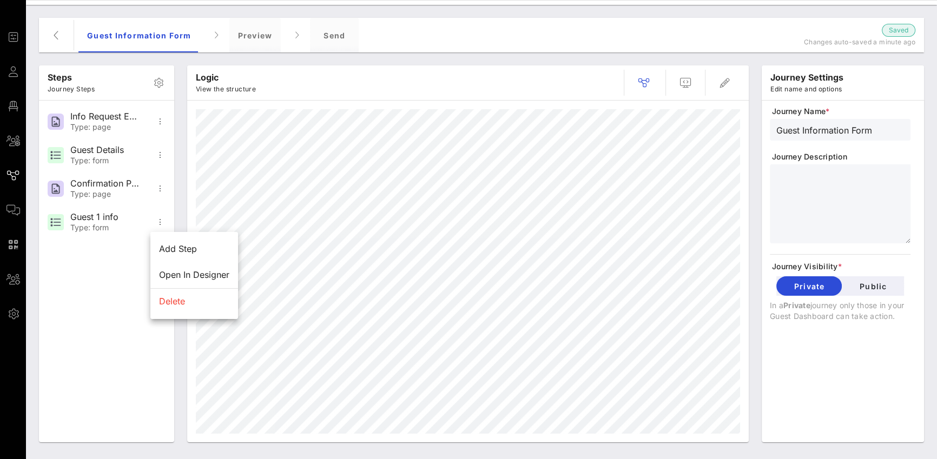
click at [127, 253] on div "Steps Journey Steps Info Request Email Type: page Guest Details Type: form Conf…" at bounding box center [106, 253] width 135 height 377
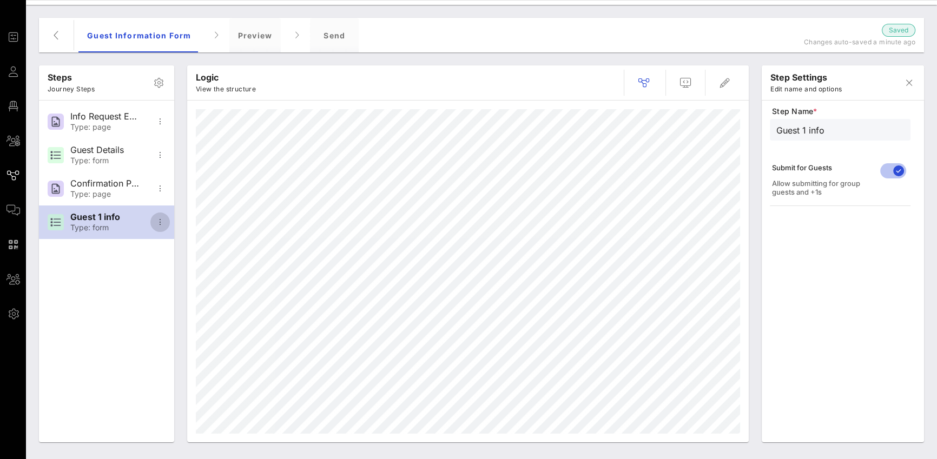
click at [162, 227] on icon "button" at bounding box center [160, 222] width 13 height 13
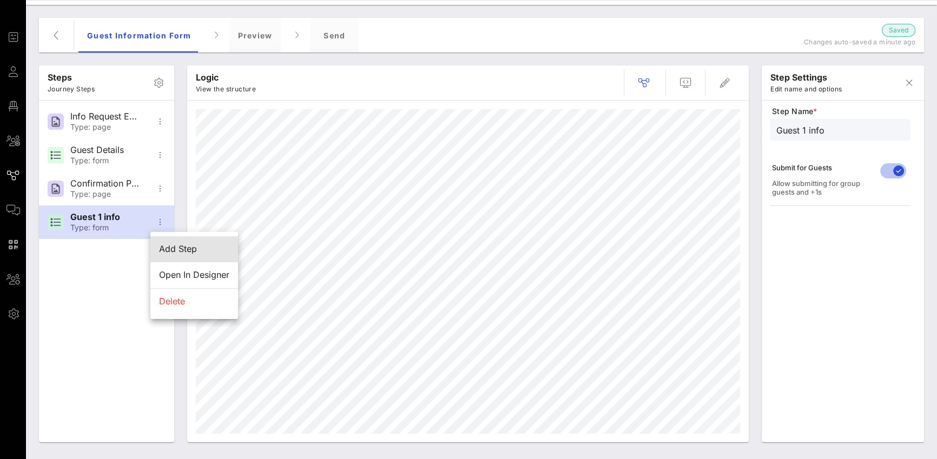
click at [180, 255] on div "Add Step" at bounding box center [194, 249] width 88 height 26
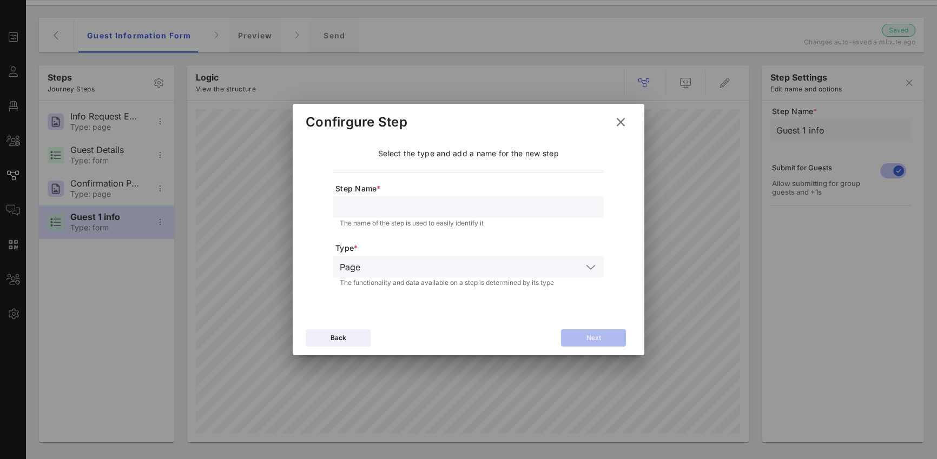
click at [420, 208] on input "text" at bounding box center [469, 207] width 258 height 14
click at [532, 269] on input "text" at bounding box center [474, 267] width 218 height 14
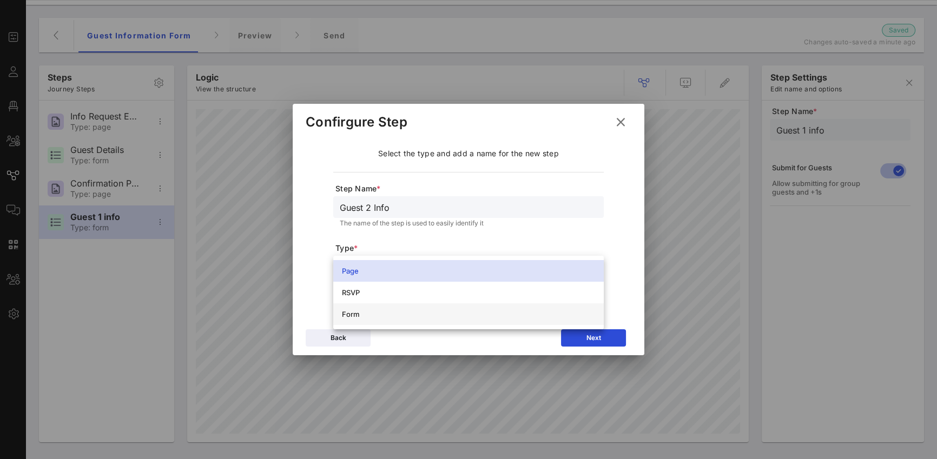
click at [522, 324] on div "Form" at bounding box center [468, 315] width 271 height 22
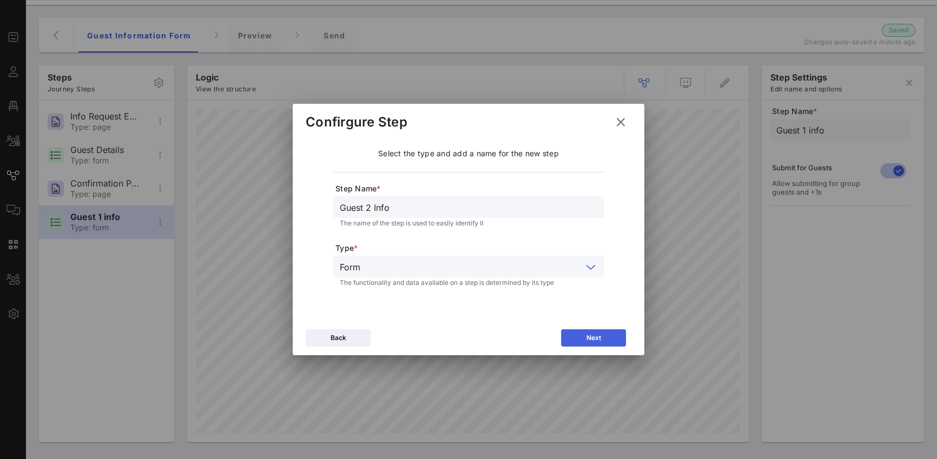
click at [604, 339] on button "Next" at bounding box center [593, 338] width 65 height 17
type input "Continue"
click at [453, 212] on input "Continue" at bounding box center [469, 207] width 258 height 14
click at [455, 266] on input "text" at bounding box center [468, 267] width 228 height 14
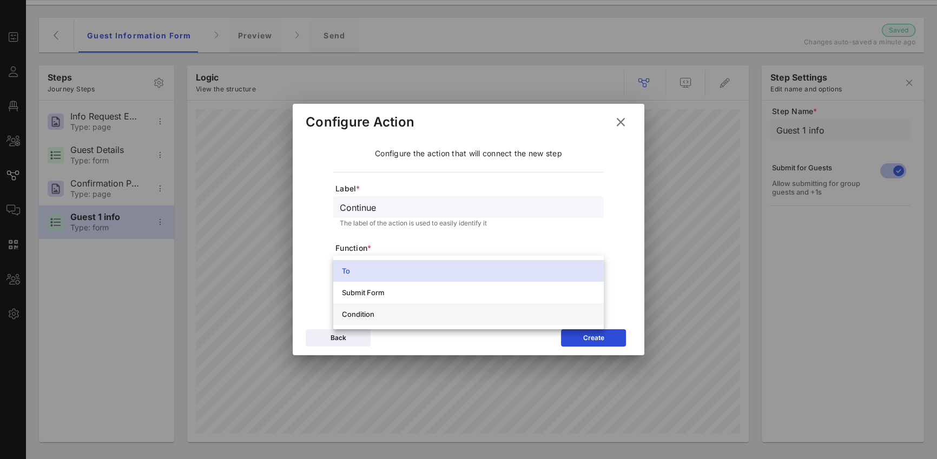
click at [454, 323] on div "Condition" at bounding box center [468, 315] width 271 height 22
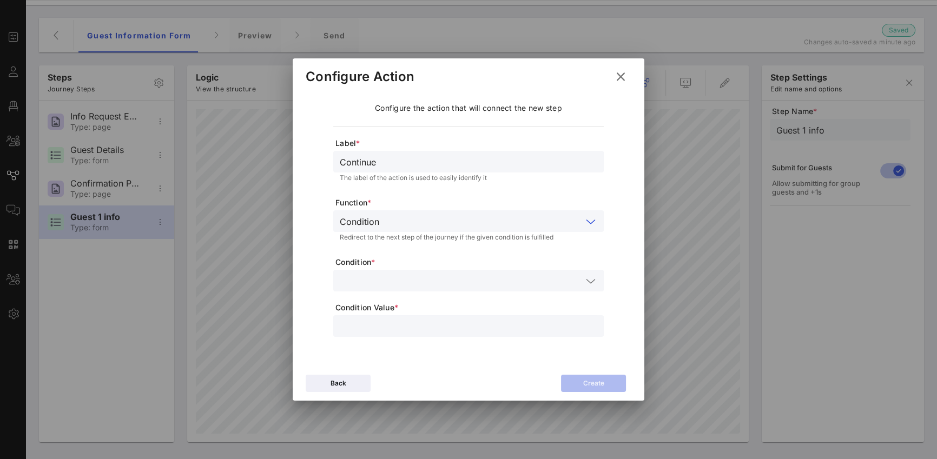
click at [404, 163] on input "Continue" at bounding box center [469, 162] width 258 height 14
click at [402, 280] on input "text" at bounding box center [461, 281] width 242 height 14
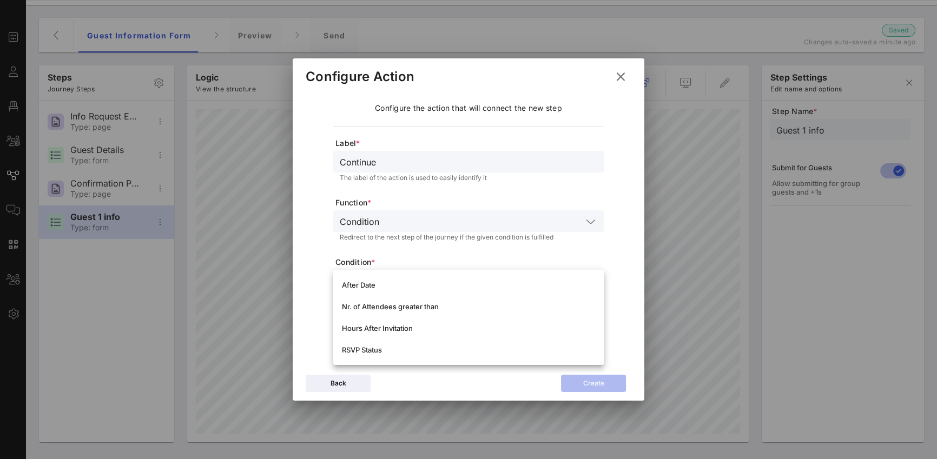
click at [315, 292] on div "Configure the action that will connect the new step Label * Continue The label …" at bounding box center [469, 225] width 326 height 267
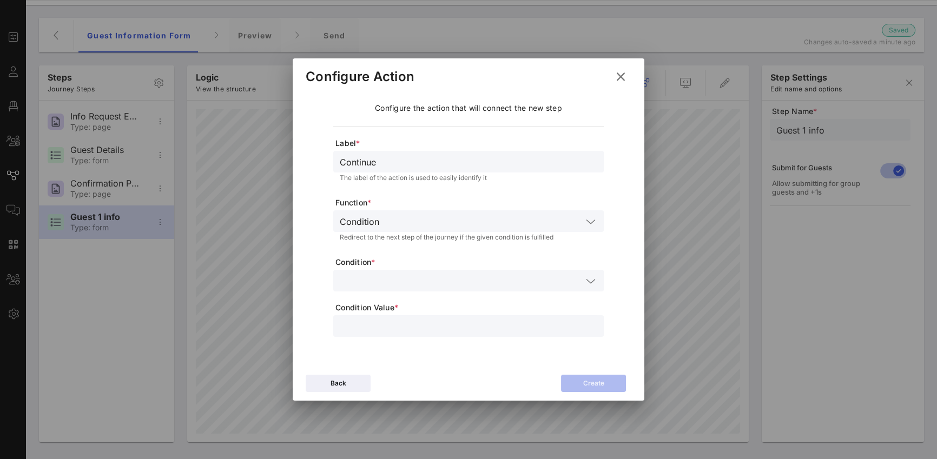
click at [385, 285] on input "text" at bounding box center [461, 281] width 242 height 14
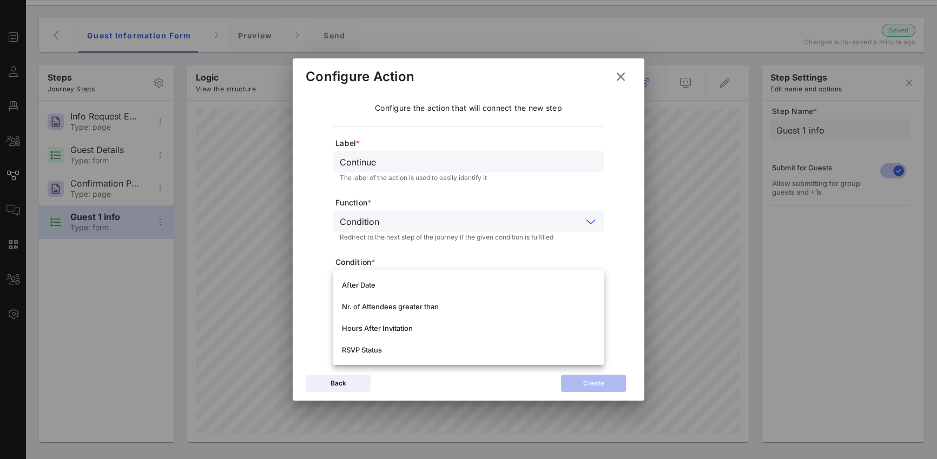
click at [403, 228] on input "text" at bounding box center [483, 221] width 199 height 14
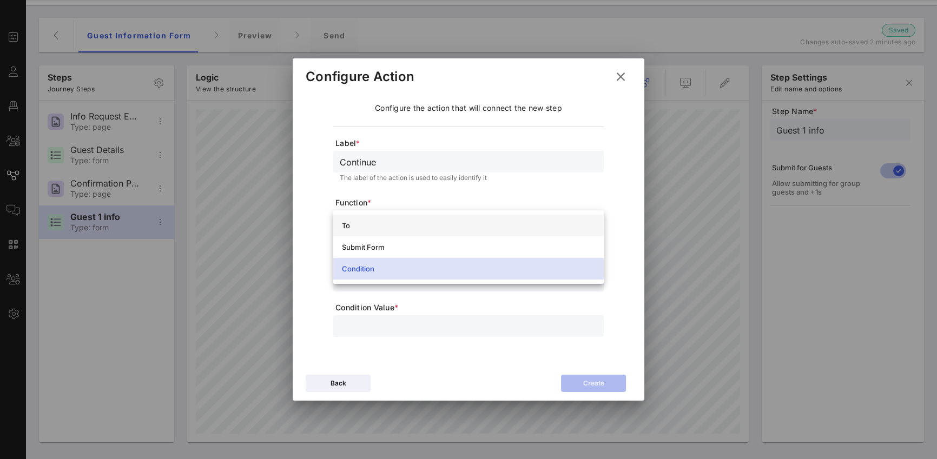
click at [403, 226] on div "To" at bounding box center [468, 225] width 253 height 9
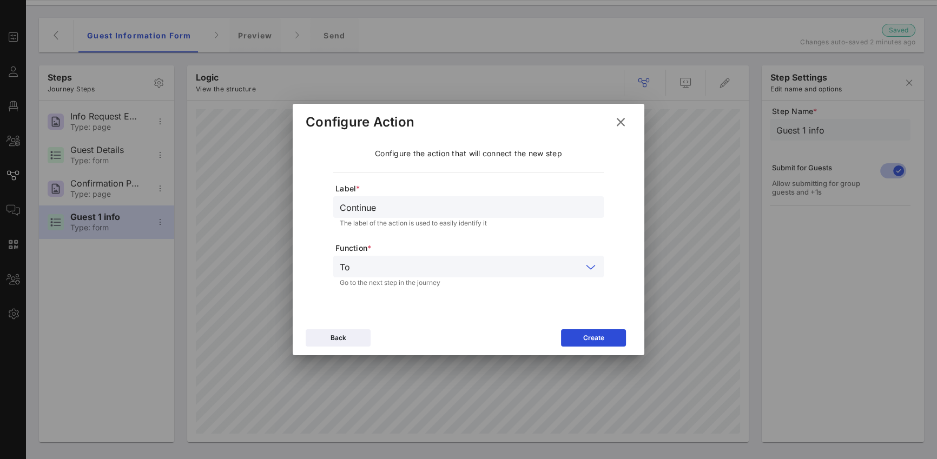
click at [410, 214] on input "Continue" at bounding box center [469, 207] width 258 height 14
click at [400, 265] on input "text" at bounding box center [468, 267] width 228 height 14
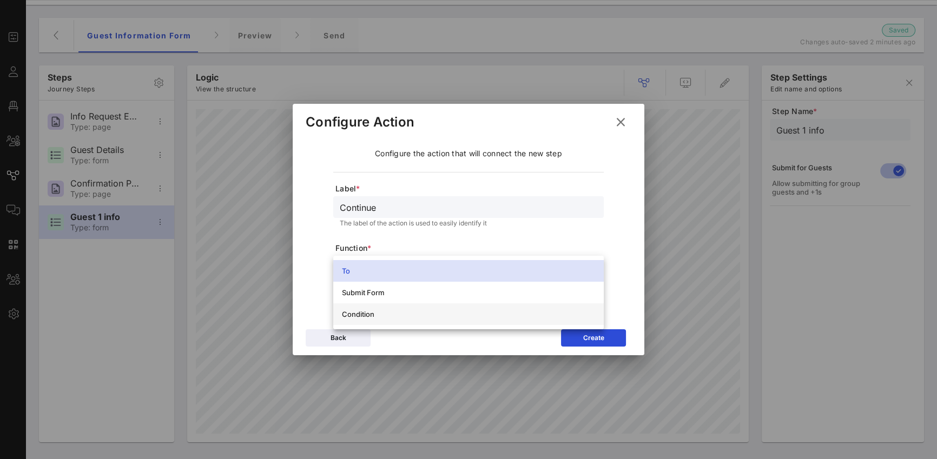
click at [390, 313] on div "Condition" at bounding box center [468, 314] width 253 height 9
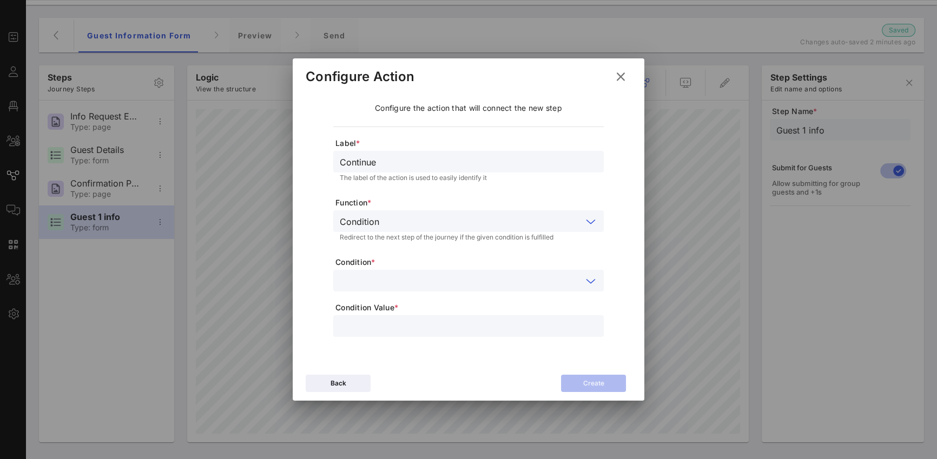
click at [391, 281] on input "text" at bounding box center [461, 281] width 242 height 14
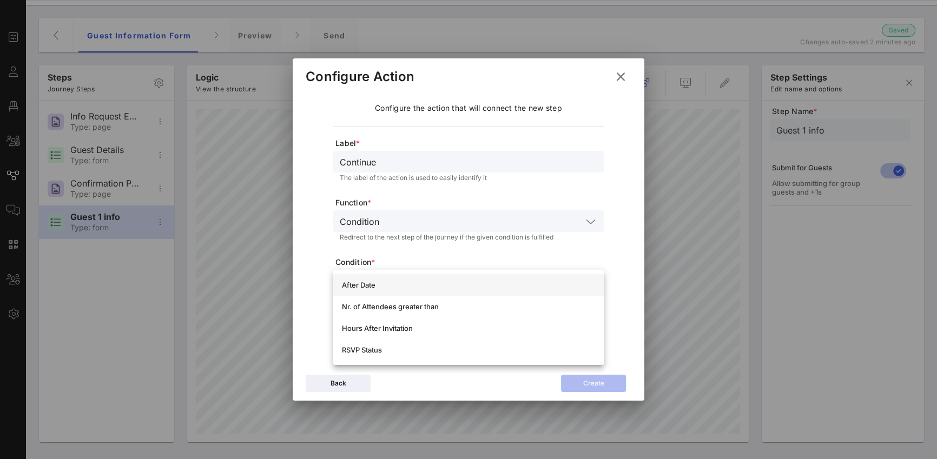
click at [393, 288] on div "After Date" at bounding box center [468, 285] width 253 height 9
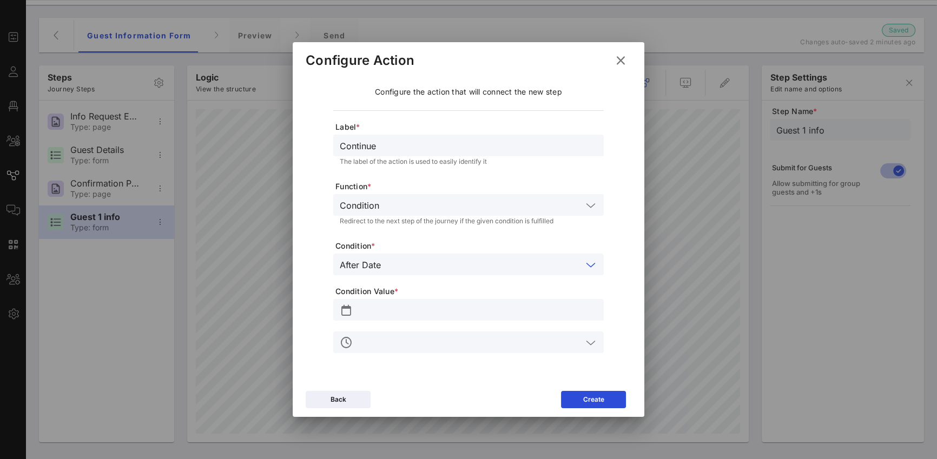
click at [403, 272] on div "After Date" at bounding box center [469, 265] width 258 height 22
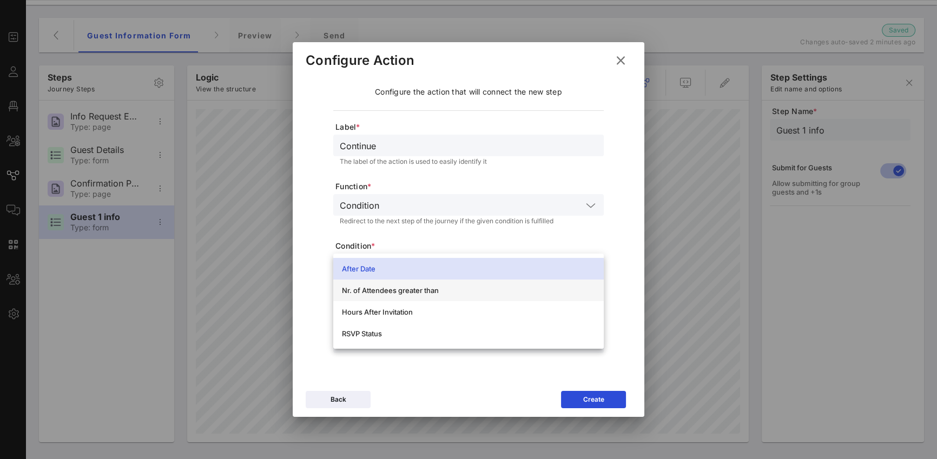
click at [402, 288] on div "Nr. of Attendees greater than" at bounding box center [468, 290] width 253 height 9
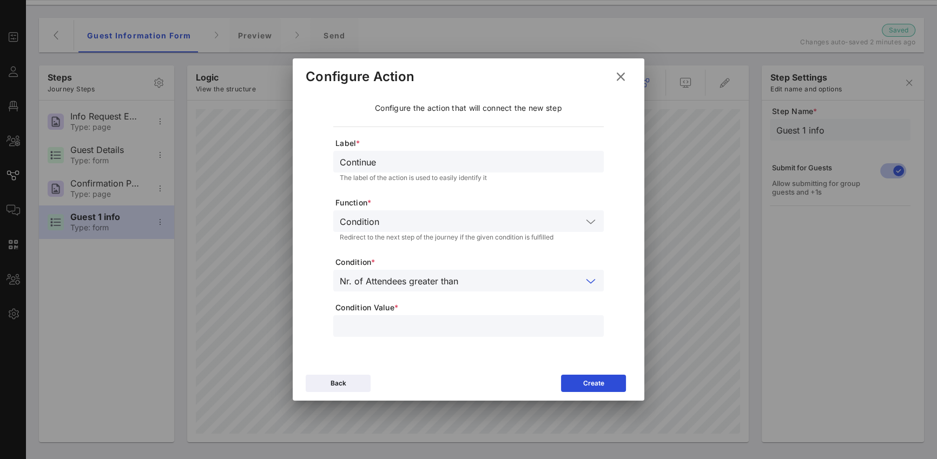
click at [410, 330] on input "number" at bounding box center [469, 326] width 258 height 14
type input "*"
click at [586, 374] on div "Create" at bounding box center [593, 383] width 21 height 11
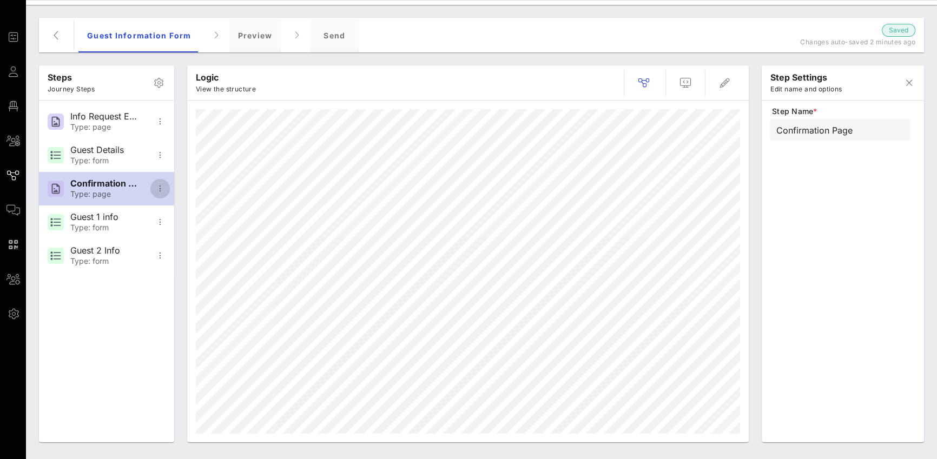
click at [158, 189] on icon "button" at bounding box center [160, 188] width 13 height 13
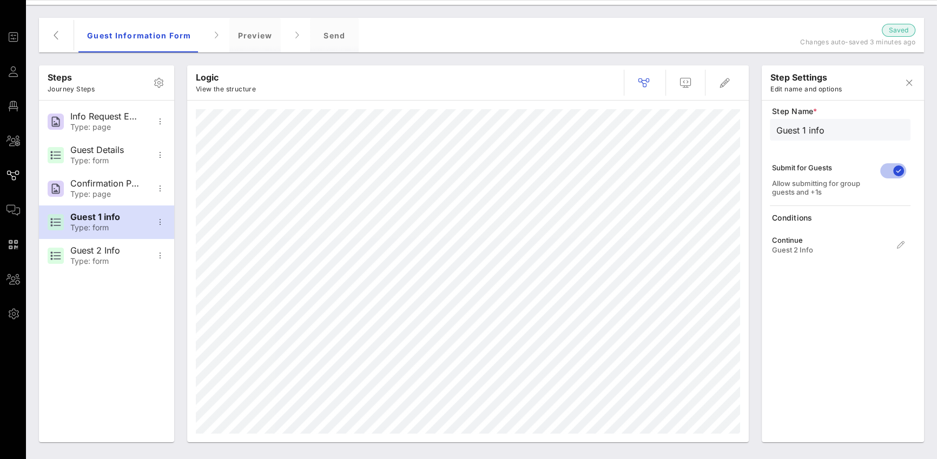
type input "Guest Details"
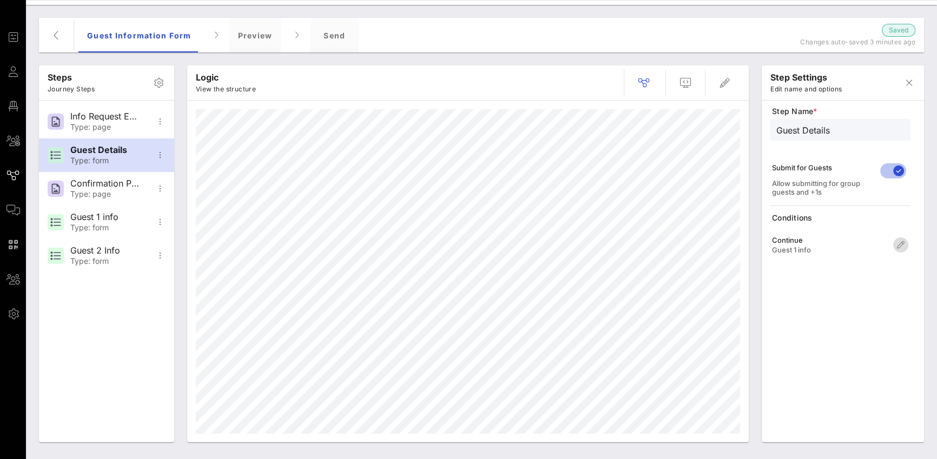
click at [693, 245] on icon "button" at bounding box center [901, 245] width 13 height 13
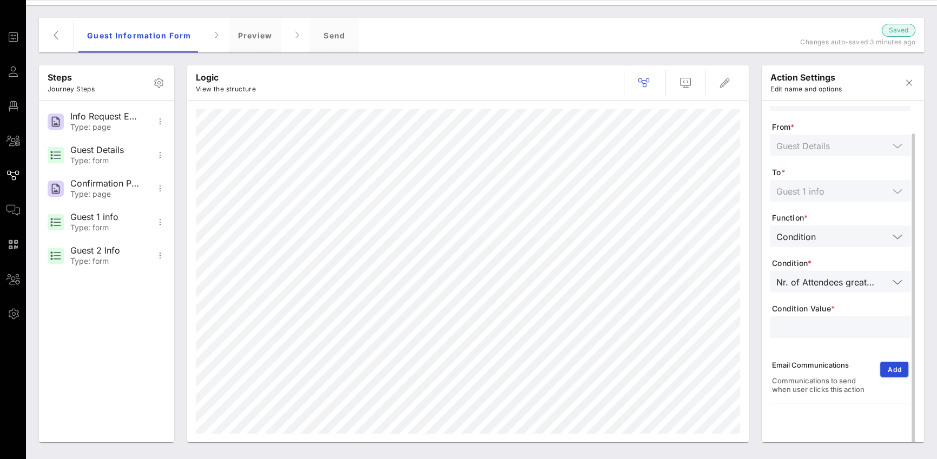
scroll to position [0, 0]
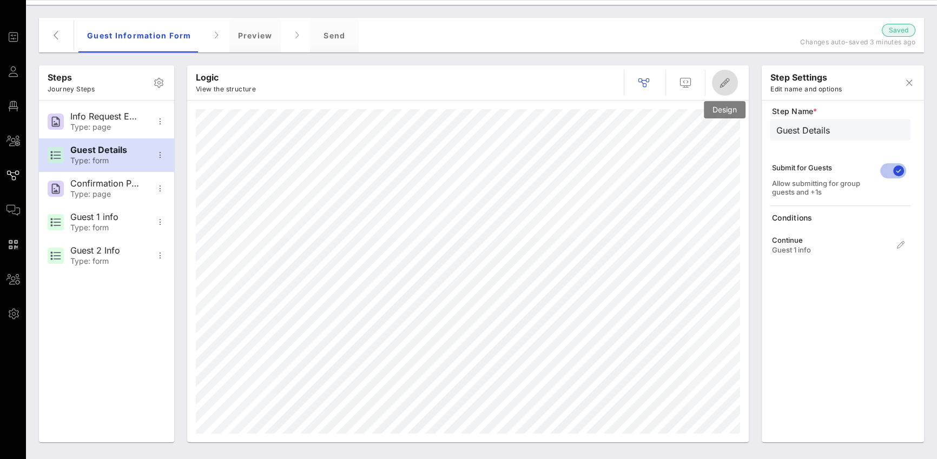
click at [693, 83] on icon "button" at bounding box center [725, 82] width 13 height 13
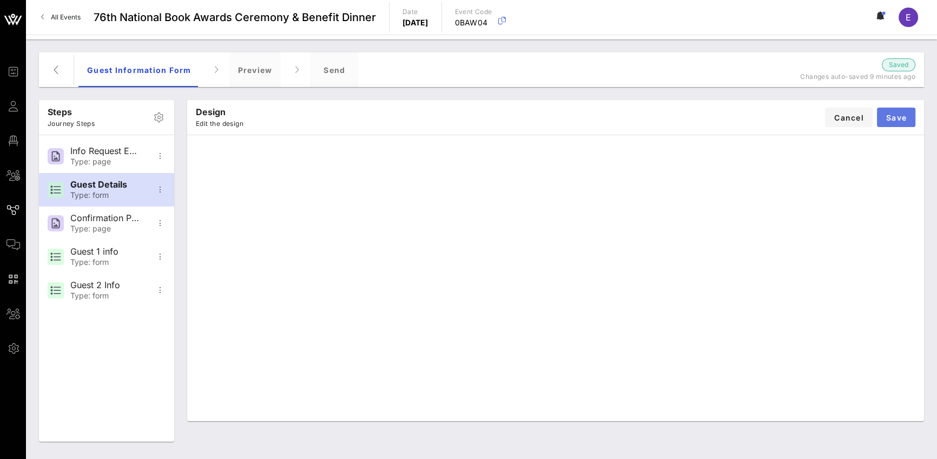
click at [693, 120] on span "Save" at bounding box center [896, 117] width 21 height 9
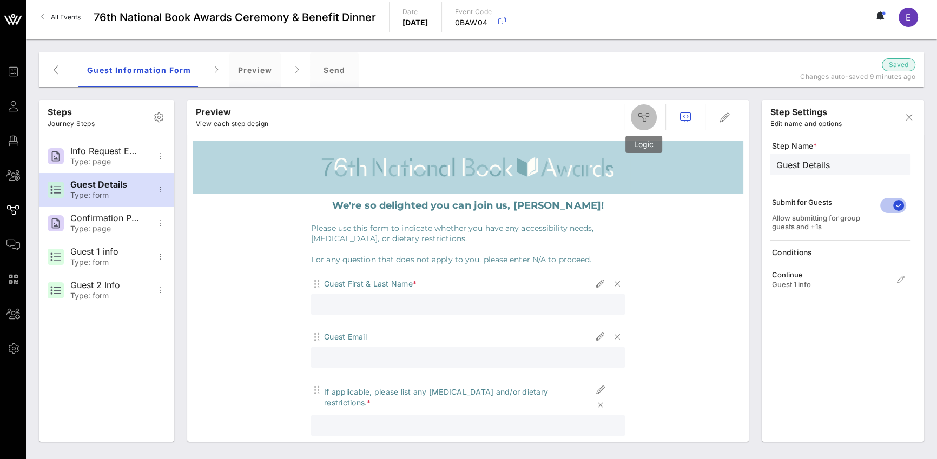
click at [650, 121] on span "button" at bounding box center [644, 117] width 26 height 13
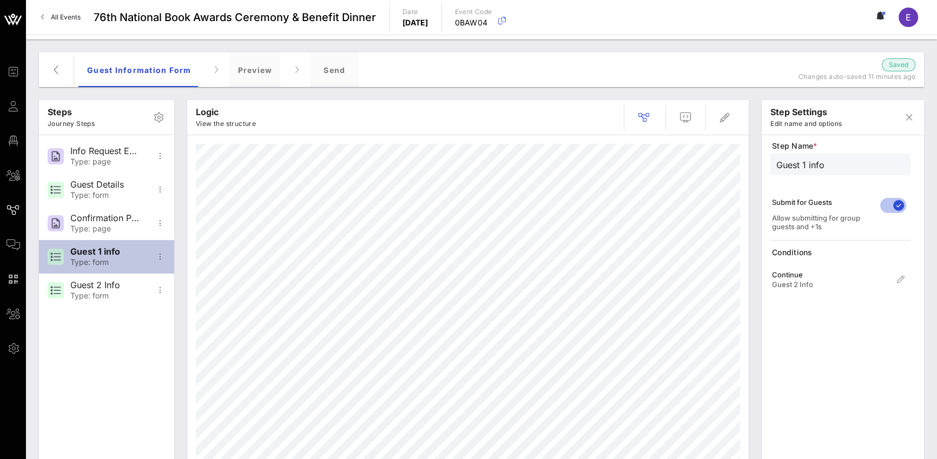
click at [120, 249] on div "Guest 1 info" at bounding box center [105, 252] width 71 height 10
click at [113, 255] on div "Guest 1 info" at bounding box center [105, 252] width 71 height 10
click at [131, 254] on div "Guest 1 info" at bounding box center [105, 252] width 71 height 10
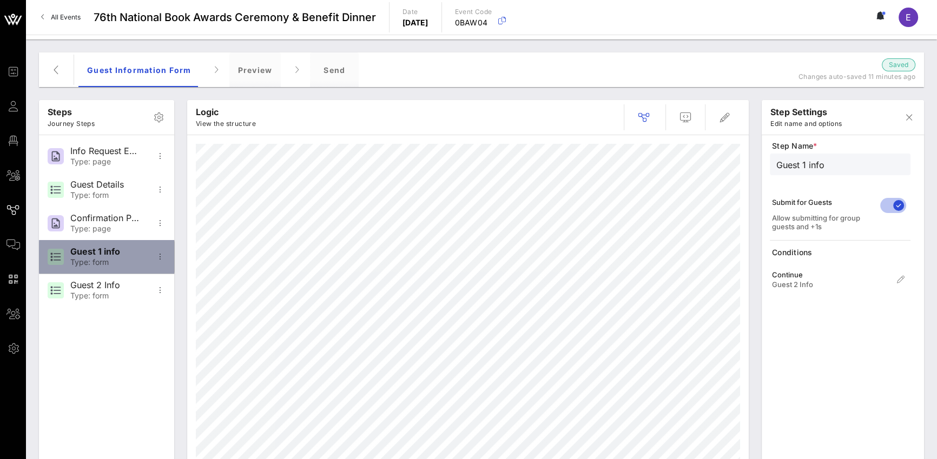
click at [132, 253] on div "Guest 1 info" at bounding box center [105, 252] width 71 height 10
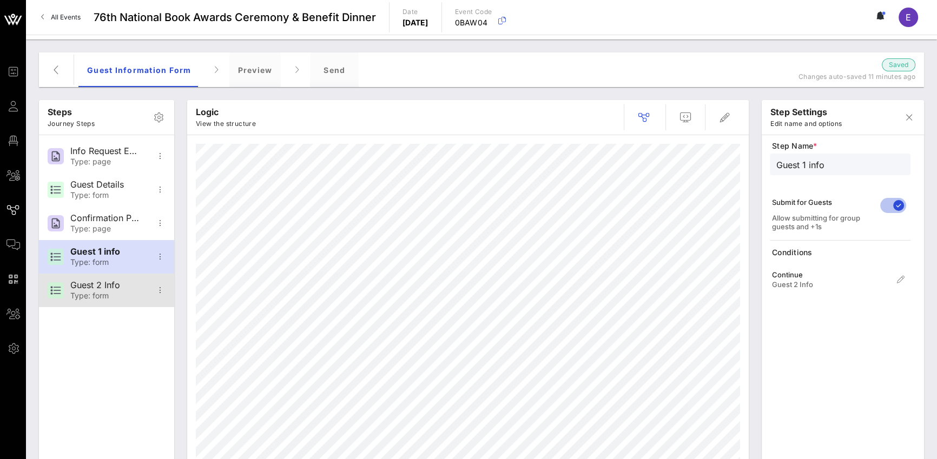
click at [119, 283] on div "Guest 2 Info" at bounding box center [105, 285] width 71 height 10
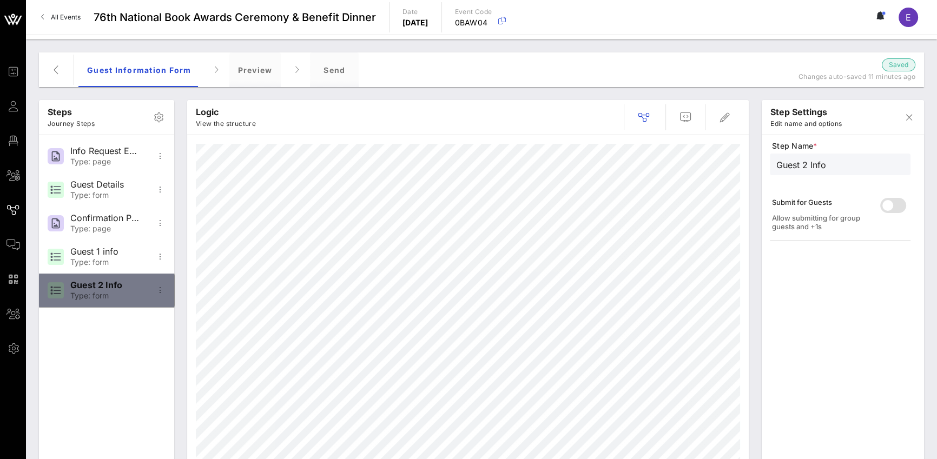
click at [119, 283] on div "Guest 2 Info" at bounding box center [105, 285] width 71 height 10
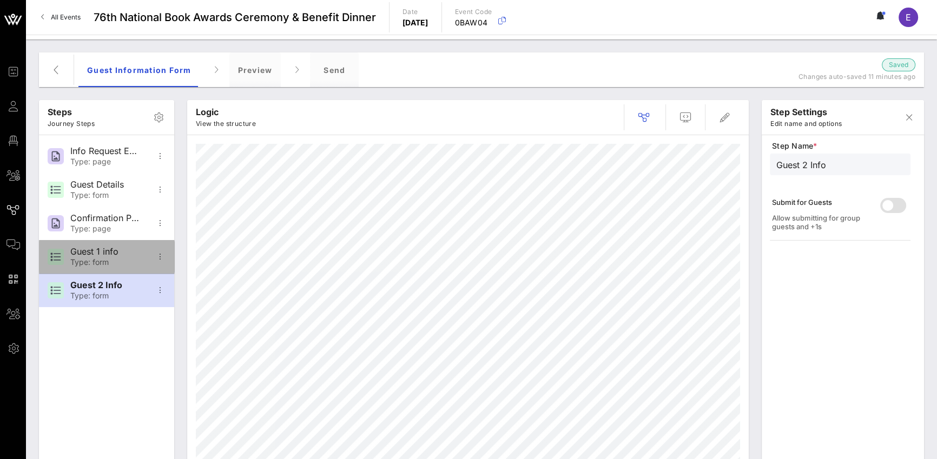
click at [128, 262] on div "Type: form" at bounding box center [105, 262] width 71 height 9
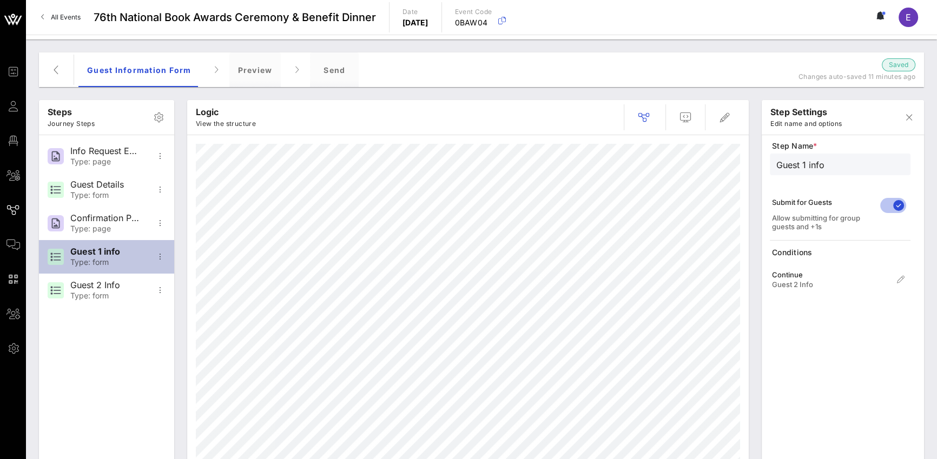
click at [98, 262] on div "Type: form" at bounding box center [105, 262] width 71 height 9
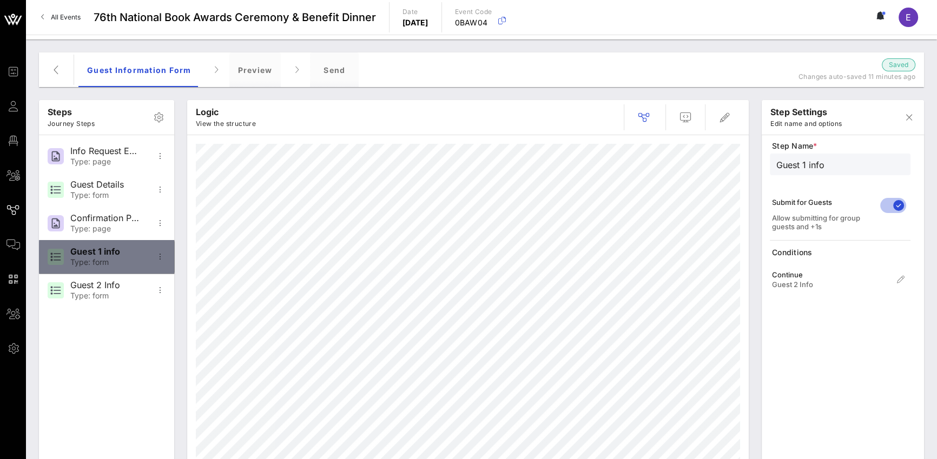
click at [98, 262] on div "Type: form" at bounding box center [105, 262] width 71 height 9
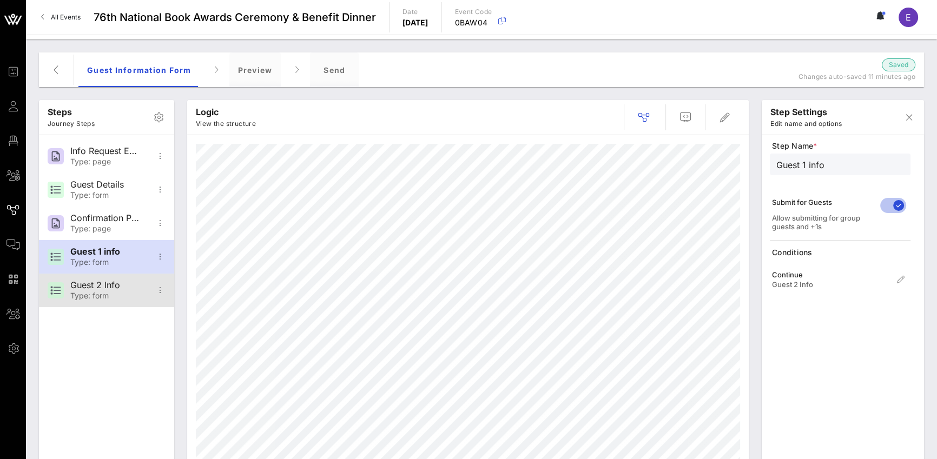
click at [91, 290] on div "Guest 2 Info" at bounding box center [105, 285] width 71 height 10
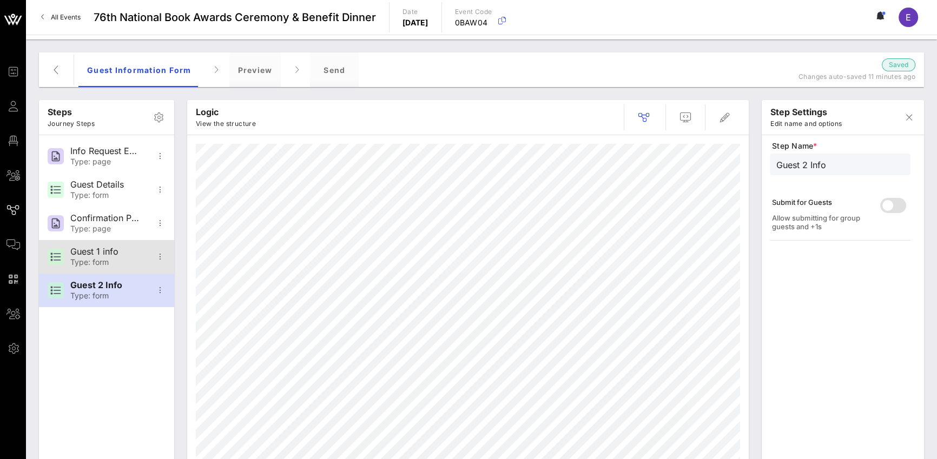
click at [104, 248] on div "Guest 1 info" at bounding box center [105, 252] width 71 height 10
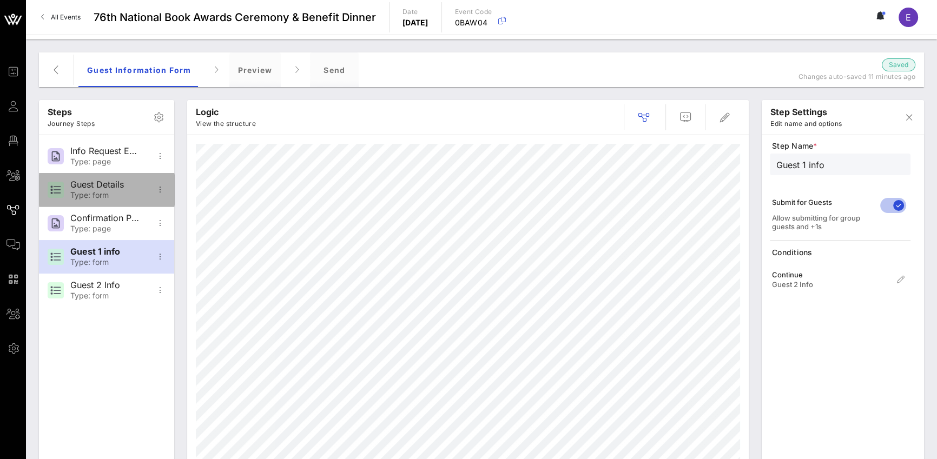
click at [133, 178] on div "Guest Details Type: form" at bounding box center [105, 190] width 71 height 34
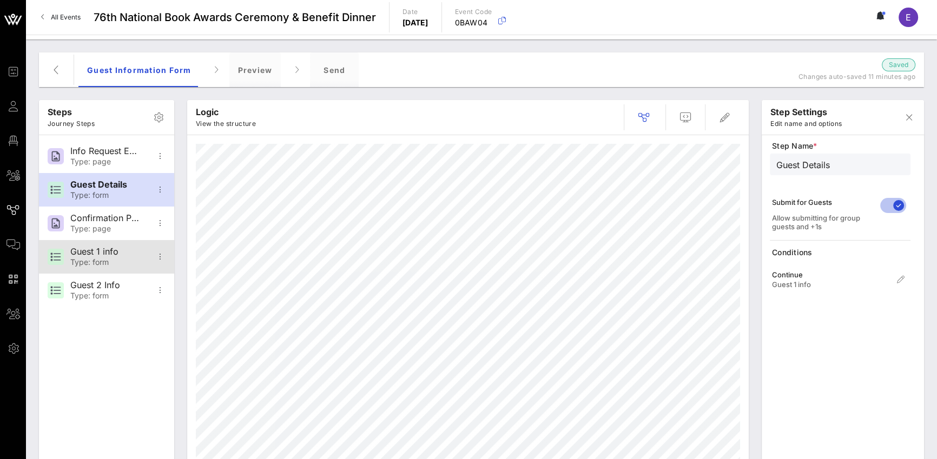
click at [112, 259] on div "Type: form" at bounding box center [105, 262] width 71 height 9
type input "Guest 1 info"
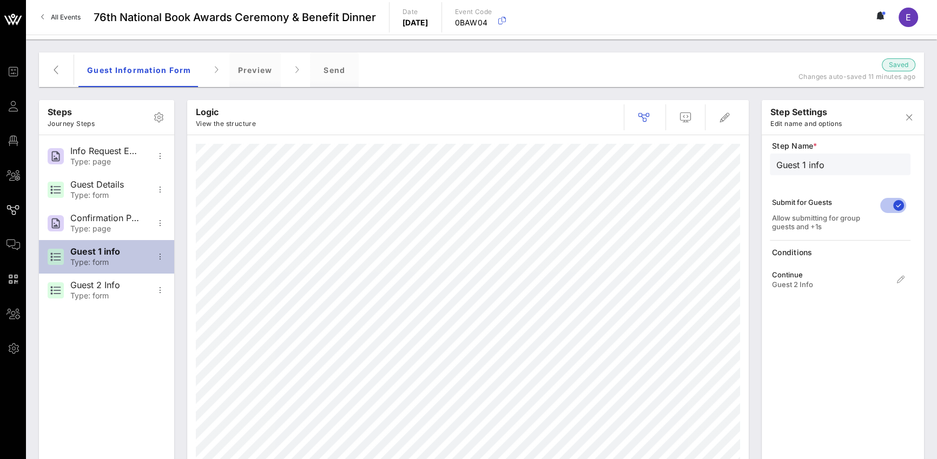
click at [106, 261] on div "Type: form" at bounding box center [105, 262] width 71 height 9
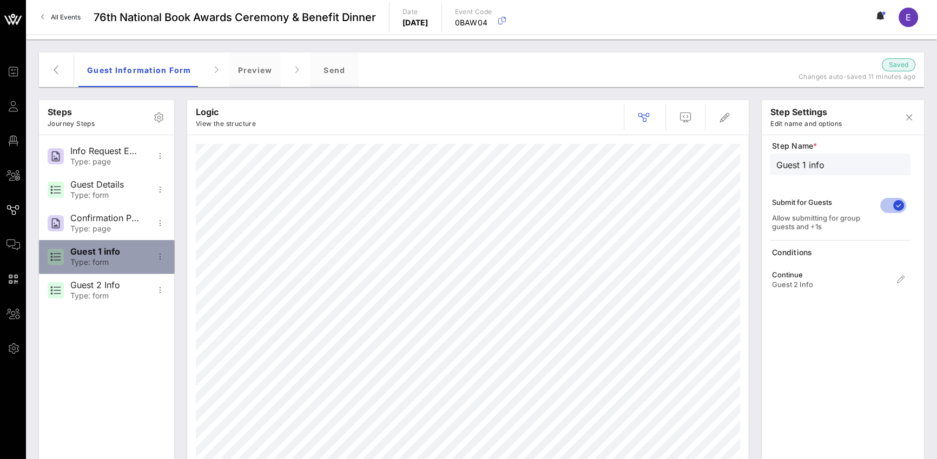
click at [106, 261] on div "Type: form" at bounding box center [105, 262] width 71 height 9
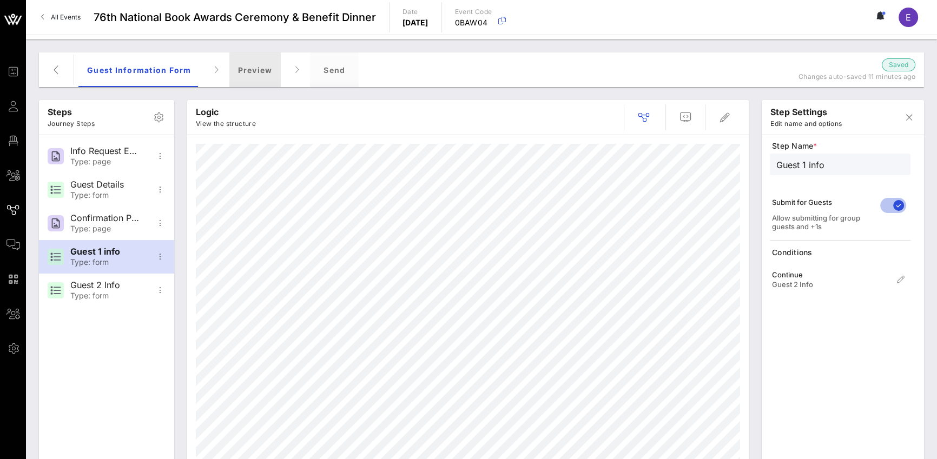
click at [244, 70] on div "Preview" at bounding box center [255, 69] width 52 height 35
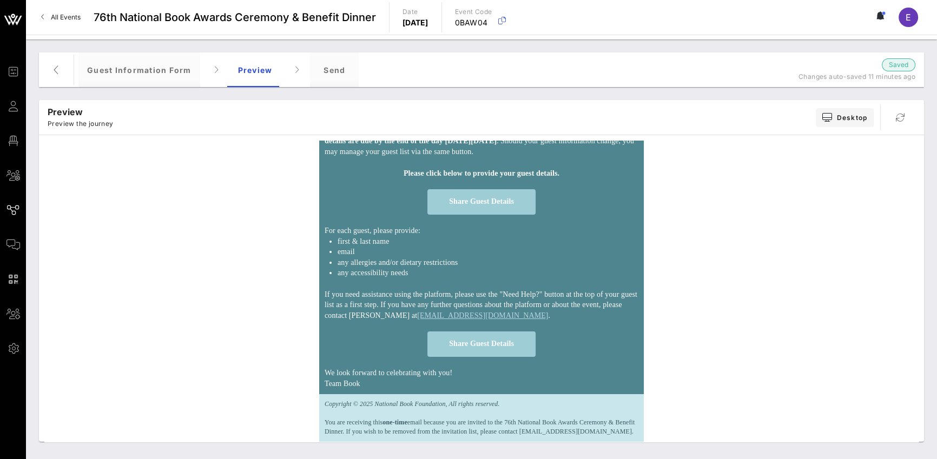
scroll to position [173, 0]
click at [508, 192] on span "Share Guest Details" at bounding box center [482, 201] width 108 height 25
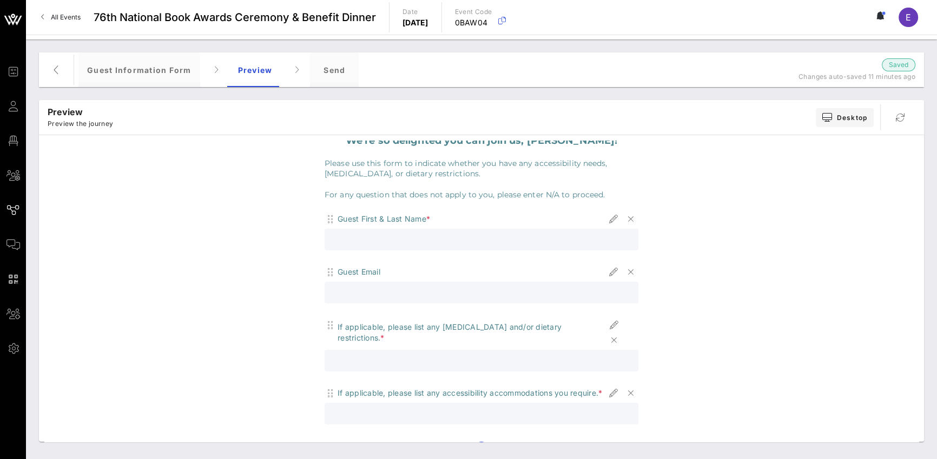
scroll to position [68, 0]
drag, startPoint x: 366, startPoint y: 216, endPoint x: 403, endPoint y: 215, distance: 36.8
click at [403, 215] on div "Guest First & Last Name *" at bounding box center [384, 216] width 93 height 11
drag, startPoint x: 353, startPoint y: 273, endPoint x: 369, endPoint y: 270, distance: 15.5
click at [369, 270] on div "Guest Email" at bounding box center [359, 269] width 43 height 11
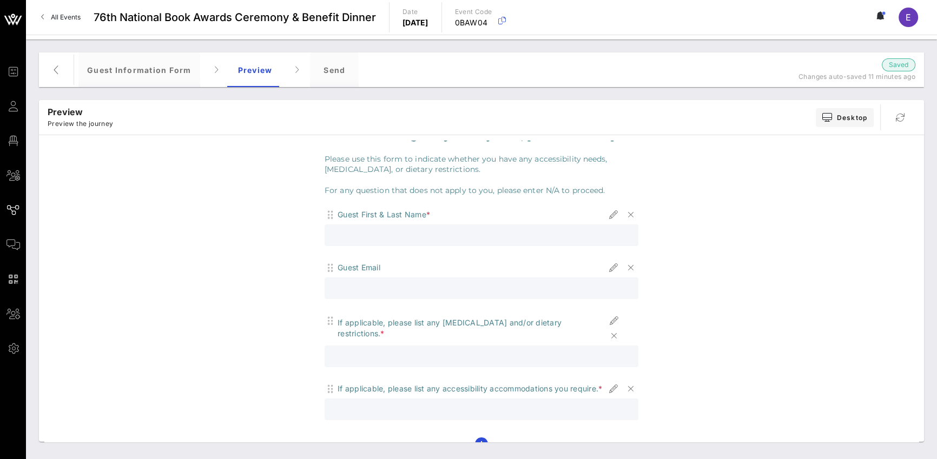
scroll to position [71, 0]
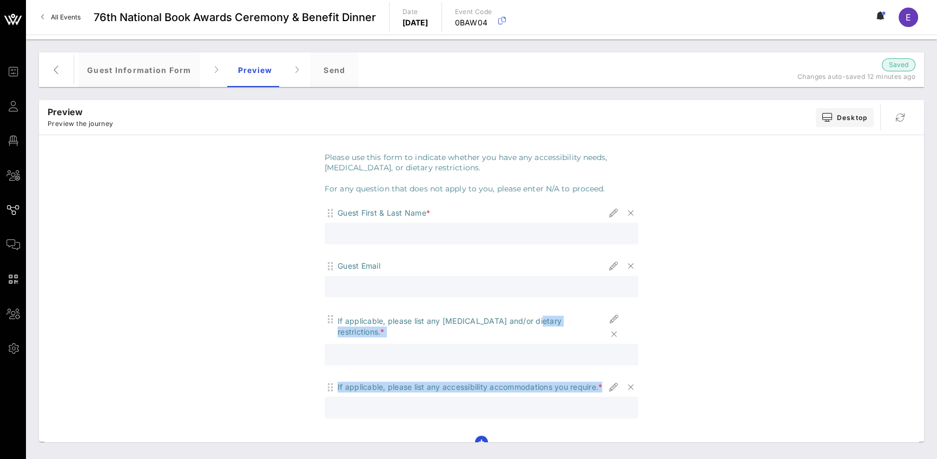
drag, startPoint x: 493, startPoint y: 321, endPoint x: 539, endPoint y: 380, distance: 75.2
click at [539, 374] on div "Guest First & Last Name * Guest Email If applicable, please list any [MEDICAL_D…" at bounding box center [482, 319] width 314 height 227
click at [541, 374] on div "If applicable, please list any accessibility accommodations you require. *" at bounding box center [470, 387] width 265 height 11
drag, startPoint x: 541, startPoint y: 376, endPoint x: 508, endPoint y: 330, distance: 57.1
click at [508, 330] on div "Guest First & Last Name * Guest Email If applicable, please list any [MEDICAL_D…" at bounding box center [482, 319] width 314 height 227
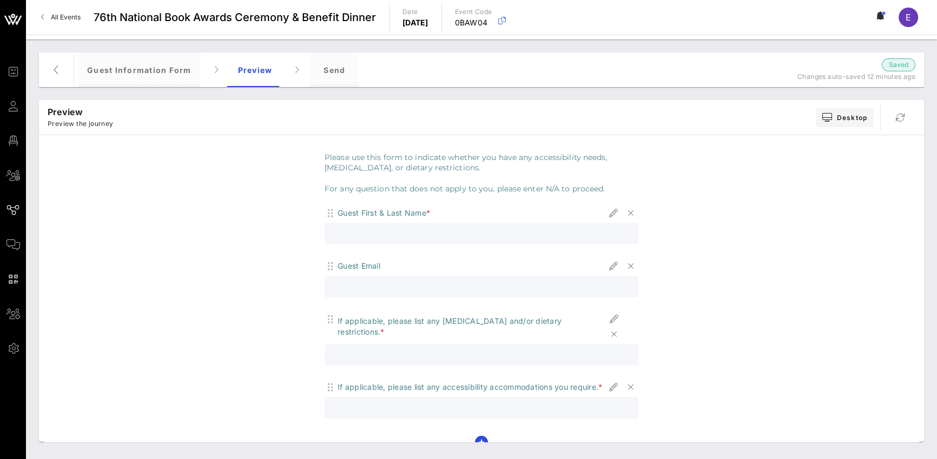
click at [514, 319] on div "If applicable, please list any [MEDICAL_DATA] and/or dietary restrictions. *" at bounding box center [472, 327] width 269 height 22
click at [625, 214] on icon "button" at bounding box center [631, 213] width 13 height 13
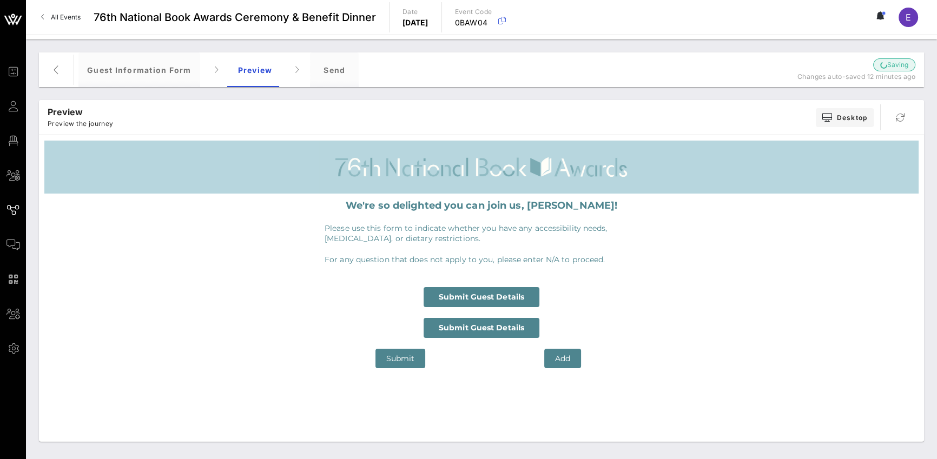
scroll to position [0, 0]
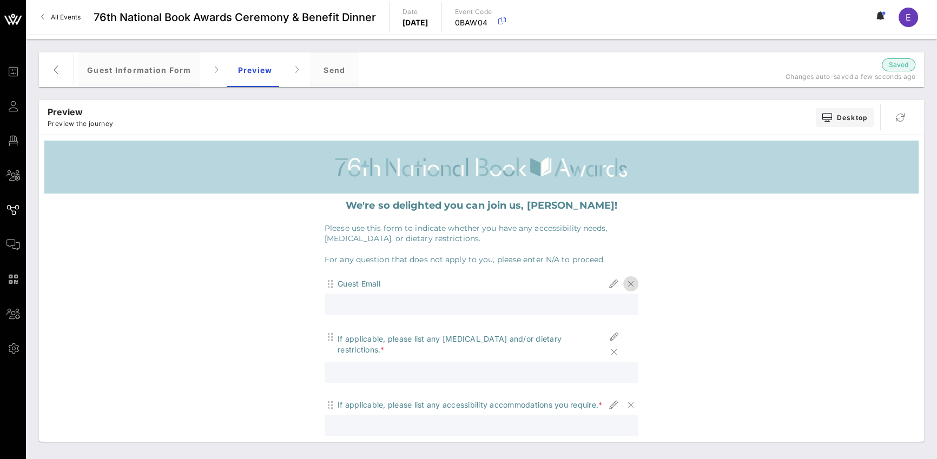
click at [628, 287] on icon "button" at bounding box center [631, 284] width 13 height 13
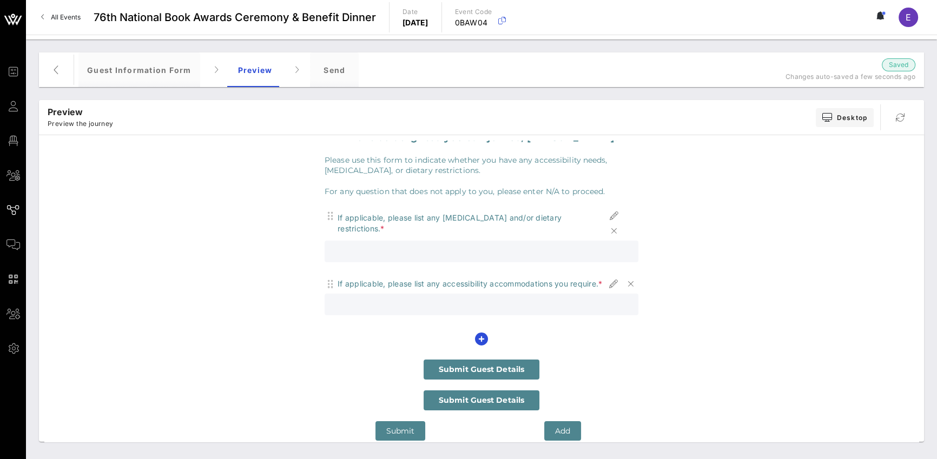
scroll to position [66, 0]
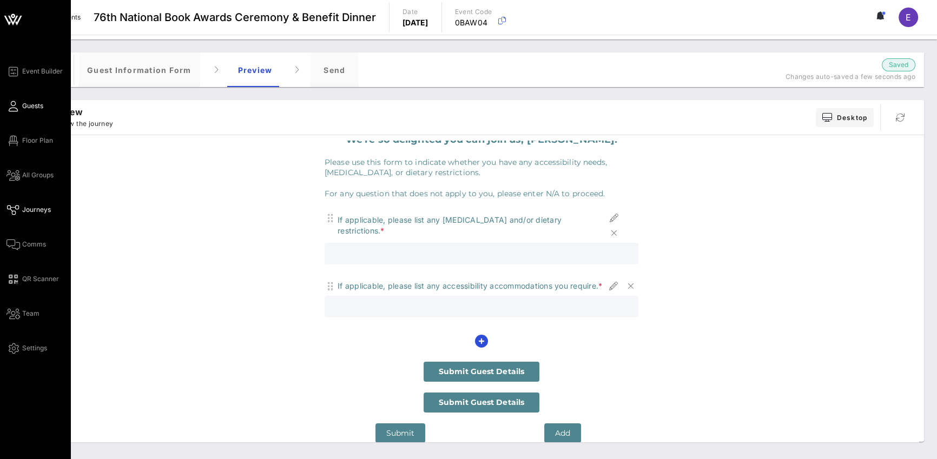
click at [19, 104] on link "Guests" at bounding box center [24, 106] width 37 height 13
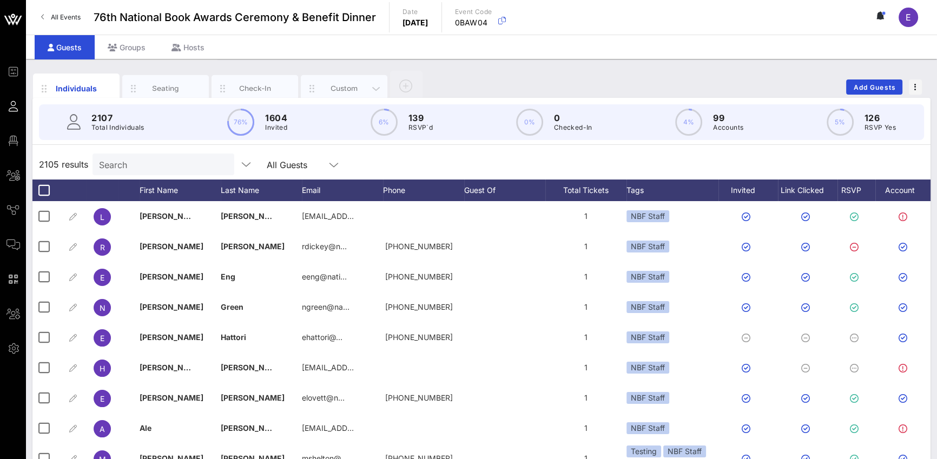
click at [345, 88] on div "Custom" at bounding box center [344, 88] width 48 height 10
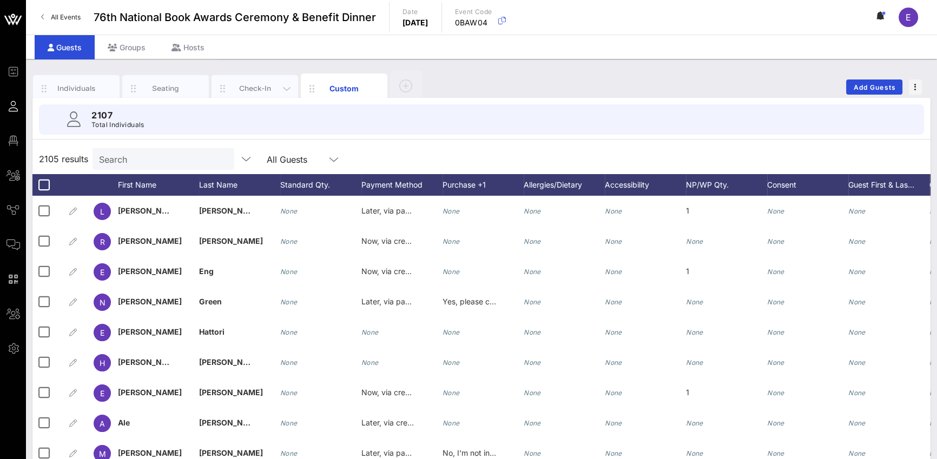
click at [255, 87] on div "Check-In" at bounding box center [255, 88] width 48 height 10
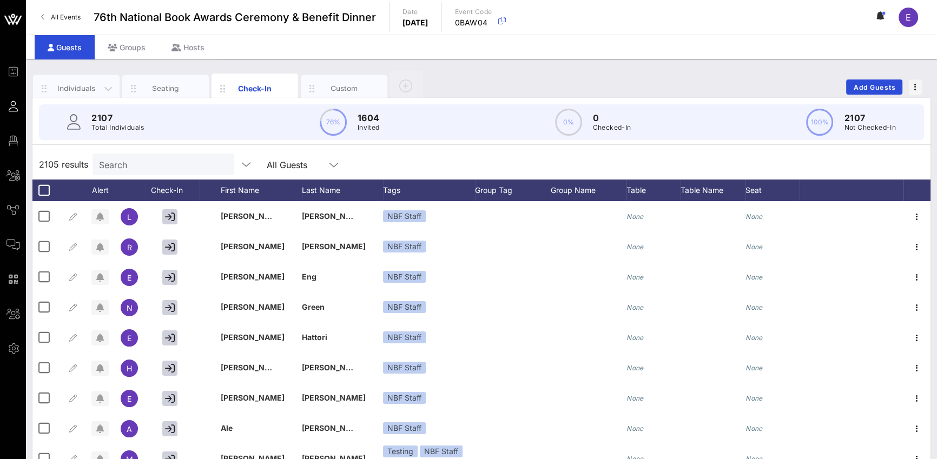
click at [68, 90] on div "Individuals" at bounding box center [76, 88] width 48 height 10
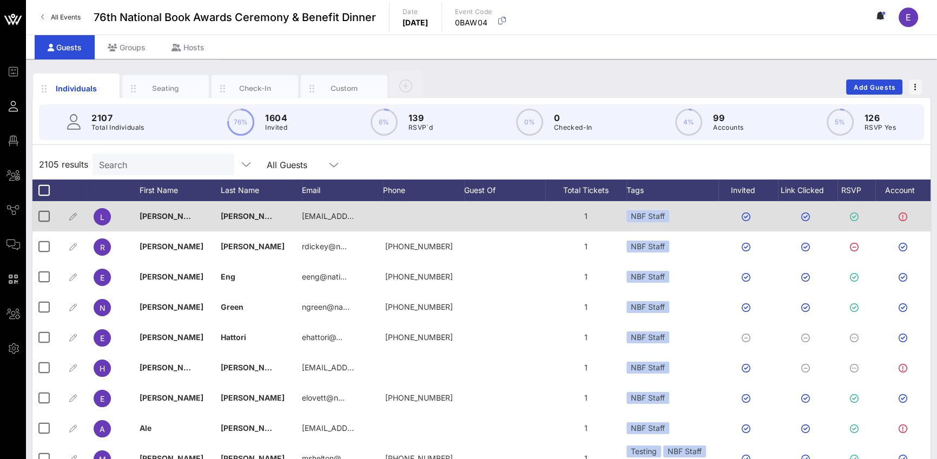
click at [164, 218] on div "[PERSON_NAME]" at bounding box center [180, 222] width 81 height 43
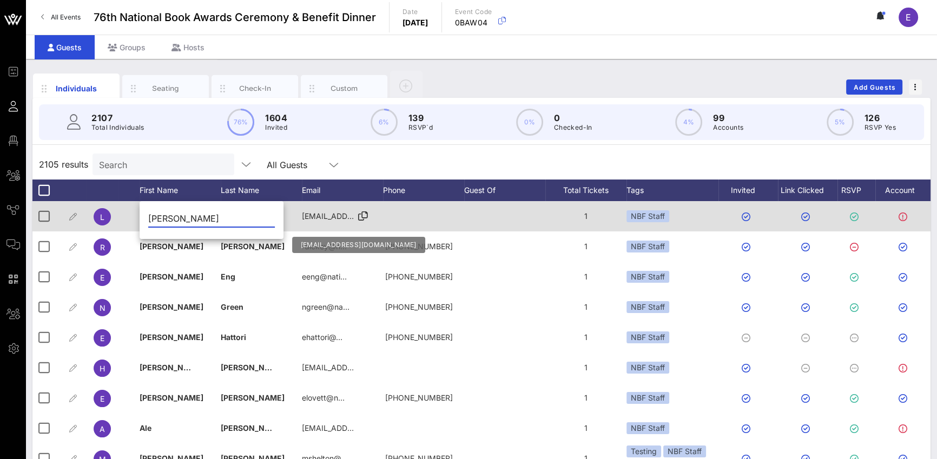
click at [316, 216] on span "[EMAIL_ADDRESS][DOMAIN_NAME]" at bounding box center [367, 216] width 130 height 9
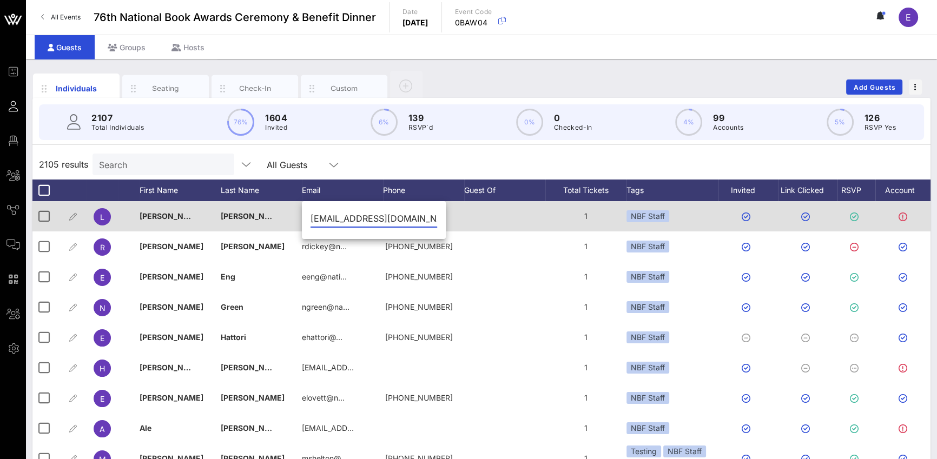
scroll to position [0, 3]
click at [101, 213] on span "L" at bounding box center [102, 217] width 4 height 9
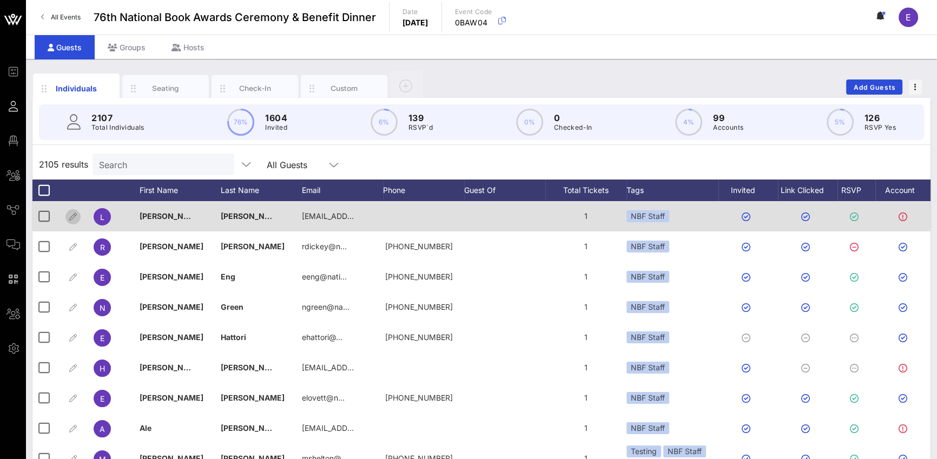
click at [77, 215] on icon "button" at bounding box center [73, 217] width 13 height 13
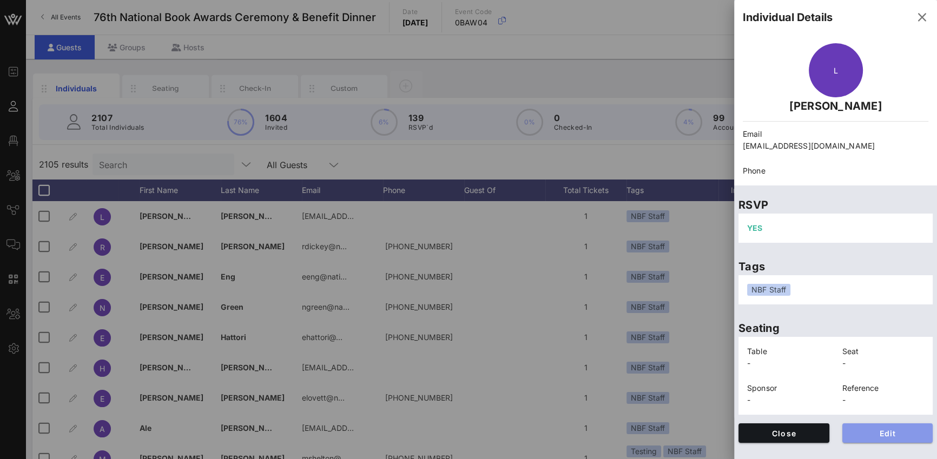
click at [693, 374] on span "Edit" at bounding box center [888, 433] width 74 height 9
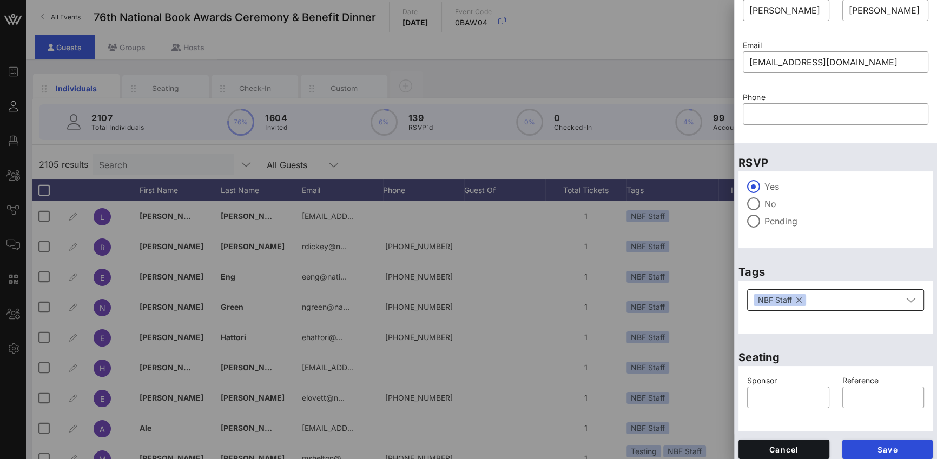
scroll to position [57, 0]
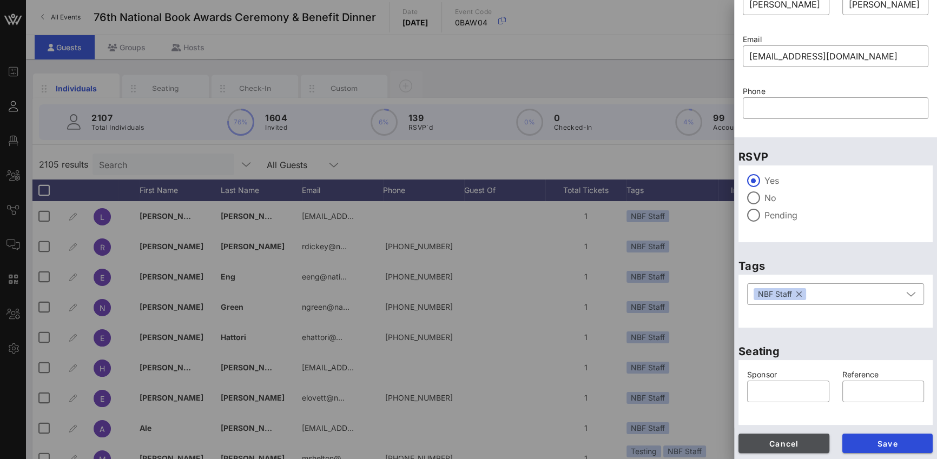
click at [693, 374] on button "Cancel" at bounding box center [784, 443] width 91 height 19
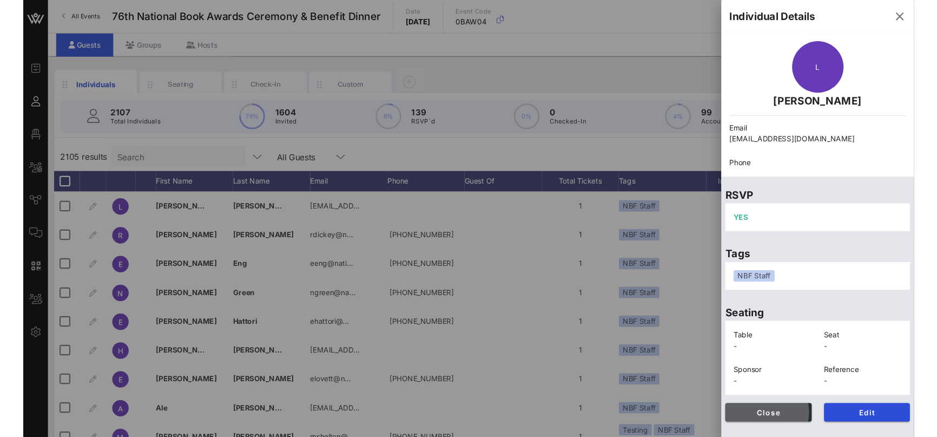
scroll to position [0, 0]
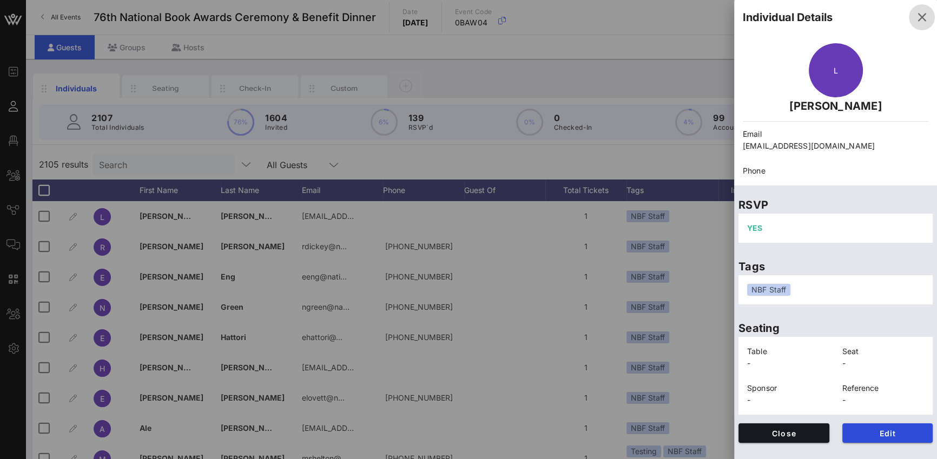
click at [693, 15] on icon "button" at bounding box center [922, 17] width 13 height 13
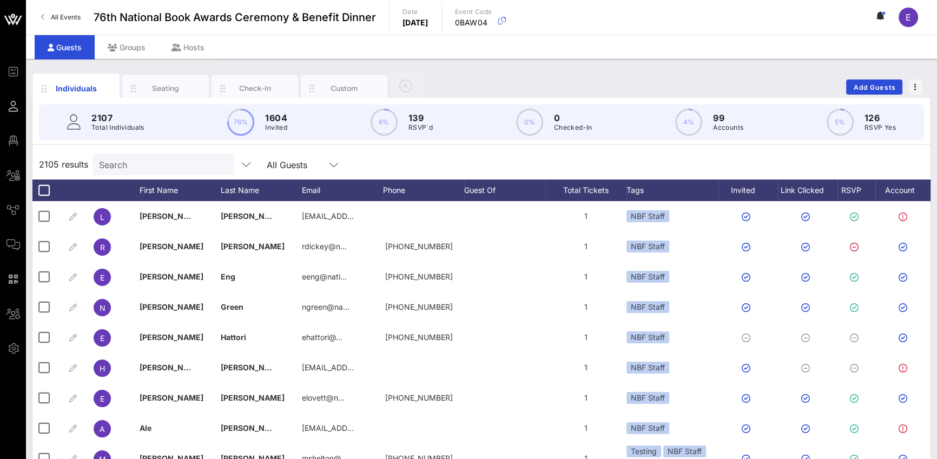
click at [693, 166] on div "2105 results Search All Guests" at bounding box center [481, 164] width 898 height 30
click at [179, 93] on div "Seating" at bounding box center [166, 88] width 48 height 10
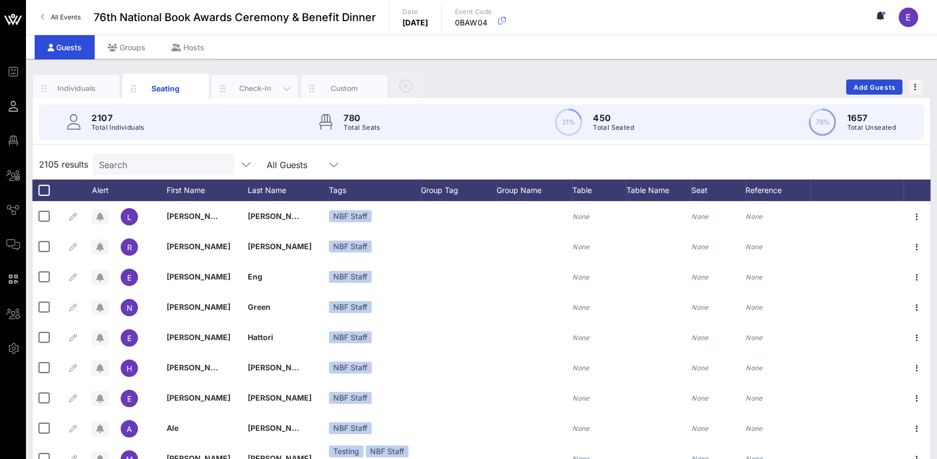
click at [246, 88] on div "Check-In" at bounding box center [255, 88] width 48 height 10
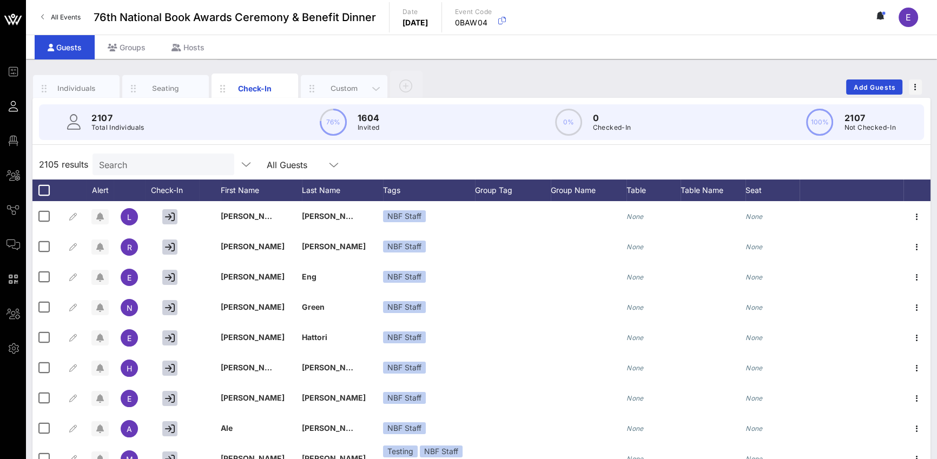
click at [338, 82] on div "Custom" at bounding box center [344, 88] width 87 height 27
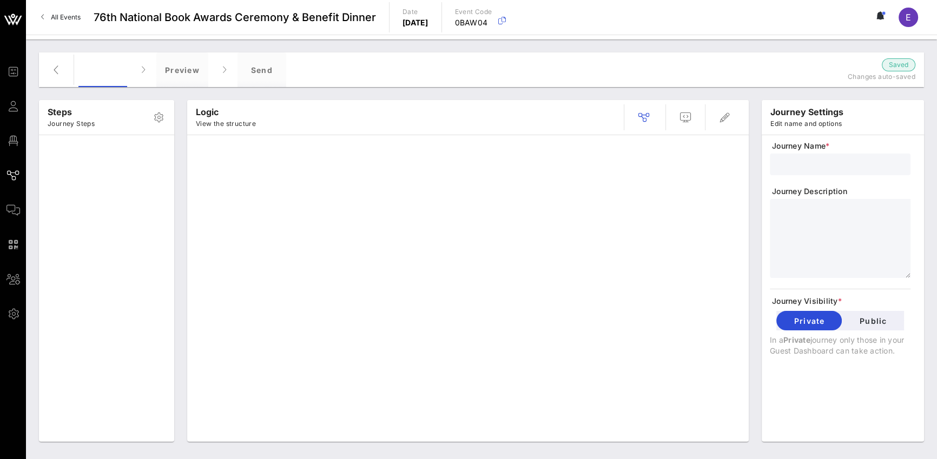
type input "Guest Information Form"
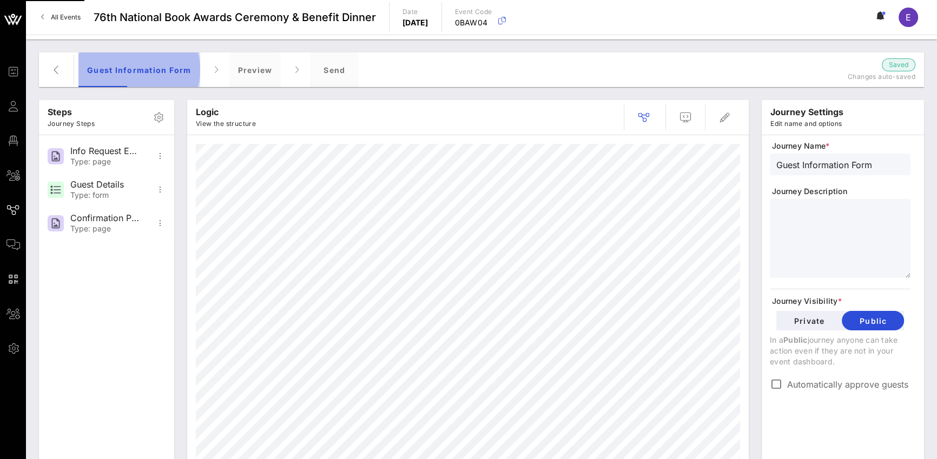
click at [170, 68] on div "Guest Information Form" at bounding box center [139, 69] width 122 height 35
click at [67, 71] on span "button" at bounding box center [56, 69] width 26 height 13
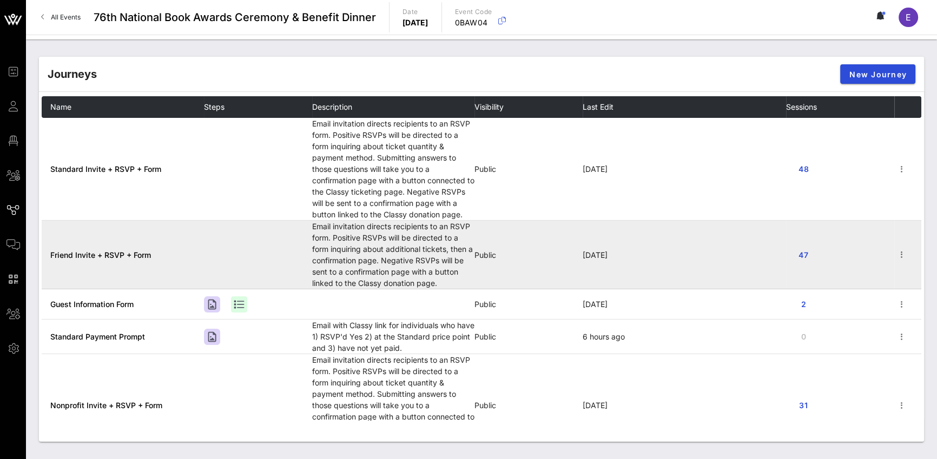
click at [187, 256] on td "Friend Invite + RSVP + Form" at bounding box center [123, 255] width 162 height 69
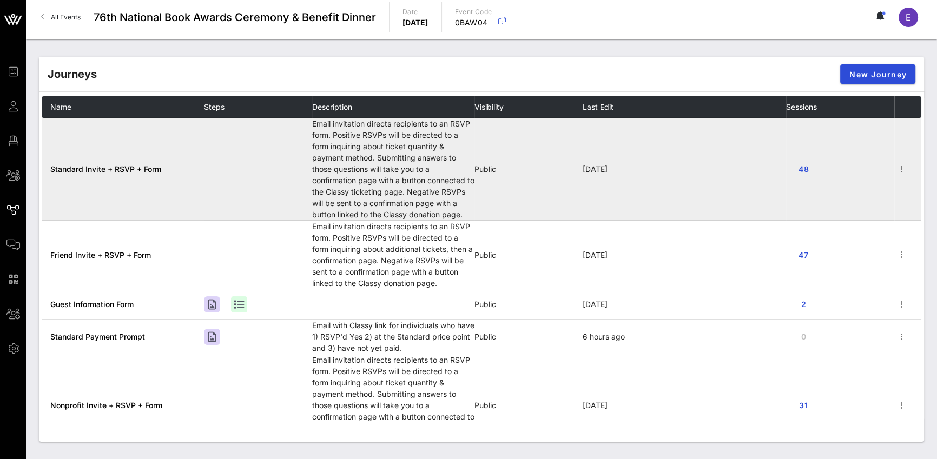
click at [186, 178] on td "Standard Invite + RSVP + Form" at bounding box center [123, 169] width 162 height 103
click at [133, 166] on span "Standard Invite + RSVP + Form" at bounding box center [105, 169] width 111 height 9
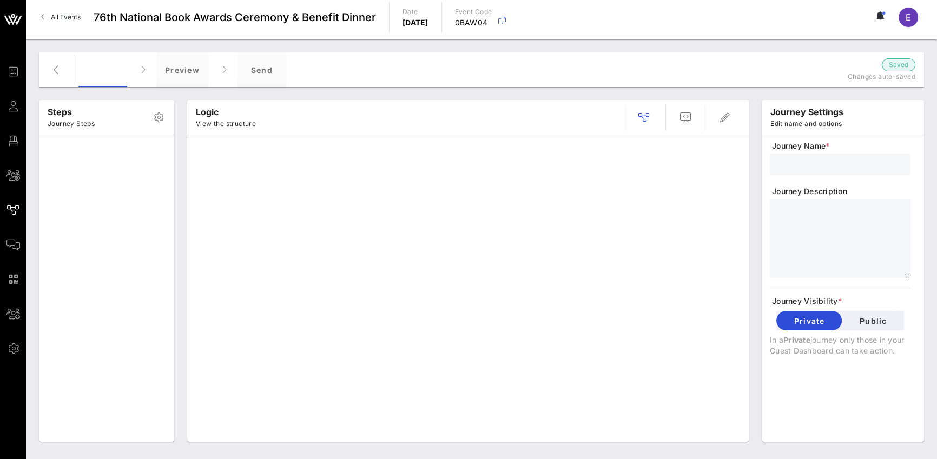
type input "Standard Invite + RSVP + Form"
type textarea "**********"
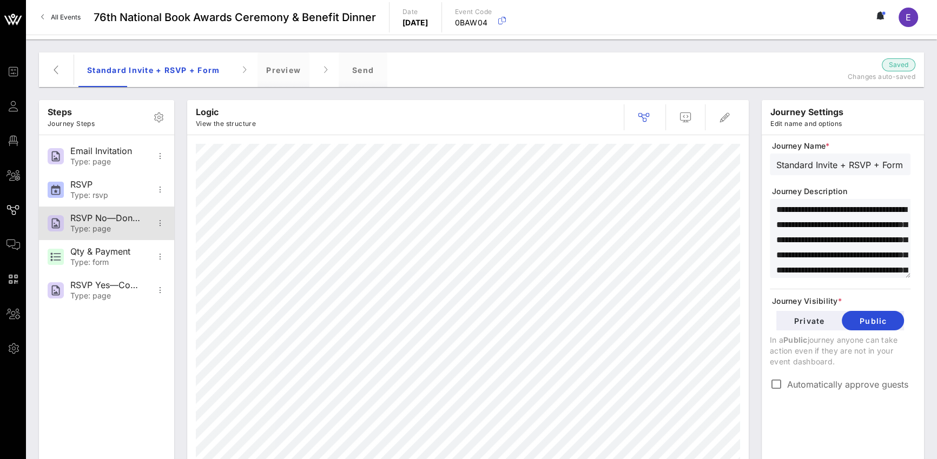
click at [88, 225] on div "Type: page" at bounding box center [105, 229] width 71 height 9
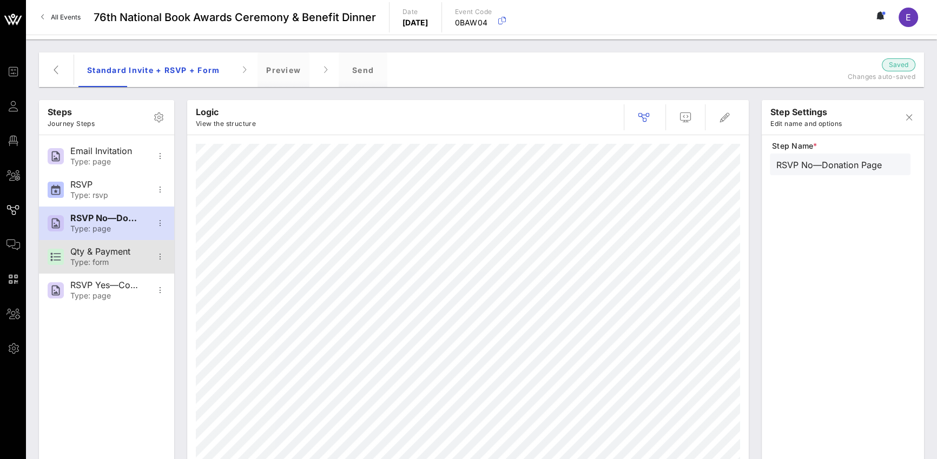
click at [107, 261] on div "Type: form" at bounding box center [105, 262] width 71 height 9
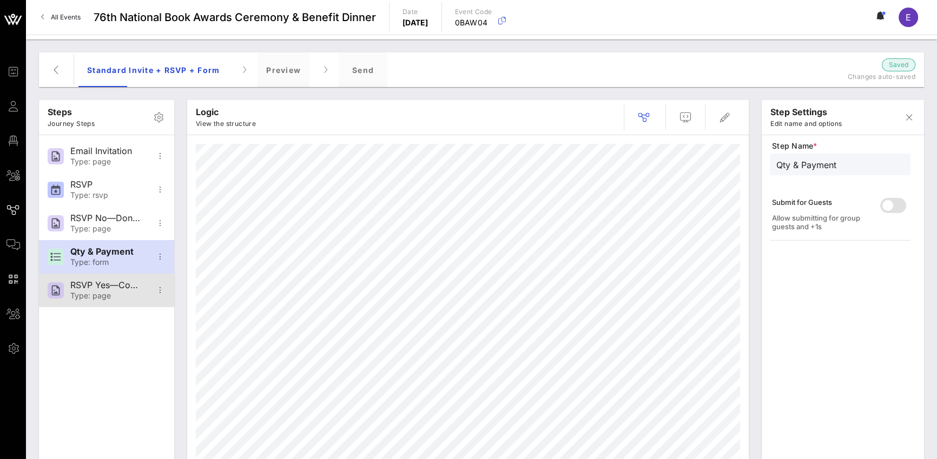
click at [97, 290] on div "RSVP Yes—Confirmation" at bounding box center [105, 285] width 71 height 10
type input "RSVP Yes—Confirmation"
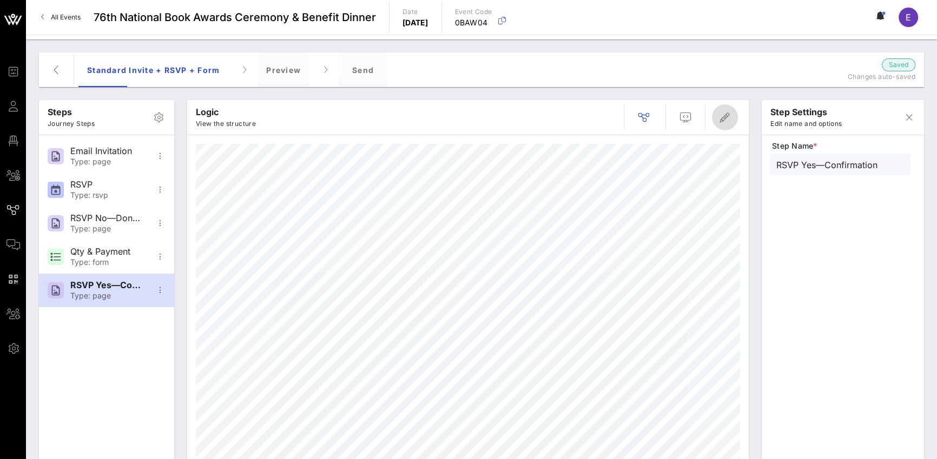
click at [729, 120] on icon "button" at bounding box center [725, 117] width 13 height 13
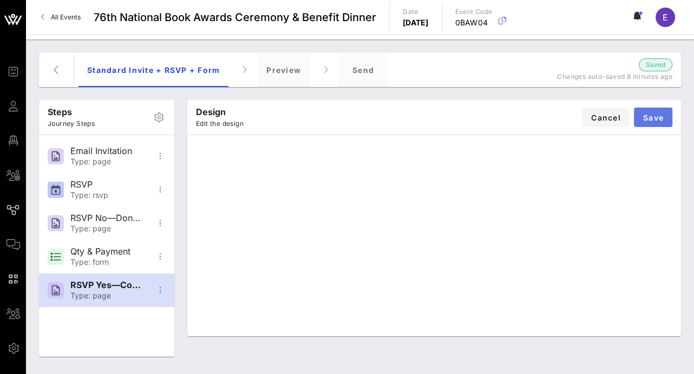
click at [657, 120] on span "Save" at bounding box center [652, 117] width 21 height 9
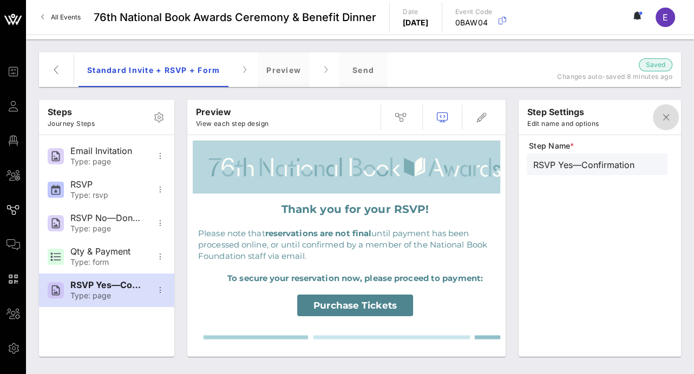
click at [662, 119] on icon "button" at bounding box center [665, 117] width 13 height 13
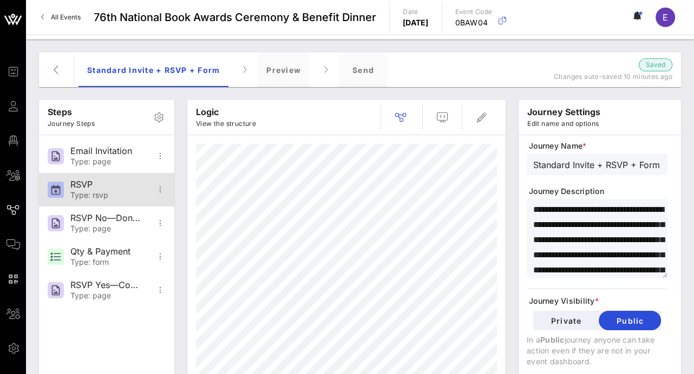
click at [104, 185] on div "RSVP" at bounding box center [105, 185] width 71 height 10
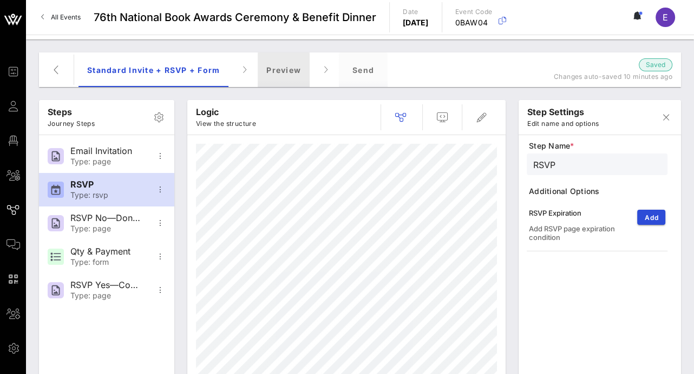
click at [277, 58] on div "Preview" at bounding box center [284, 69] width 52 height 35
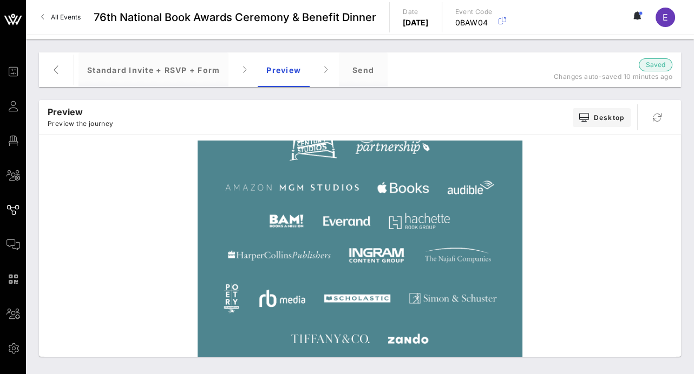
scroll to position [662, 0]
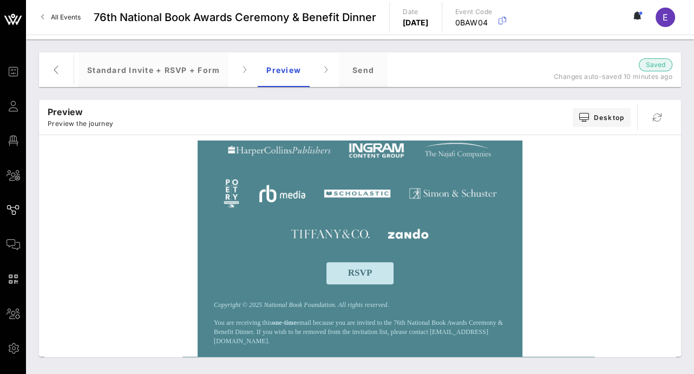
click at [359, 278] on span "RSVP" at bounding box center [360, 273] width 24 height 10
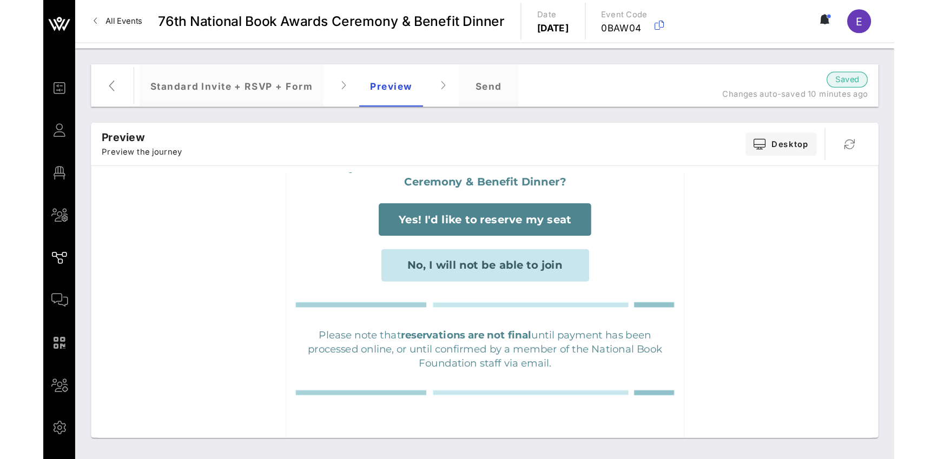
scroll to position [0, 0]
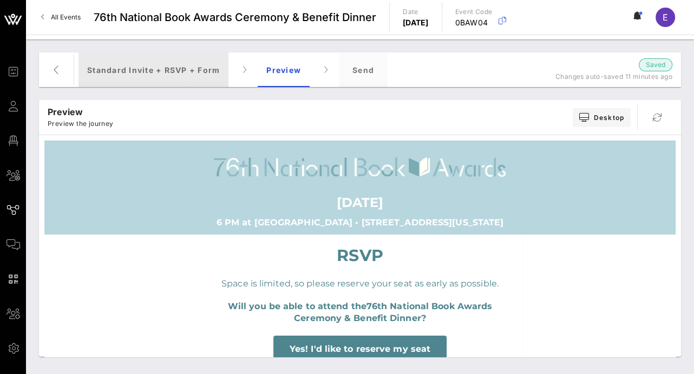
click at [201, 70] on div "Standard Invite + RSVP + Form" at bounding box center [153, 69] width 150 height 35
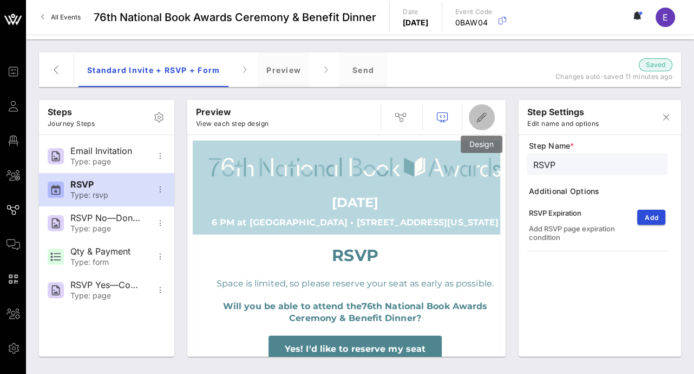
click at [476, 116] on icon "button" at bounding box center [481, 117] width 13 height 13
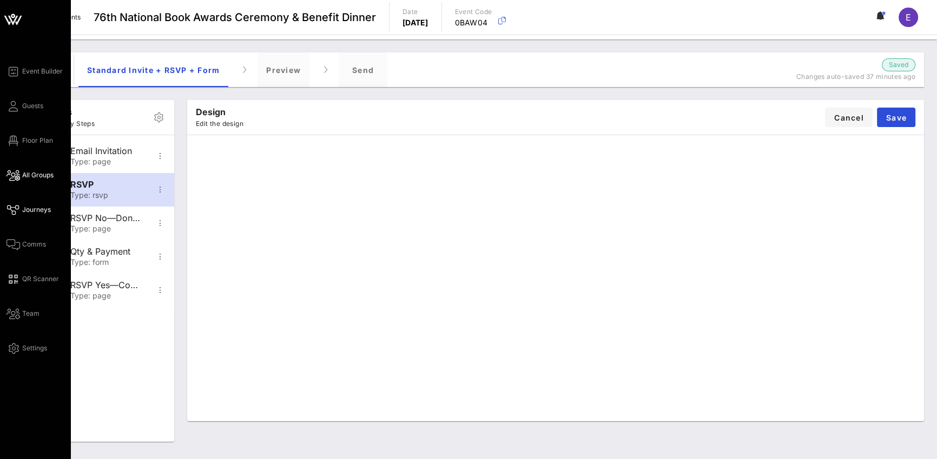
click at [39, 174] on span "All Groups" at bounding box center [37, 175] width 31 height 10
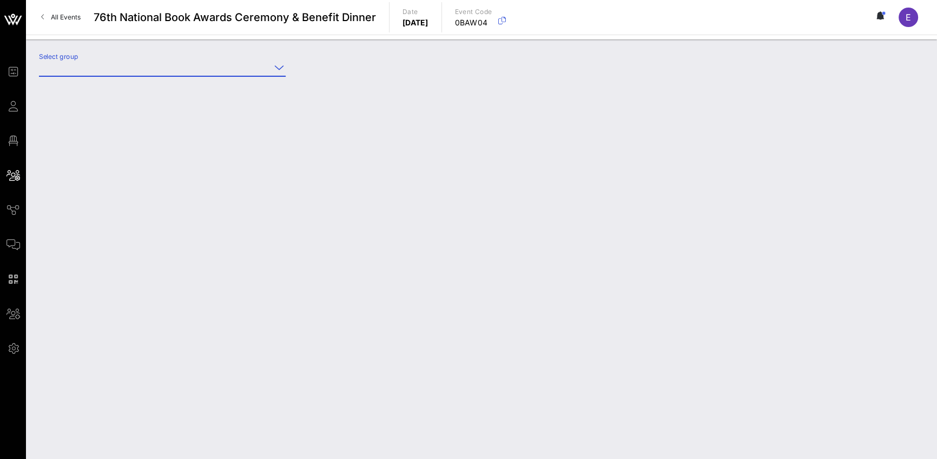
click at [135, 72] on input "Select group" at bounding box center [155, 67] width 232 height 17
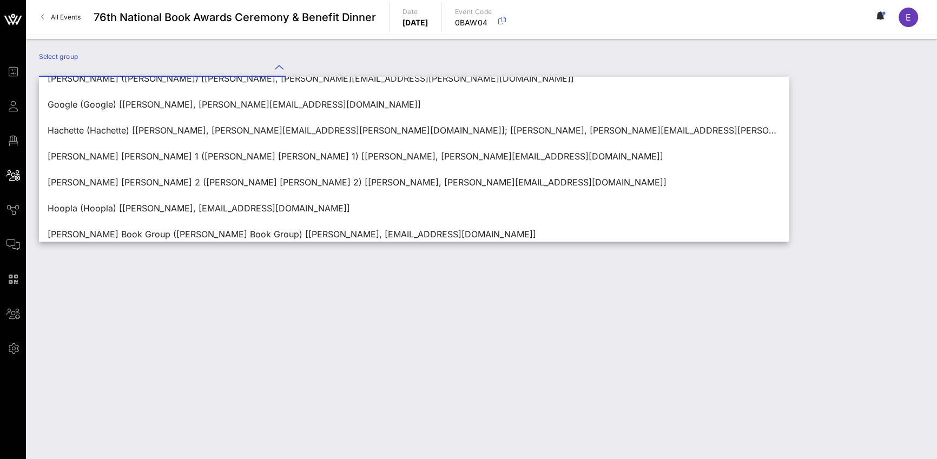
scroll to position [364, 0]
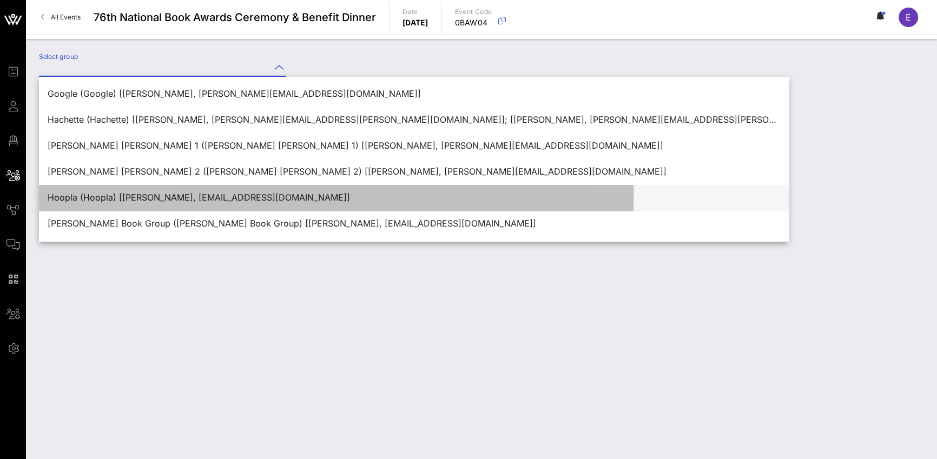
click at [153, 193] on div "Hoopla (Hoopla) [Erin Tiell, etiell@hoopladigital.com]" at bounding box center [414, 198] width 733 height 10
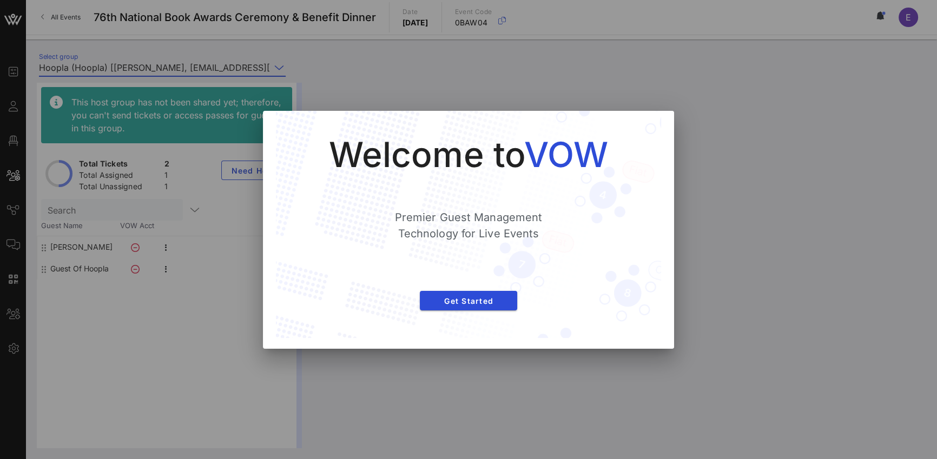
click at [407, 179] on div "Welcome to VOW Premier Guest Management Technology for Live Events Get Started" at bounding box center [469, 225] width 342 height 184
click at [481, 299] on span "Get Started" at bounding box center [469, 301] width 80 height 9
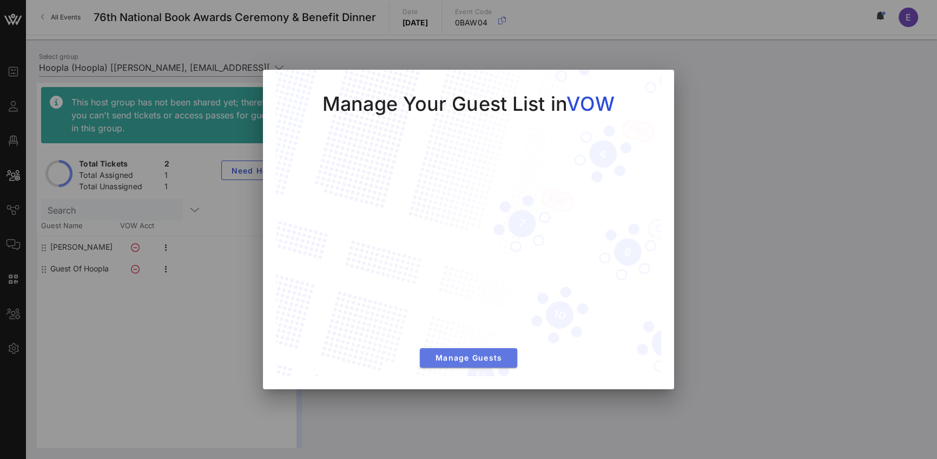
click at [487, 355] on span "Manage Guests" at bounding box center [469, 357] width 80 height 9
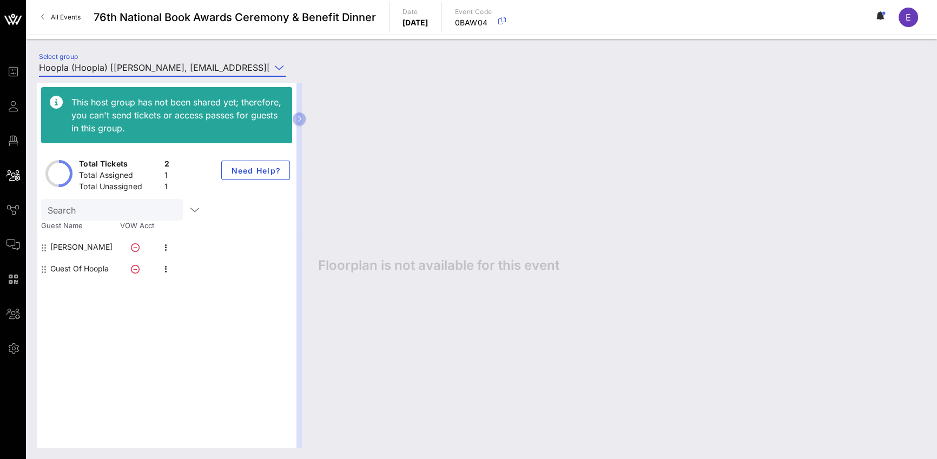
click at [274, 67] on icon at bounding box center [279, 67] width 10 height 13
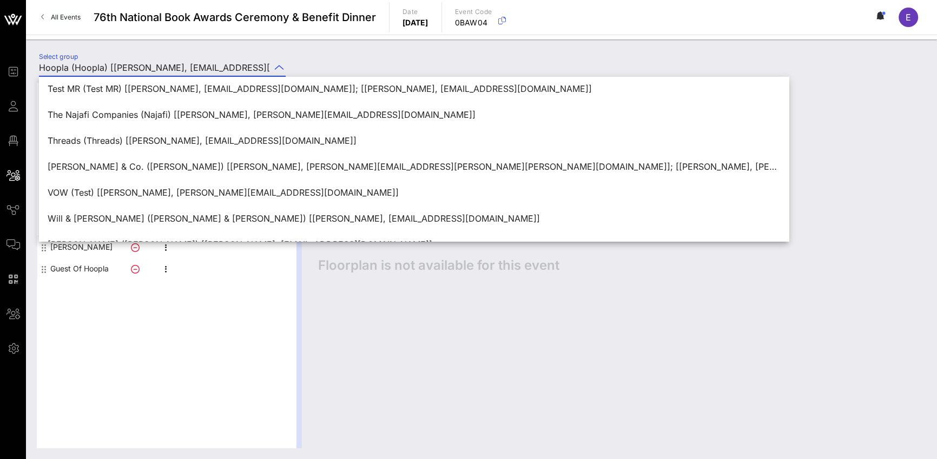
scroll to position [1199, 0]
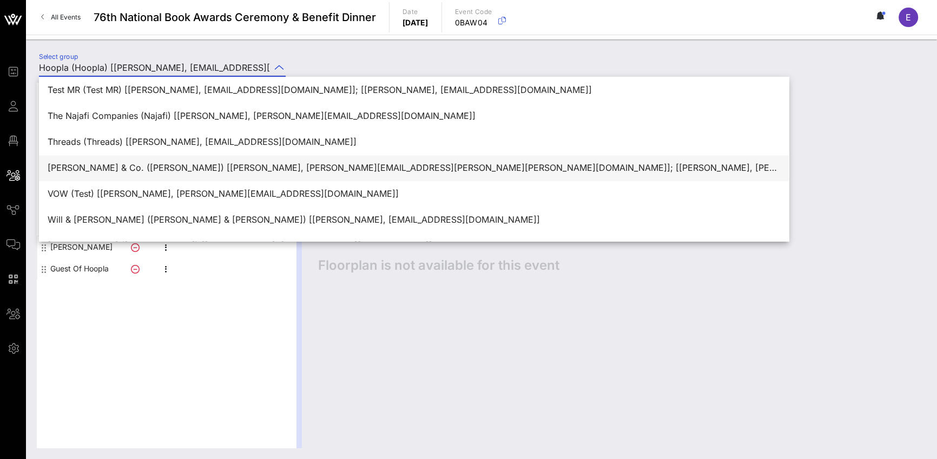
click at [551, 173] on div "Tiffany & Co. (Tiffany) [Matthew Johnston, matthew.johnston@tiffany.com]; [Chri…" at bounding box center [414, 167] width 733 height 23
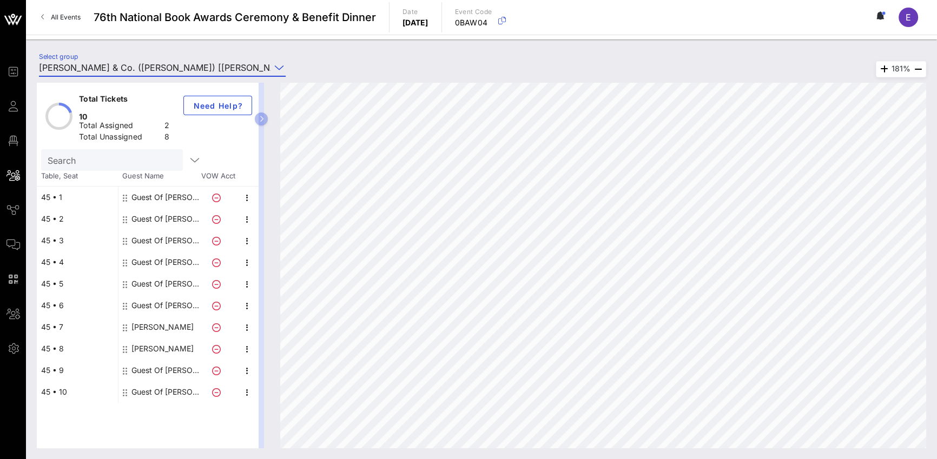
click at [201, 66] on input "Tiffany & Co. (Tiffany) [Matthew Johnston, matthew.johnston@tiffany.com]; [Chri…" at bounding box center [155, 67] width 232 height 17
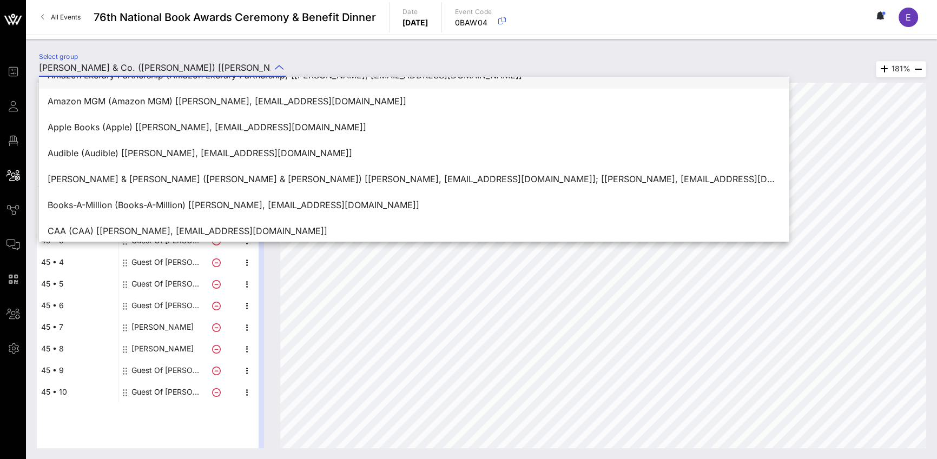
scroll to position [81, 0]
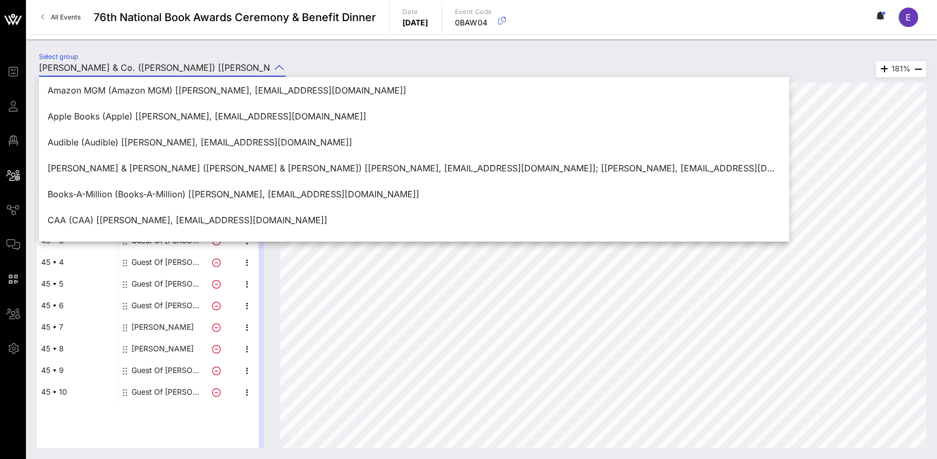
click at [239, 142] on div "Audible (Audible) [Matthew Sinsheimer, sinsheim@audible.com]" at bounding box center [414, 142] width 733 height 10
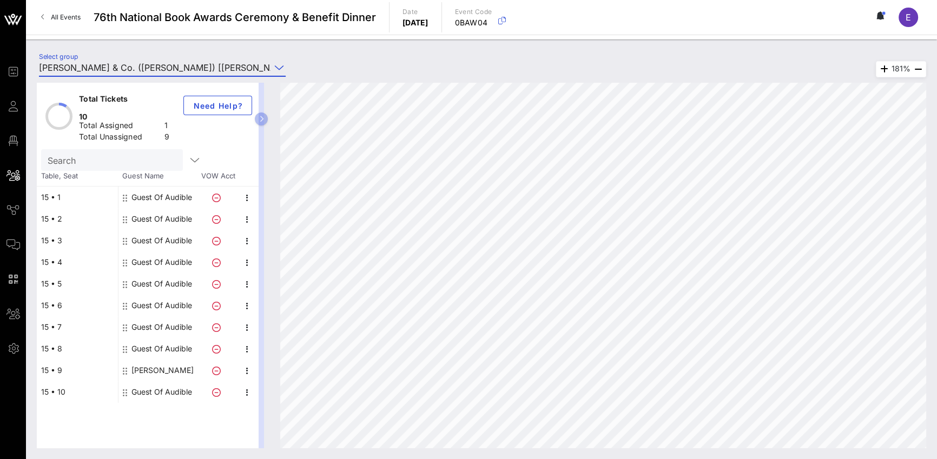
type input "Audible (Audible) [Matthew Sinsheimer, sinsheim@audible.com]"
click at [68, 18] on span "All Events" at bounding box center [66, 17] width 30 height 8
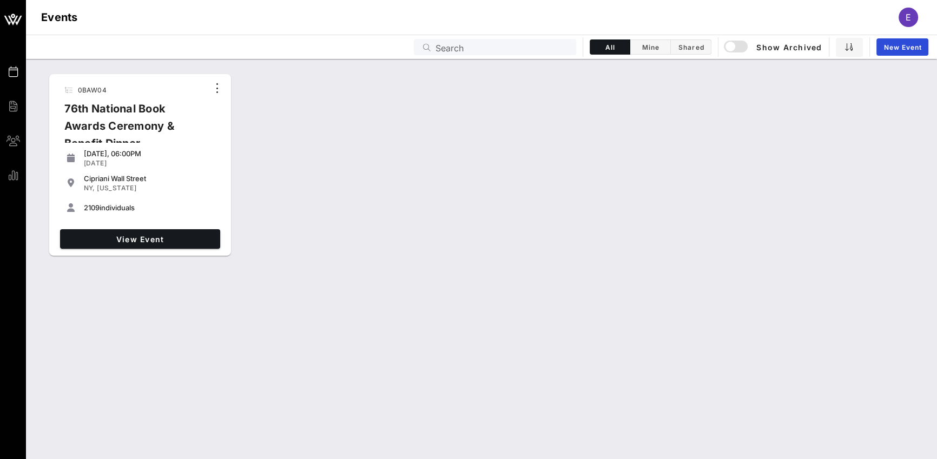
click at [114, 124] on div "76th National Book Awards Ceremony & Benefit Dinner" at bounding box center [132, 130] width 153 height 61
click at [134, 239] on span "View Event" at bounding box center [140, 239] width 152 height 9
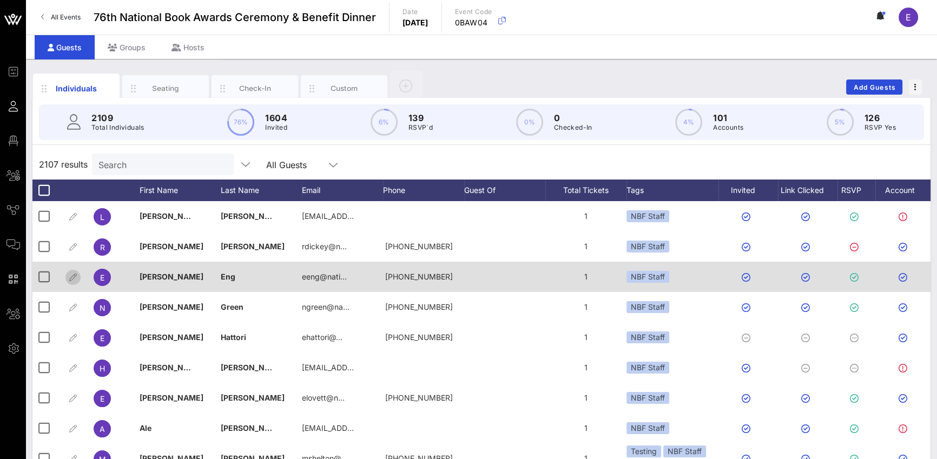
click at [79, 277] on icon "button" at bounding box center [73, 277] width 13 height 13
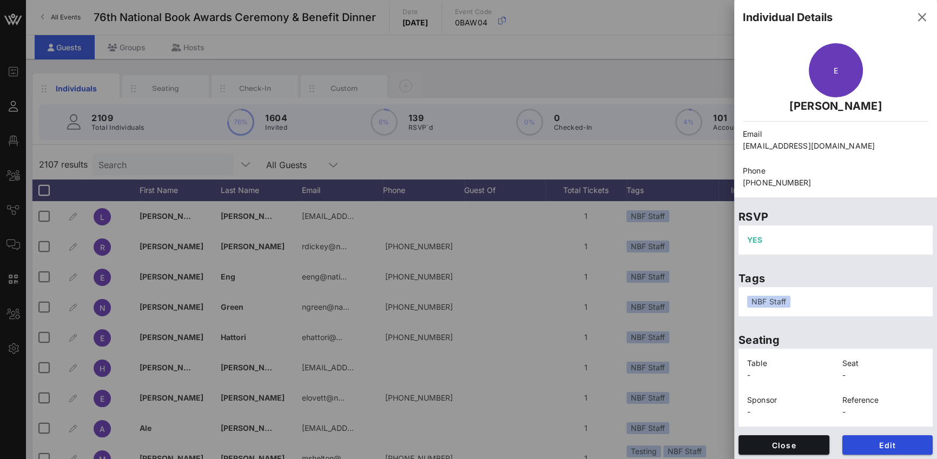
scroll to position [2, 0]
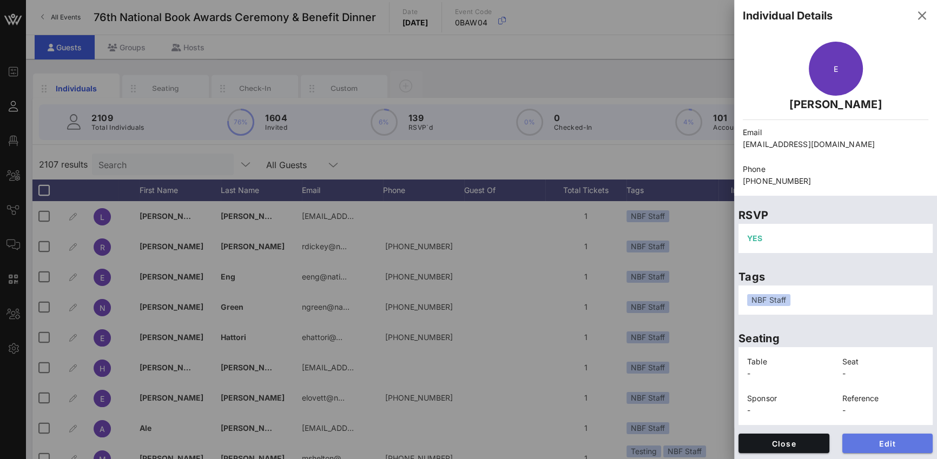
click at [883, 448] on button "Edit" at bounding box center [888, 443] width 91 height 19
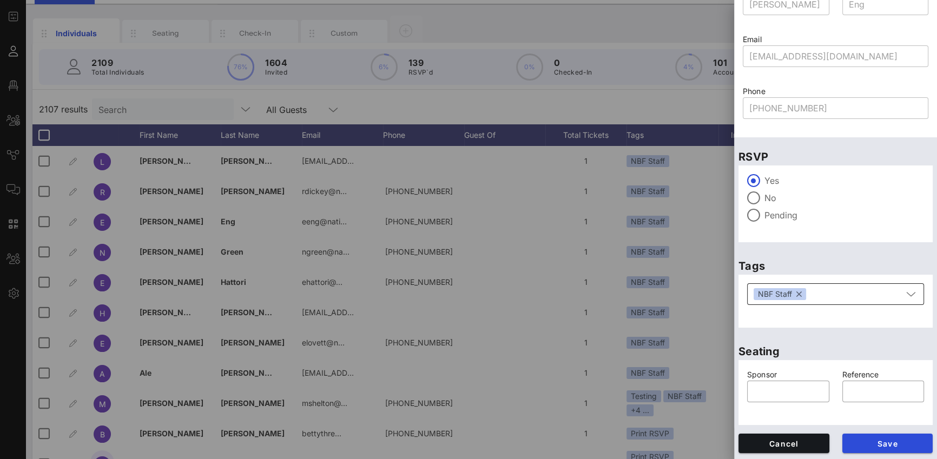
scroll to position [62, 0]
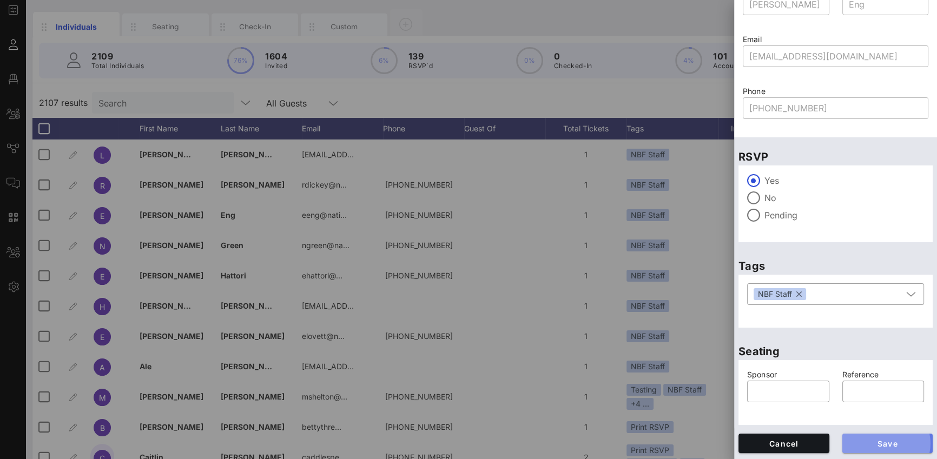
click at [877, 442] on span "Save" at bounding box center [888, 443] width 74 height 9
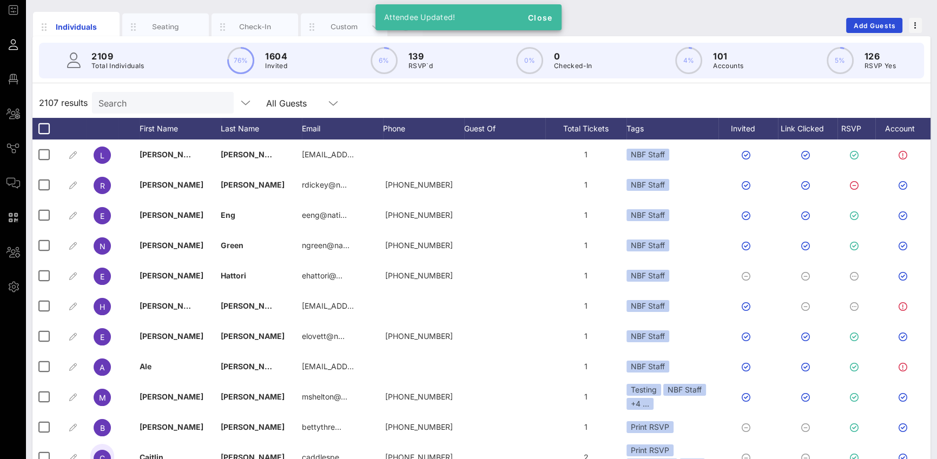
click at [359, 18] on div "Custom" at bounding box center [344, 27] width 87 height 27
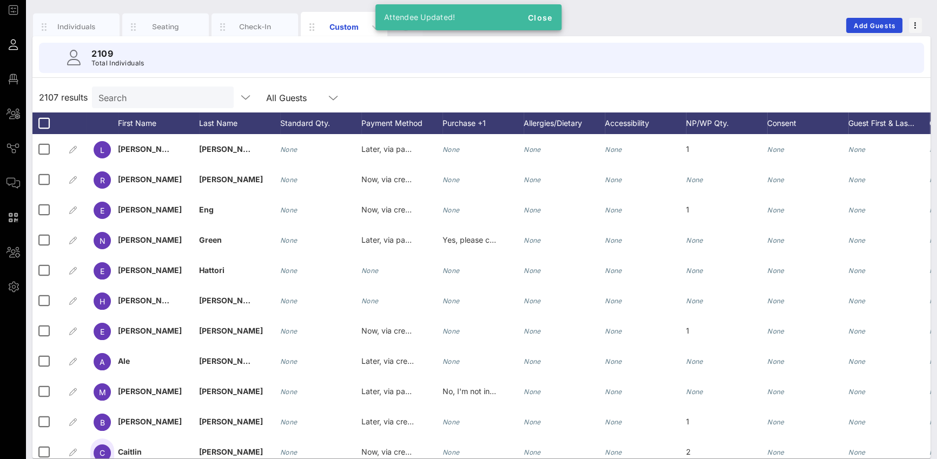
click at [361, 23] on div "Custom" at bounding box center [344, 26] width 48 height 11
click at [350, 25] on div "Custom" at bounding box center [344, 26] width 48 height 11
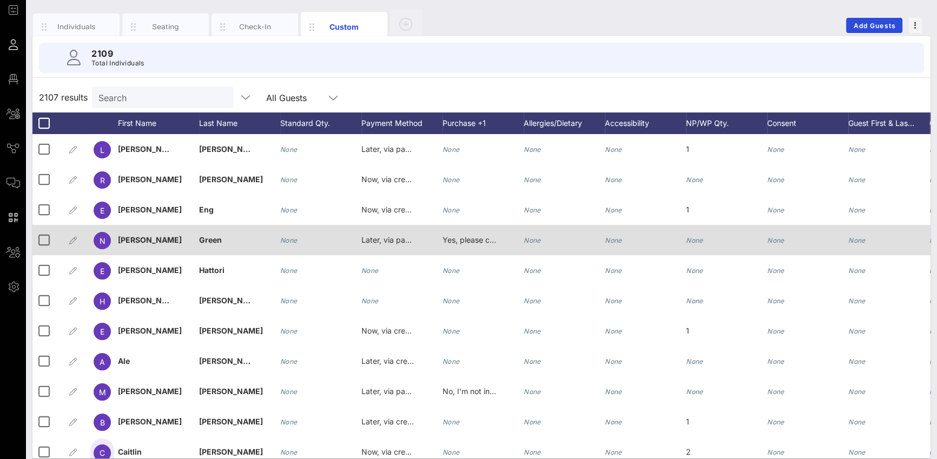
click at [537, 239] on icon "None" at bounding box center [532, 240] width 17 height 8
click at [537, 239] on div "Event Builder Guests Floor Plan All Groups Journeys Comms QR Scanner Team Setti…" at bounding box center [468, 203] width 937 height 531
click at [537, 239] on icon "None" at bounding box center [532, 240] width 17 height 8
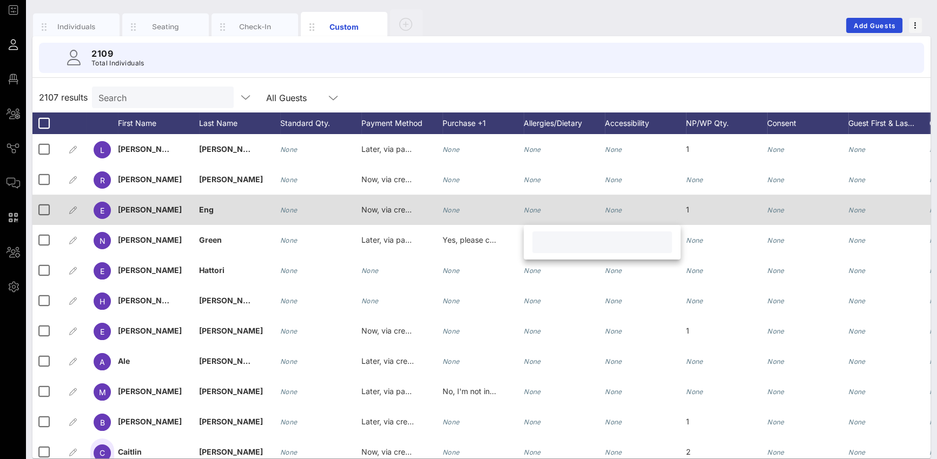
click at [199, 210] on span "Eng" at bounding box center [206, 209] width 15 height 9
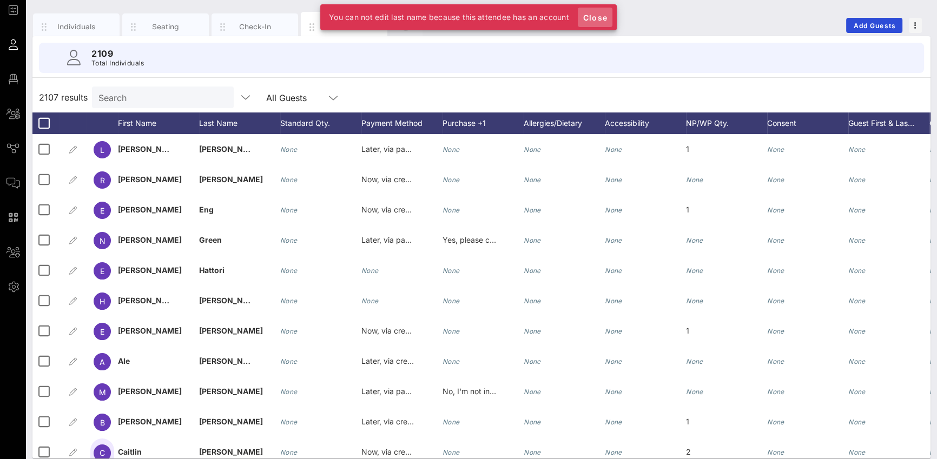
click at [582, 15] on span "Close" at bounding box center [595, 17] width 26 height 9
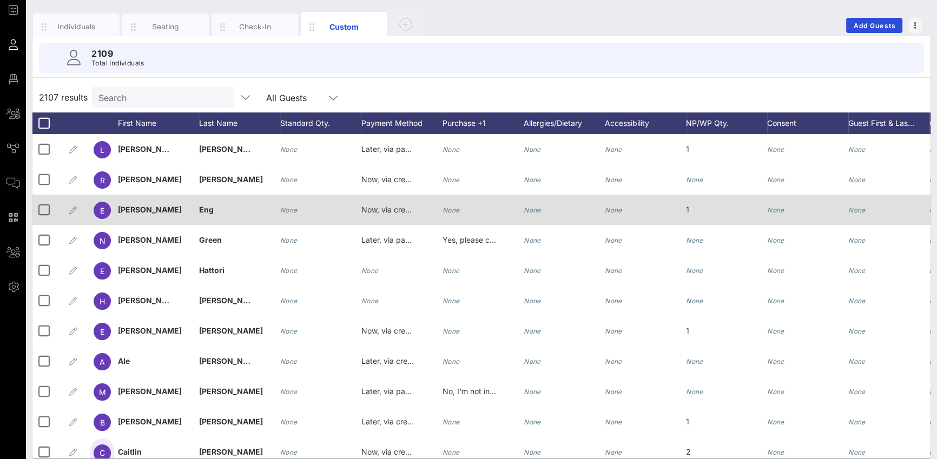
click at [298, 212] on div "None" at bounding box center [320, 216] width 81 height 43
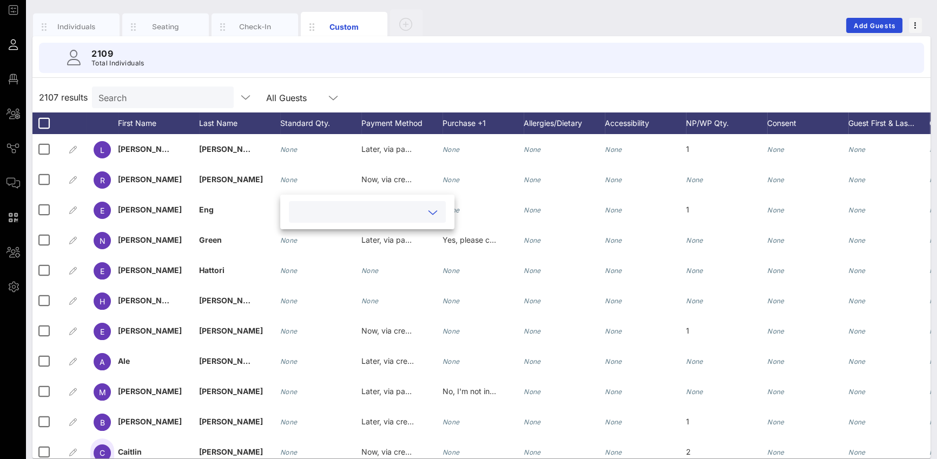
click at [372, 212] on input "text" at bounding box center [358, 212] width 127 height 14
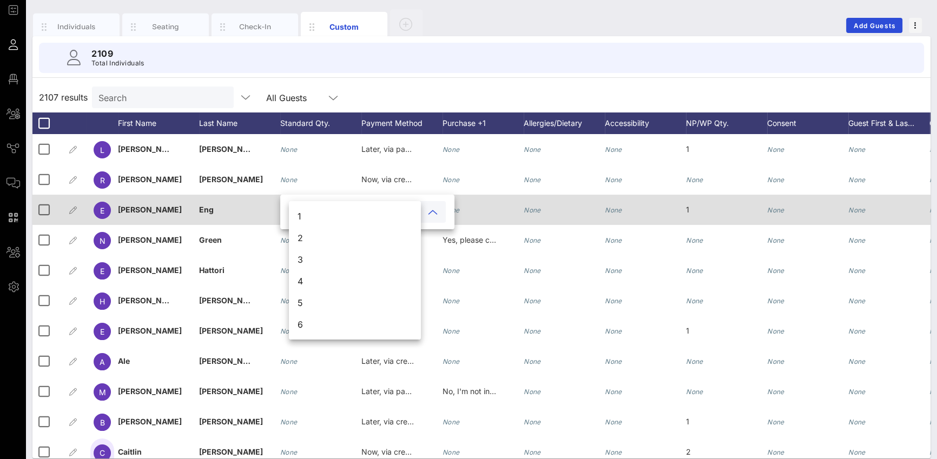
click at [450, 206] on icon "None" at bounding box center [451, 210] width 17 height 8
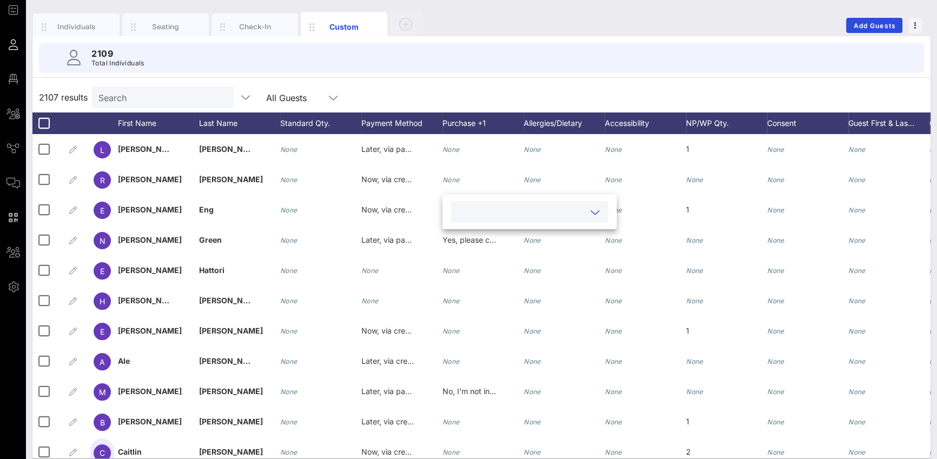
click at [462, 211] on input "text" at bounding box center [521, 212] width 127 height 14
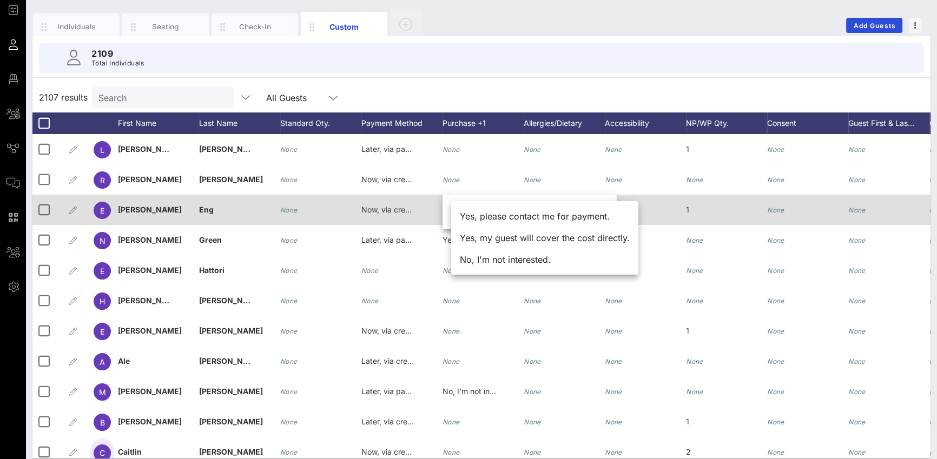
click at [412, 207] on span "Now, via credit card, ACH, or wire" at bounding box center [422, 209] width 120 height 9
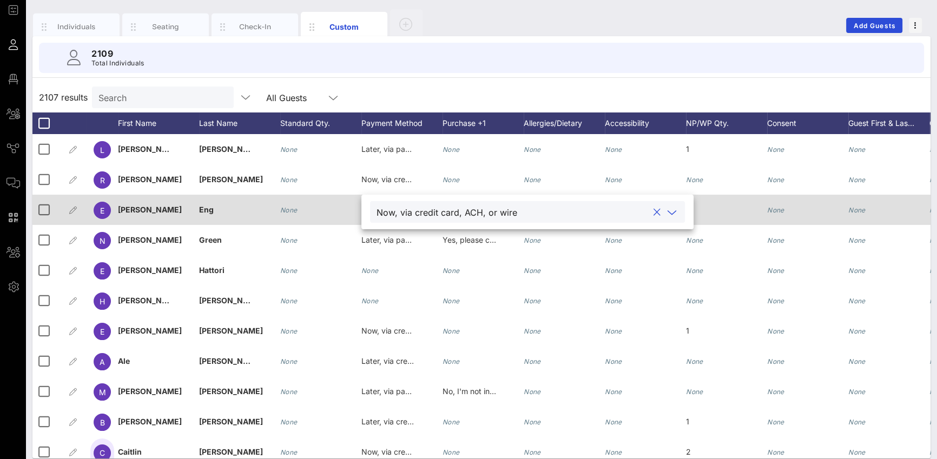
click at [208, 211] on span "Eng" at bounding box center [206, 209] width 15 height 9
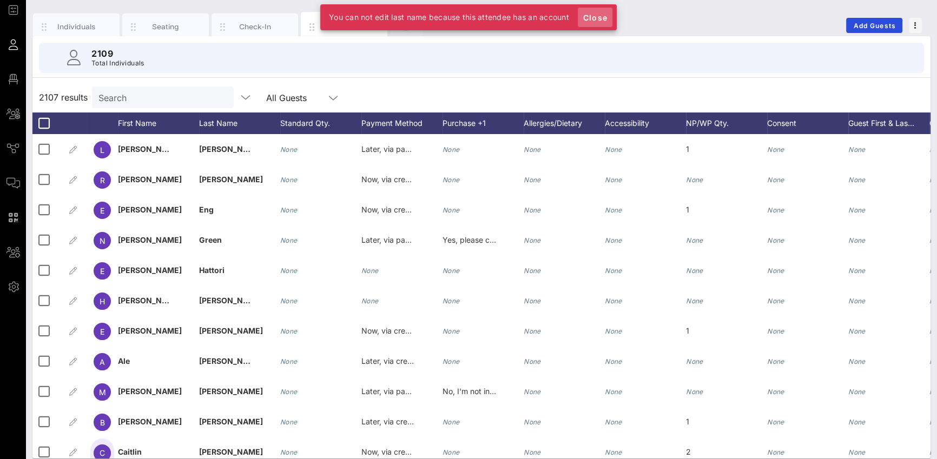
click at [602, 14] on span "Close" at bounding box center [595, 17] width 26 height 9
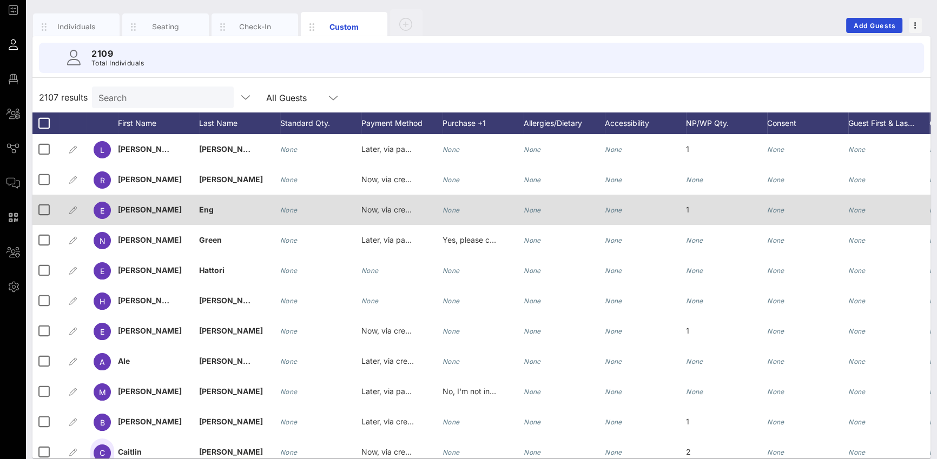
click at [541, 211] on div "None" at bounding box center [564, 216] width 81 height 43
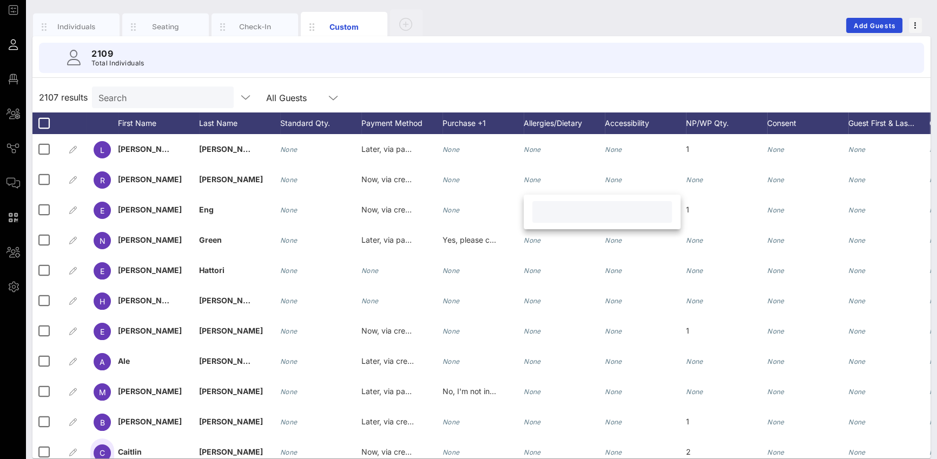
click at [544, 212] on input "text" at bounding box center [602, 212] width 127 height 14
type input "l"
type input "`"
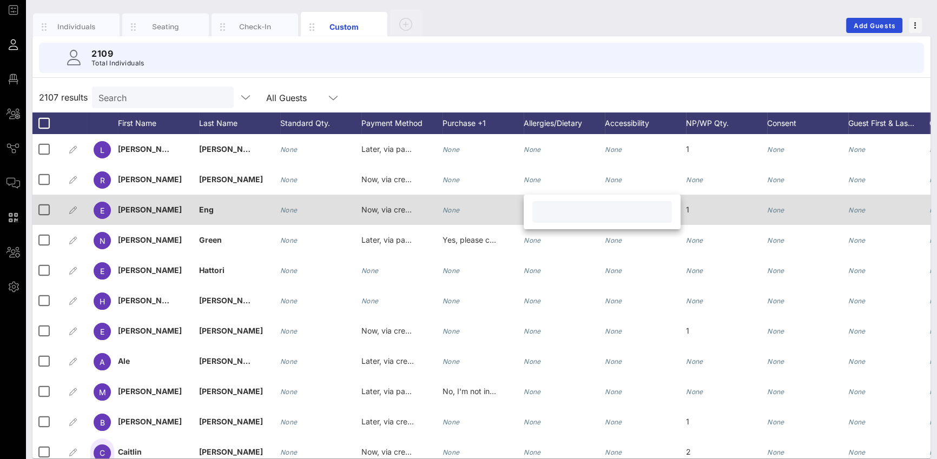
click at [496, 214] on div "None" at bounding box center [483, 216] width 81 height 43
click at [140, 211] on span "[PERSON_NAME]" at bounding box center [150, 209] width 64 height 9
click at [72, 208] on icon "button" at bounding box center [73, 210] width 13 height 13
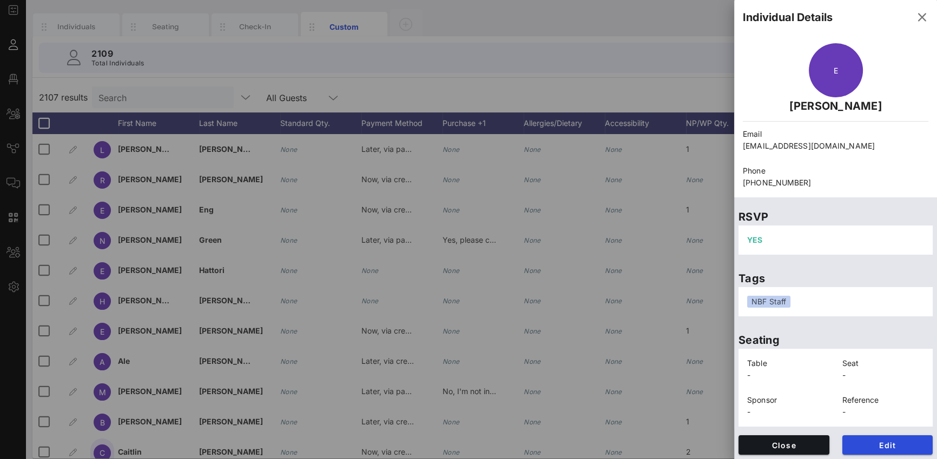
scroll to position [2, 0]
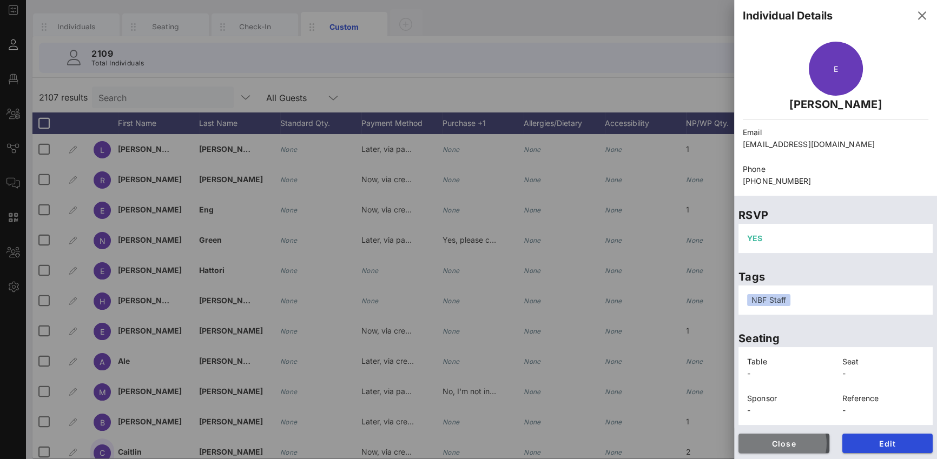
click at [803, 444] on span "Close" at bounding box center [784, 443] width 74 height 9
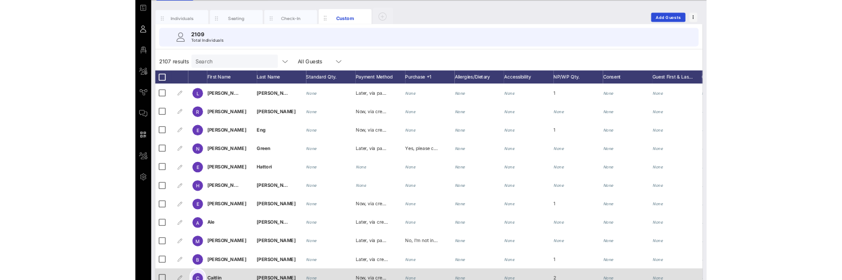
scroll to position [58, 0]
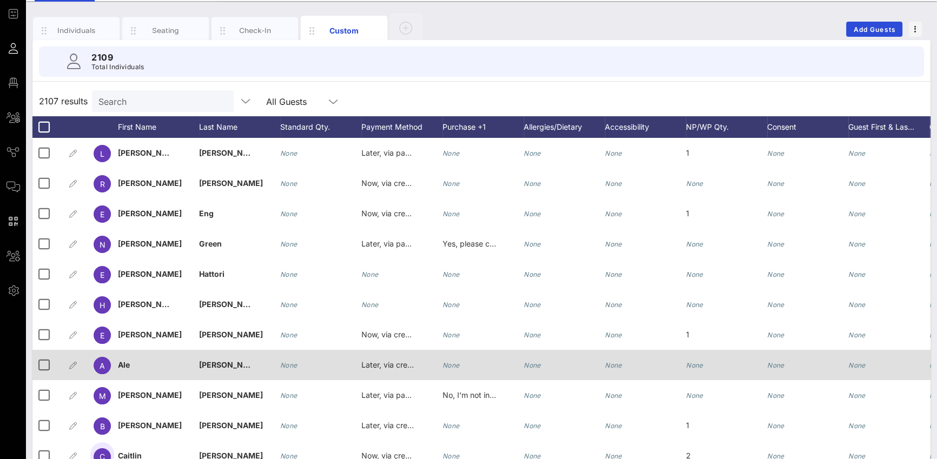
click at [797, 373] on div "None" at bounding box center [807, 371] width 81 height 43
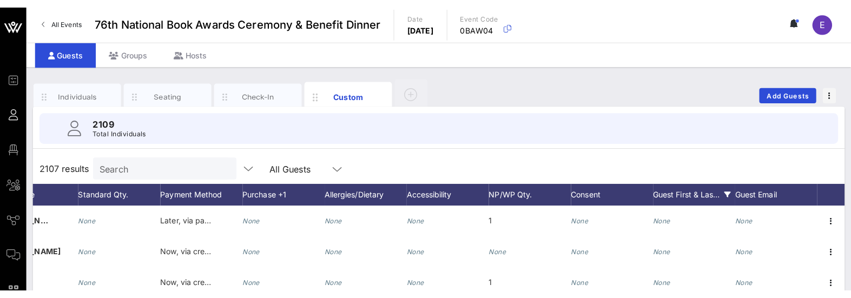
scroll to position [2, 0]
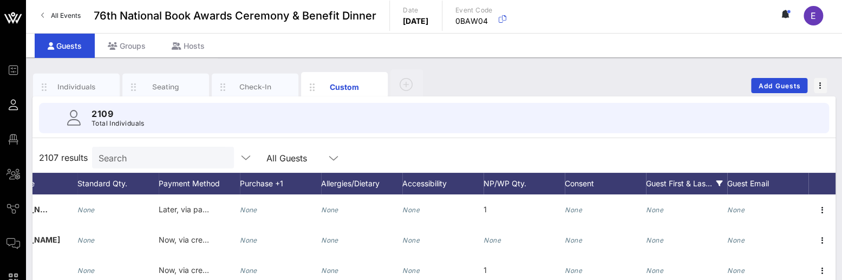
click at [691, 180] on div "Guest First & Las…" at bounding box center [686, 184] width 81 height 22
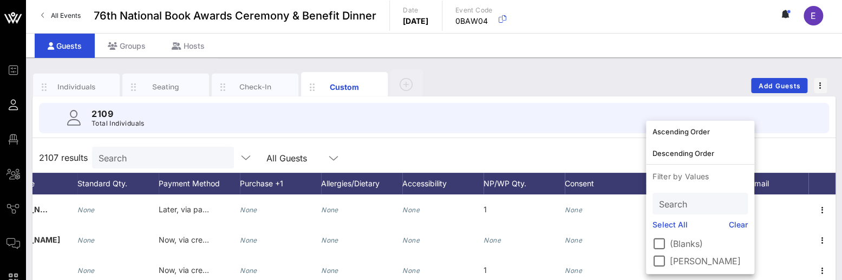
click at [773, 156] on div "2107 results Search All Guests" at bounding box center [433, 157] width 803 height 30
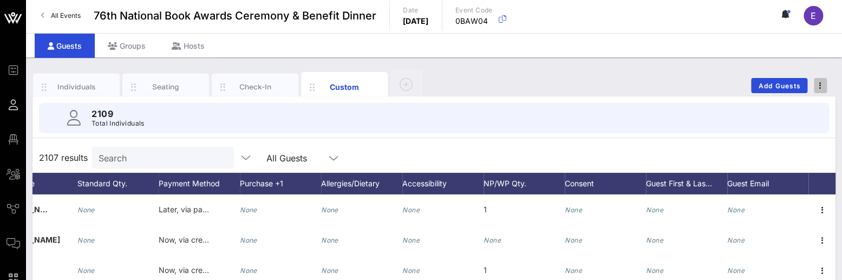
click at [819, 87] on icon "button" at bounding box center [820, 86] width 2 height 8
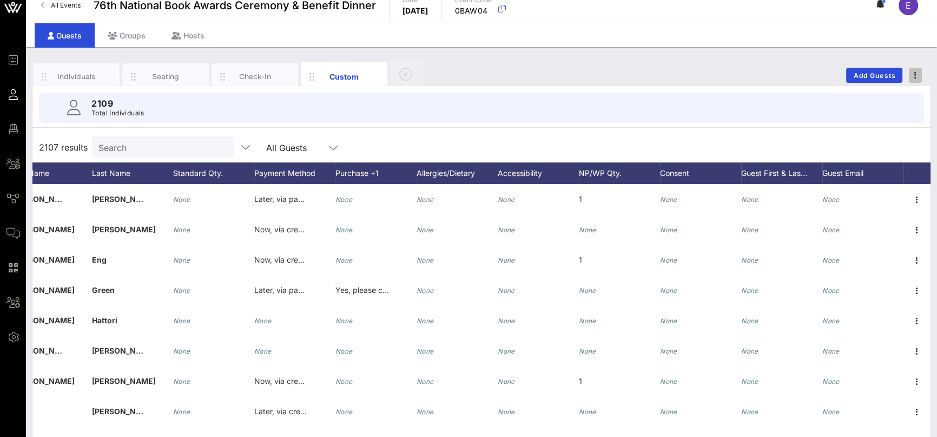
scroll to position [0, 0]
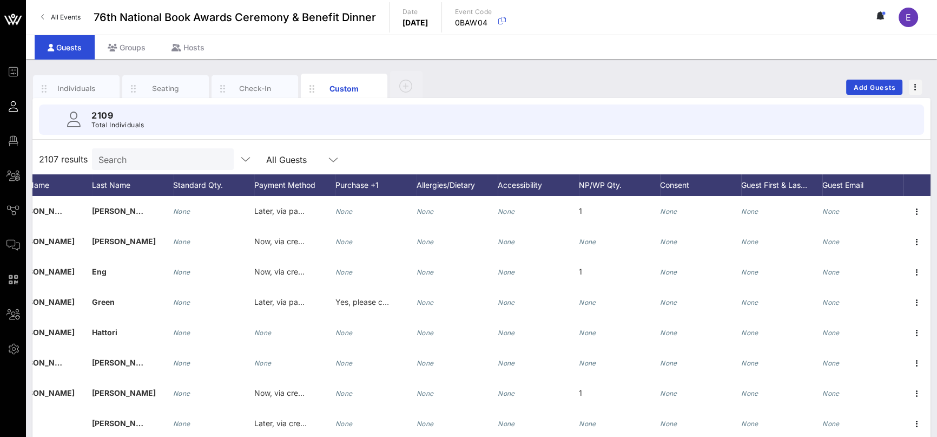
click at [746, 18] on div "All Events 76th National Book Awards Ceremony & Benefit Dinner Date Wednesday, …" at bounding box center [481, 17] width 911 height 35
click at [890, 14] on button at bounding box center [881, 17] width 23 height 18
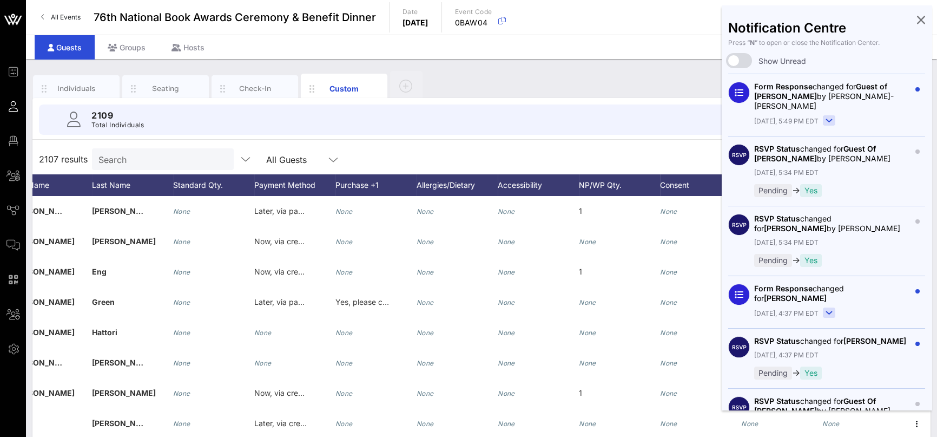
click at [684, 43] on div "Guests Groups Hosts" at bounding box center [481, 47] width 911 height 24
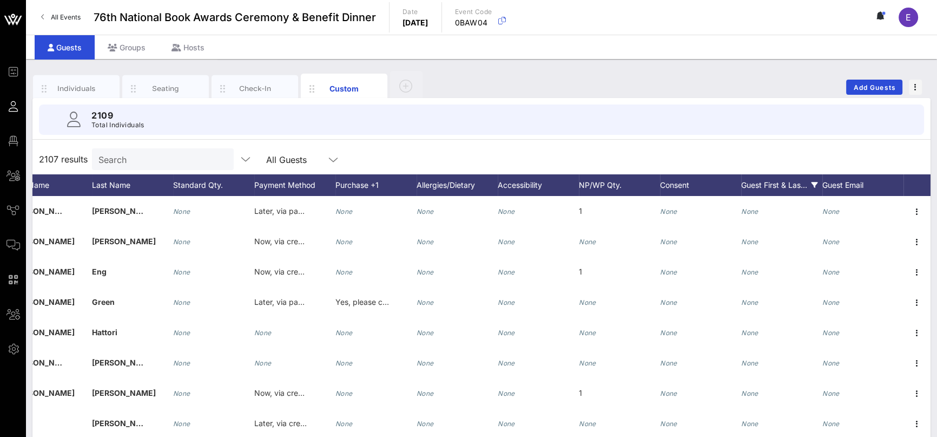
click at [773, 187] on div "Guest First & Las…" at bounding box center [781, 185] width 81 height 22
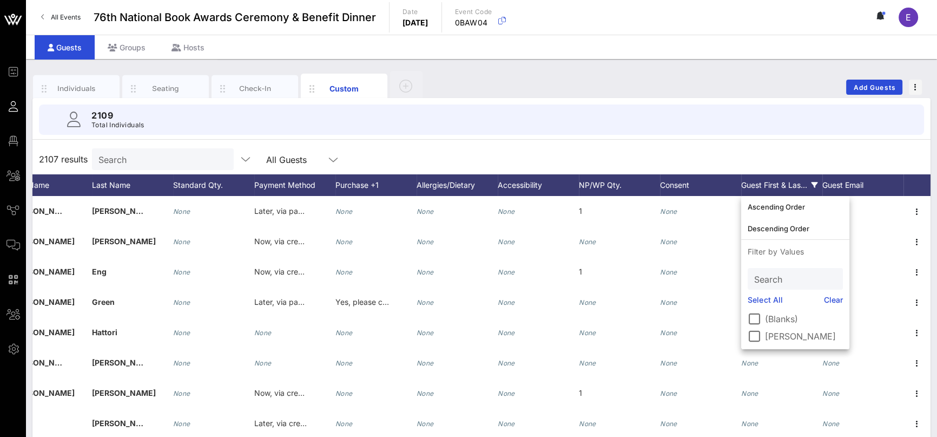
click at [773, 187] on div "Guest First & Las…" at bounding box center [781, 185] width 81 height 22
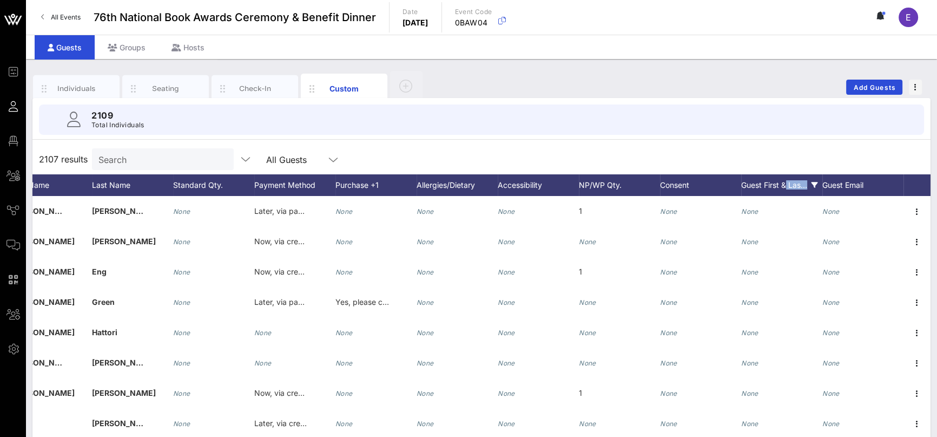
click at [773, 187] on div "Guest First & Las…" at bounding box center [781, 185] width 81 height 22
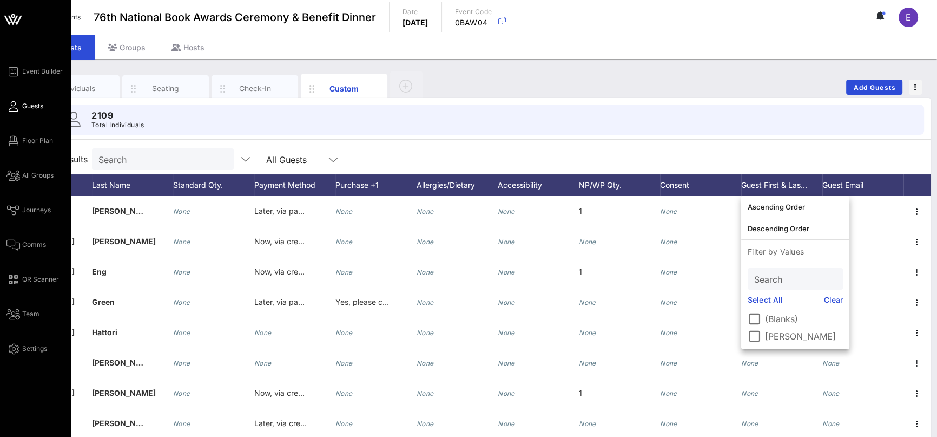
click at [32, 355] on div "Event Builder Guests Floor Plan All Groups Journeys Comms QR Scanner Team Setti…" at bounding box center [35, 265] width 70 height 531
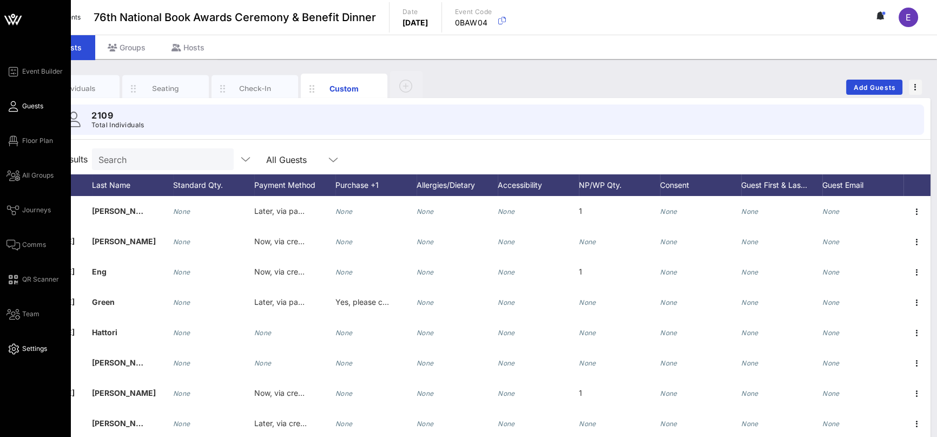
click at [31, 352] on span "Settings" at bounding box center [34, 349] width 25 height 10
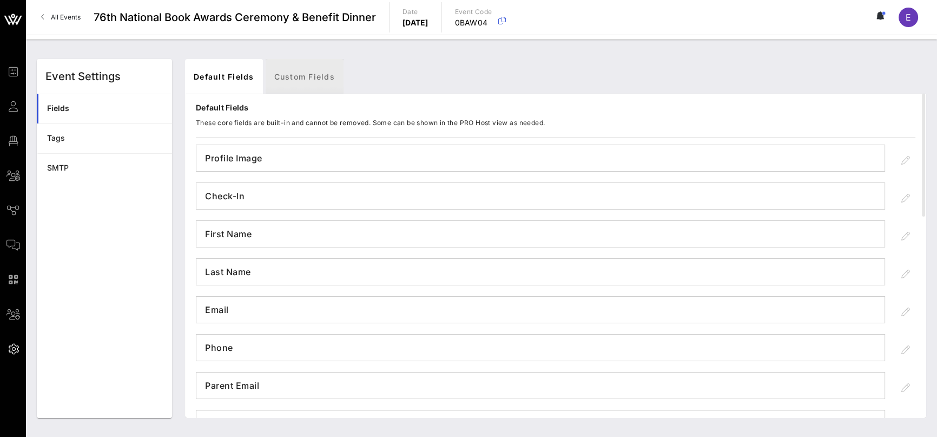
click at [322, 63] on link "Custom Fields" at bounding box center [305, 76] width 78 height 35
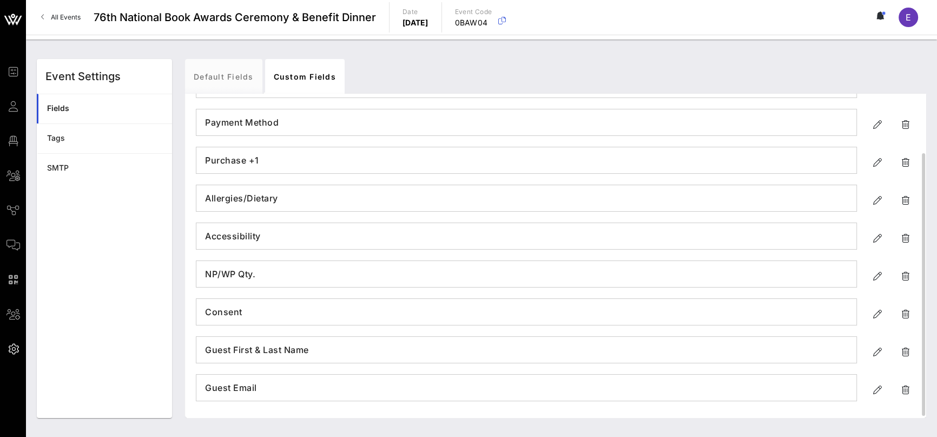
scroll to position [71, 0]
click at [903, 349] on icon "button" at bounding box center [905, 353] width 13 height 13
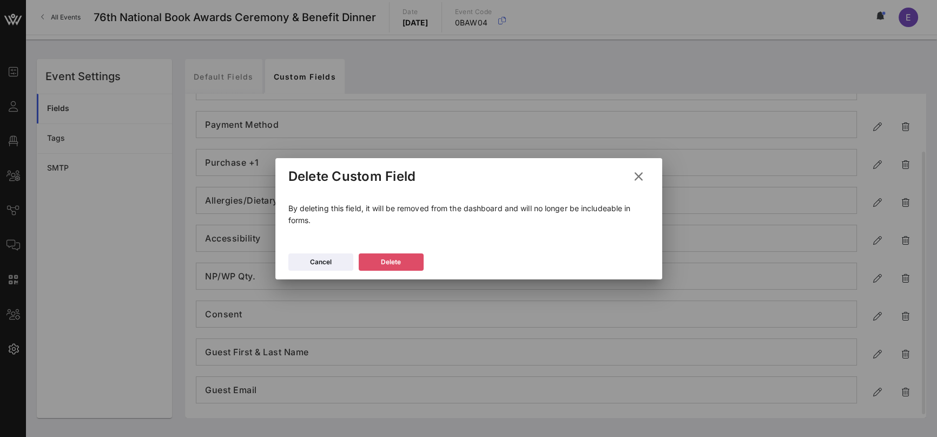
click at [388, 260] on icon at bounding box center [391, 261] width 8 height 7
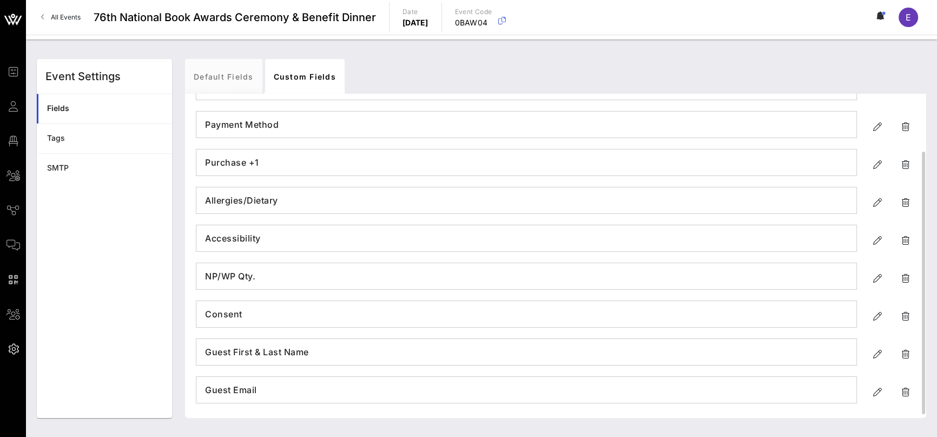
scroll to position [70, 0]
click at [908, 354] on icon "button" at bounding box center [905, 355] width 13 height 13
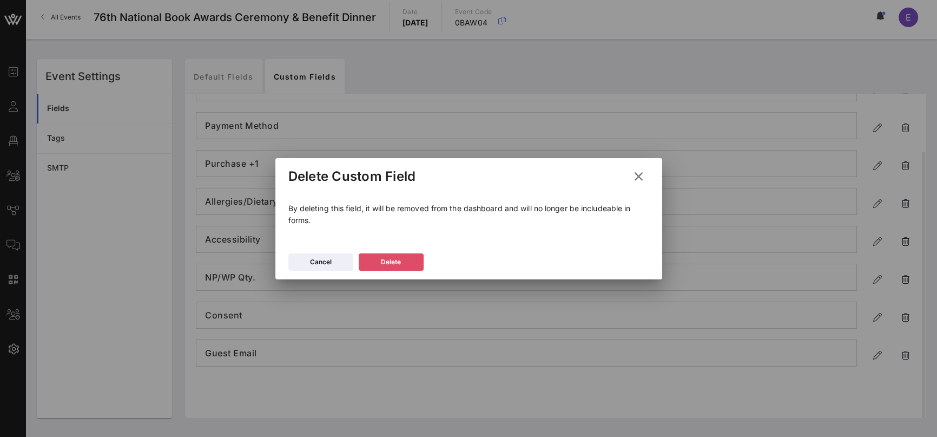
click at [410, 265] on button "Delete" at bounding box center [391, 261] width 65 height 17
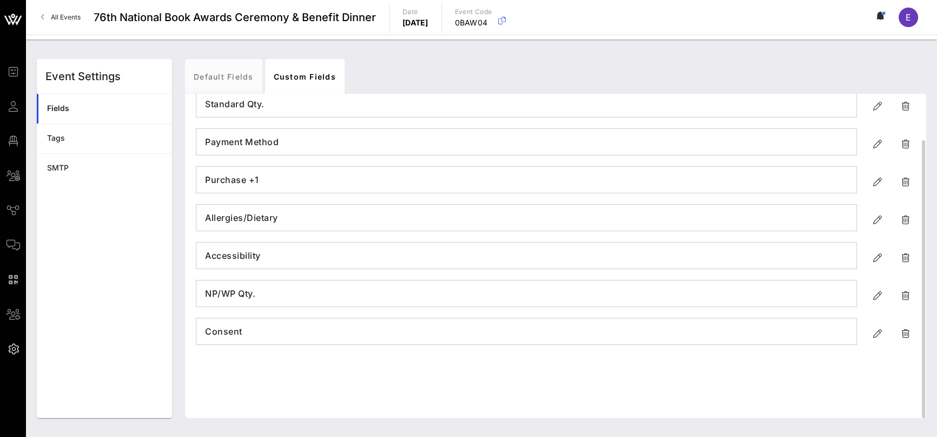
scroll to position [0, 0]
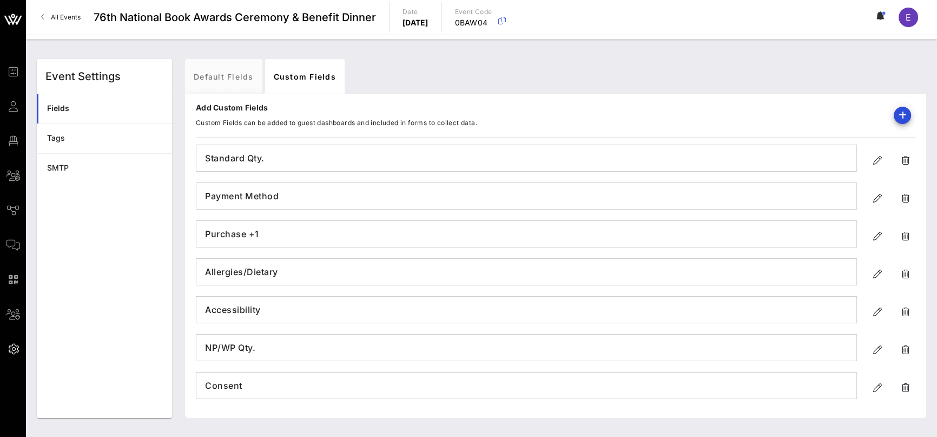
click at [431, 74] on div "Default Fields Custom Fields" at bounding box center [555, 76] width 741 height 35
click at [104, 131] on div "Tags" at bounding box center [105, 138] width 116 height 22
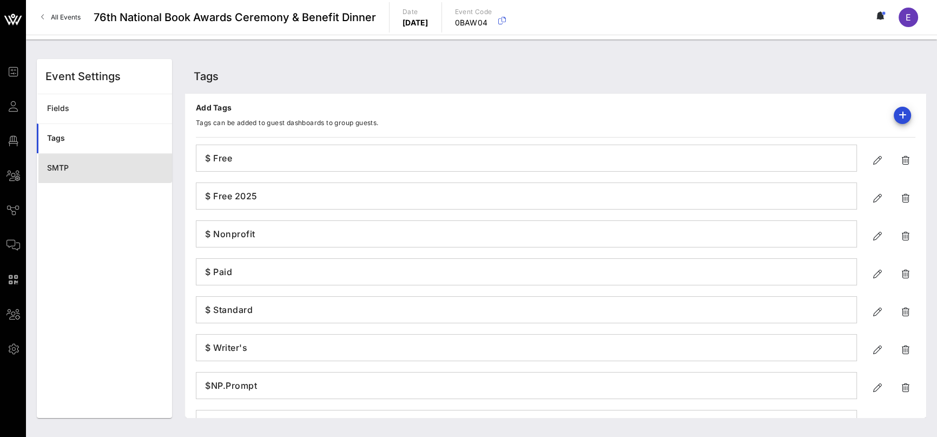
click at [102, 154] on link "SMTP" at bounding box center [104, 168] width 135 height 30
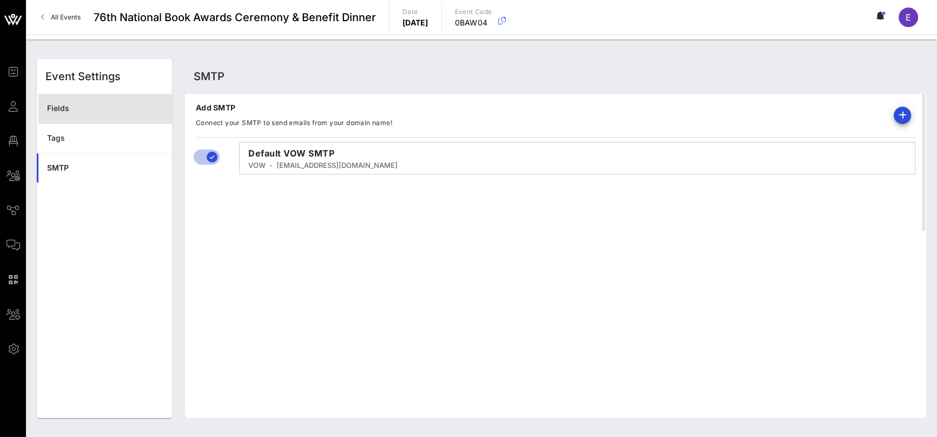
click at [111, 115] on div "Fields" at bounding box center [105, 108] width 116 height 22
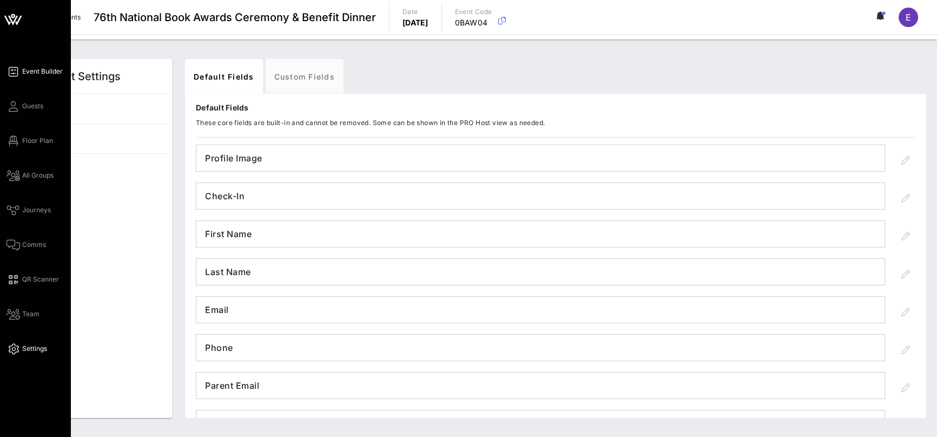
click at [15, 72] on icon at bounding box center [13, 72] width 14 height 2
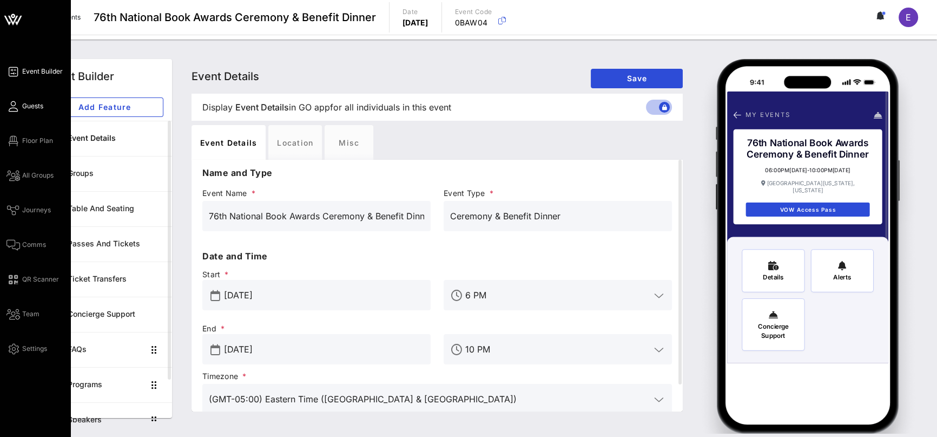
click at [35, 106] on span "Guests" at bounding box center [32, 106] width 21 height 10
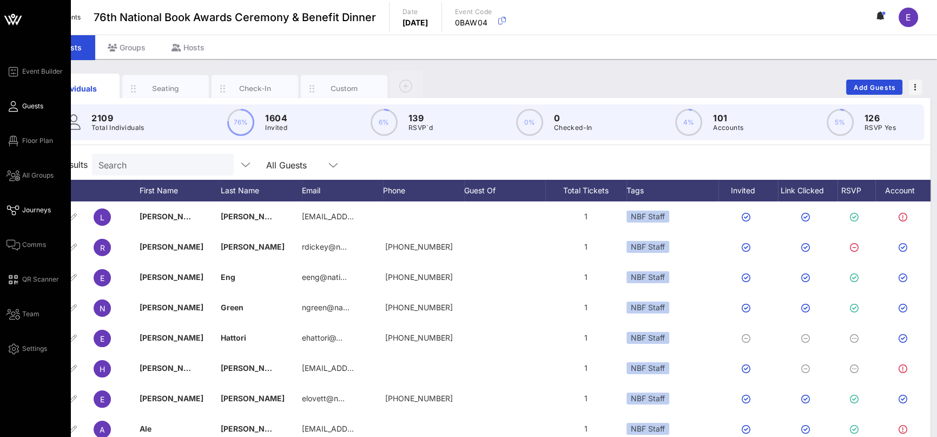
click at [37, 212] on span "Journeys" at bounding box center [36, 210] width 29 height 10
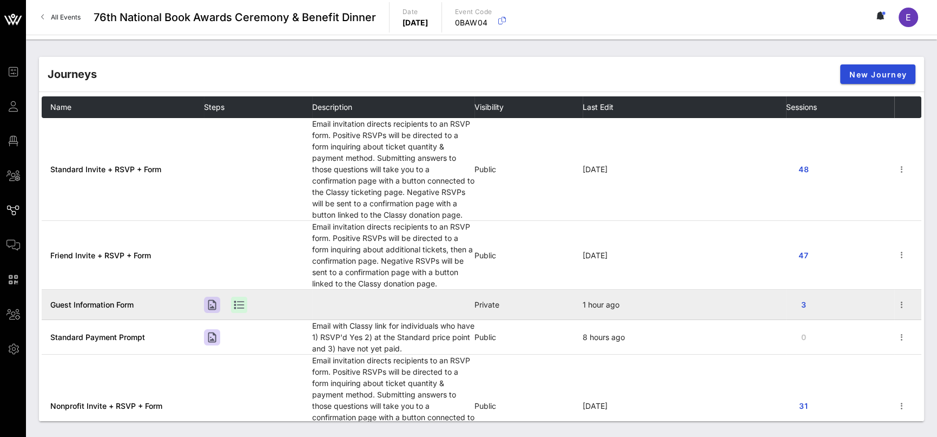
click at [229, 303] on td at bounding box center [258, 305] width 108 height 30
click at [235, 302] on div at bounding box center [239, 305] width 16 height 16
click at [241, 303] on div at bounding box center [239, 305] width 16 height 16
click at [239, 305] on div at bounding box center [239, 305] width 16 height 16
click at [898, 299] on icon "button" at bounding box center [902, 304] width 13 height 13
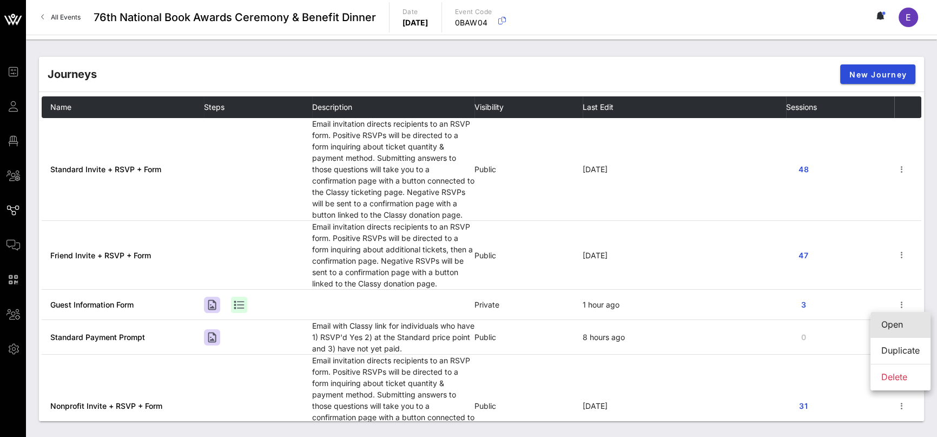
click at [904, 324] on div "Open" at bounding box center [901, 324] width 38 height 10
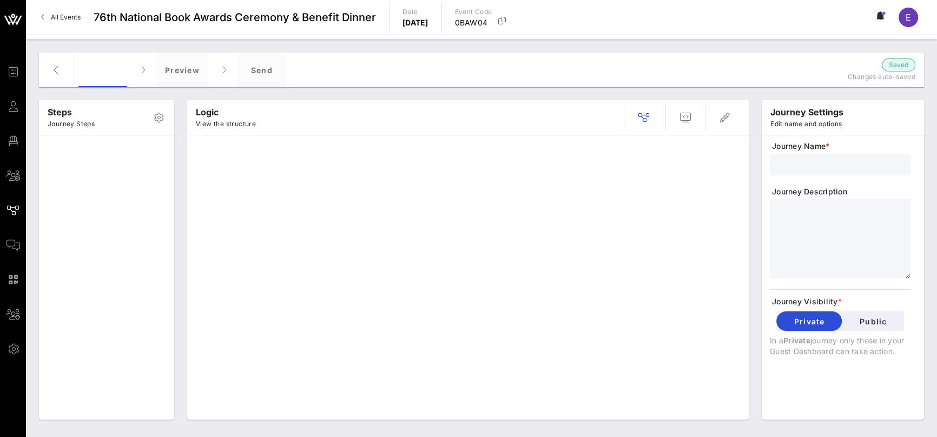
type input "Guest Information Form"
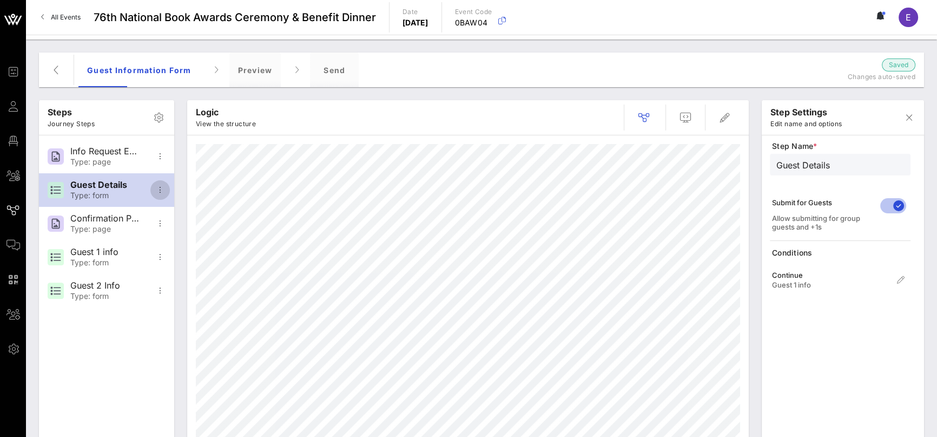
click at [162, 188] on icon "button" at bounding box center [160, 189] width 13 height 13
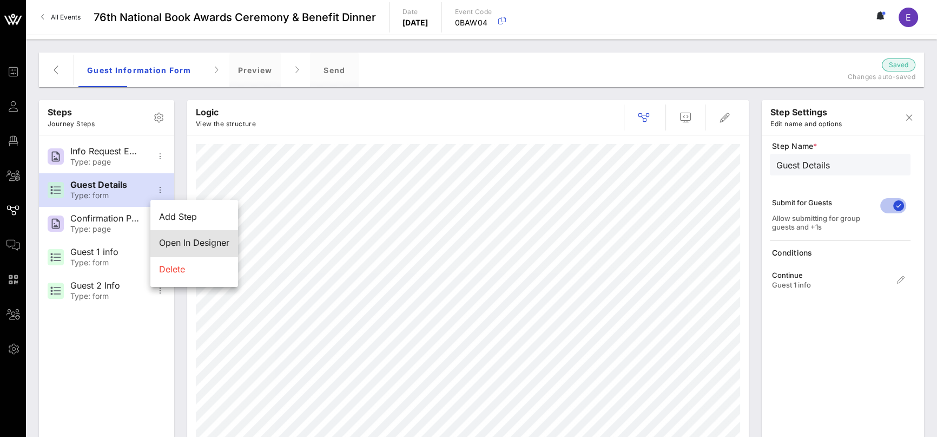
click at [186, 239] on div "Open In Designer" at bounding box center [194, 243] width 70 height 10
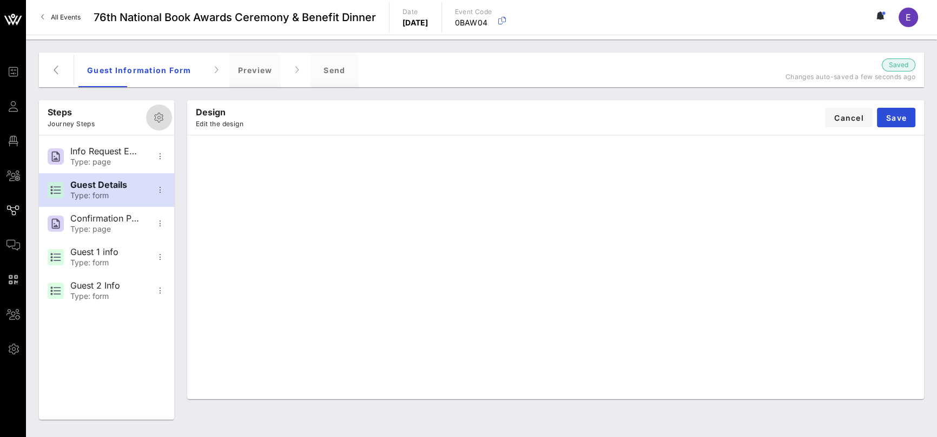
click at [161, 124] on button "button" at bounding box center [159, 117] width 26 height 26
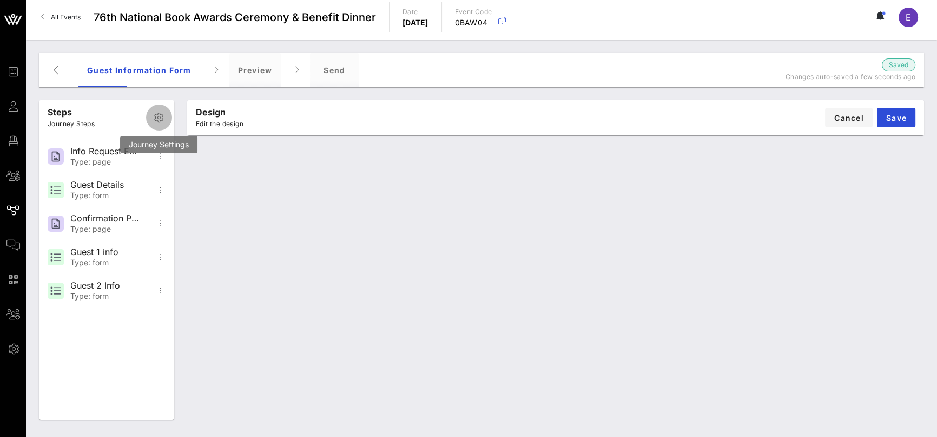
click at [161, 124] on button "button" at bounding box center [159, 117] width 26 height 26
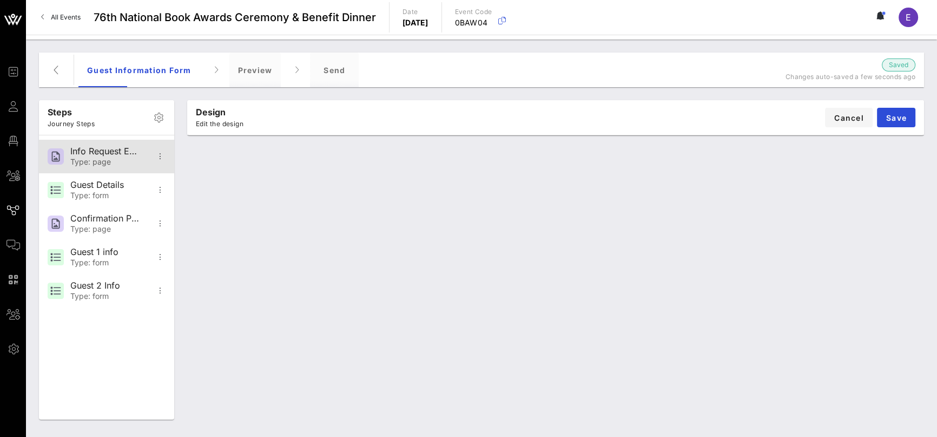
click at [122, 156] on div "Info Request Email Type: page" at bounding box center [105, 157] width 71 height 34
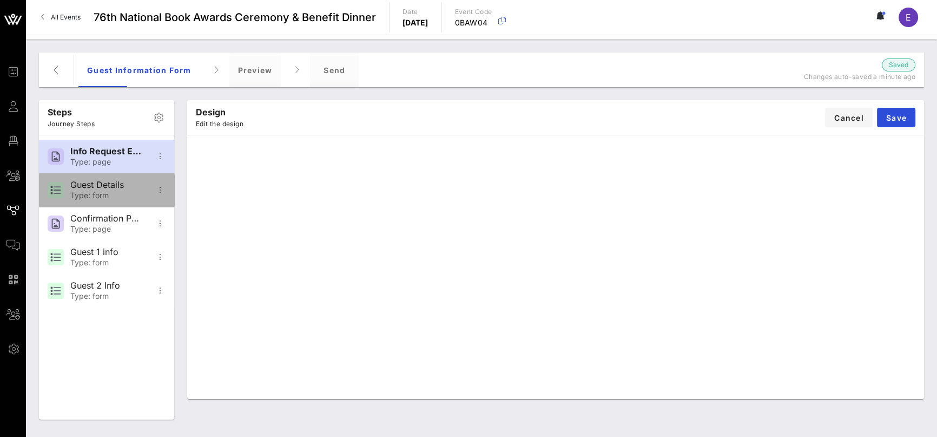
click at [118, 186] on div "Guest Details" at bounding box center [105, 185] width 71 height 10
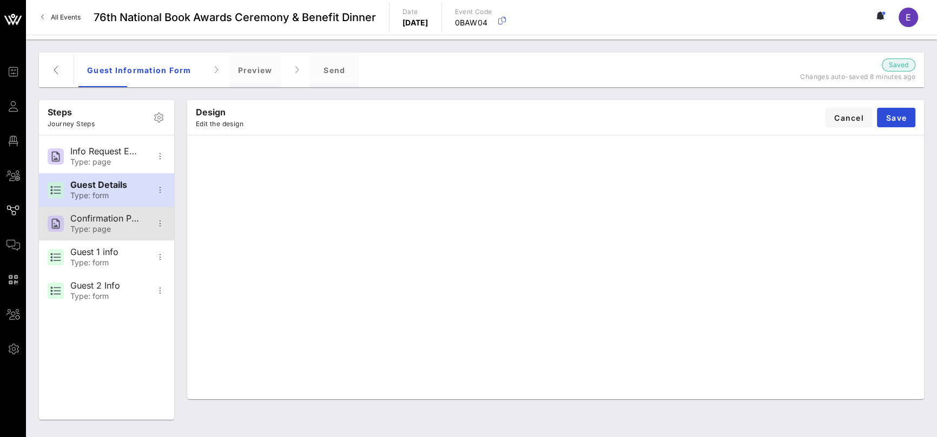
click at [110, 225] on div "Type: page" at bounding box center [105, 229] width 71 height 9
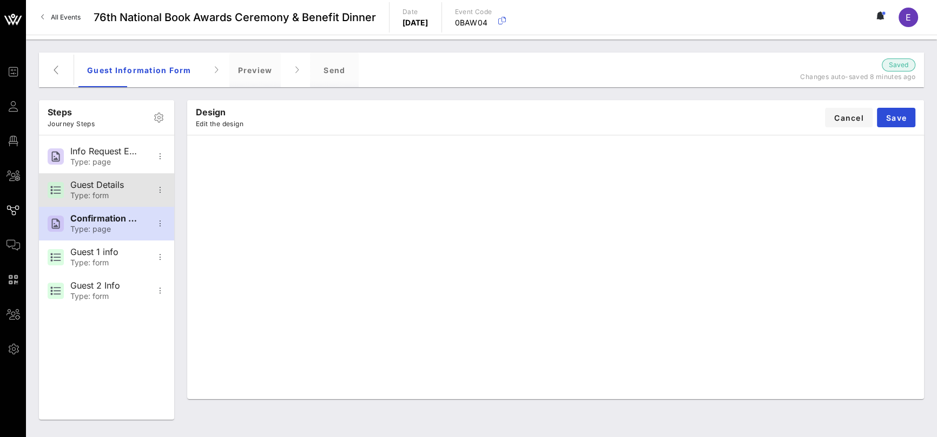
click at [110, 180] on div "Guest Details" at bounding box center [105, 185] width 71 height 10
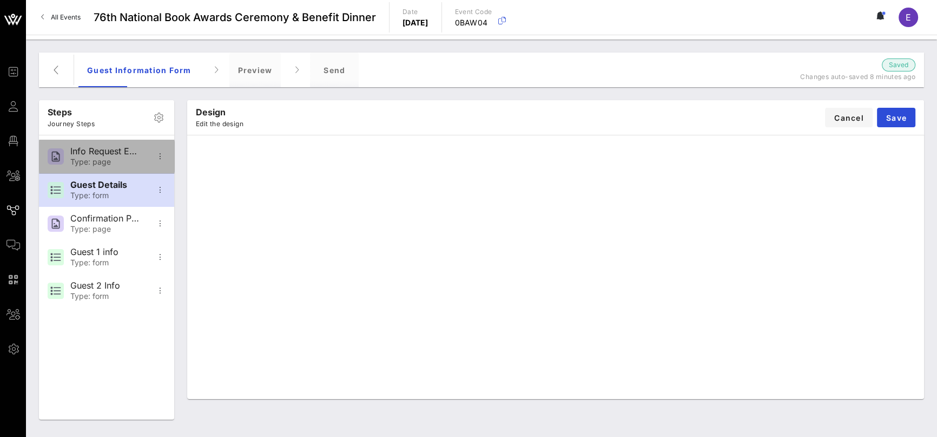
click at [113, 153] on div "Info Request Email" at bounding box center [105, 151] width 71 height 10
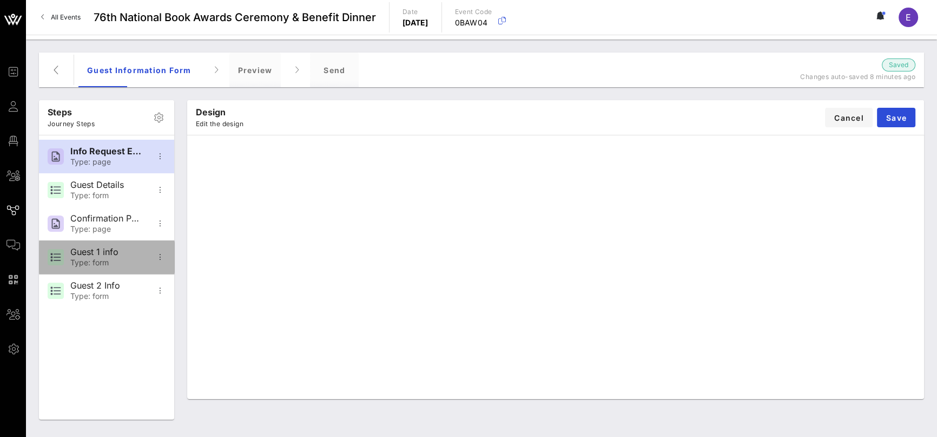
click at [94, 244] on div "Guest 1 info Type: form" at bounding box center [105, 257] width 71 height 34
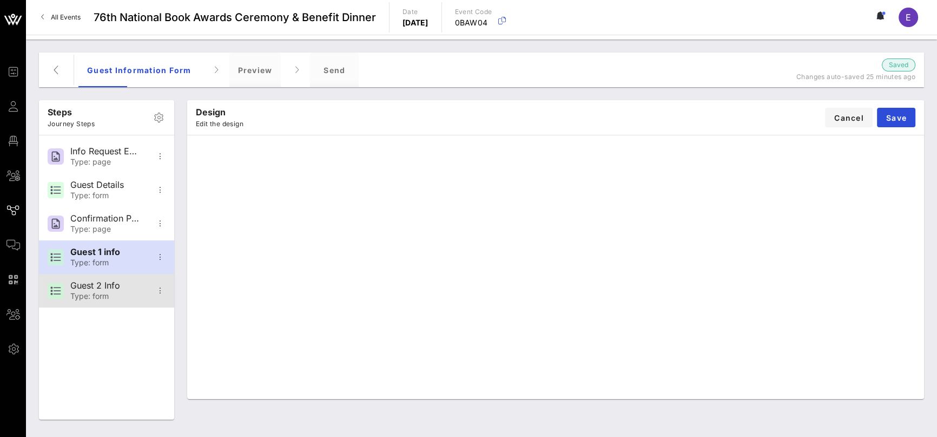
click at [111, 279] on div "Guest 2 Info Type: form" at bounding box center [105, 291] width 71 height 34
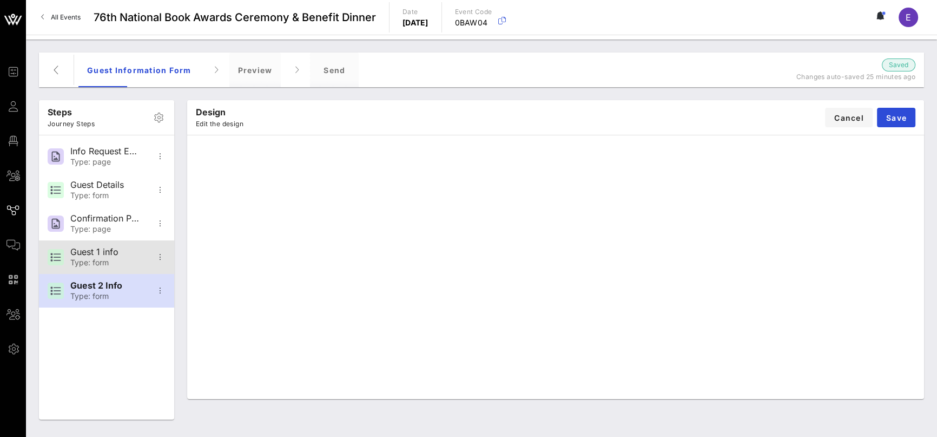
click at [115, 258] on div "Type: form" at bounding box center [105, 262] width 71 height 9
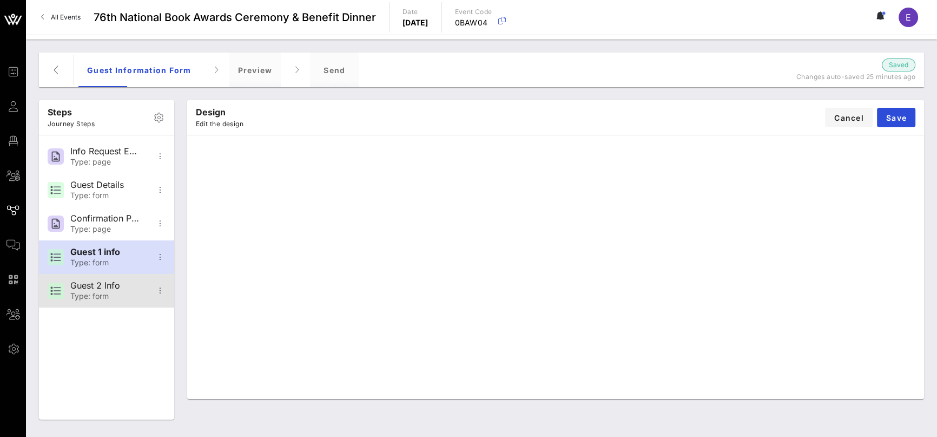
click at [110, 282] on div "Guest 2 Info" at bounding box center [105, 285] width 71 height 10
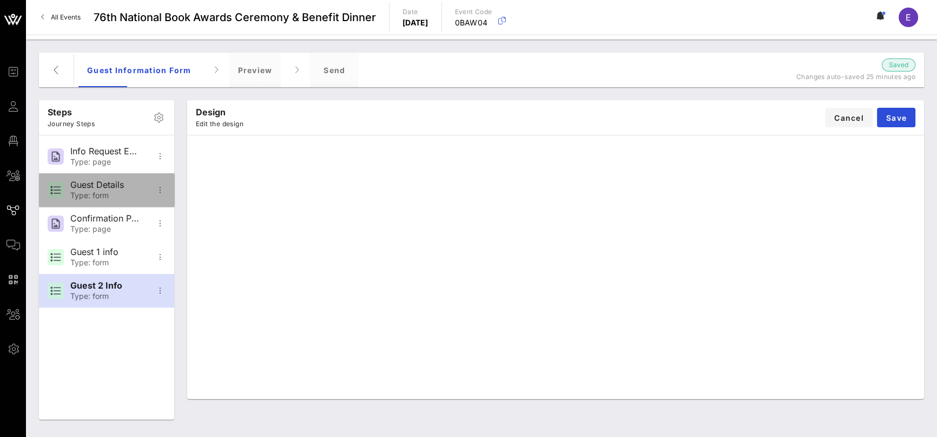
click at [113, 194] on div "Type: form" at bounding box center [105, 195] width 71 height 9
